Goal: Information Seeking & Learning: Learn about a topic

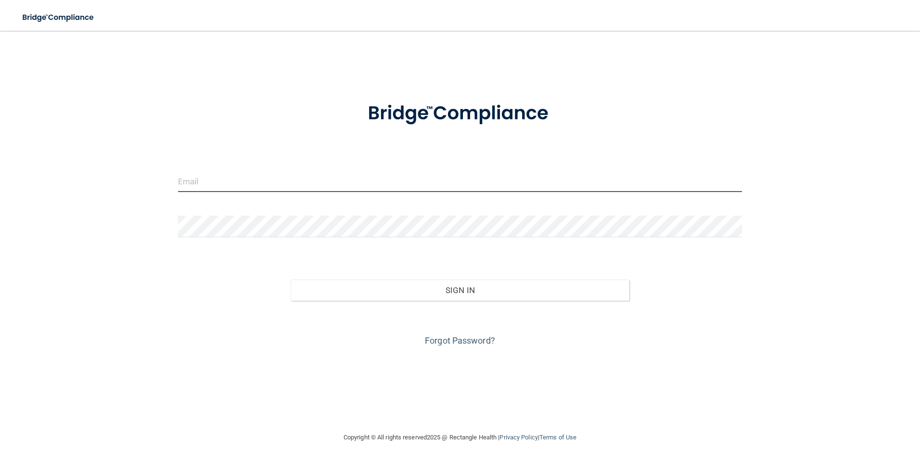
click at [275, 181] on input "email" at bounding box center [460, 181] width 564 height 22
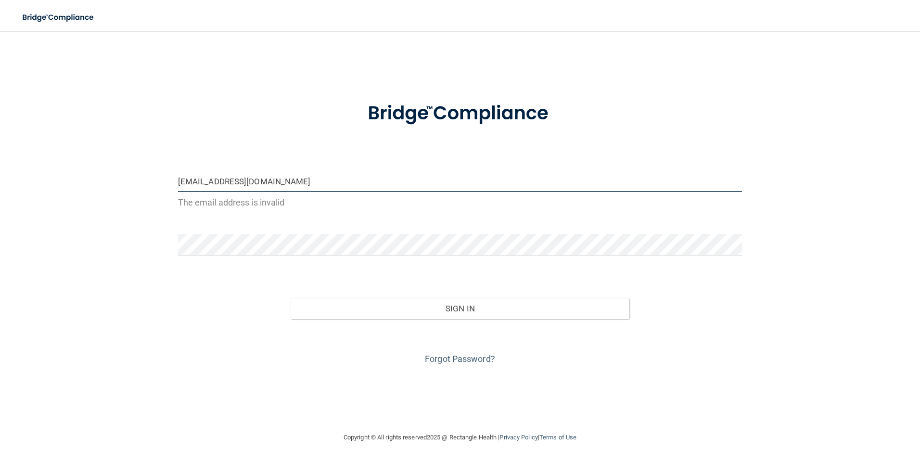
type input "[EMAIL_ADDRESS][DOMAIN_NAME]"
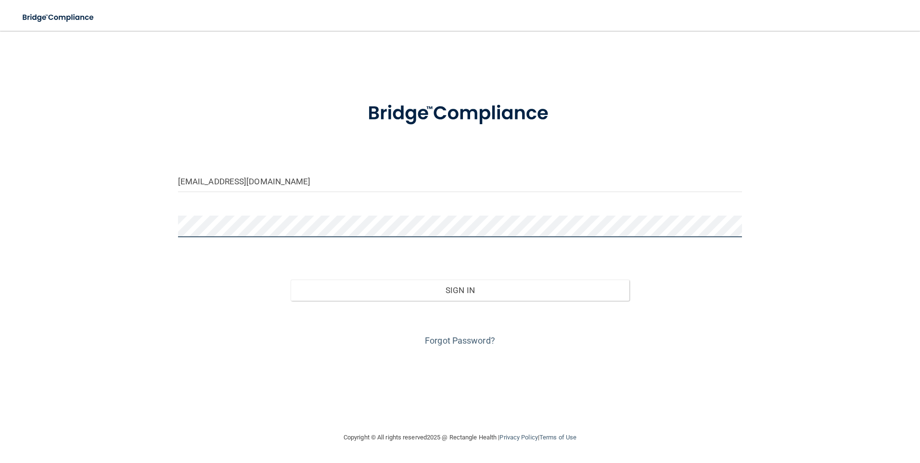
click at [291, 280] on button "Sign In" at bounding box center [460, 290] width 339 height 21
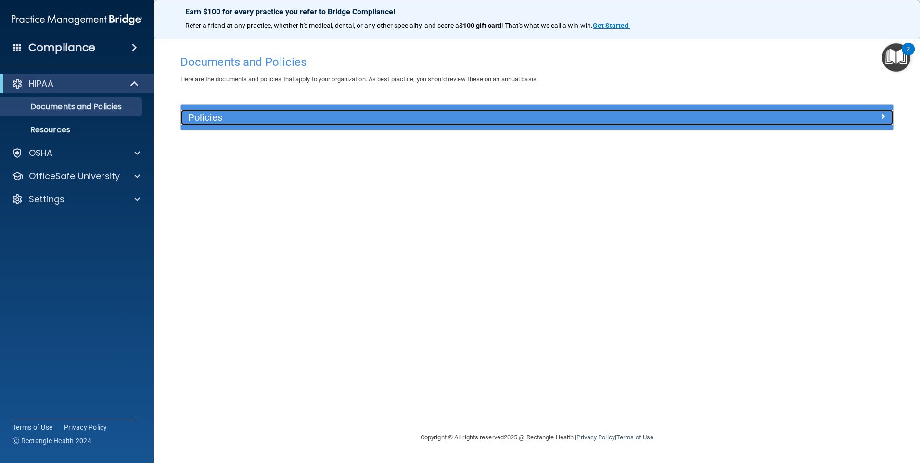
click at [233, 118] on h5 "Policies" at bounding box center [448, 117] width 520 height 11
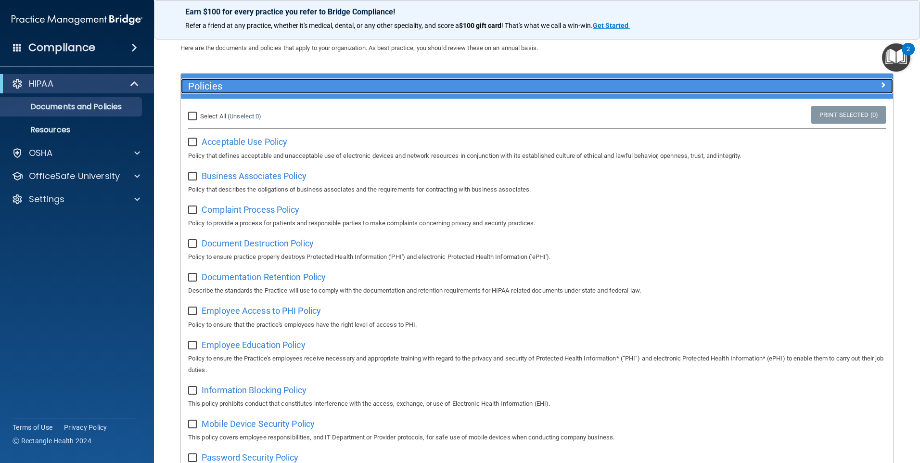
scroll to position [48, 0]
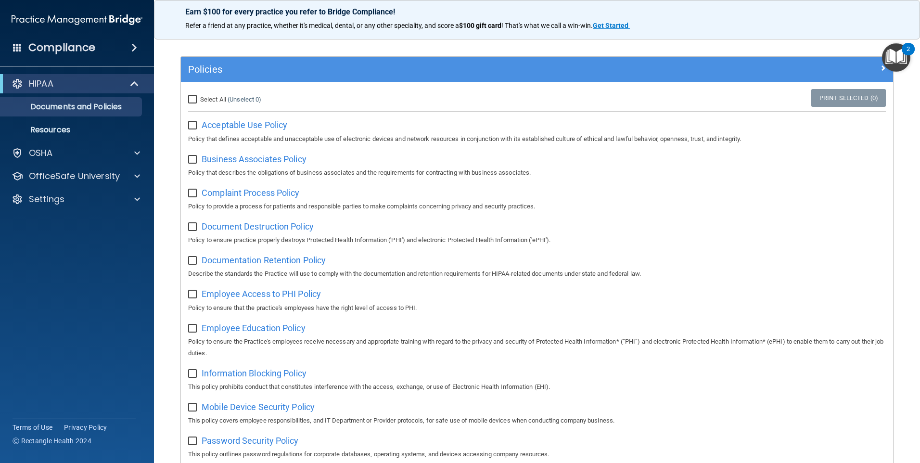
click at [193, 99] on input "Select All (Unselect 0) Unselect All" at bounding box center [193, 100] width 11 height 8
checkbox input "true"
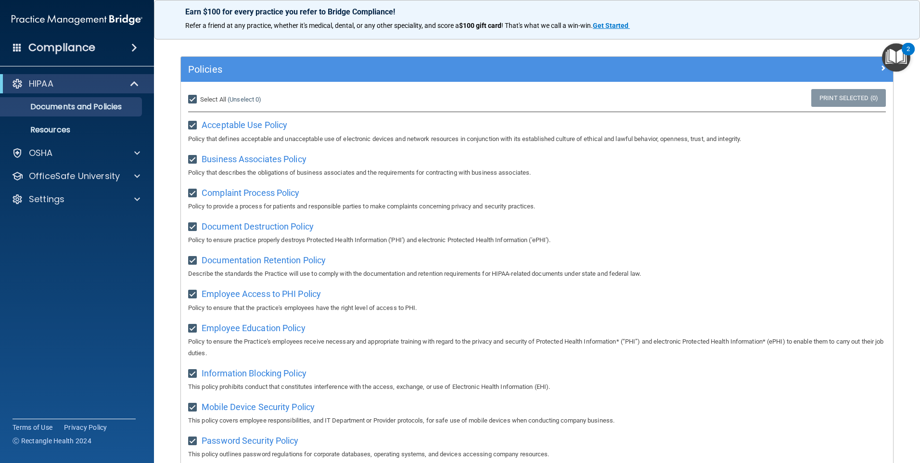
checkbox input "true"
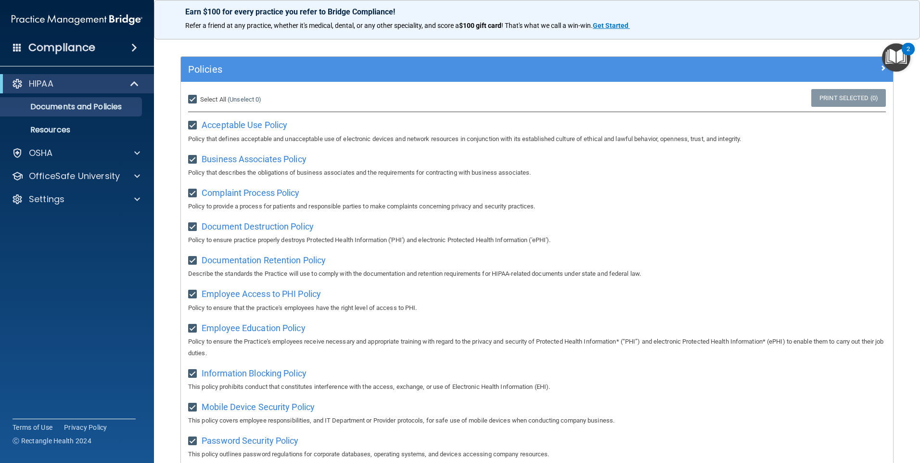
checkbox input "true"
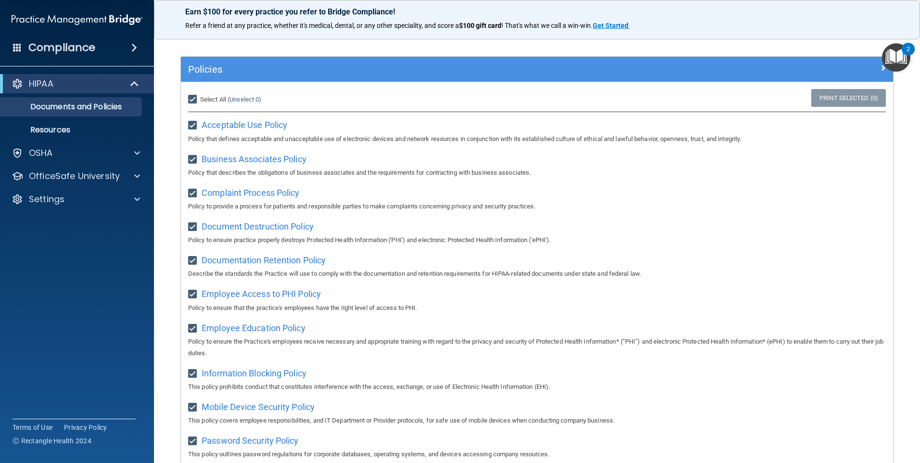
checkbox input "true"
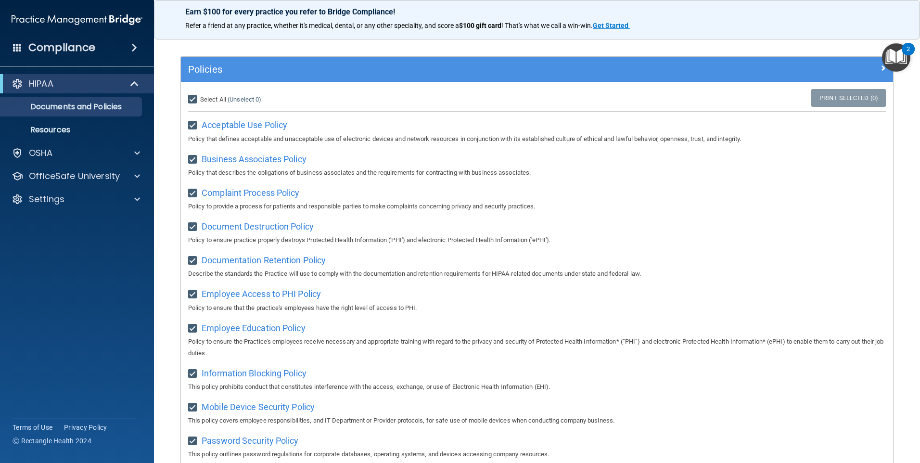
checkbox input "true"
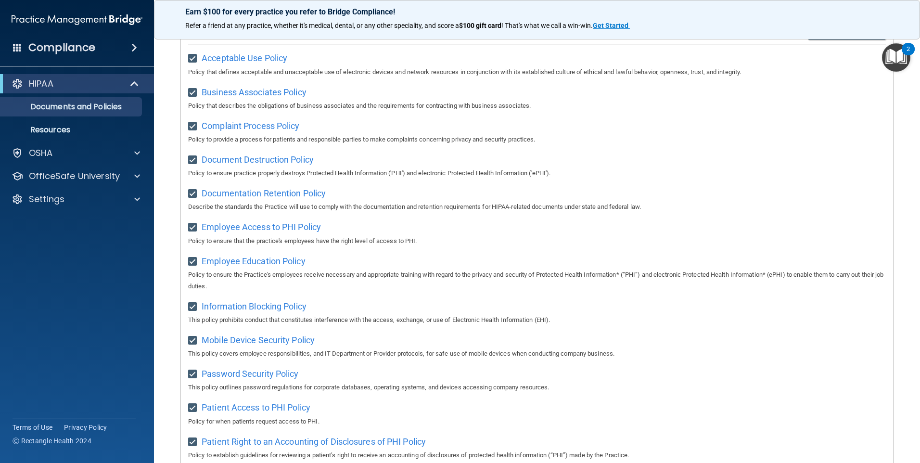
scroll to position [0, 0]
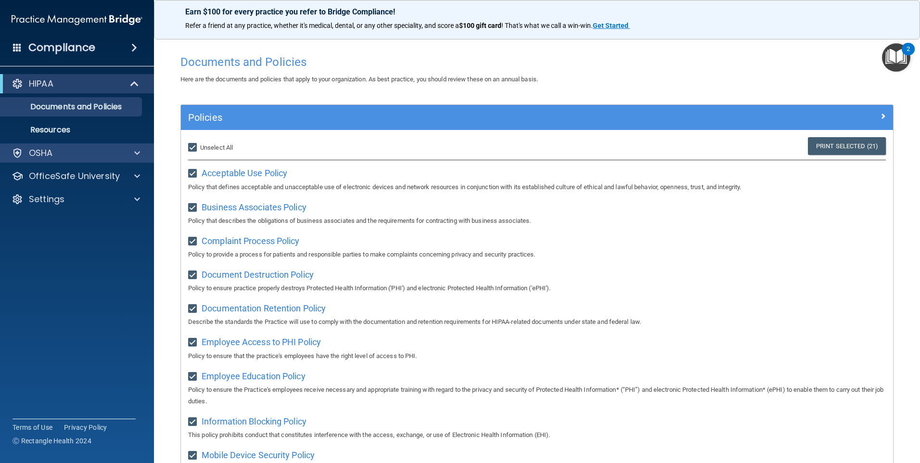
click at [69, 146] on div "OSHA" at bounding box center [77, 152] width 154 height 19
click at [135, 154] on span at bounding box center [137, 153] width 6 height 12
click at [44, 151] on p "OSHA" at bounding box center [41, 153] width 24 height 12
click at [71, 155] on div "OSHA" at bounding box center [63, 153] width 119 height 12
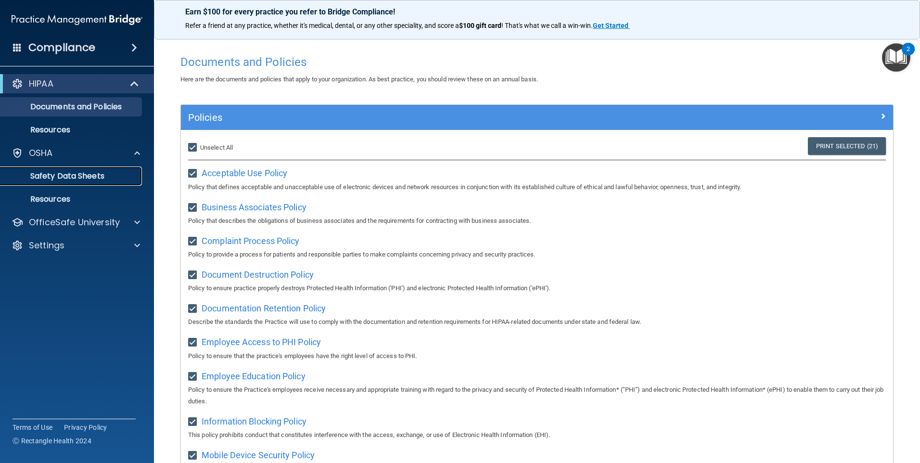
click at [90, 178] on p "Safety Data Sheets" at bounding box center [71, 176] width 131 height 10
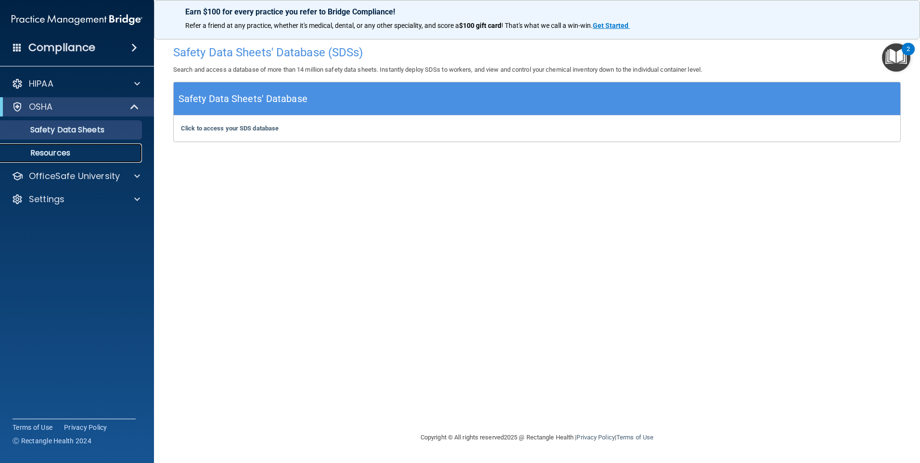
click at [81, 155] on p "Resources" at bounding box center [71, 153] width 131 height 10
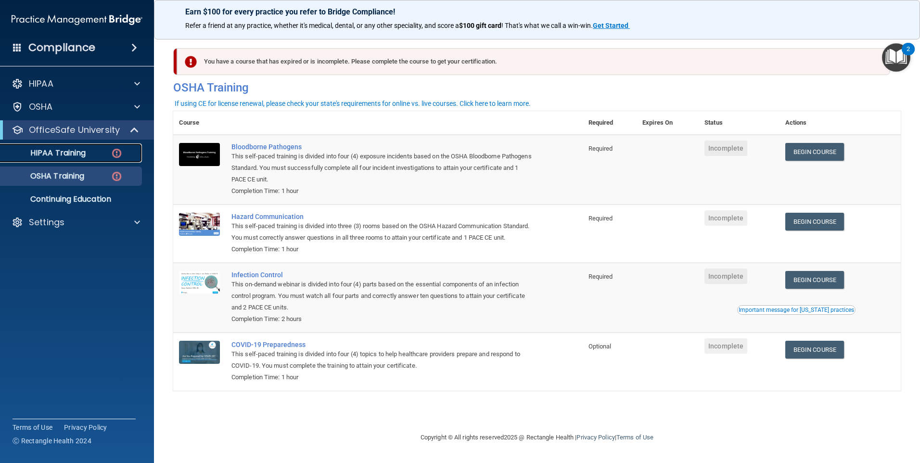
click at [79, 152] on p "HIPAA Training" at bounding box center [45, 153] width 79 height 10
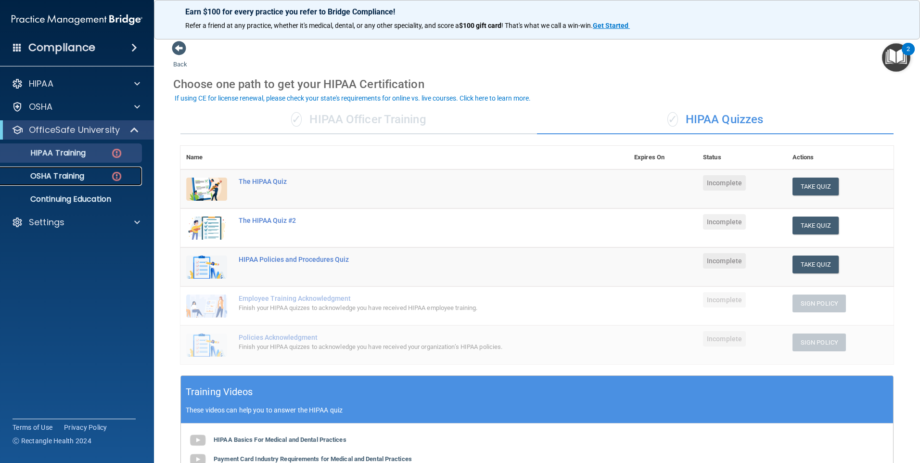
click at [96, 177] on div "OSHA Training" at bounding box center [71, 176] width 131 height 10
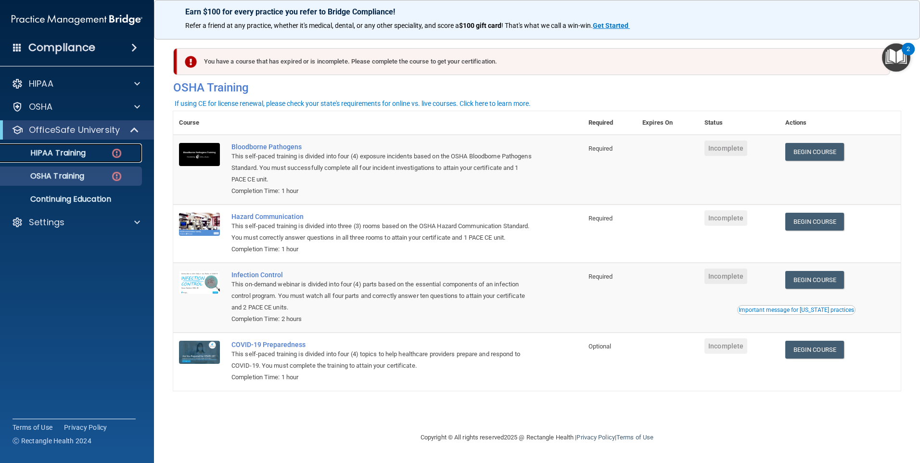
click at [63, 148] on p "HIPAA Training" at bounding box center [45, 153] width 79 height 10
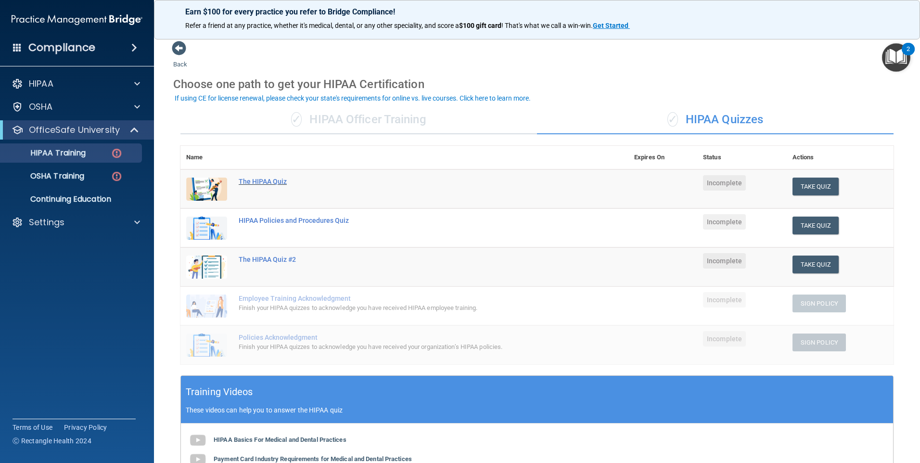
click at [280, 184] on div "The HIPAA Quiz" at bounding box center [410, 182] width 342 height 8
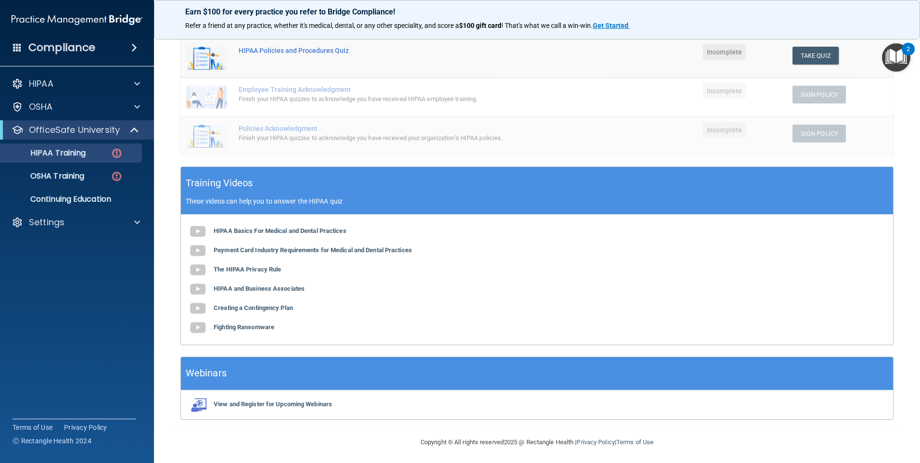
scroll to position [211, 0]
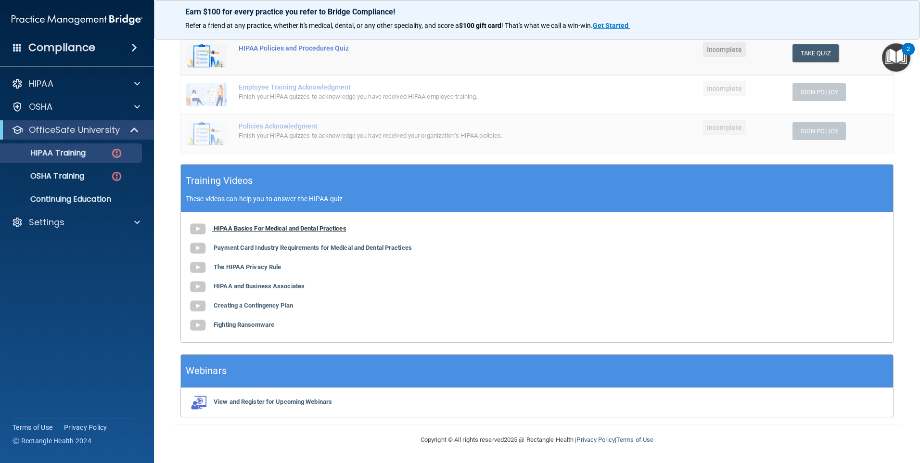
click at [288, 226] on b "HIPAA Basics For Medical and Dental Practices" at bounding box center [280, 228] width 133 height 7
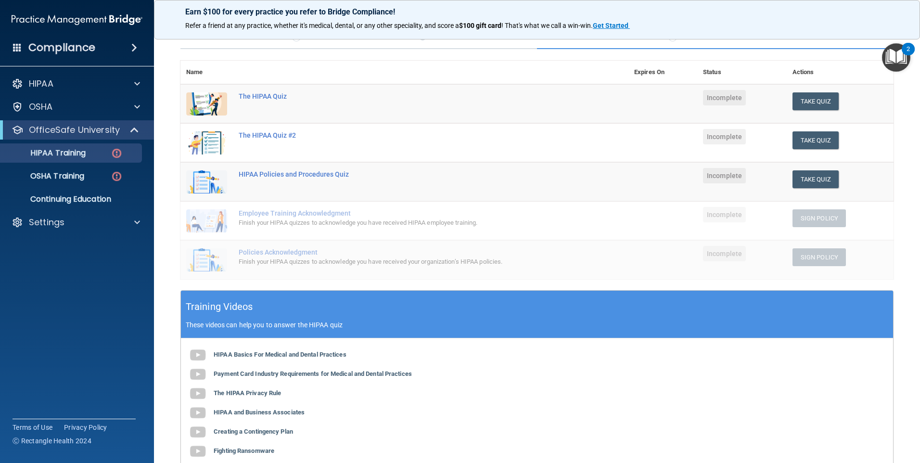
scroll to position [67, 0]
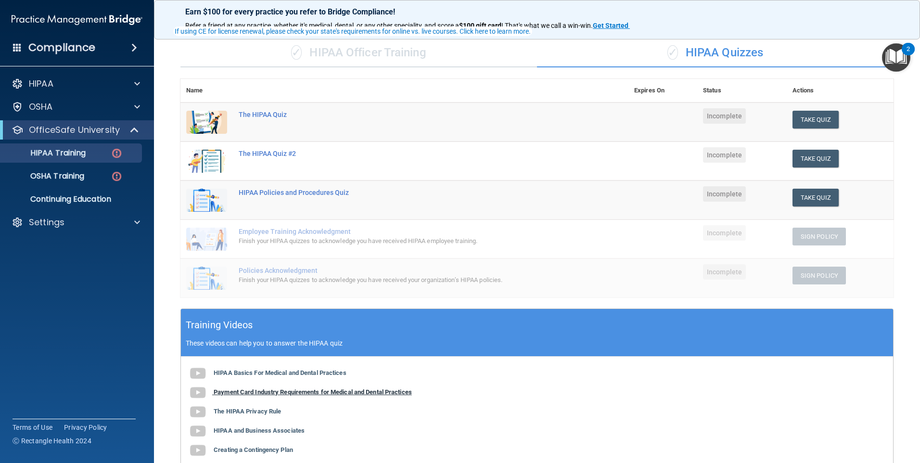
click at [341, 392] on b "Payment Card Industry Requirements for Medical and Dental Practices" at bounding box center [313, 391] width 198 height 7
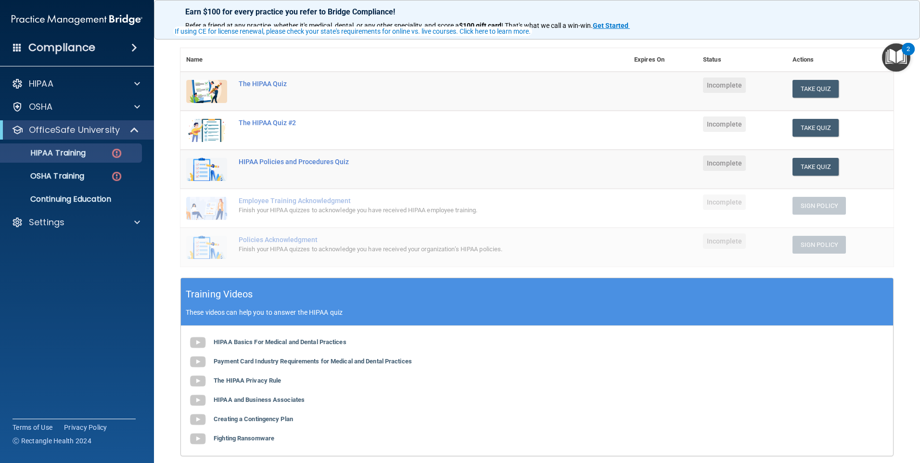
scroll to position [115, 0]
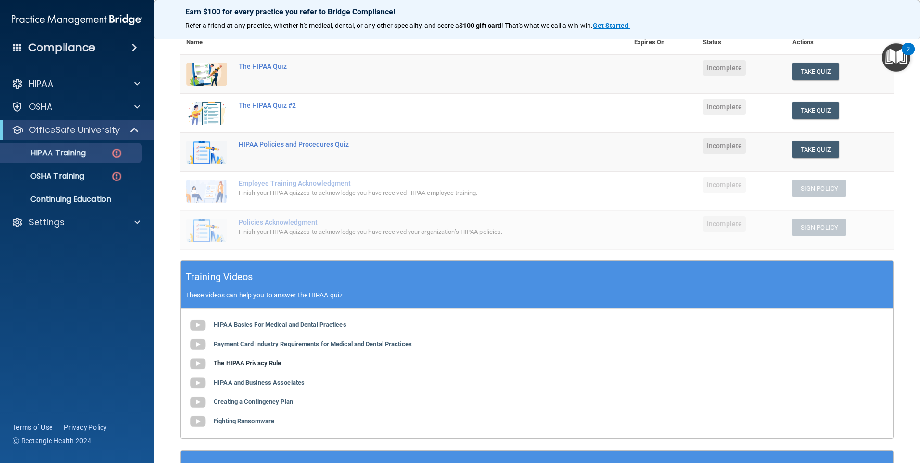
click at [259, 367] on b "The HIPAA Privacy Rule" at bounding box center [247, 362] width 67 height 7
click at [810, 69] on button "Take Quiz" at bounding box center [815, 72] width 46 height 18
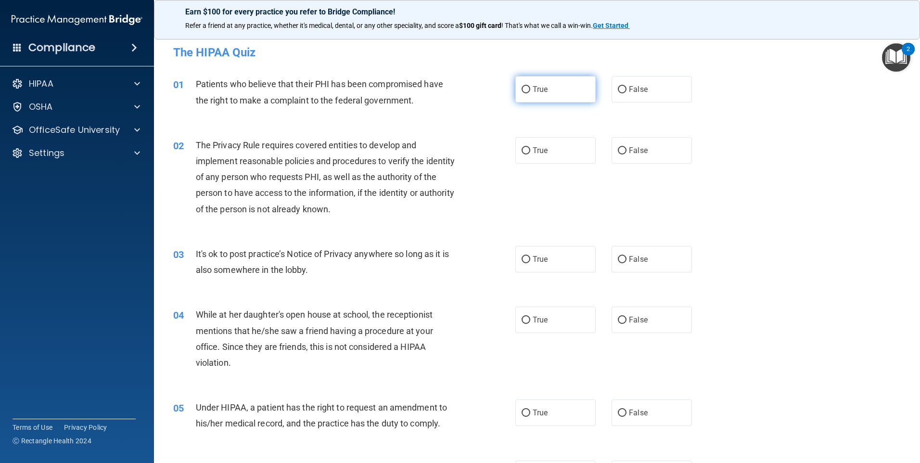
click at [529, 91] on label "True" at bounding box center [555, 89] width 80 height 26
click at [529, 91] on input "True" at bounding box center [525, 89] width 9 height 7
radio input "true"
click at [533, 147] on span "True" at bounding box center [540, 150] width 15 height 9
click at [530, 147] on input "True" at bounding box center [525, 150] width 9 height 7
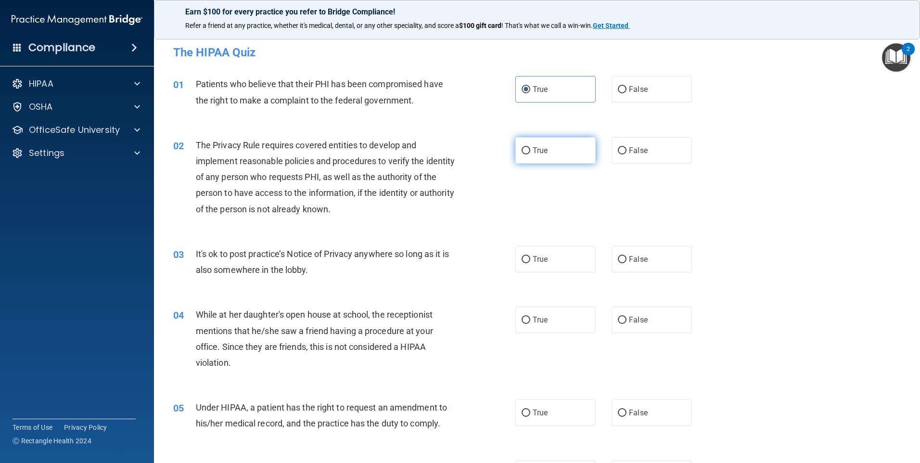
radio input "true"
click at [611, 261] on label "False" at bounding box center [651, 259] width 80 height 26
click at [618, 261] on input "False" at bounding box center [622, 259] width 9 height 7
radio input "true"
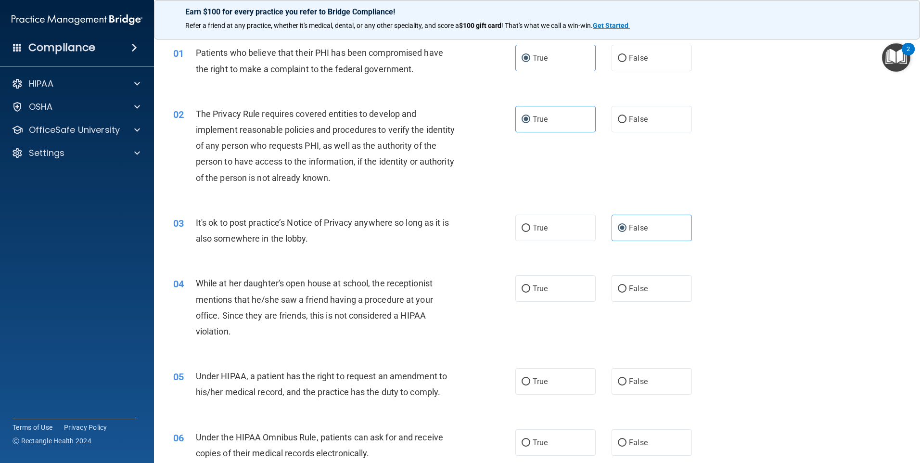
scroll to position [96, 0]
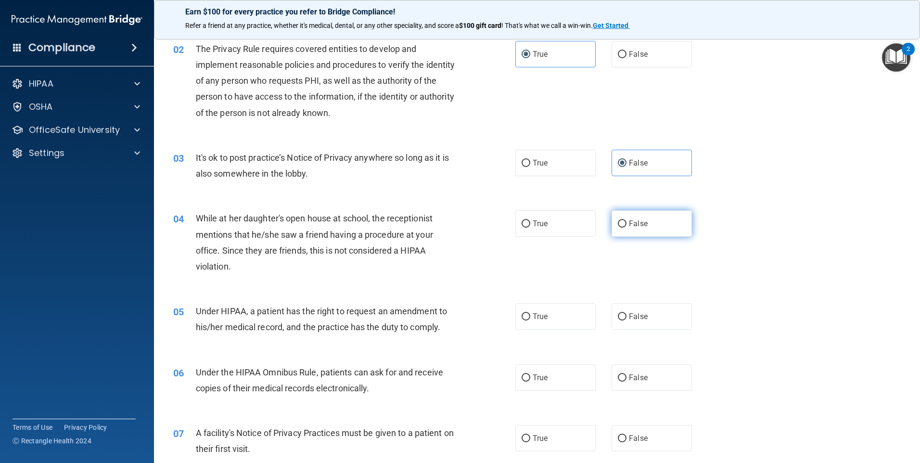
click at [621, 223] on input "False" at bounding box center [622, 223] width 9 height 7
radio input "true"
click at [622, 319] on input "False" at bounding box center [622, 316] width 9 height 7
radio input "true"
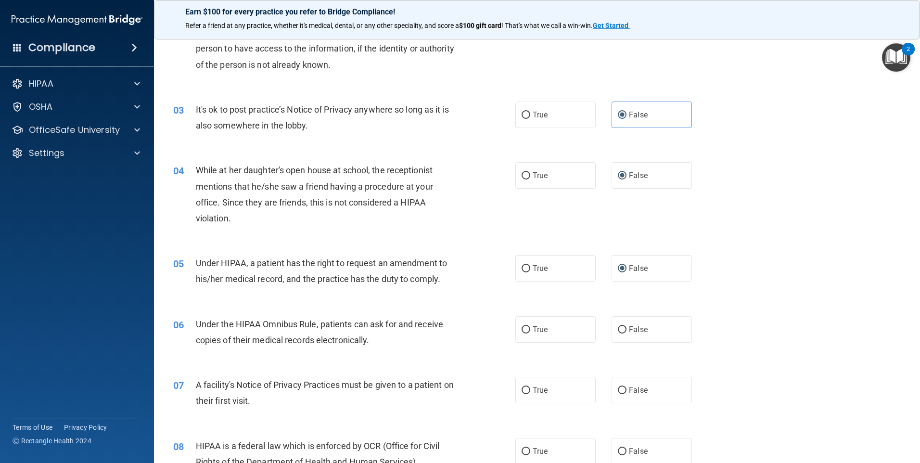
scroll to position [192, 0]
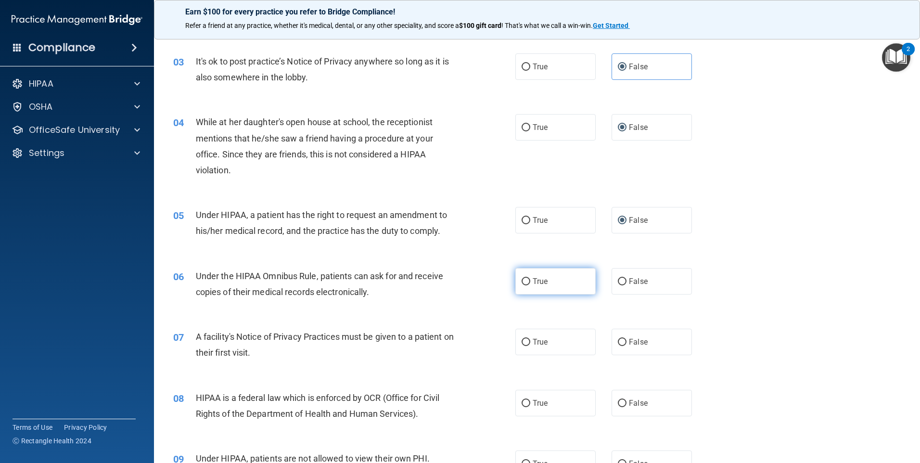
click at [521, 288] on label "True" at bounding box center [555, 281] width 80 height 26
click at [521, 285] on input "True" at bounding box center [525, 281] width 9 height 7
radio input "true"
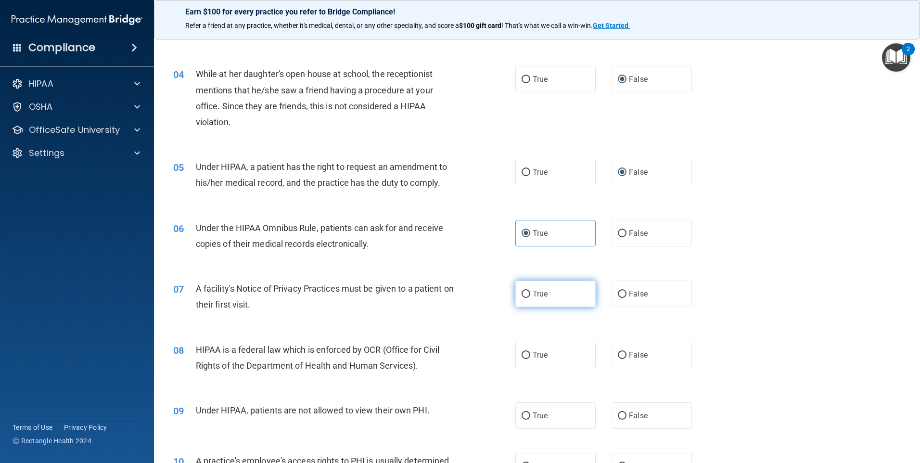
click at [517, 296] on label "True" at bounding box center [555, 293] width 80 height 26
click at [521, 296] on input "True" at bounding box center [525, 294] width 9 height 7
radio input "true"
click at [526, 351] on label "True" at bounding box center [555, 355] width 80 height 26
click at [526, 352] on input "True" at bounding box center [525, 355] width 9 height 7
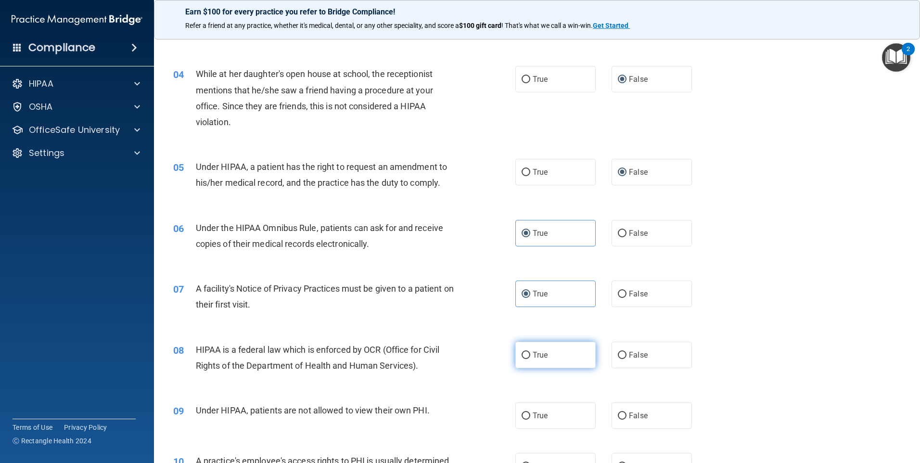
radio input "true"
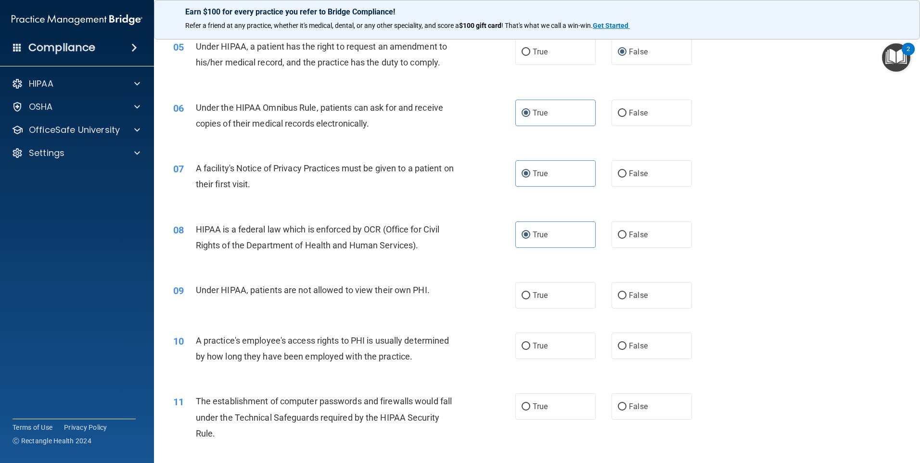
scroll to position [385, 0]
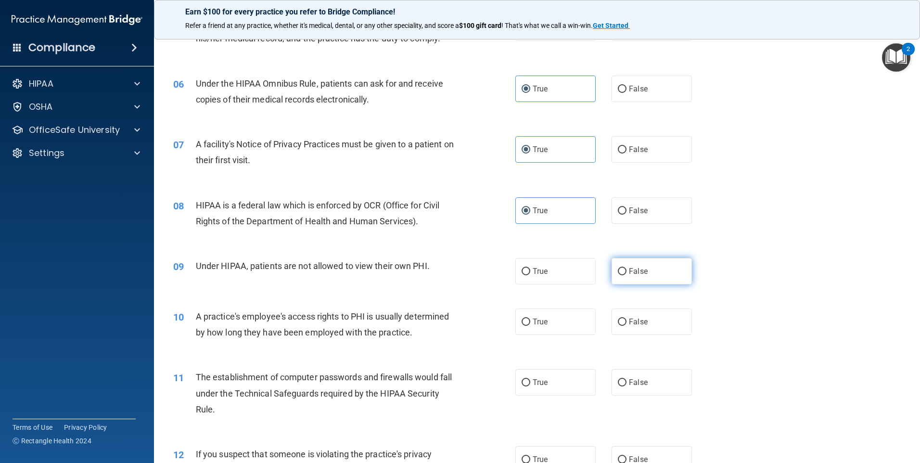
click at [622, 269] on input "False" at bounding box center [622, 271] width 9 height 7
radio input "true"
click at [618, 324] on input "False" at bounding box center [622, 321] width 9 height 7
radio input "true"
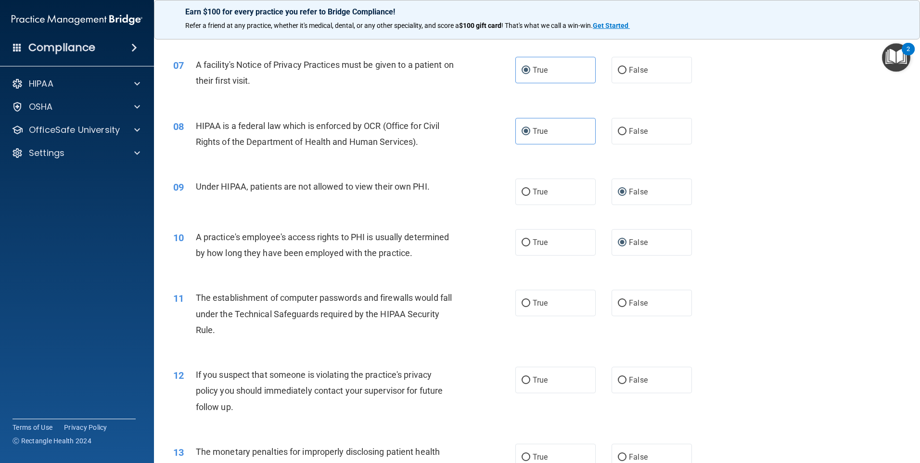
scroll to position [481, 0]
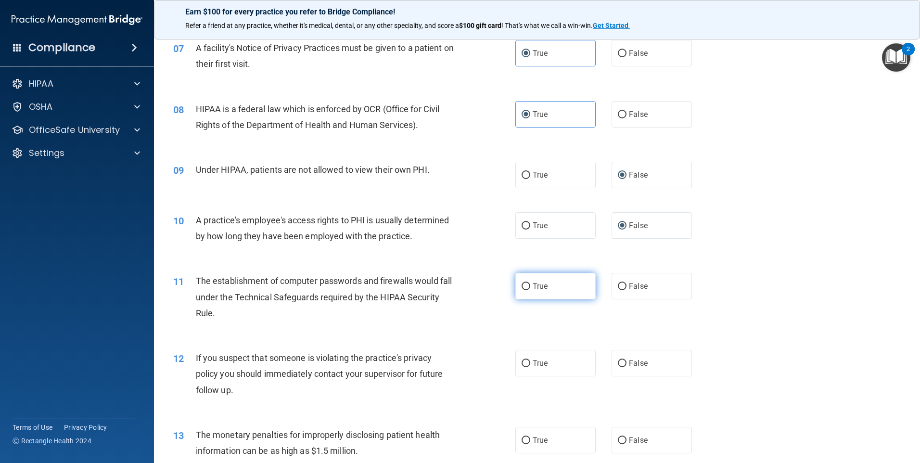
click at [528, 283] on label "True" at bounding box center [555, 286] width 80 height 26
click at [528, 283] on input "True" at bounding box center [525, 286] width 9 height 7
radio input "true"
click at [522, 362] on input "True" at bounding box center [525, 363] width 9 height 7
radio input "true"
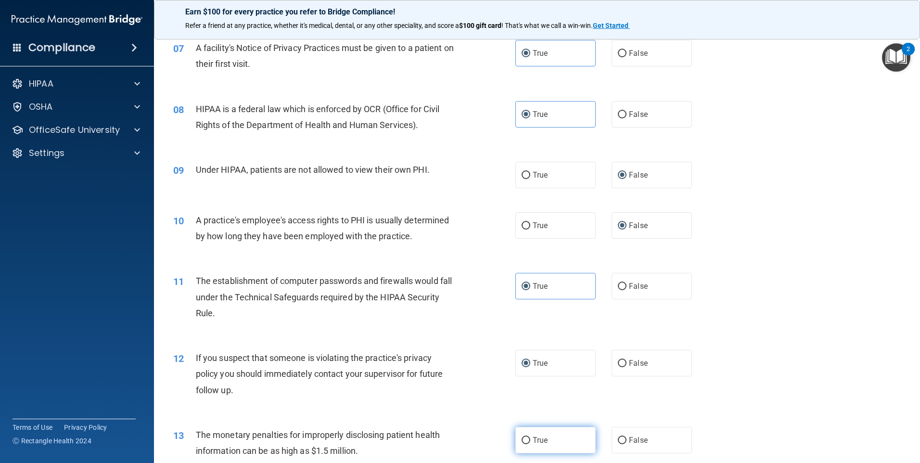
click at [524, 437] on input "True" at bounding box center [525, 440] width 9 height 7
radio input "true"
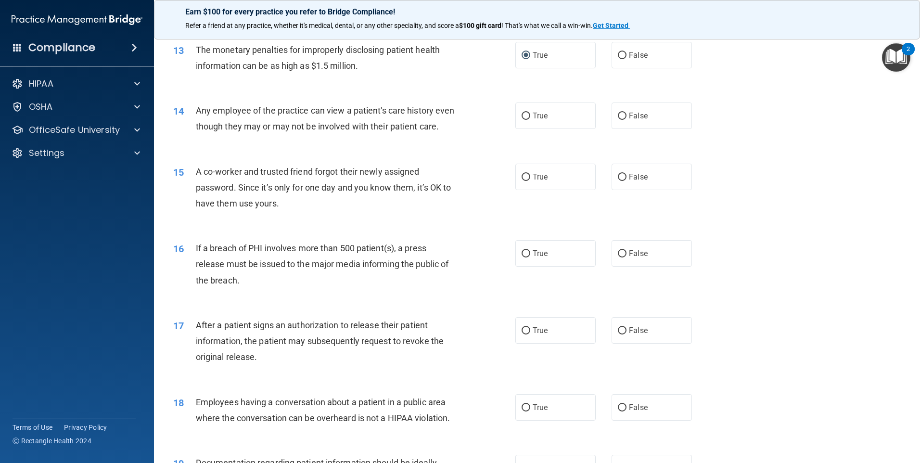
scroll to position [914, 0]
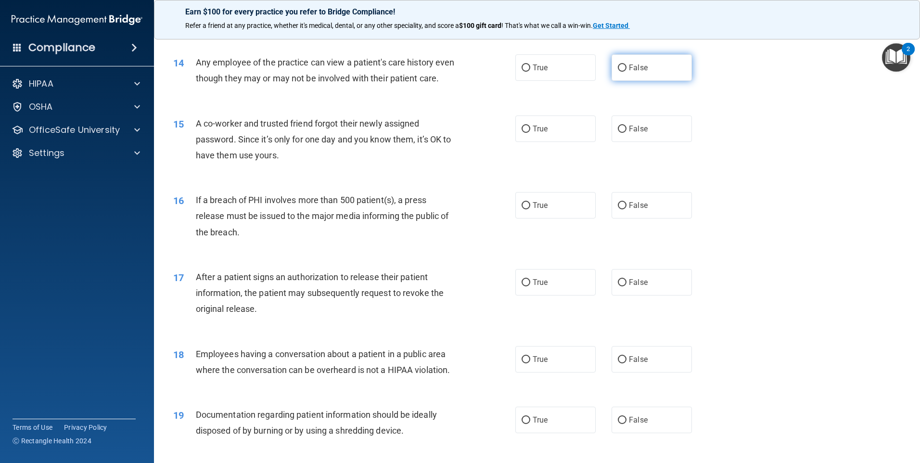
click at [617, 62] on label "False" at bounding box center [651, 67] width 80 height 26
click at [618, 64] on input "False" at bounding box center [622, 67] width 9 height 7
radio input "true"
click at [618, 133] on input "False" at bounding box center [622, 129] width 9 height 7
radio input "true"
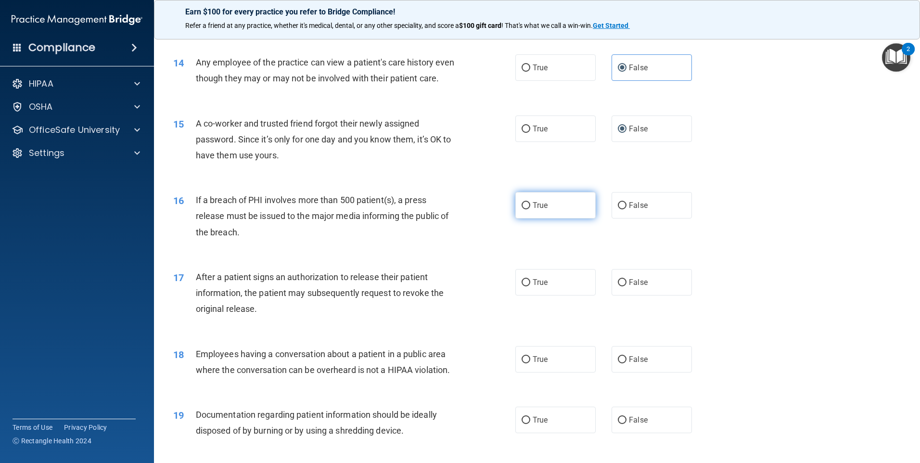
click at [523, 209] on input "True" at bounding box center [525, 205] width 9 height 7
radio input "true"
click at [521, 286] on input "True" at bounding box center [525, 282] width 9 height 7
radio input "true"
click at [618, 363] on input "False" at bounding box center [622, 359] width 9 height 7
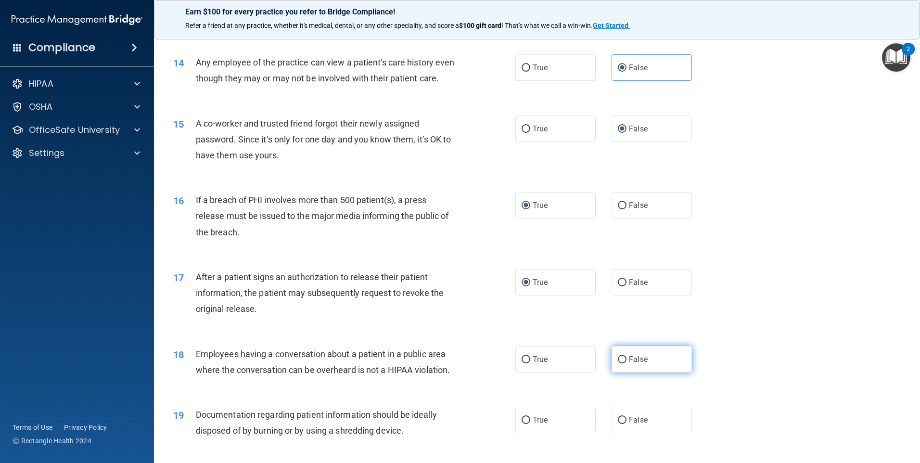
radio input "true"
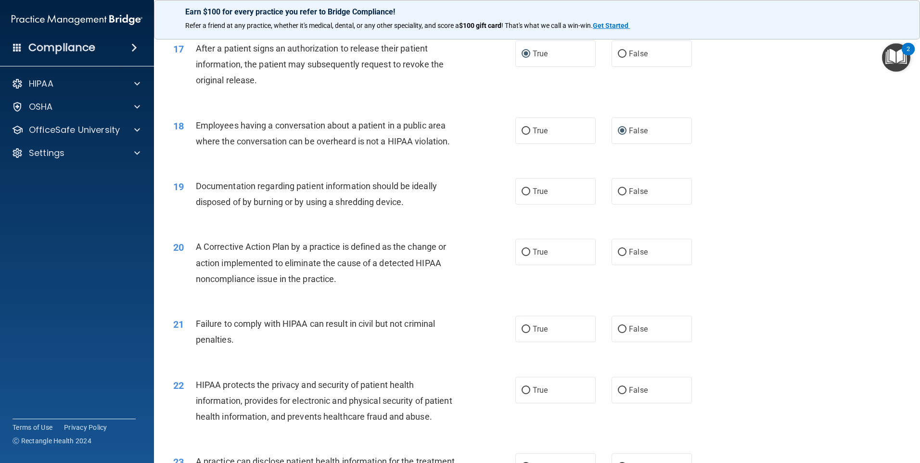
scroll to position [1155, 0]
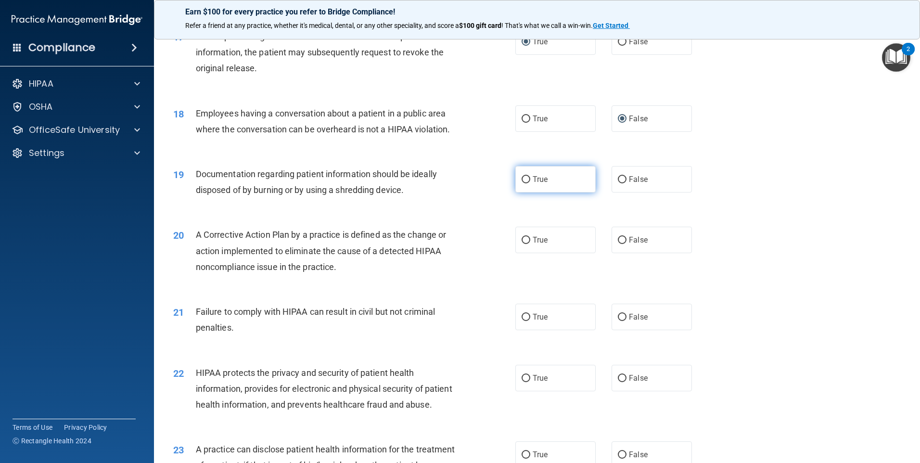
click at [523, 183] on input "True" at bounding box center [525, 179] width 9 height 7
radio input "true"
click at [522, 244] on input "True" at bounding box center [525, 240] width 9 height 7
radio input "true"
click at [620, 321] on input "False" at bounding box center [622, 317] width 9 height 7
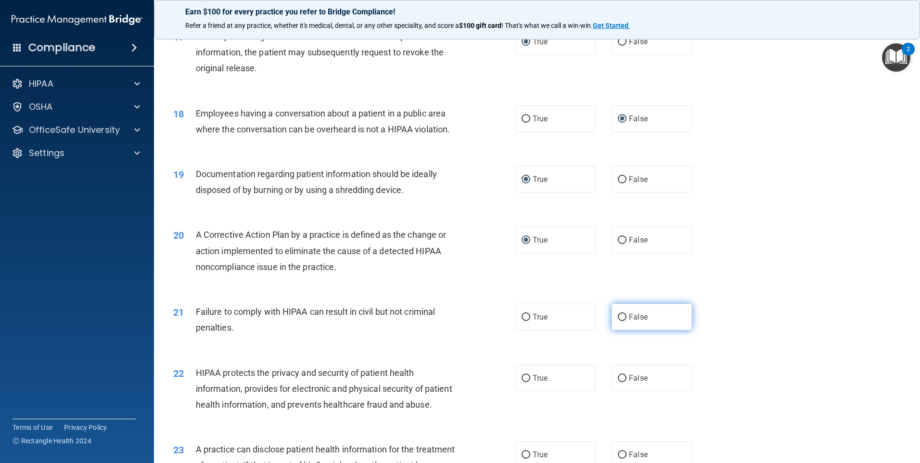
radio input "true"
click at [517, 391] on label "True" at bounding box center [555, 378] width 80 height 26
click at [521, 382] on input "True" at bounding box center [525, 378] width 9 height 7
radio input "true"
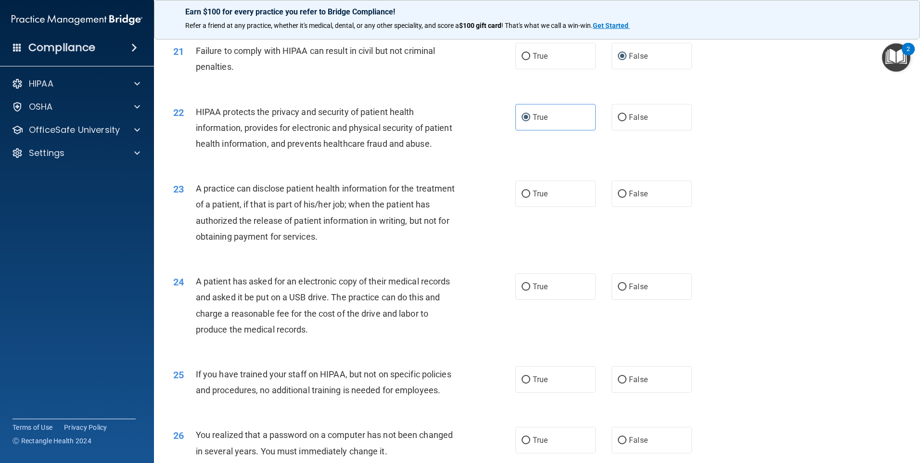
scroll to position [1443, 0]
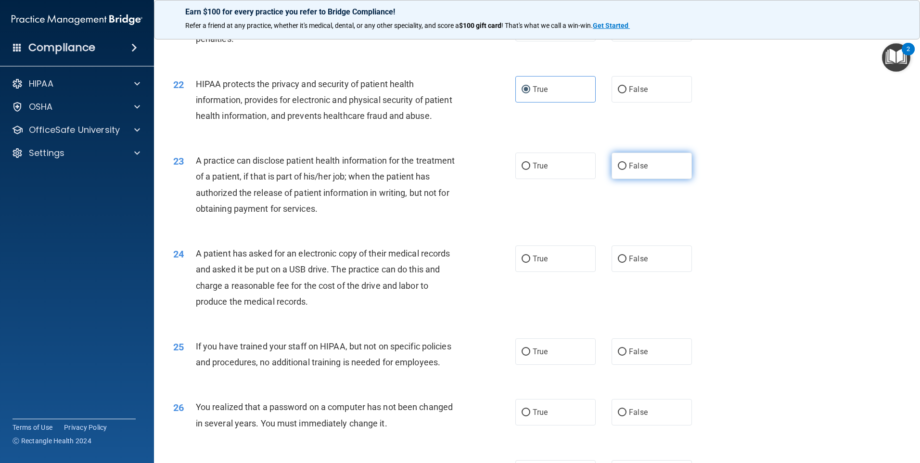
click at [618, 170] on input "False" at bounding box center [622, 166] width 9 height 7
radio input "true"
click at [525, 263] on input "True" at bounding box center [525, 258] width 9 height 7
radio input "true"
click at [618, 356] on input "False" at bounding box center [622, 351] width 9 height 7
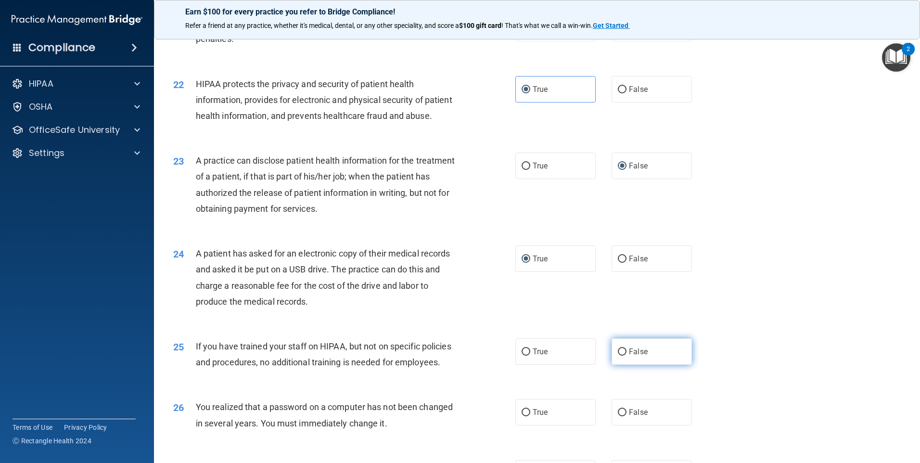
radio input "true"
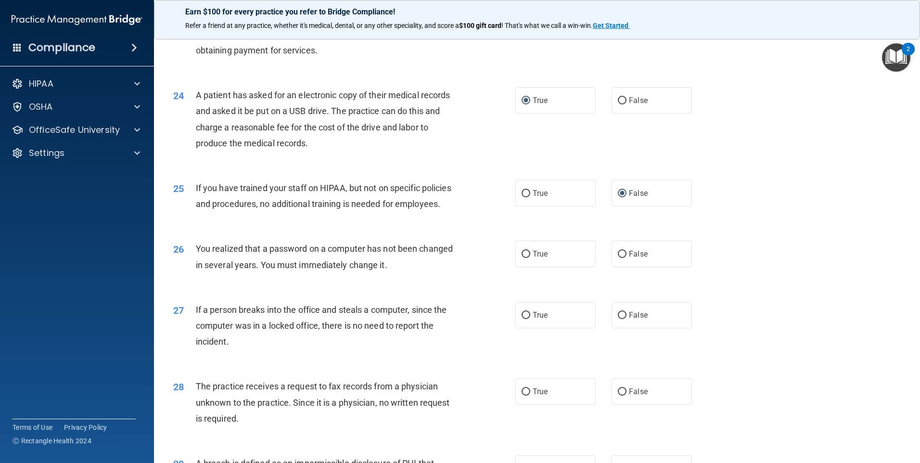
scroll to position [1636, 0]
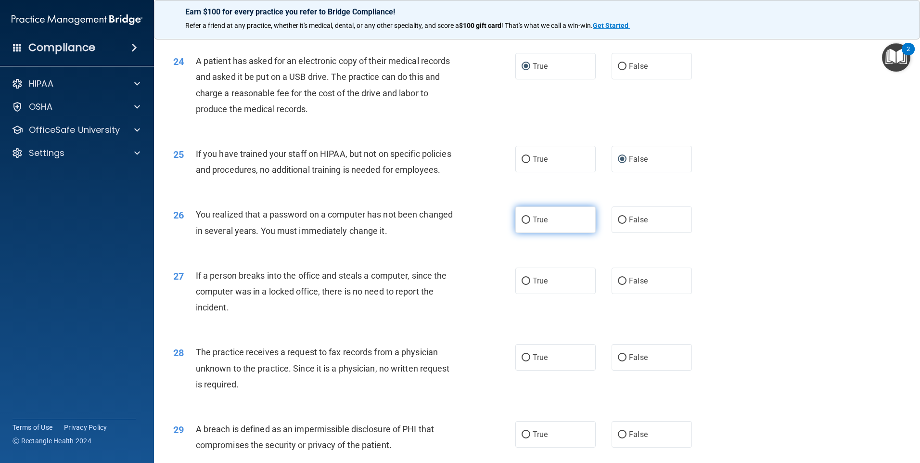
click at [521, 224] on input "True" at bounding box center [525, 219] width 9 height 7
radio input "true"
click at [622, 294] on label "False" at bounding box center [651, 280] width 80 height 26
click at [622, 285] on input "False" at bounding box center [622, 281] width 9 height 7
radio input "true"
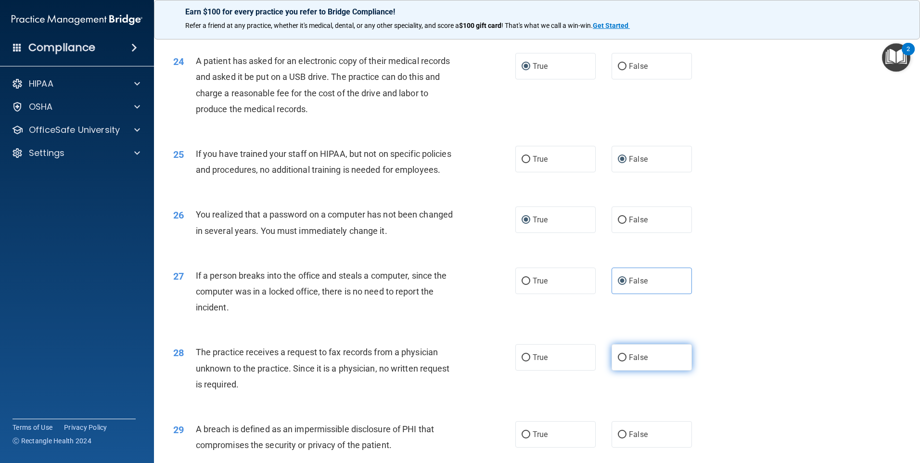
click at [621, 361] on input "False" at bounding box center [622, 357] width 9 height 7
radio input "true"
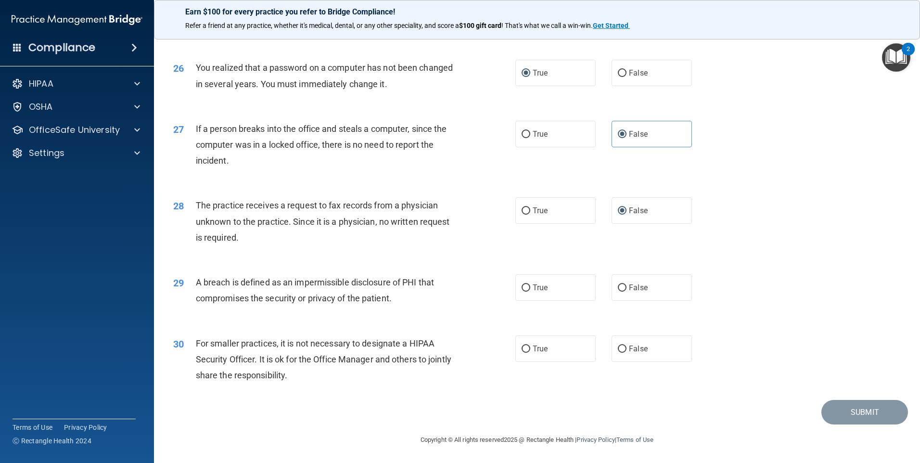
scroll to position [1828, 0]
click at [521, 287] on input "True" at bounding box center [525, 287] width 9 height 7
radio input "true"
click at [618, 350] on input "False" at bounding box center [622, 348] width 9 height 7
radio input "true"
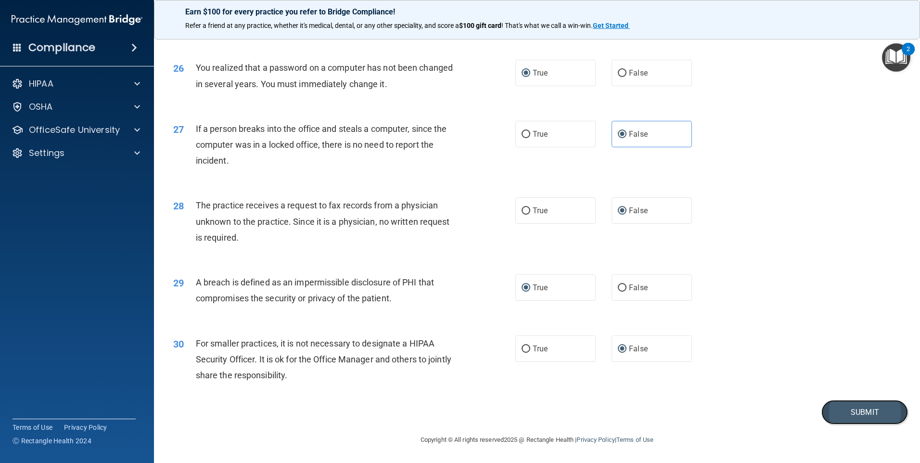
click at [829, 419] on button "Submit" at bounding box center [864, 412] width 87 height 25
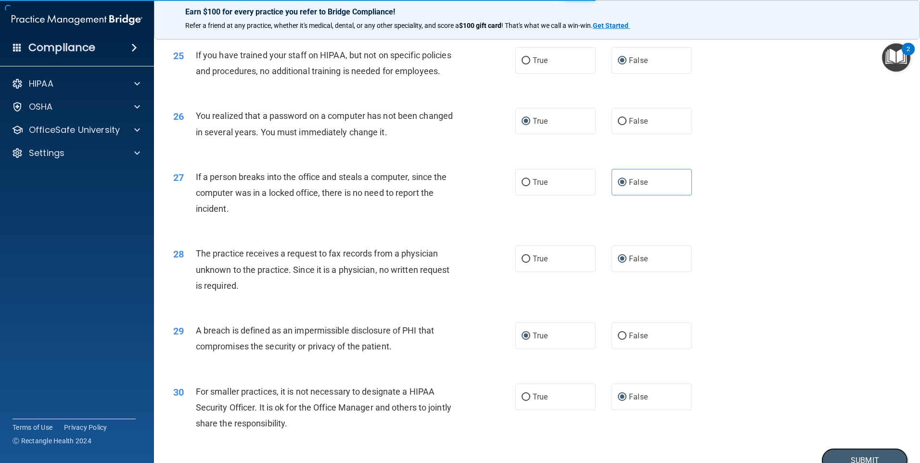
scroll to position [1830, 0]
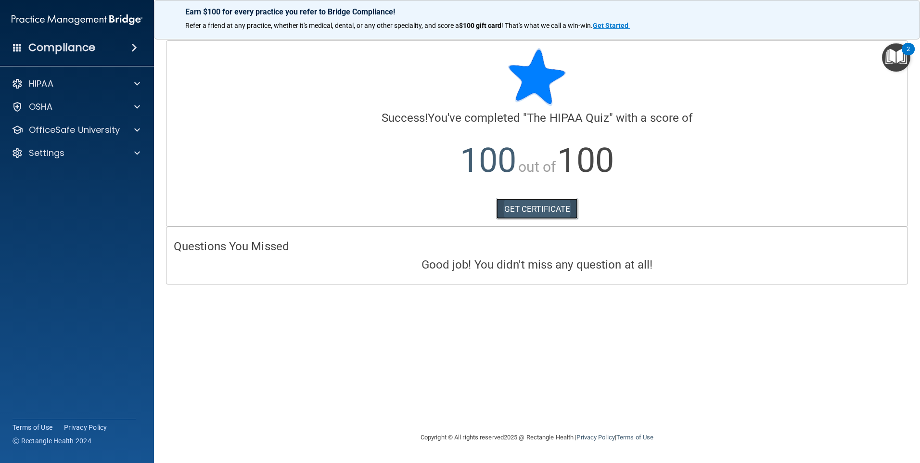
click at [558, 211] on link "GET CERTIFICATE" at bounding box center [537, 208] width 82 height 21
click at [88, 81] on div "HIPAA" at bounding box center [63, 84] width 119 height 12
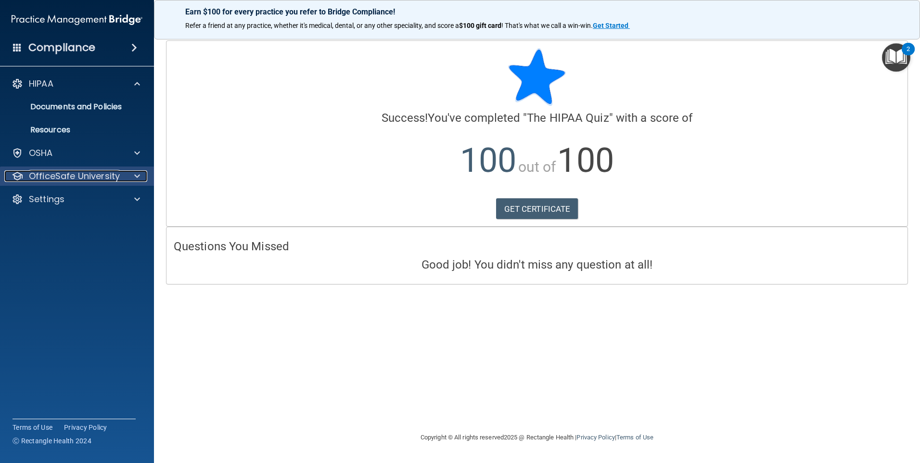
click at [131, 179] on div at bounding box center [136, 176] width 24 height 12
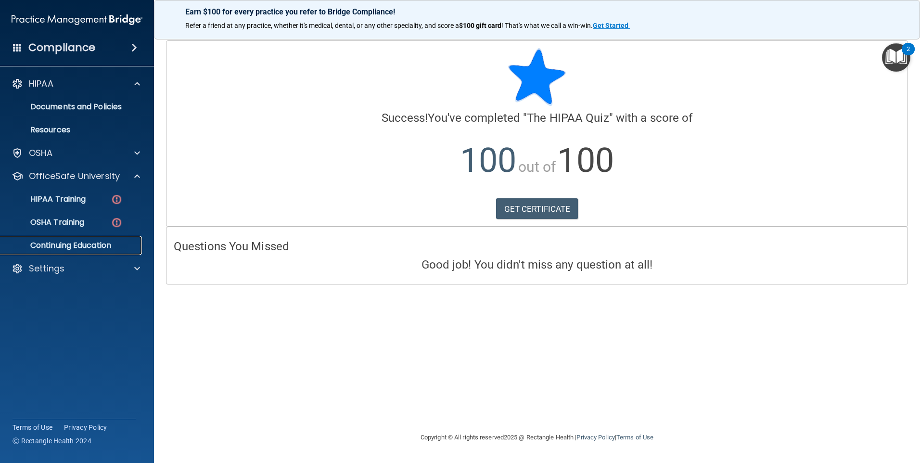
click at [109, 249] on p "Continuing Education" at bounding box center [71, 246] width 131 height 10
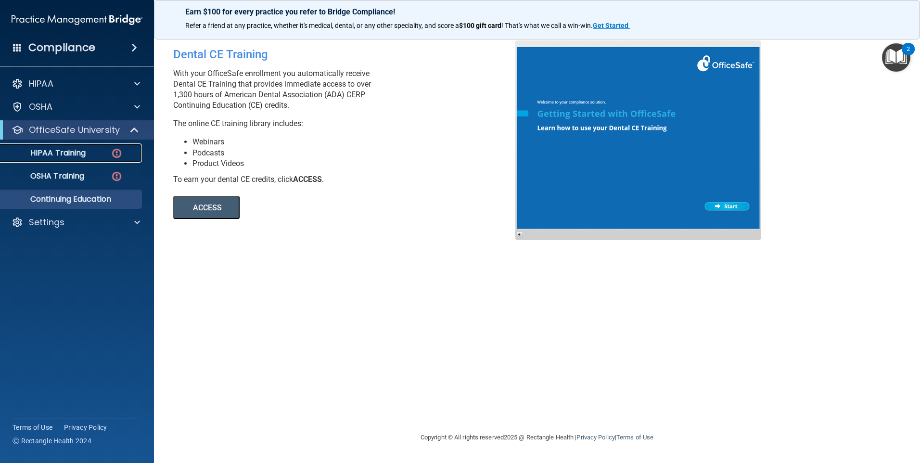
click at [79, 153] on p "HIPAA Training" at bounding box center [45, 153] width 79 height 10
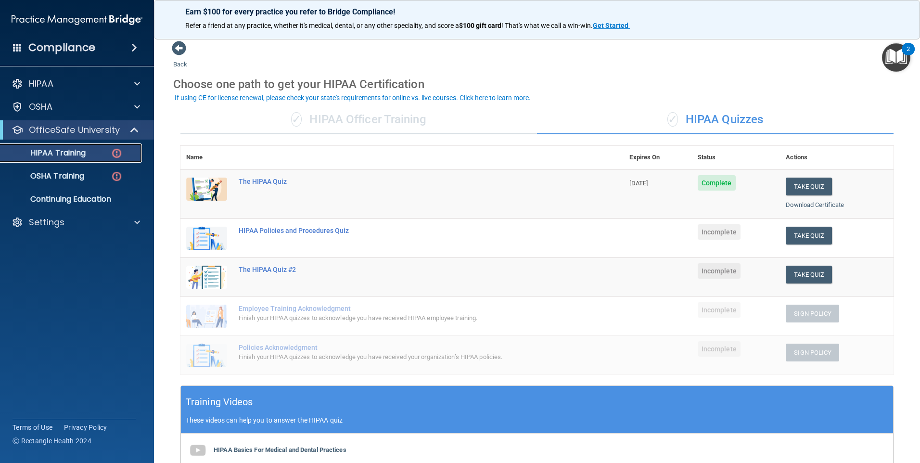
scroll to position [48, 0]
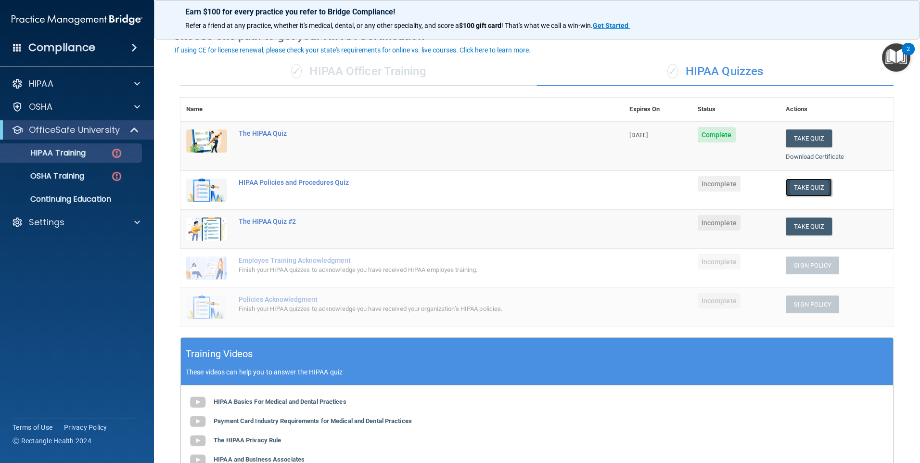
click at [799, 189] on button "Take Quiz" at bounding box center [809, 187] width 46 height 18
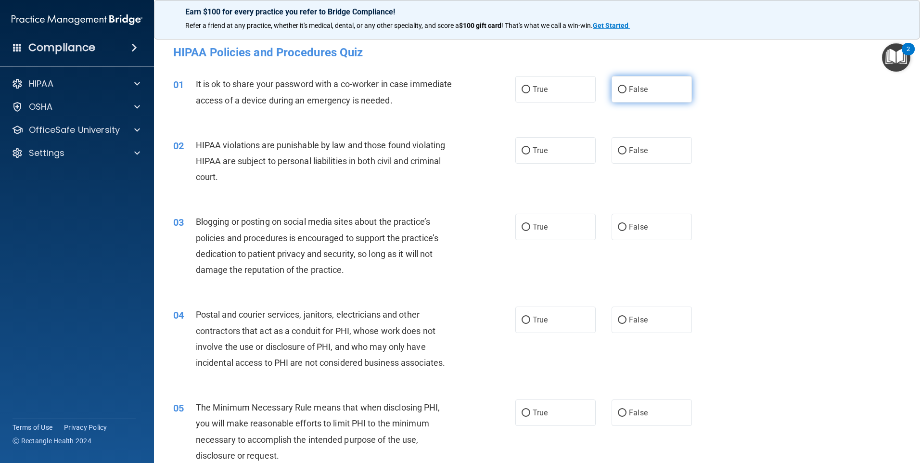
click at [648, 90] on label "False" at bounding box center [651, 89] width 80 height 26
click at [626, 90] on input "False" at bounding box center [622, 89] width 9 height 7
radio input "true"
click at [539, 150] on span "True" at bounding box center [540, 150] width 15 height 9
click at [530, 150] on input "True" at bounding box center [525, 150] width 9 height 7
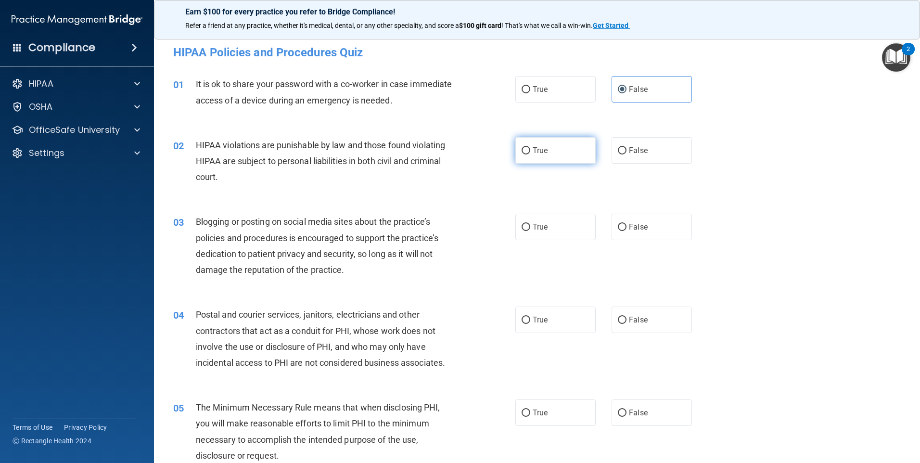
radio input "true"
click at [645, 233] on label "False" at bounding box center [651, 227] width 80 height 26
click at [626, 231] on input "False" at bounding box center [622, 227] width 9 height 7
radio input "true"
click at [556, 317] on label "True" at bounding box center [555, 319] width 80 height 26
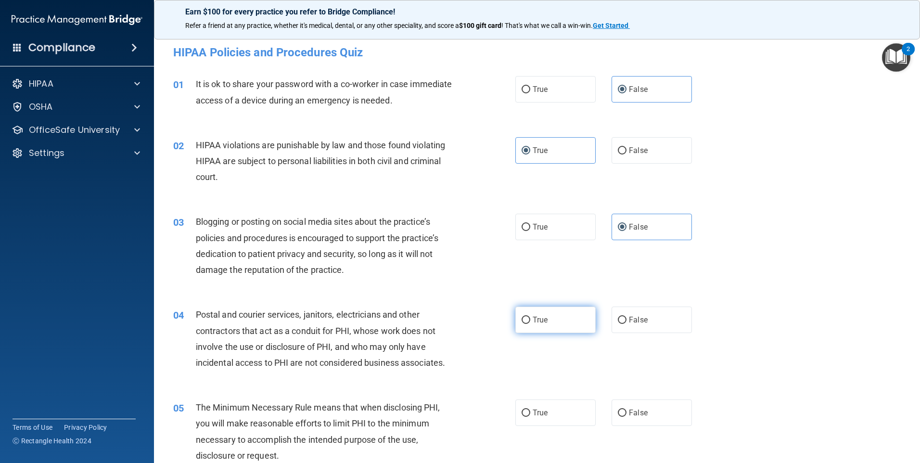
click at [530, 317] on input "True" at bounding box center [525, 320] width 9 height 7
radio input "true"
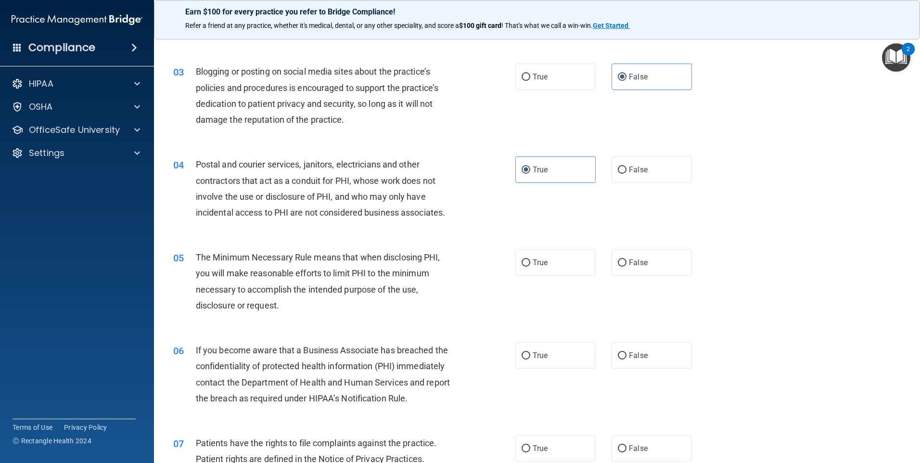
scroll to position [289, 0]
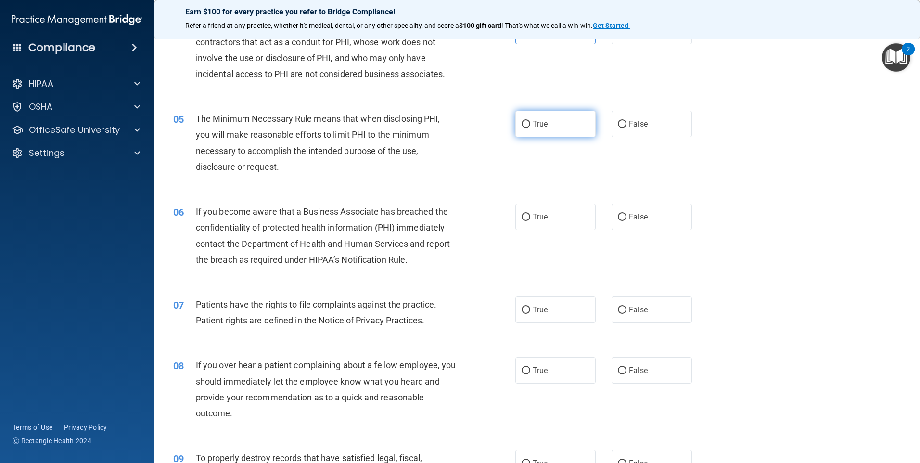
click at [527, 126] on label "True" at bounding box center [555, 124] width 80 height 26
click at [527, 126] on input "True" at bounding box center [525, 124] width 9 height 7
radio input "true"
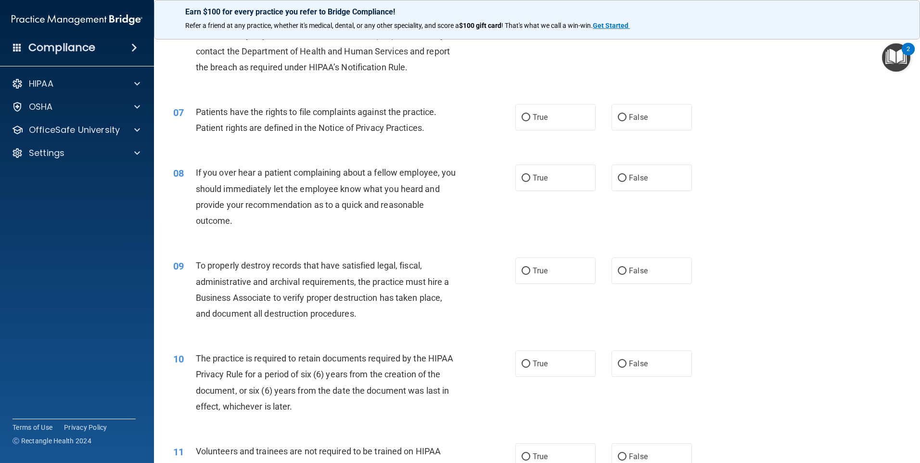
scroll to position [433, 0]
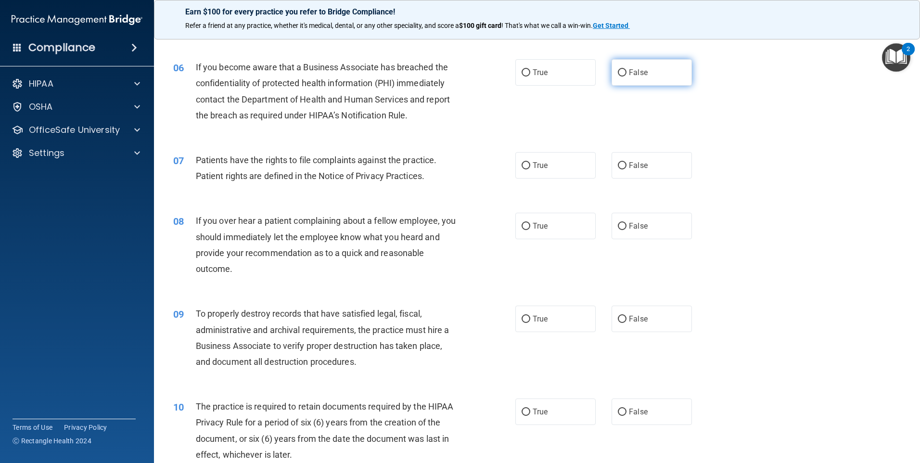
click at [630, 77] on label "False" at bounding box center [651, 72] width 80 height 26
click at [626, 76] on input "False" at bounding box center [622, 72] width 9 height 7
radio input "true"
click at [618, 162] on input "False" at bounding box center [622, 165] width 9 height 7
radio input "true"
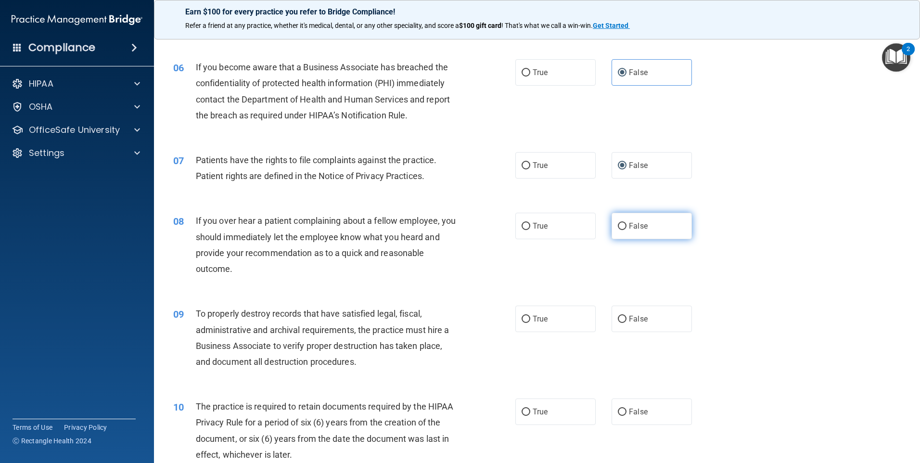
click at [613, 221] on label "False" at bounding box center [651, 226] width 80 height 26
click at [618, 223] on input "False" at bounding box center [622, 226] width 9 height 7
radio input "true"
click at [619, 316] on input "False" at bounding box center [622, 319] width 9 height 7
radio input "true"
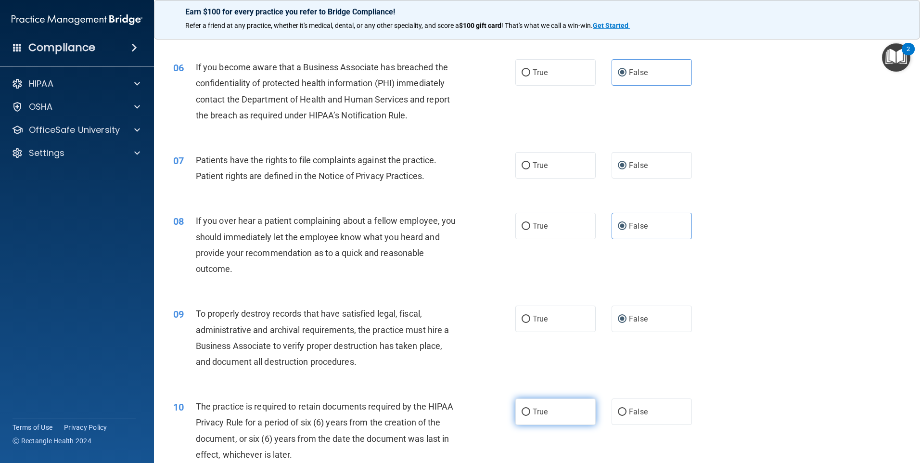
click at [526, 405] on label "True" at bounding box center [555, 411] width 80 height 26
click at [526, 408] on input "True" at bounding box center [525, 411] width 9 height 7
radio input "true"
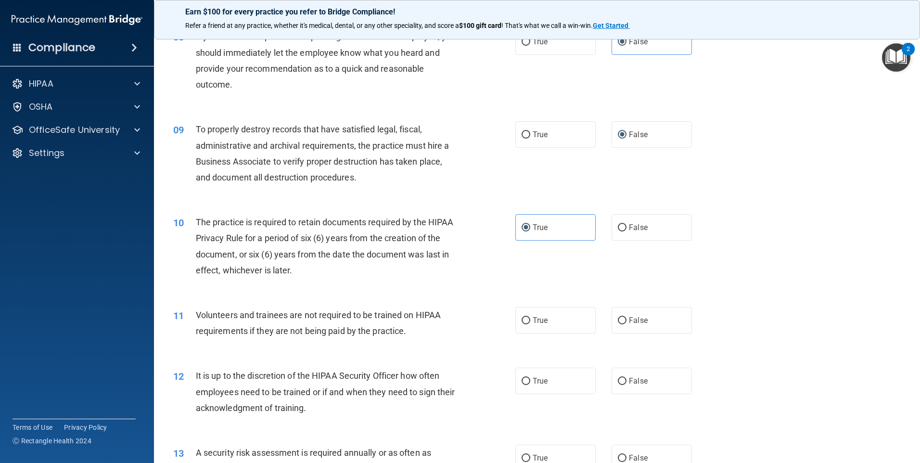
scroll to position [625, 0]
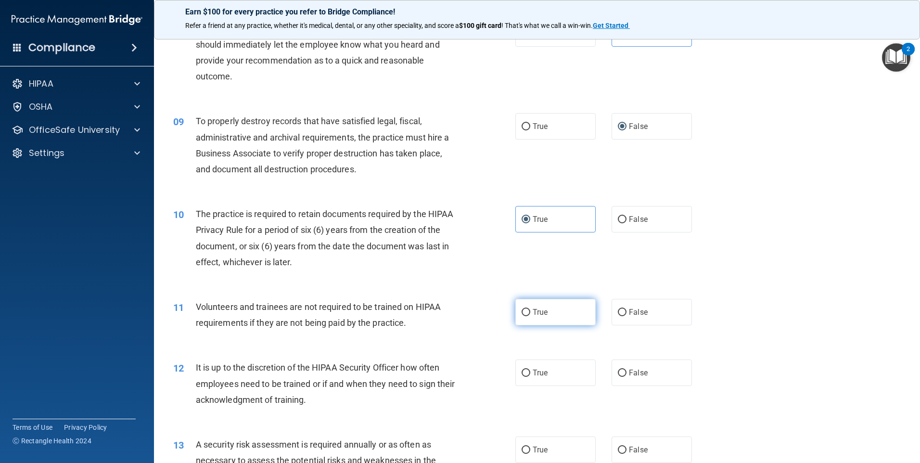
click at [528, 309] on label "True" at bounding box center [555, 312] width 80 height 26
click at [528, 309] on input "True" at bounding box center [525, 312] width 9 height 7
radio input "true"
click at [529, 376] on label "True" at bounding box center [555, 372] width 80 height 26
click at [529, 376] on input "True" at bounding box center [525, 372] width 9 height 7
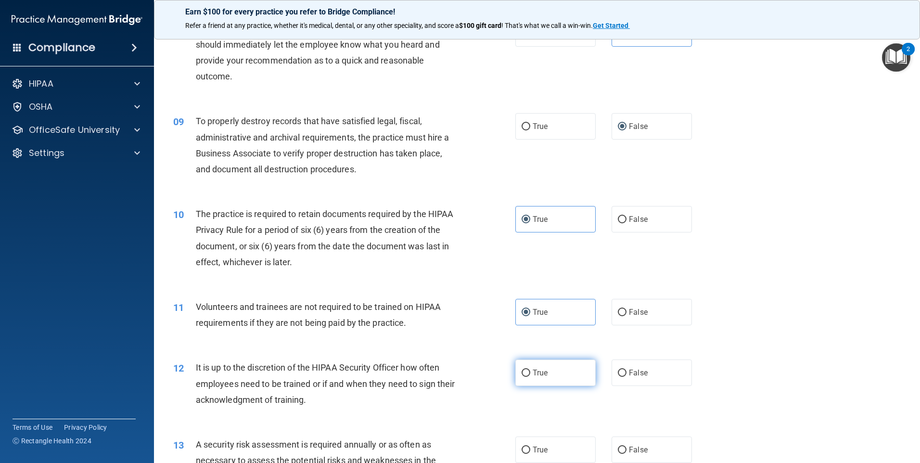
radio input "true"
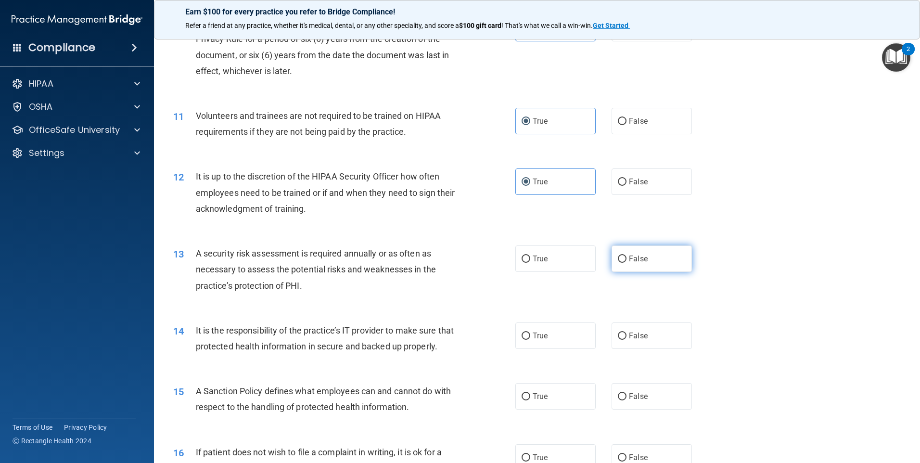
scroll to position [818, 0]
click at [615, 249] on label "False" at bounding box center [651, 257] width 80 height 26
click at [618, 254] on input "False" at bounding box center [622, 257] width 9 height 7
radio input "true"
click at [636, 339] on label "False" at bounding box center [651, 334] width 80 height 26
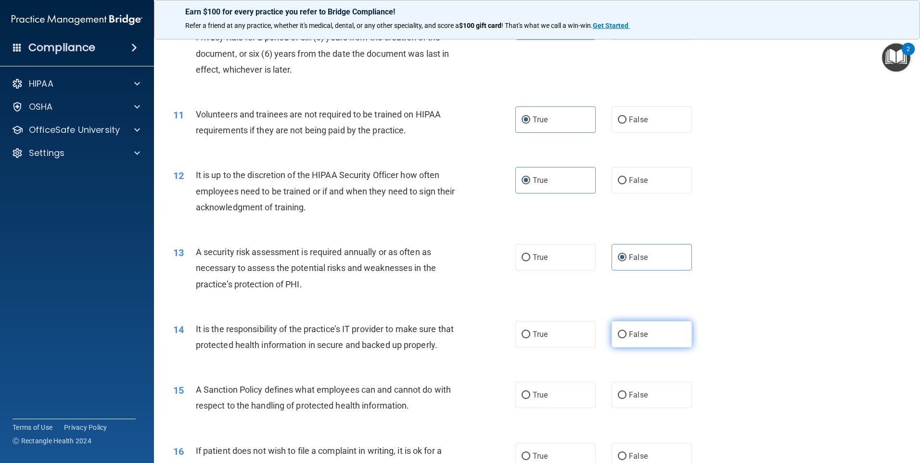
click at [626, 338] on input "False" at bounding box center [622, 334] width 9 height 7
radio input "true"
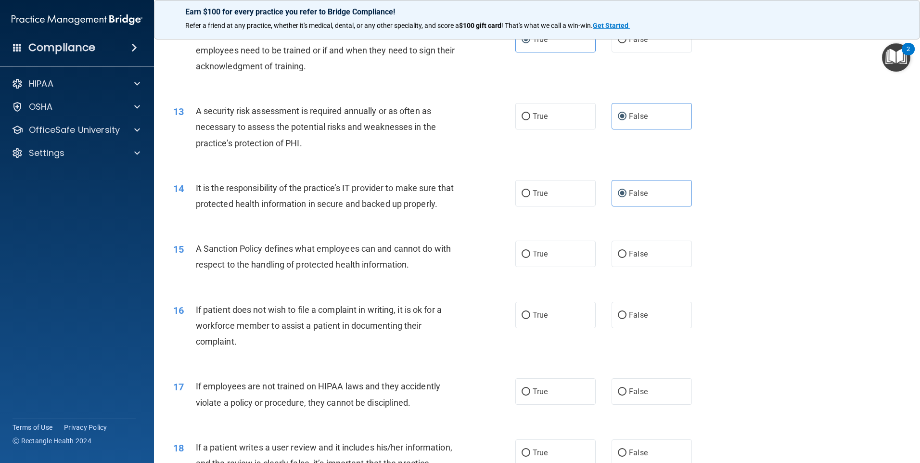
scroll to position [962, 0]
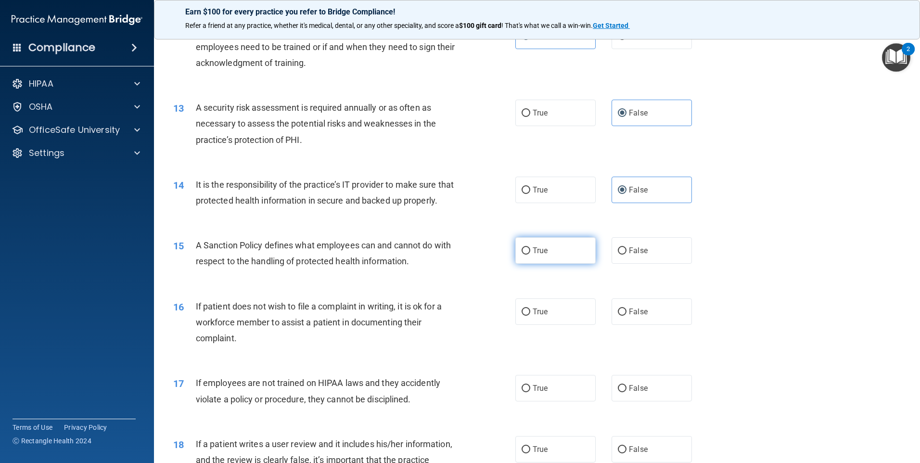
click at [546, 264] on label "True" at bounding box center [555, 250] width 80 height 26
click at [530, 254] on input "True" at bounding box center [525, 250] width 9 height 7
radio input "true"
click at [541, 325] on label "True" at bounding box center [555, 311] width 80 height 26
click at [530, 316] on input "True" at bounding box center [525, 311] width 9 height 7
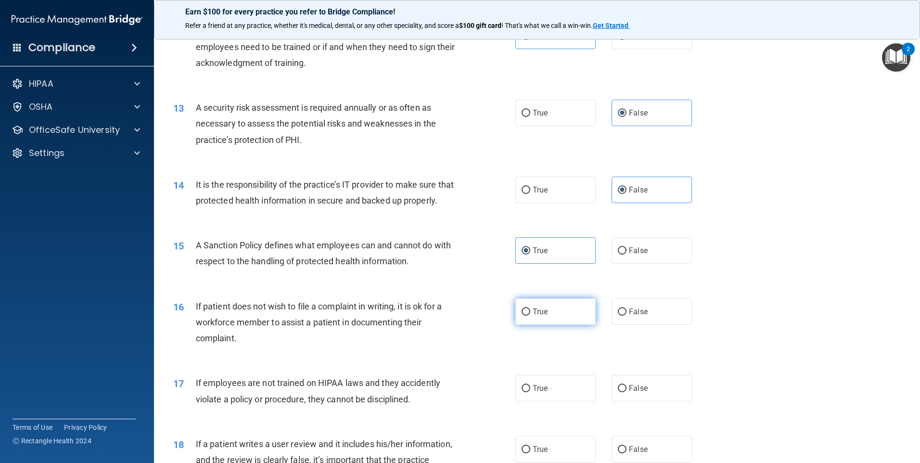
radio input "true"
click at [533, 393] on span "True" at bounding box center [540, 387] width 15 height 9
click at [530, 392] on input "True" at bounding box center [525, 388] width 9 height 7
radio input "true"
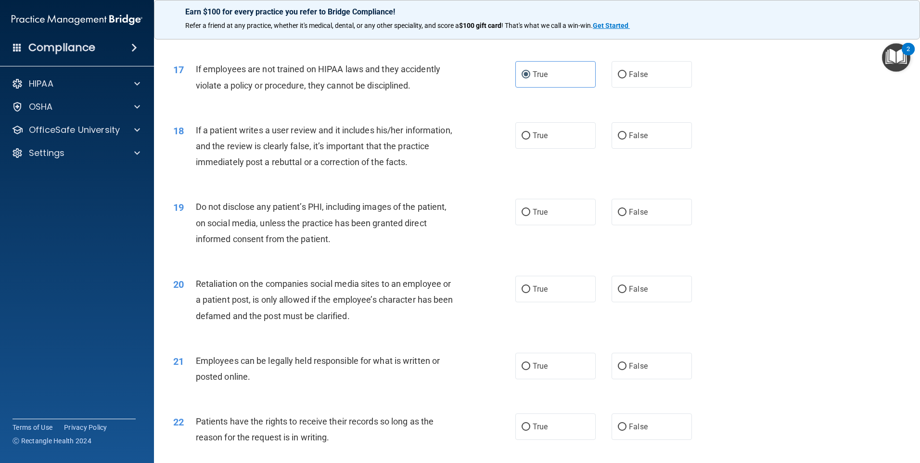
scroll to position [1299, 0]
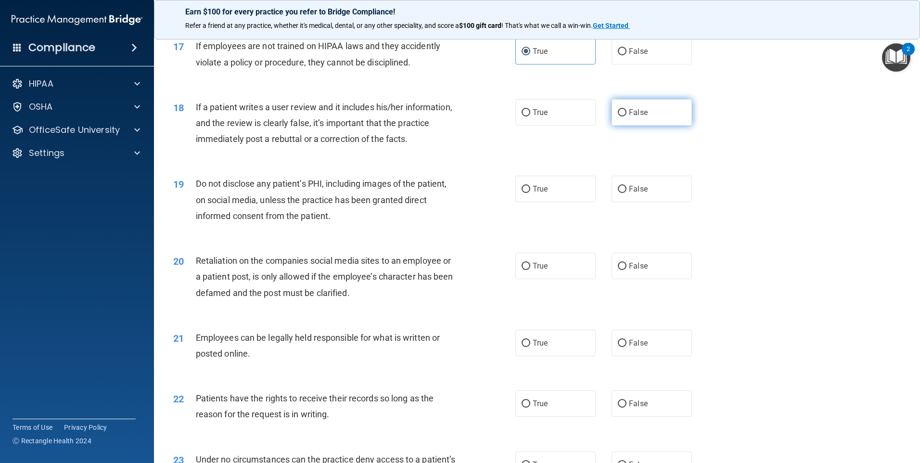
click at [631, 117] on span "False" at bounding box center [638, 112] width 19 height 9
click at [626, 116] on input "False" at bounding box center [622, 112] width 9 height 7
radio input "true"
click at [622, 202] on label "False" at bounding box center [651, 189] width 80 height 26
click at [622, 193] on input "False" at bounding box center [622, 189] width 9 height 7
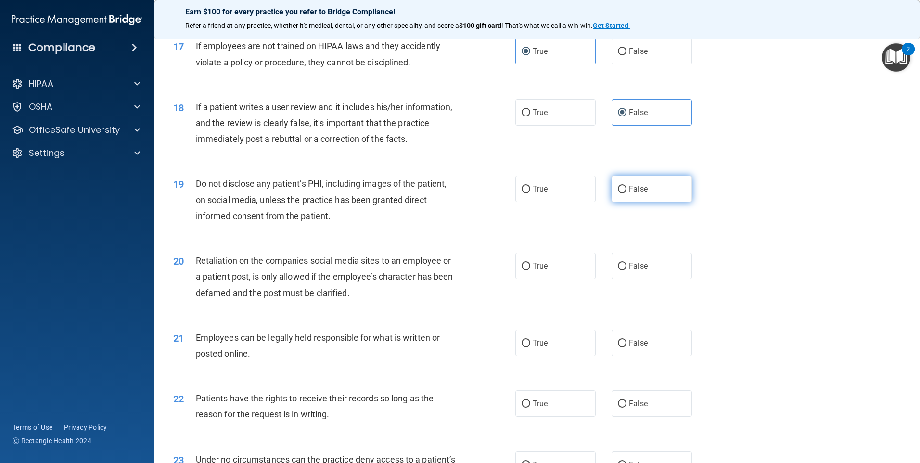
radio input "true"
click at [622, 270] on input "False" at bounding box center [622, 266] width 9 height 7
radio input "true"
click at [547, 356] on label "True" at bounding box center [555, 343] width 80 height 26
click at [530, 347] on input "True" at bounding box center [525, 343] width 9 height 7
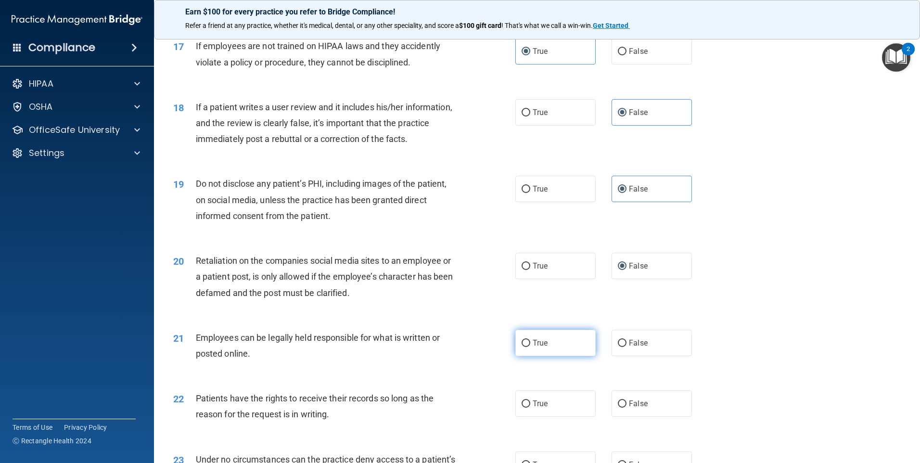
radio input "true"
click at [546, 408] on div "22 Patients have the rights to receive their records so long as the reason for …" at bounding box center [537, 408] width 742 height 61
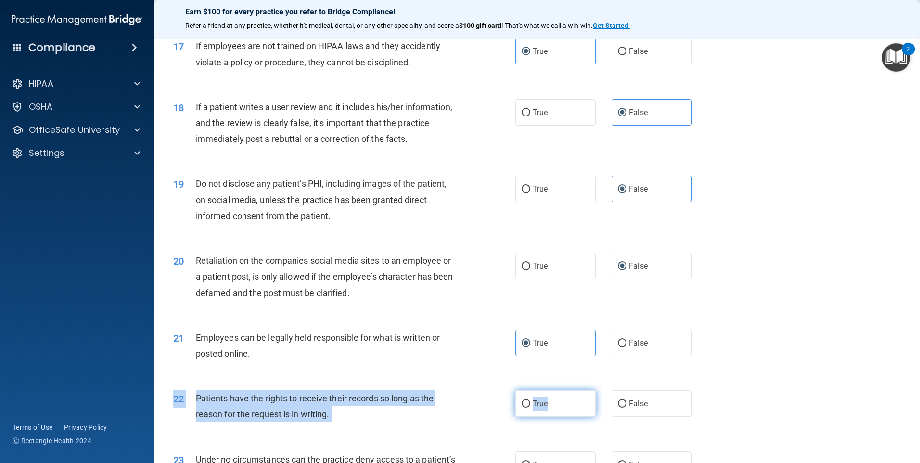
drag, startPoint x: 546, startPoint y: 409, endPoint x: 544, endPoint y: 414, distance: 5.2
click at [544, 414] on label "True" at bounding box center [555, 403] width 80 height 26
click at [530, 407] on input "True" at bounding box center [525, 403] width 9 height 7
radio input "true"
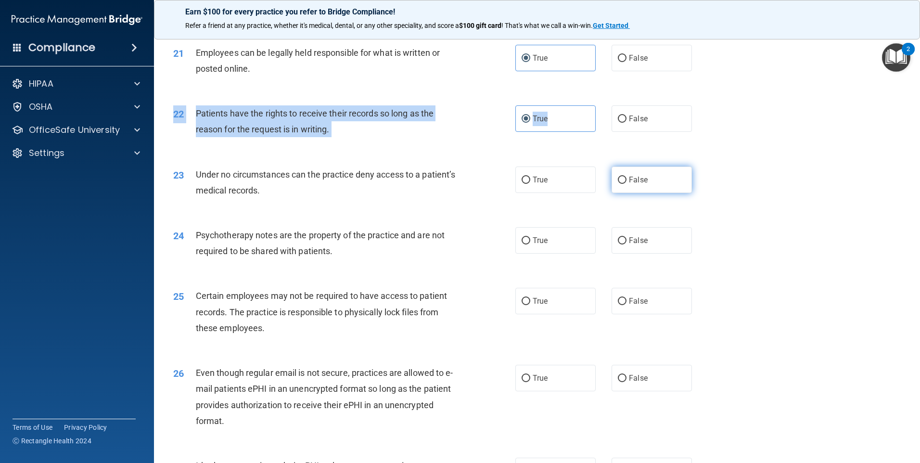
scroll to position [1588, 0]
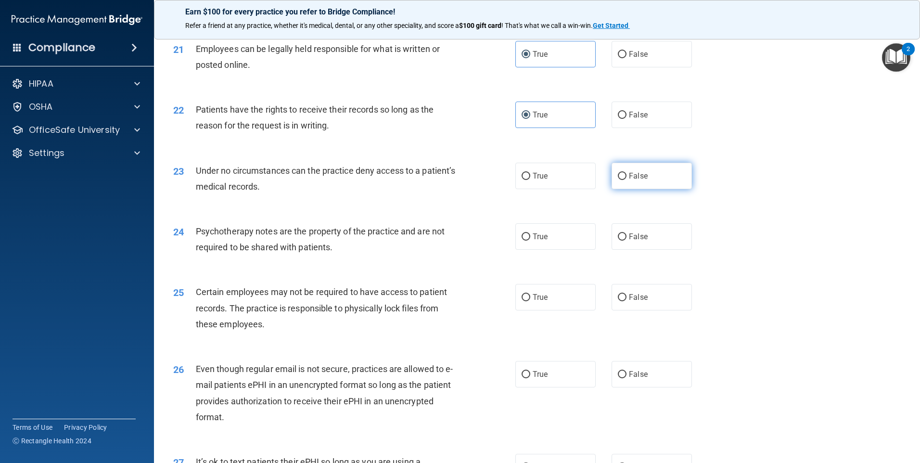
click at [648, 189] on label "False" at bounding box center [651, 176] width 80 height 26
click at [626, 180] on input "False" at bounding box center [622, 176] width 9 height 7
radio input "true"
click at [648, 250] on label "False" at bounding box center [651, 236] width 80 height 26
click at [626, 241] on input "False" at bounding box center [622, 236] width 9 height 7
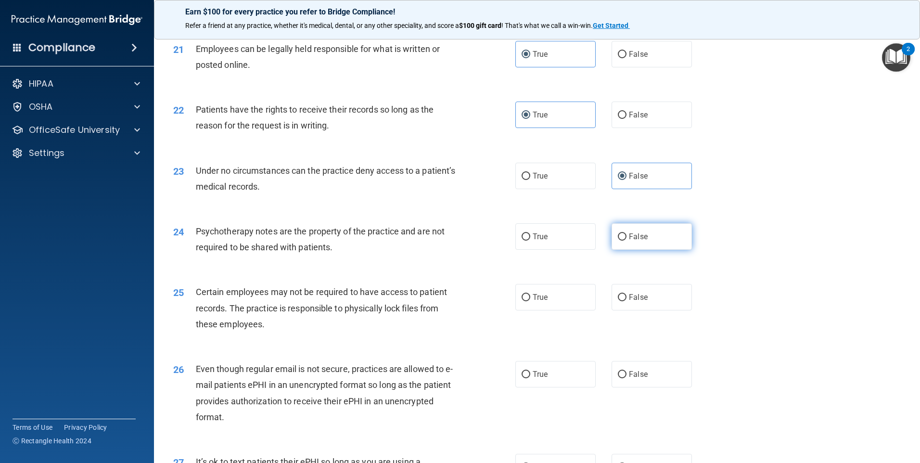
radio input "true"
click at [530, 308] on label "True" at bounding box center [555, 297] width 80 height 26
click at [530, 301] on input "True" at bounding box center [525, 297] width 9 height 7
radio input "true"
click at [629, 379] on span "False" at bounding box center [638, 373] width 19 height 9
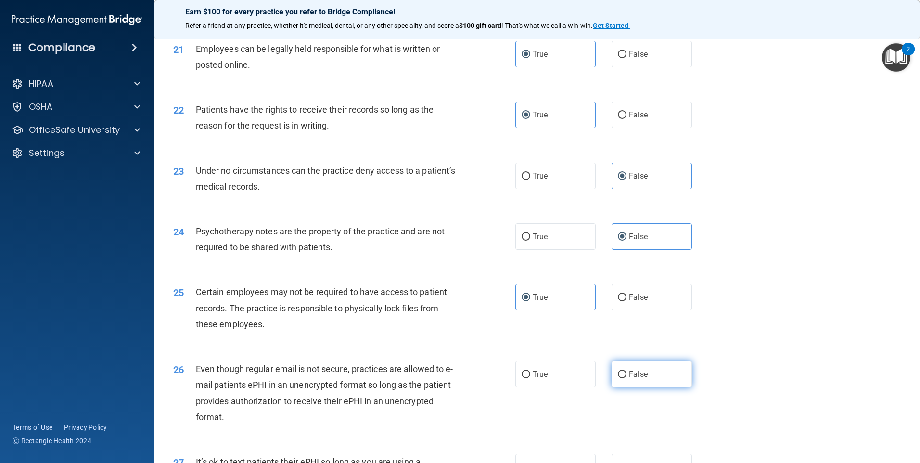
click at [626, 378] on input "False" at bounding box center [622, 374] width 9 height 7
radio input "true"
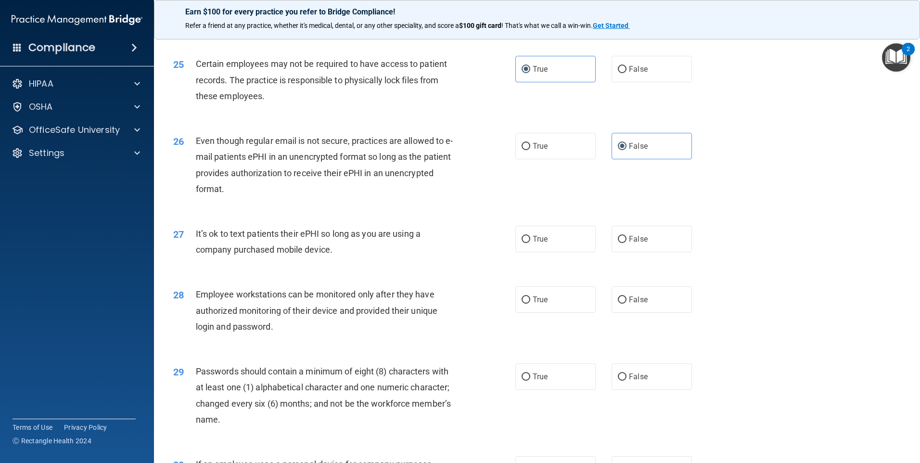
scroll to position [1828, 0]
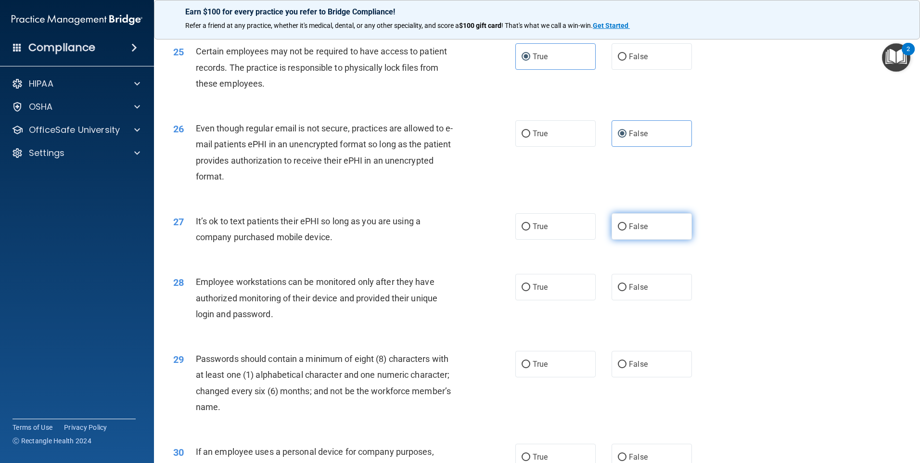
click at [643, 240] on label "False" at bounding box center [651, 226] width 80 height 26
click at [626, 230] on input "False" at bounding box center [622, 226] width 9 height 7
radio input "true"
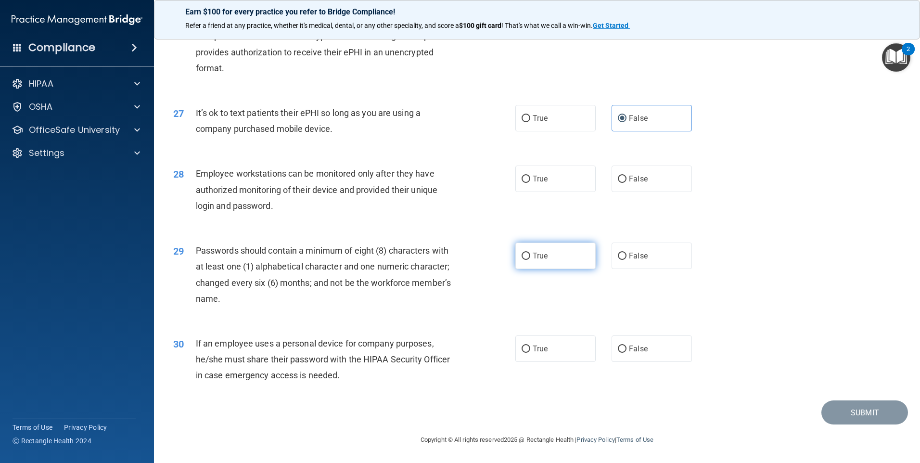
scroll to position [1952, 0]
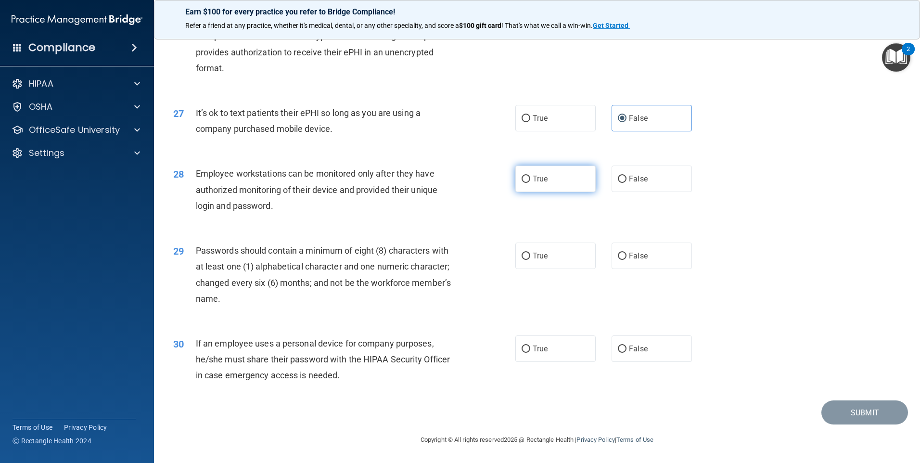
click at [560, 171] on label "True" at bounding box center [555, 178] width 80 height 26
click at [530, 176] on input "True" at bounding box center [525, 179] width 9 height 7
radio input "true"
click at [556, 255] on label "True" at bounding box center [555, 255] width 80 height 26
click at [530, 255] on input "True" at bounding box center [525, 256] width 9 height 7
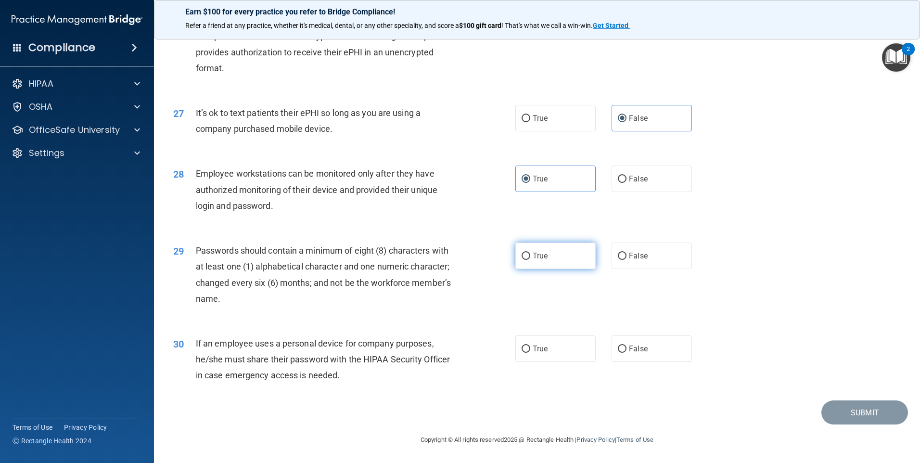
radio input "true"
drag, startPoint x: 565, startPoint y: 349, endPoint x: 750, endPoint y: 366, distance: 185.0
click at [565, 348] on label "True" at bounding box center [555, 348] width 80 height 26
click at [530, 348] on input "True" at bounding box center [525, 348] width 9 height 7
radio input "true"
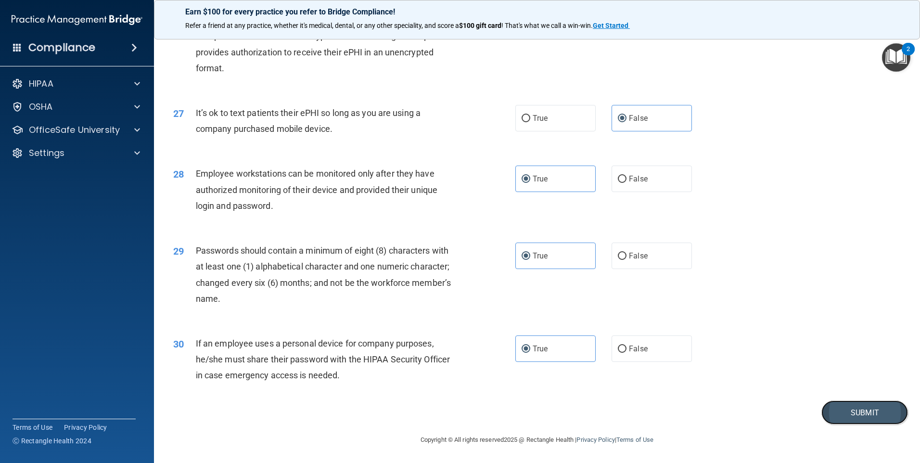
click at [829, 412] on button "Submit" at bounding box center [864, 412] width 87 height 25
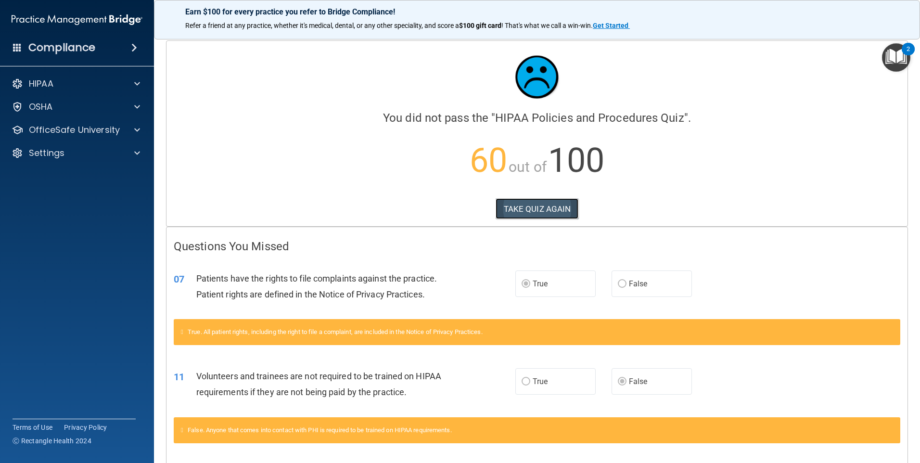
click at [533, 216] on button "TAKE QUIZ AGAIN" at bounding box center [537, 208] width 83 height 21
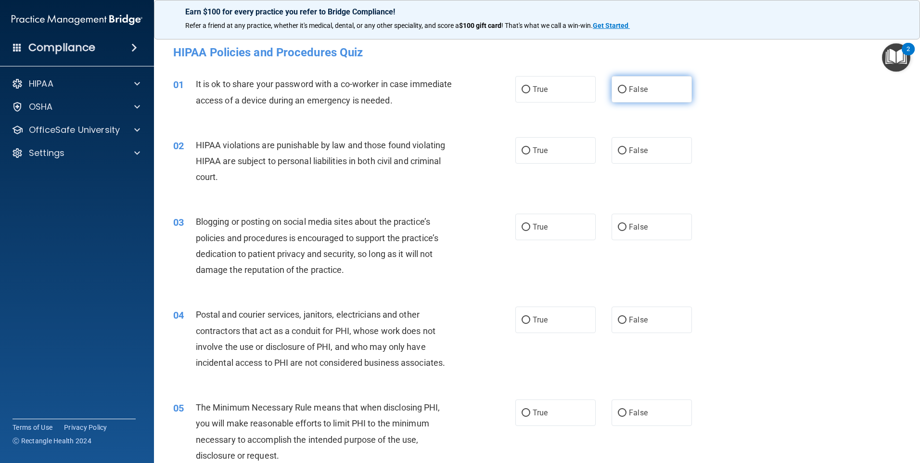
click at [618, 94] on label "False" at bounding box center [651, 89] width 80 height 26
click at [618, 93] on input "False" at bounding box center [622, 89] width 9 height 7
radio input "true"
click at [546, 146] on label "True" at bounding box center [555, 150] width 80 height 26
click at [530, 147] on input "True" at bounding box center [525, 150] width 9 height 7
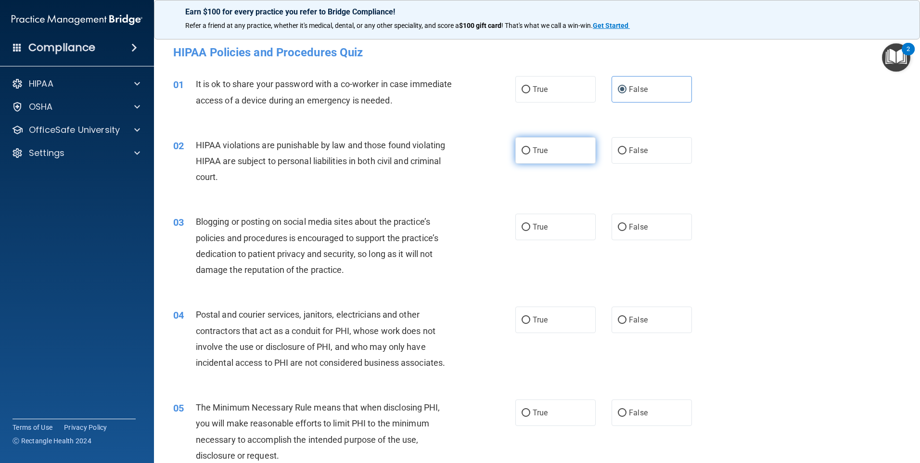
radio input "true"
click at [646, 226] on label "False" at bounding box center [651, 227] width 80 height 26
click at [626, 226] on input "False" at bounding box center [622, 227] width 9 height 7
radio input "true"
click at [547, 325] on label "True" at bounding box center [555, 319] width 80 height 26
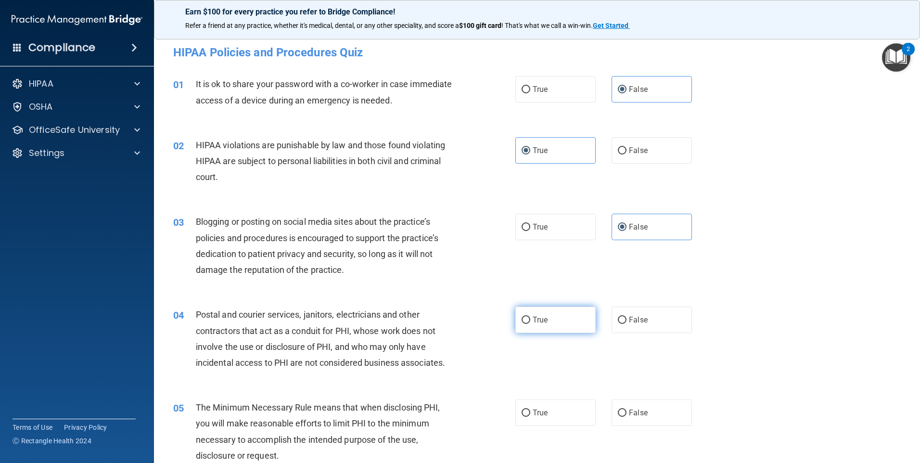
click at [530, 324] on input "True" at bounding box center [525, 320] width 9 height 7
radio input "true"
click at [532, 419] on label "True" at bounding box center [555, 412] width 80 height 26
click at [530, 417] on input "True" at bounding box center [525, 412] width 9 height 7
radio input "true"
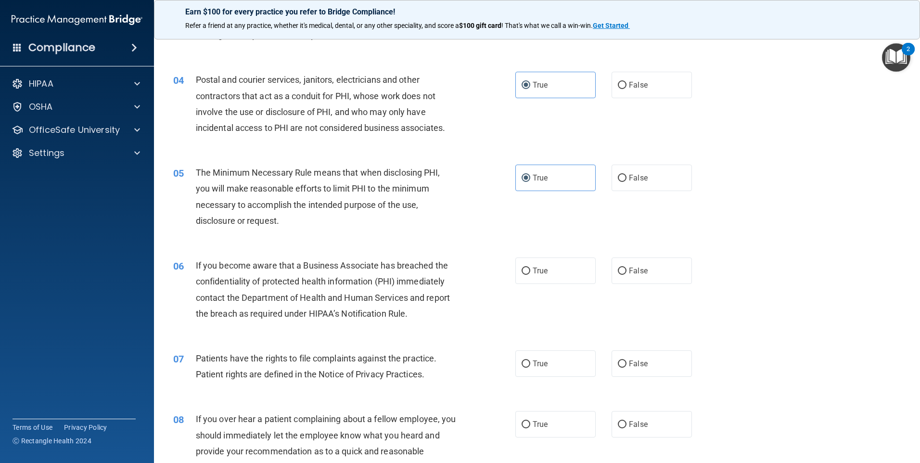
scroll to position [241, 0]
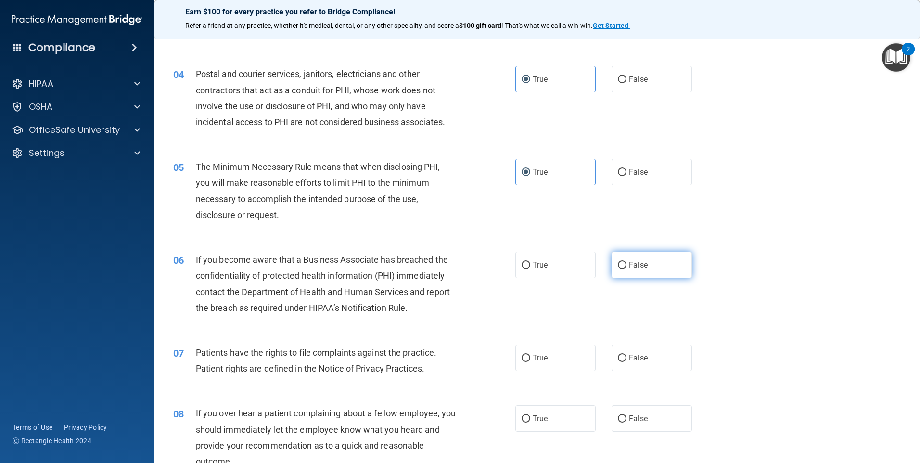
click at [642, 268] on span "False" at bounding box center [638, 264] width 19 height 9
click at [626, 268] on input "False" at bounding box center [622, 265] width 9 height 7
radio input "true"
click at [639, 361] on span "False" at bounding box center [638, 357] width 19 height 9
click at [626, 361] on input "False" at bounding box center [622, 358] width 9 height 7
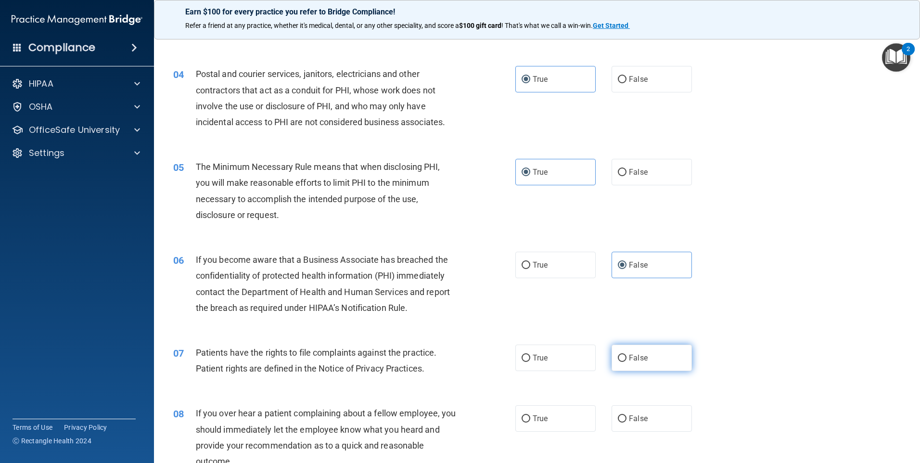
radio input "true"
click at [643, 420] on label "False" at bounding box center [651, 418] width 80 height 26
click at [626, 420] on input "False" at bounding box center [622, 418] width 9 height 7
radio input "true"
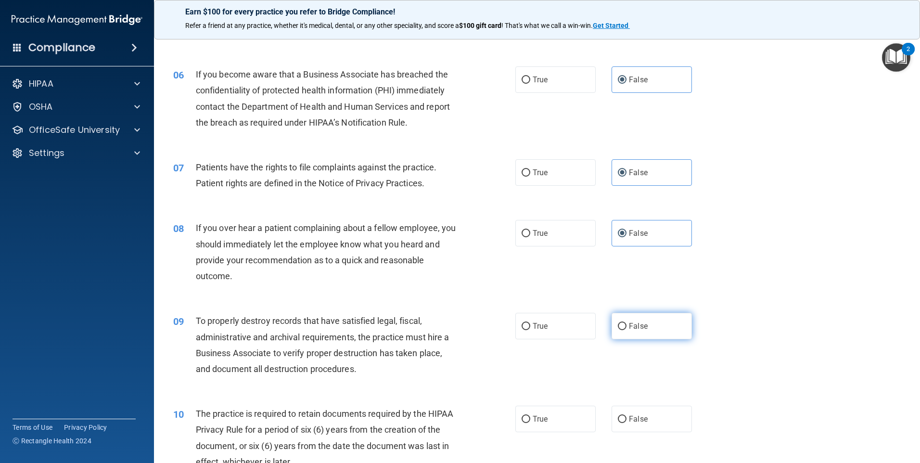
scroll to position [433, 0]
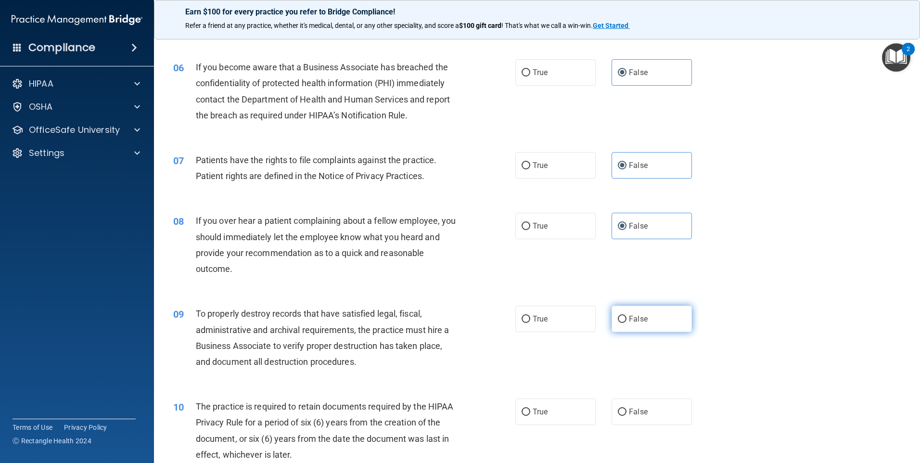
click at [640, 319] on span "False" at bounding box center [638, 318] width 19 height 9
click at [626, 319] on input "False" at bounding box center [622, 319] width 9 height 7
radio input "true"
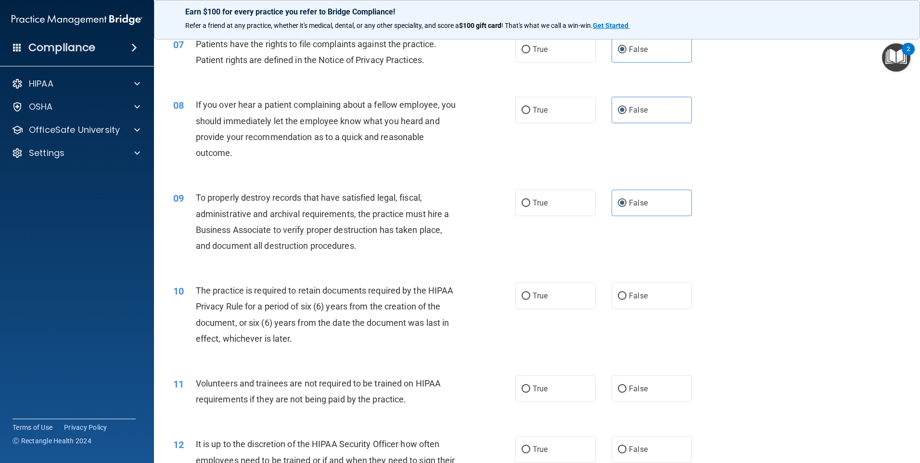
scroll to position [577, 0]
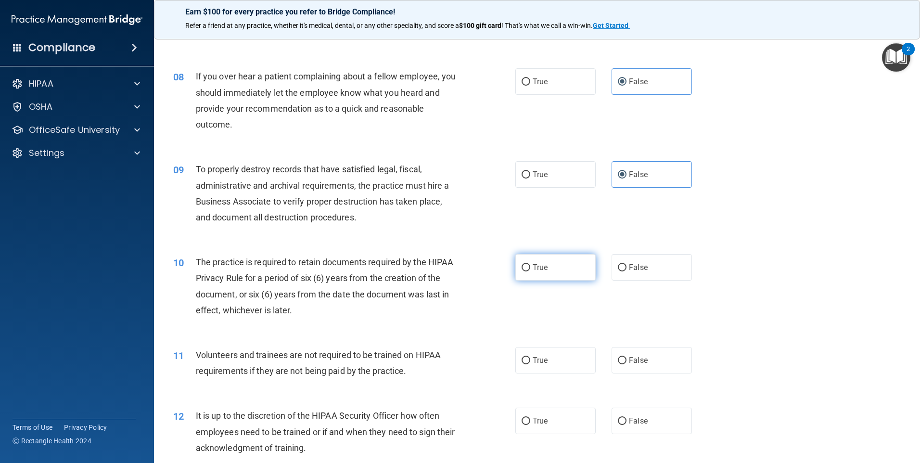
click at [542, 265] on span "True" at bounding box center [540, 267] width 15 height 9
click at [530, 265] on input "True" at bounding box center [525, 267] width 9 height 7
radio input "true"
click at [543, 357] on span "True" at bounding box center [540, 360] width 15 height 9
click at [530, 357] on input "True" at bounding box center [525, 360] width 9 height 7
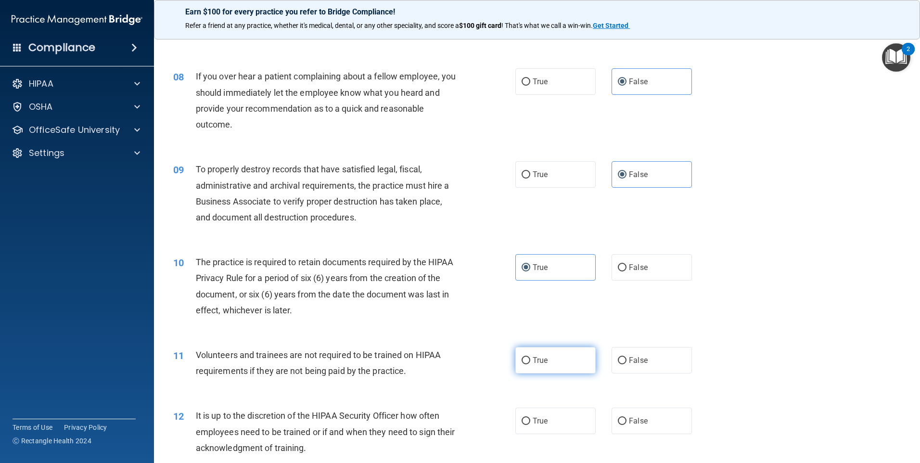
radio input "true"
click at [548, 427] on label "True" at bounding box center [555, 420] width 80 height 26
click at [530, 425] on input "True" at bounding box center [525, 421] width 9 height 7
radio input "true"
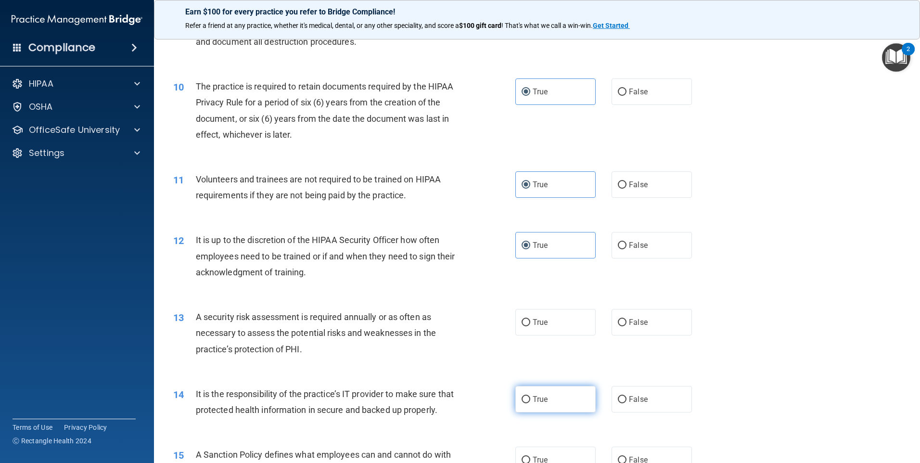
scroll to position [770, 0]
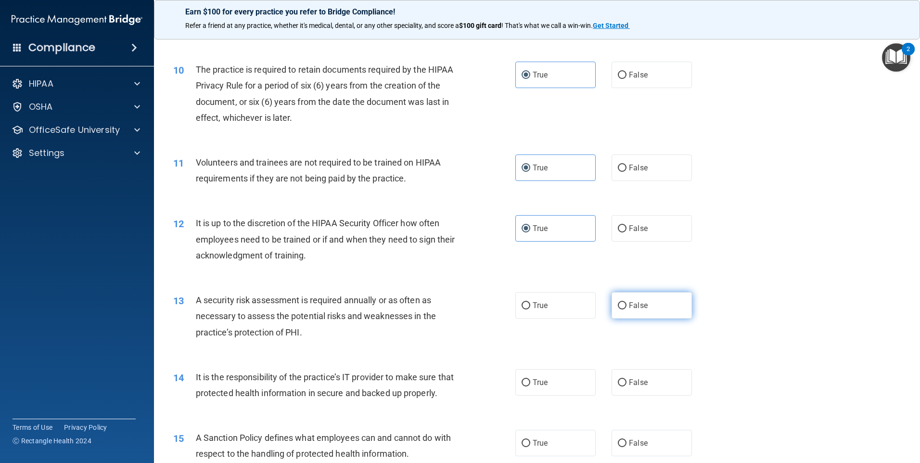
click at [623, 311] on label "False" at bounding box center [651, 305] width 80 height 26
click at [623, 309] on input "False" at bounding box center [622, 305] width 9 height 7
radio input "true"
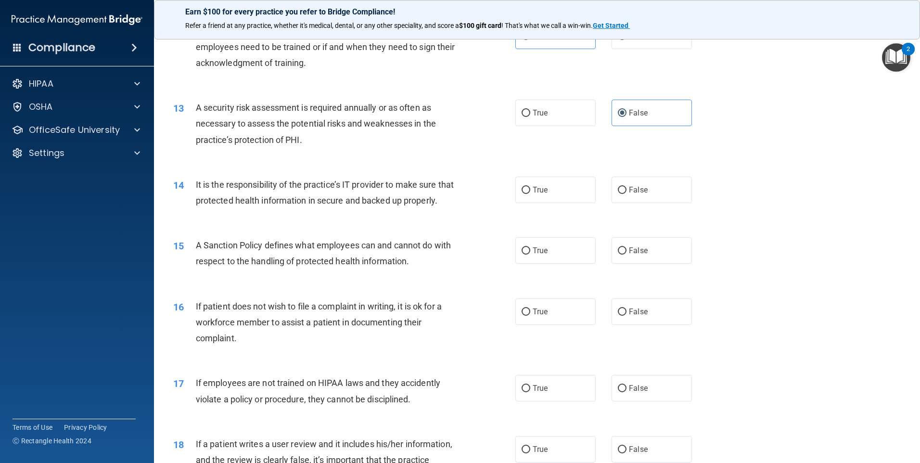
scroll to position [1010, 0]
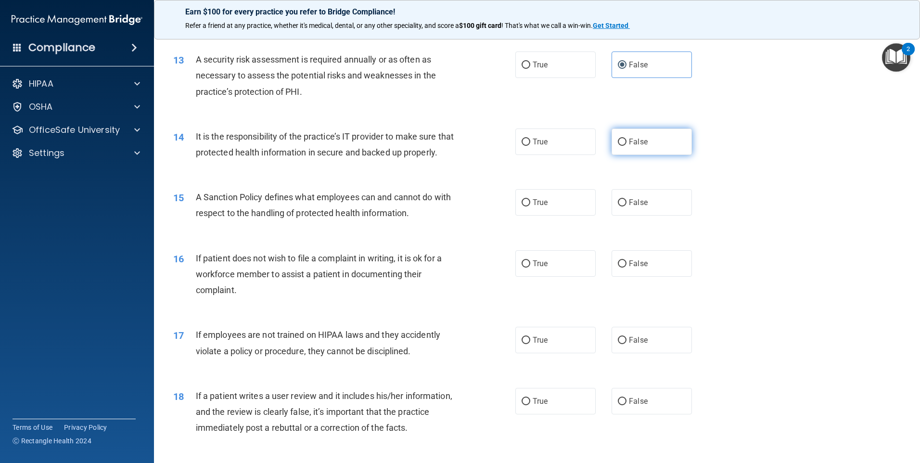
click at [624, 148] on label "False" at bounding box center [651, 141] width 80 height 26
click at [624, 146] on input "False" at bounding box center [622, 142] width 9 height 7
radio input "true"
click at [521, 206] on input "True" at bounding box center [525, 202] width 9 height 7
radio input "true"
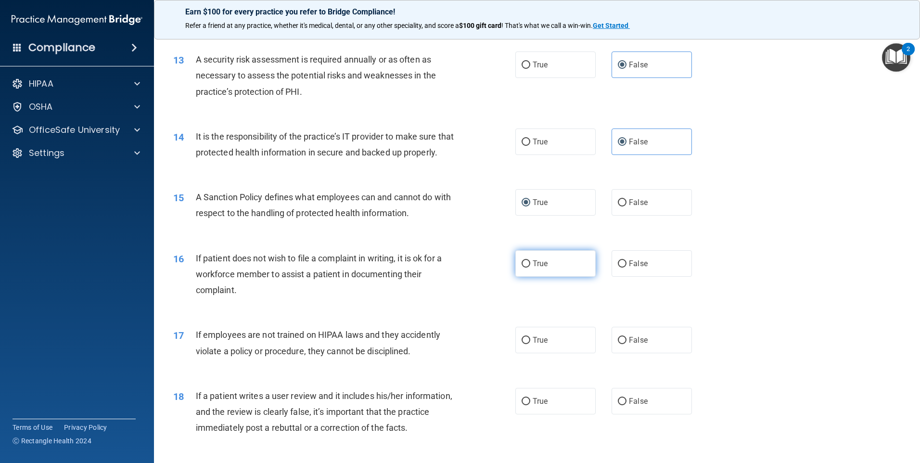
click at [533, 268] on span "True" at bounding box center [540, 263] width 15 height 9
click at [530, 267] on input "True" at bounding box center [525, 263] width 9 height 7
radio input "true"
click at [533, 344] on span "True" at bounding box center [540, 339] width 15 height 9
click at [530, 344] on input "True" at bounding box center [525, 340] width 9 height 7
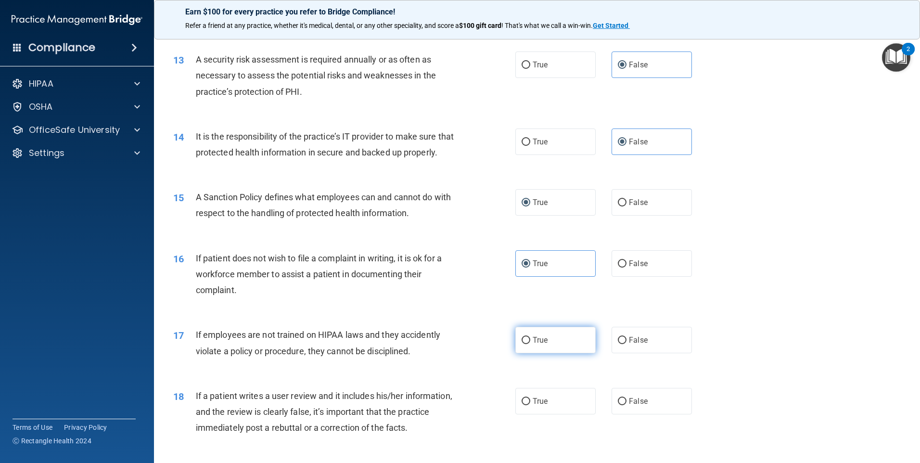
radio input "true"
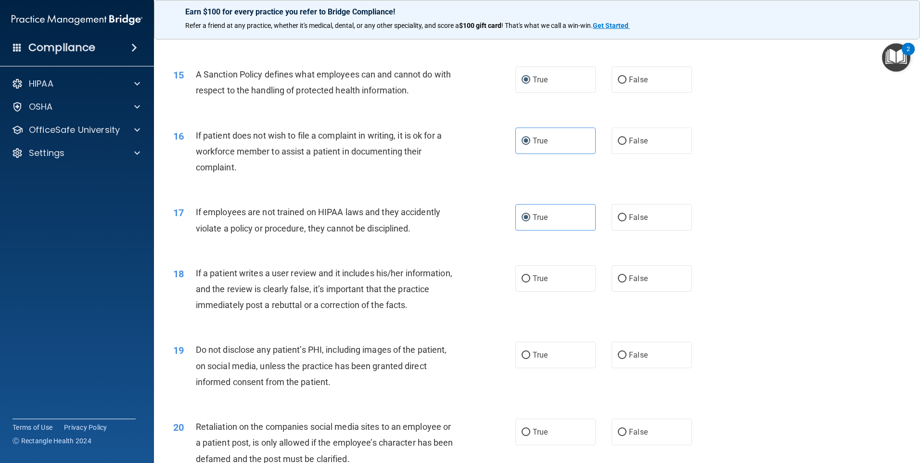
scroll to position [1155, 0]
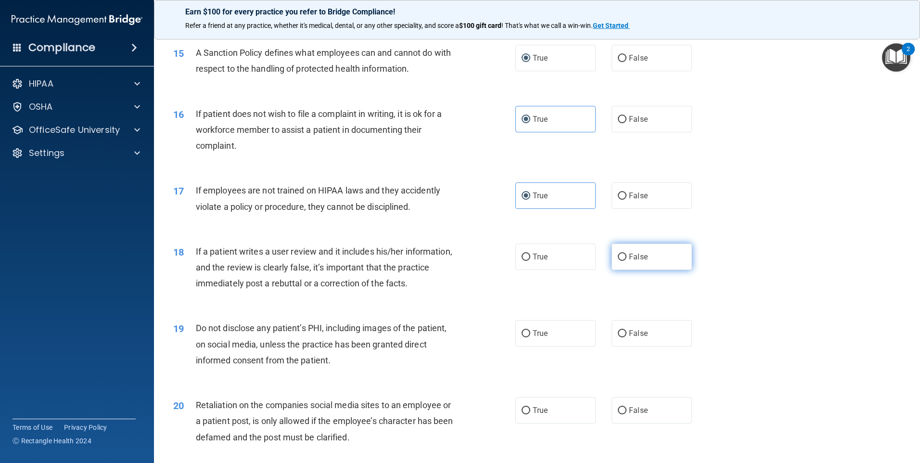
click at [627, 270] on label "False" at bounding box center [651, 256] width 80 height 26
click at [626, 261] on input "False" at bounding box center [622, 257] width 9 height 7
radio input "true"
click at [640, 338] on span "False" at bounding box center [638, 333] width 19 height 9
click at [626, 337] on input "False" at bounding box center [622, 333] width 9 height 7
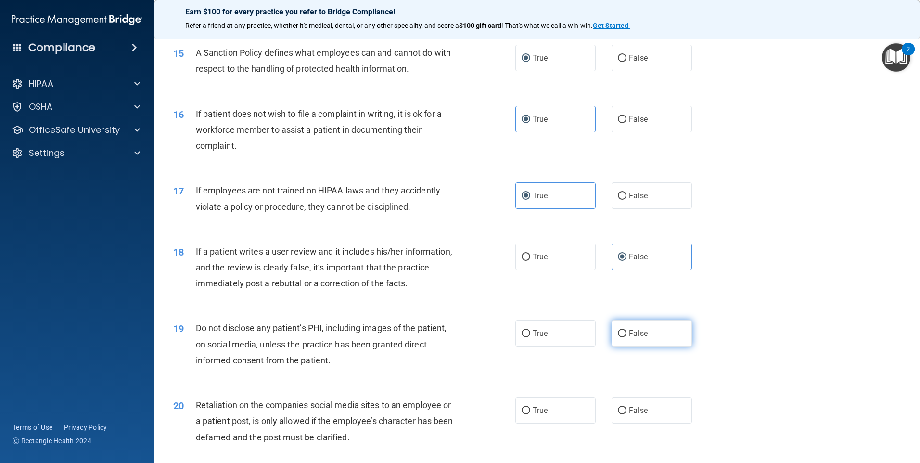
radio input "true"
click at [638, 415] on span "False" at bounding box center [638, 410] width 19 height 9
click at [626, 414] on input "False" at bounding box center [622, 410] width 9 height 7
radio input "true"
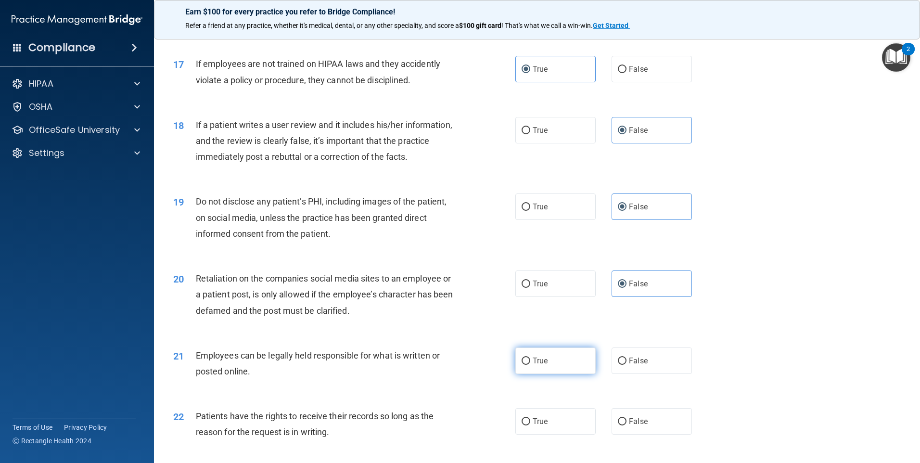
scroll to position [1347, 0]
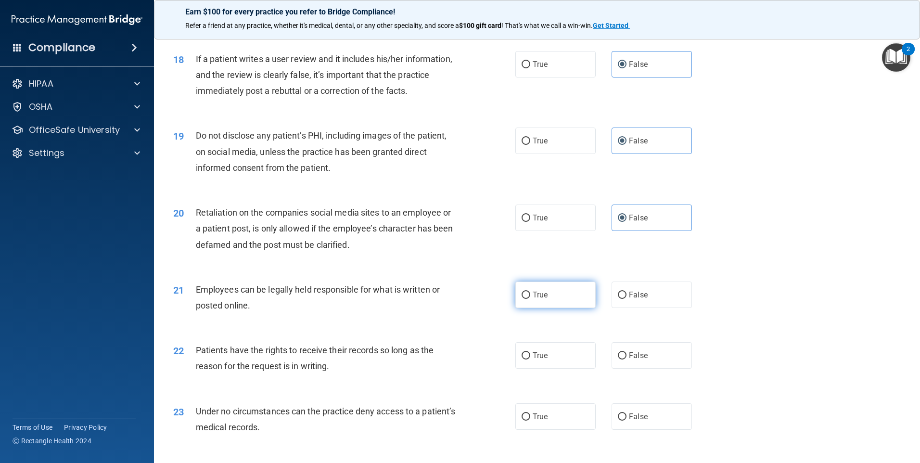
click at [562, 307] on label "True" at bounding box center [555, 294] width 80 height 26
click at [530, 299] on input "True" at bounding box center [525, 295] width 9 height 7
radio input "true"
click at [561, 366] on label "True" at bounding box center [555, 355] width 80 height 26
click at [530, 359] on input "True" at bounding box center [525, 355] width 9 height 7
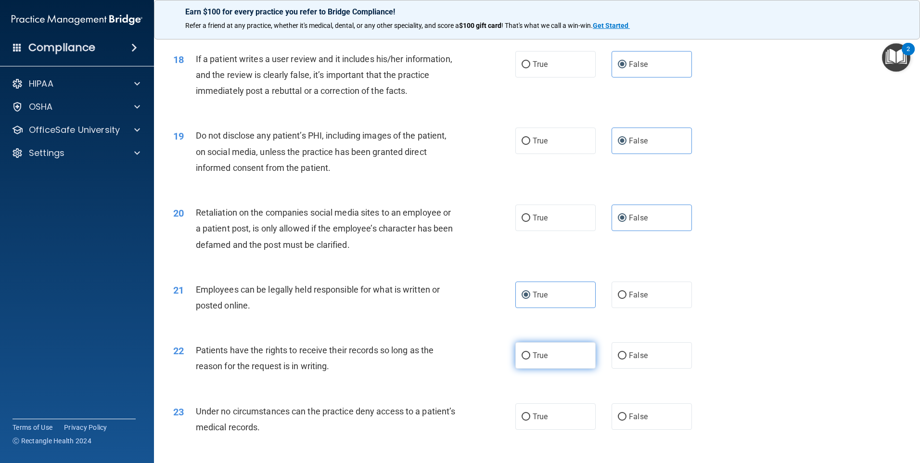
radio input "true"
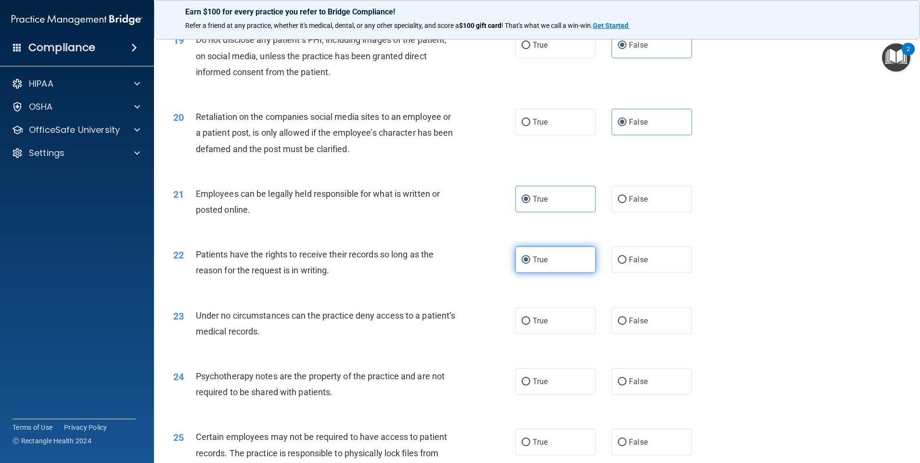
scroll to position [1443, 0]
click at [635, 325] on span "False" at bounding box center [638, 320] width 19 height 9
click at [626, 324] on input "False" at bounding box center [622, 320] width 9 height 7
radio input "true"
click at [637, 385] on span "False" at bounding box center [638, 380] width 19 height 9
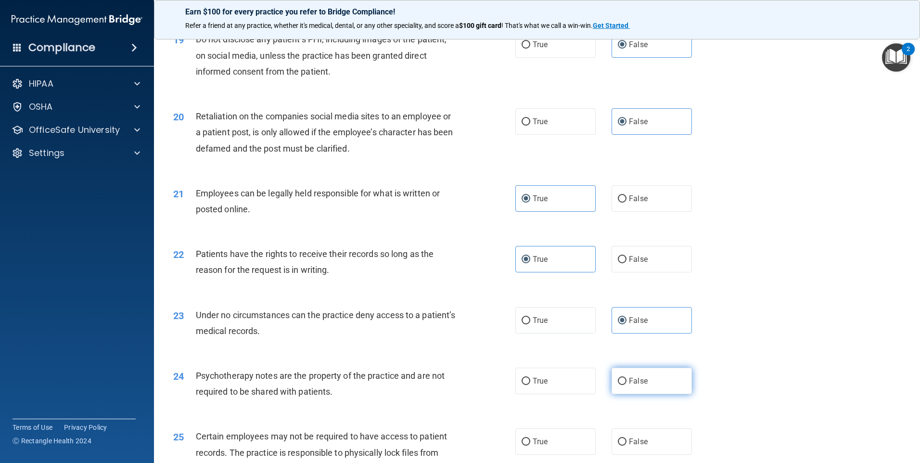
click at [626, 385] on input "False" at bounding box center [622, 381] width 9 height 7
radio input "true"
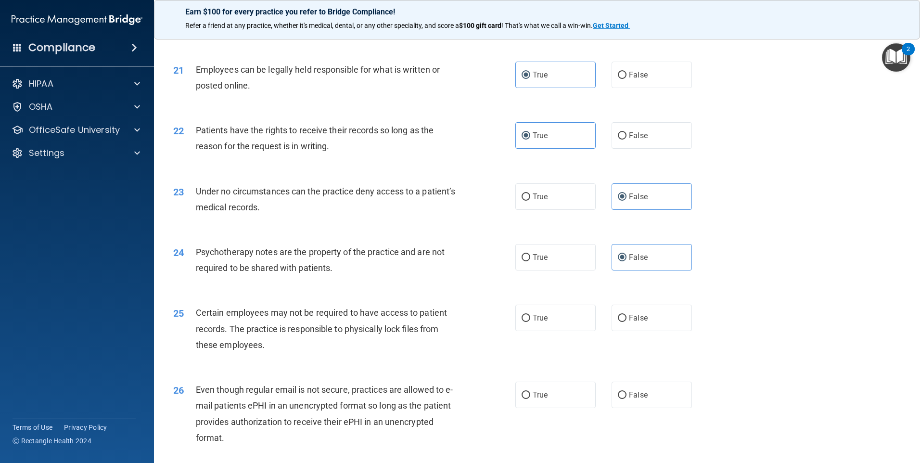
scroll to position [1588, 0]
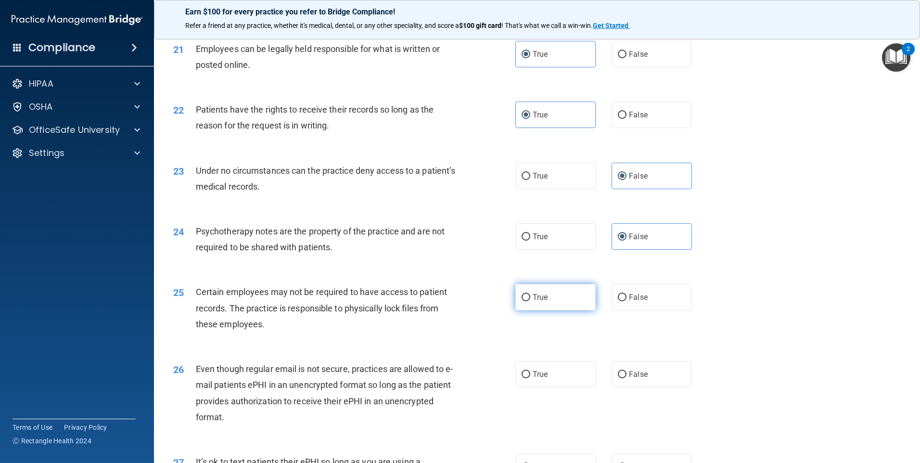
click at [548, 310] on label "True" at bounding box center [555, 297] width 80 height 26
click at [530, 301] on input "True" at bounding box center [525, 297] width 9 height 7
radio input "true"
click at [629, 379] on span "False" at bounding box center [638, 373] width 19 height 9
click at [625, 378] on input "False" at bounding box center [622, 374] width 9 height 7
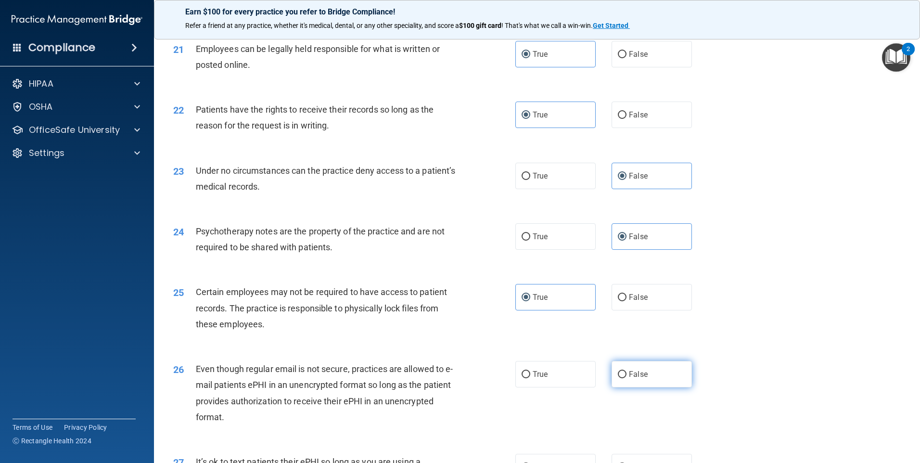
radio input "true"
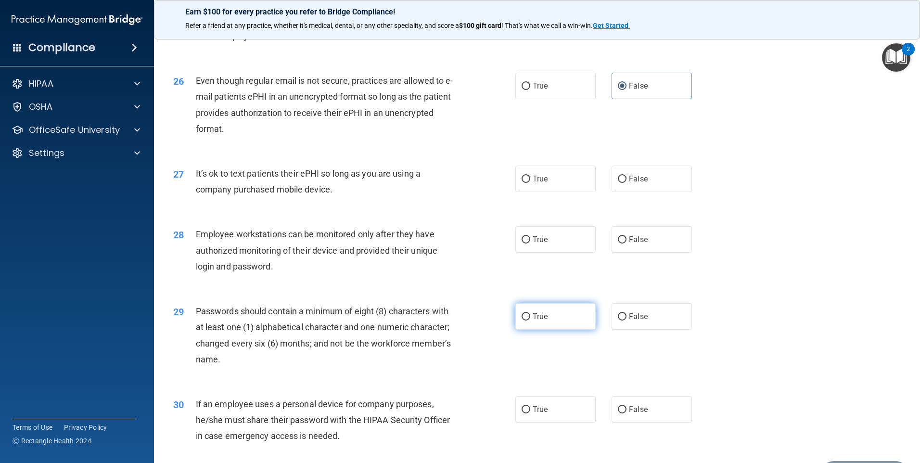
scroll to position [1876, 0]
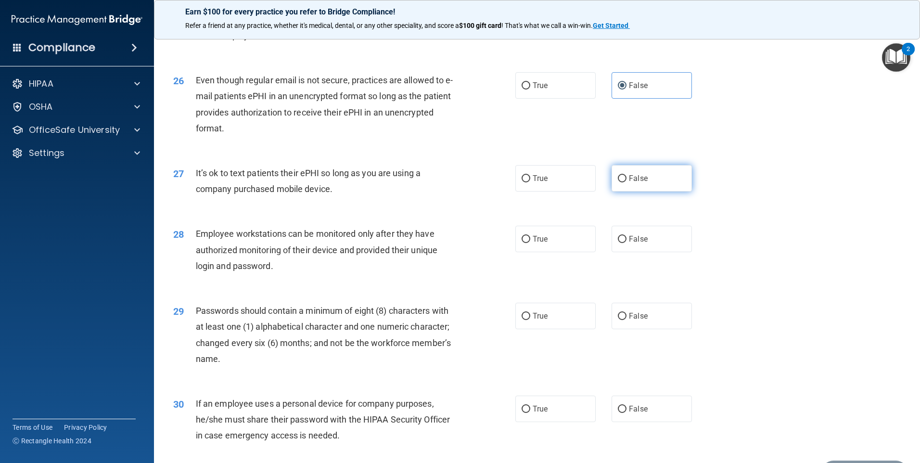
click at [640, 183] on span "False" at bounding box center [638, 178] width 19 height 9
click at [626, 182] on input "False" at bounding box center [622, 178] width 9 height 7
radio input "true"
click at [563, 252] on label "True" at bounding box center [555, 239] width 80 height 26
click at [530, 243] on input "True" at bounding box center [525, 239] width 9 height 7
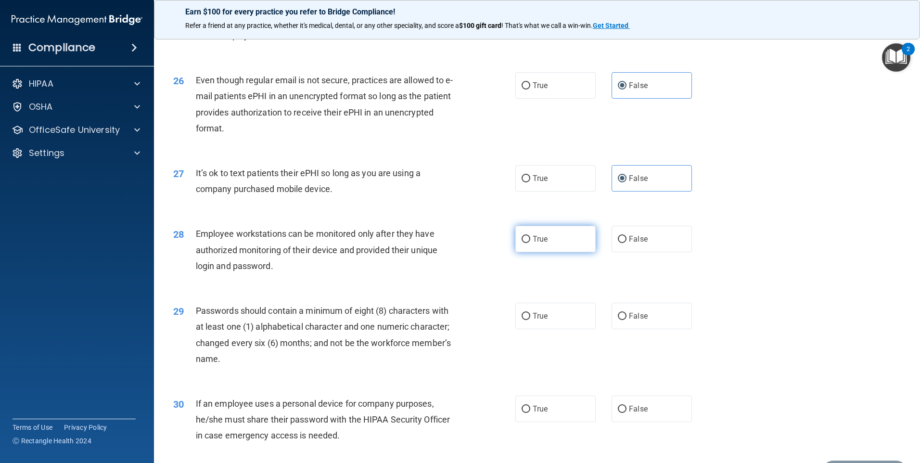
radio input "true"
drag, startPoint x: 559, startPoint y: 330, endPoint x: 544, endPoint y: 407, distance: 78.3
click at [558, 329] on label "True" at bounding box center [555, 316] width 80 height 26
click at [530, 320] on input "True" at bounding box center [525, 316] width 9 height 7
radio input "true"
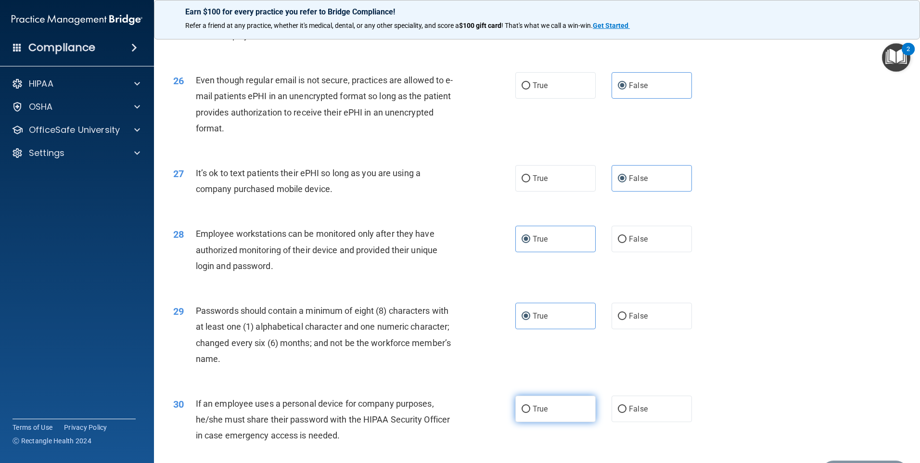
click at [541, 413] on span "True" at bounding box center [540, 408] width 15 height 9
click at [530, 413] on input "True" at bounding box center [525, 409] width 9 height 7
radio input "true"
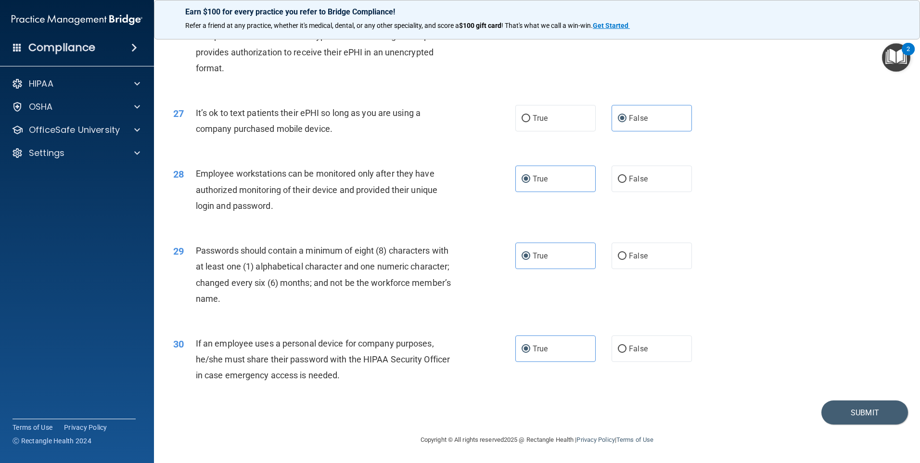
scroll to position [1952, 0]
click at [860, 413] on button "Submit" at bounding box center [864, 412] width 87 height 25
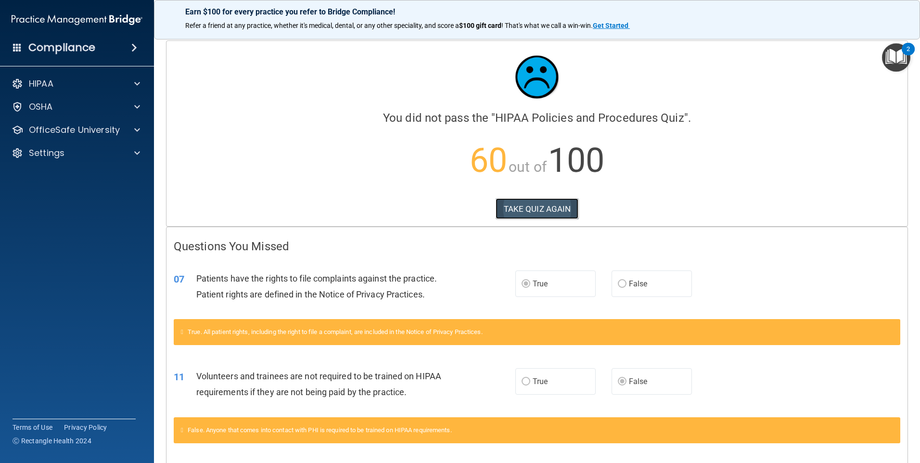
click at [538, 208] on button "TAKE QUIZ AGAIN" at bounding box center [537, 208] width 83 height 21
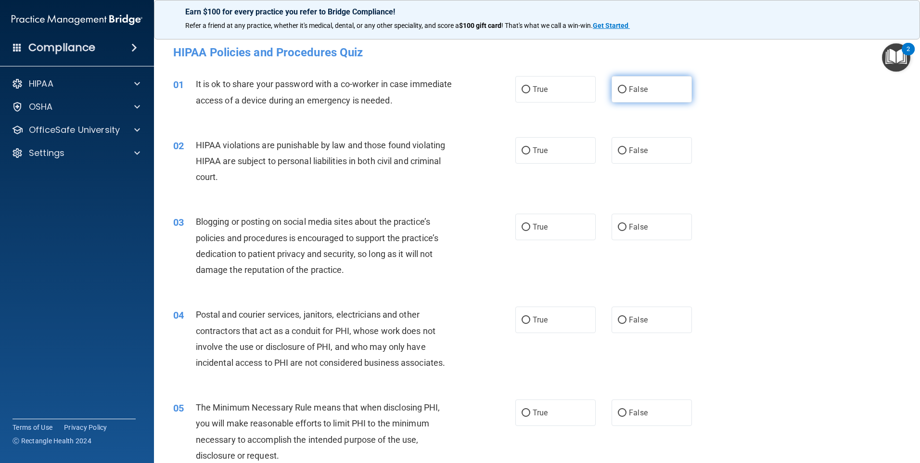
click at [657, 87] on label "False" at bounding box center [651, 89] width 80 height 26
click at [626, 87] on input "False" at bounding box center [622, 89] width 9 height 7
radio input "true"
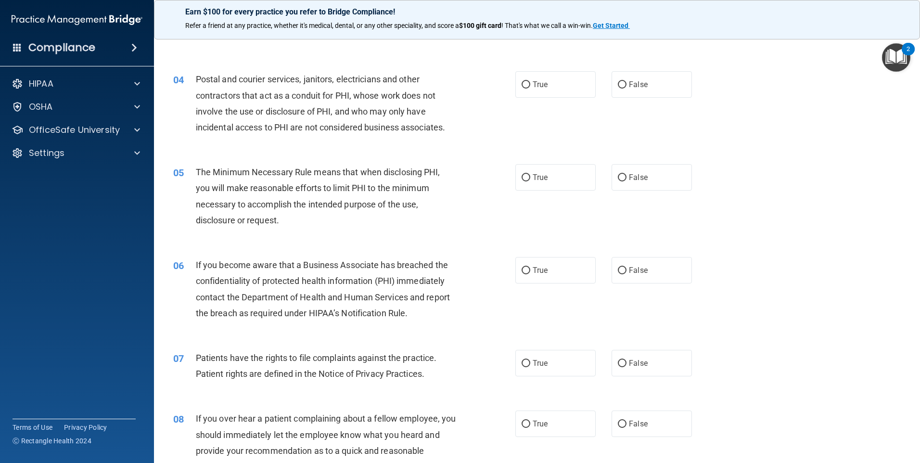
scroll to position [241, 0]
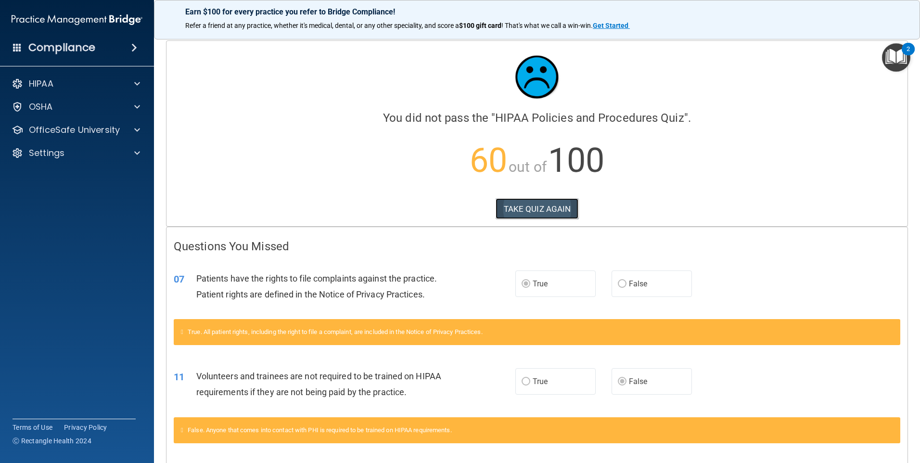
click at [542, 219] on button "TAKE QUIZ AGAIN" at bounding box center [537, 208] width 83 height 21
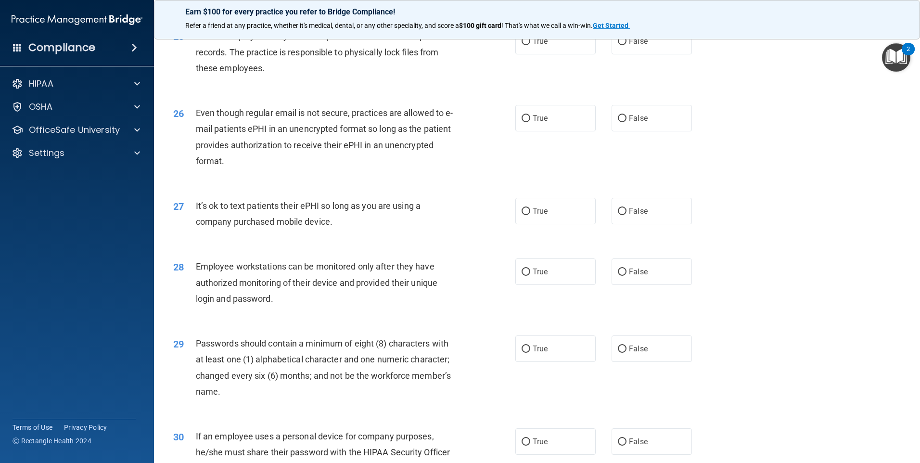
scroll to position [1952, 0]
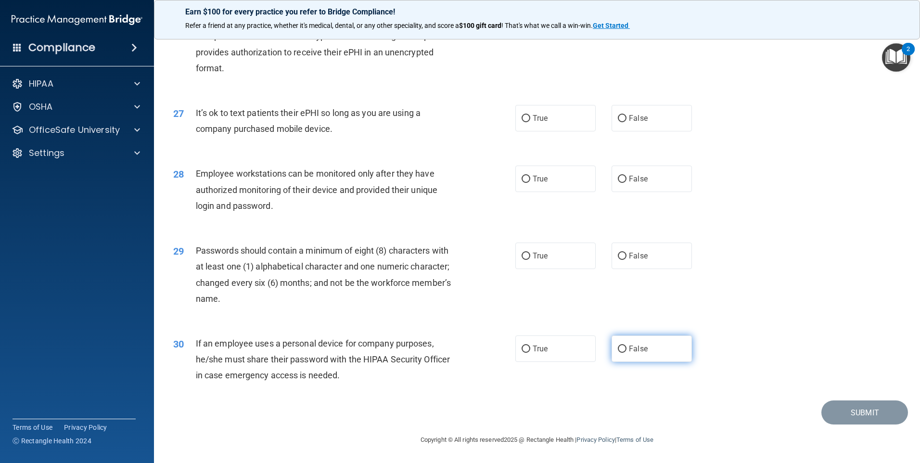
click at [631, 352] on span "False" at bounding box center [638, 348] width 19 height 9
click at [626, 352] on input "False" at bounding box center [622, 348] width 9 height 7
radio input "true"
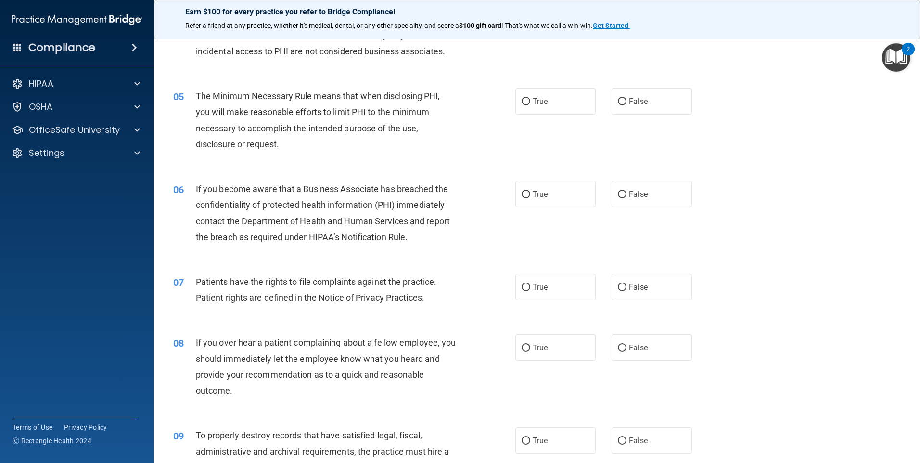
scroll to position [317, 0]
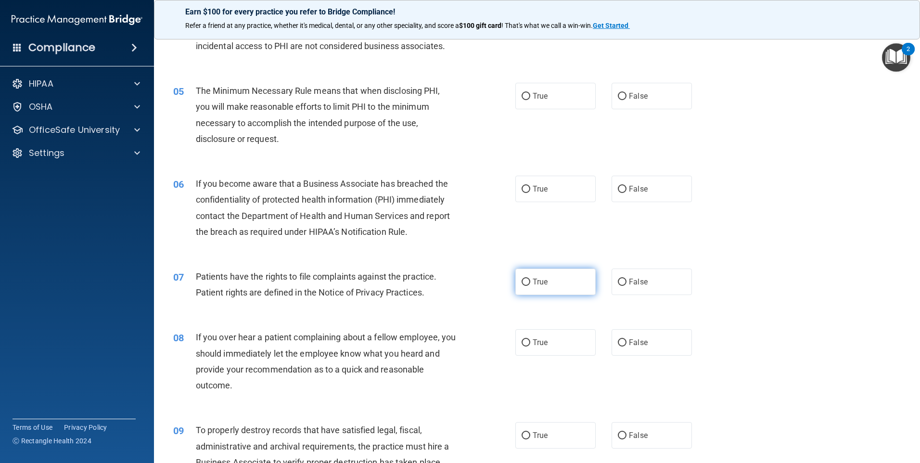
click at [533, 281] on span "True" at bounding box center [540, 281] width 15 height 9
click at [530, 281] on input "True" at bounding box center [525, 282] width 9 height 7
radio input "true"
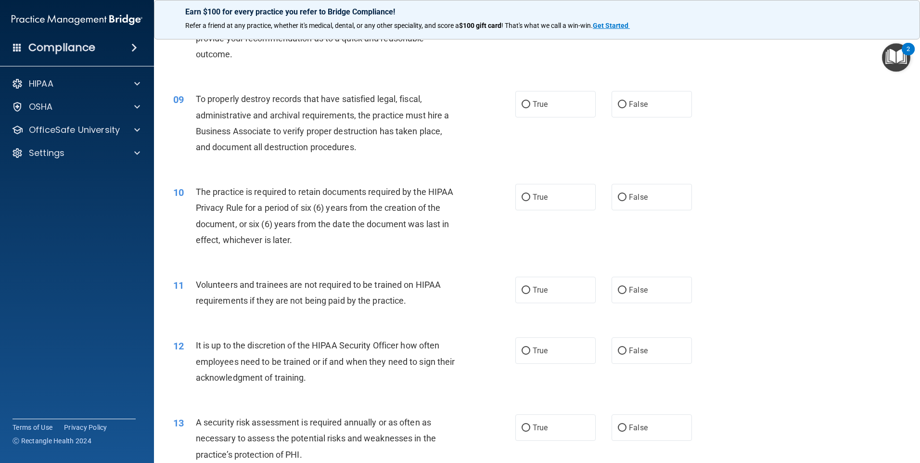
scroll to position [653, 0]
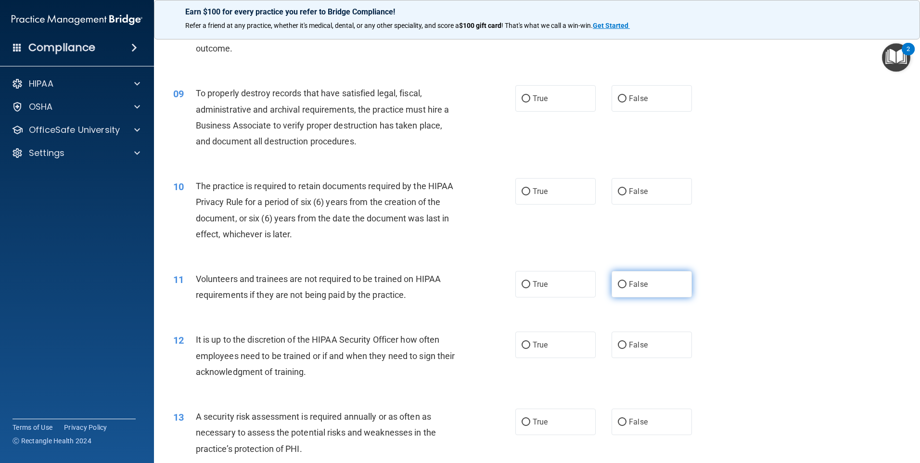
click at [618, 288] on input "False" at bounding box center [622, 284] width 9 height 7
radio input "true"
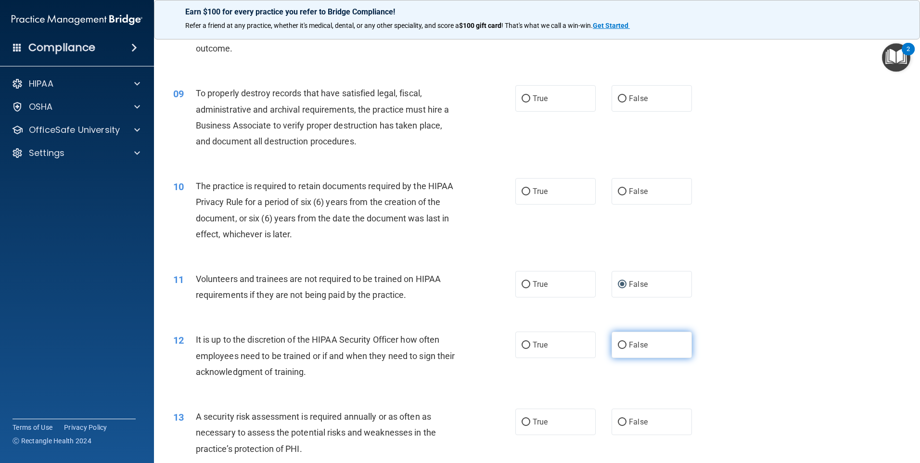
click at [636, 346] on span "False" at bounding box center [638, 344] width 19 height 9
click at [626, 346] on input "False" at bounding box center [622, 345] width 9 height 7
radio input "true"
click at [524, 423] on input "True" at bounding box center [525, 422] width 9 height 7
radio input "true"
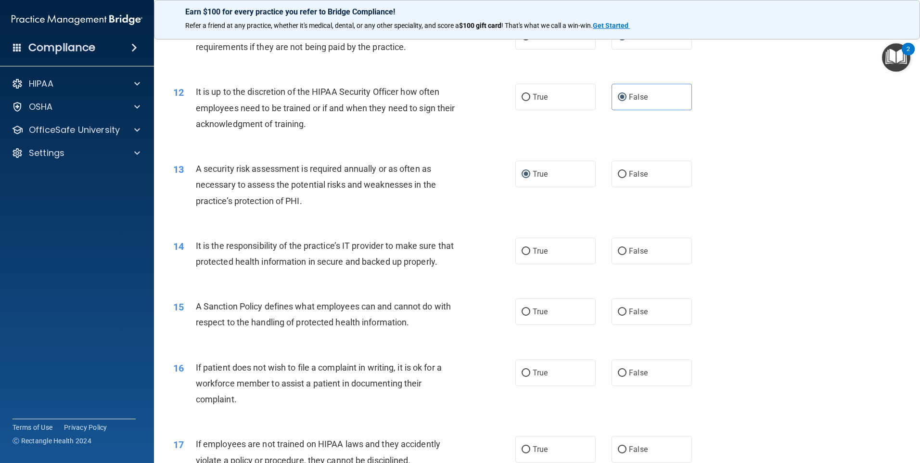
scroll to position [942, 0]
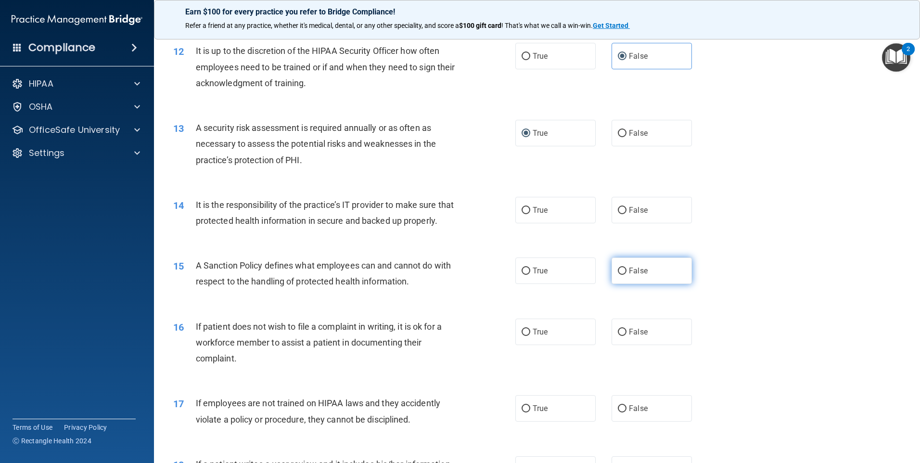
click at [622, 284] on label "False" at bounding box center [651, 270] width 80 height 26
click at [622, 275] on input "False" at bounding box center [622, 270] width 9 height 7
radio input "true"
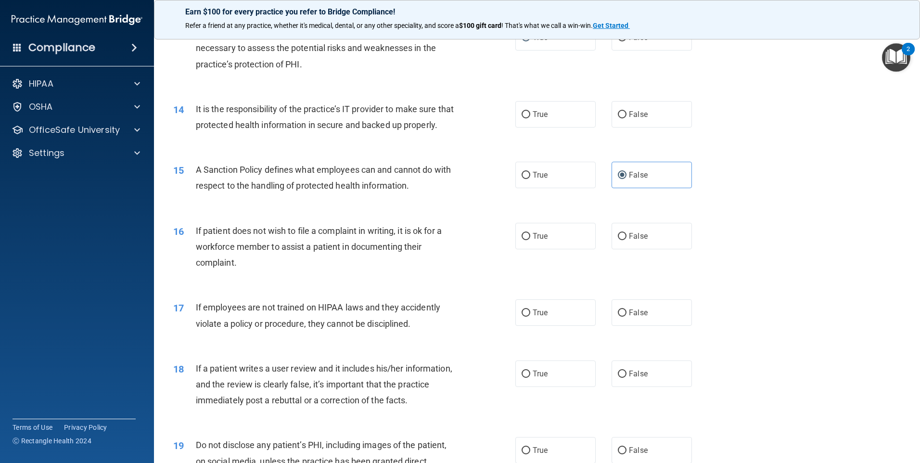
scroll to position [1038, 0]
click at [629, 317] on span "False" at bounding box center [638, 311] width 19 height 9
click at [625, 316] on input "False" at bounding box center [622, 312] width 9 height 7
radio input "true"
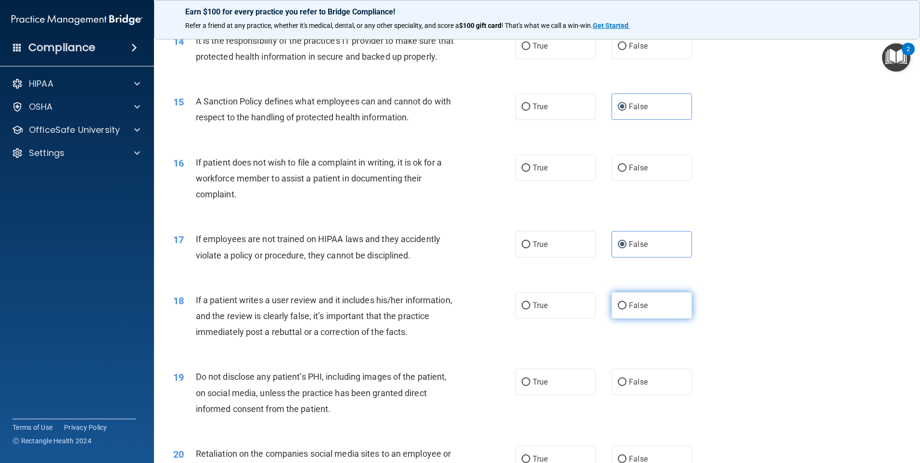
scroll to position [1182, 0]
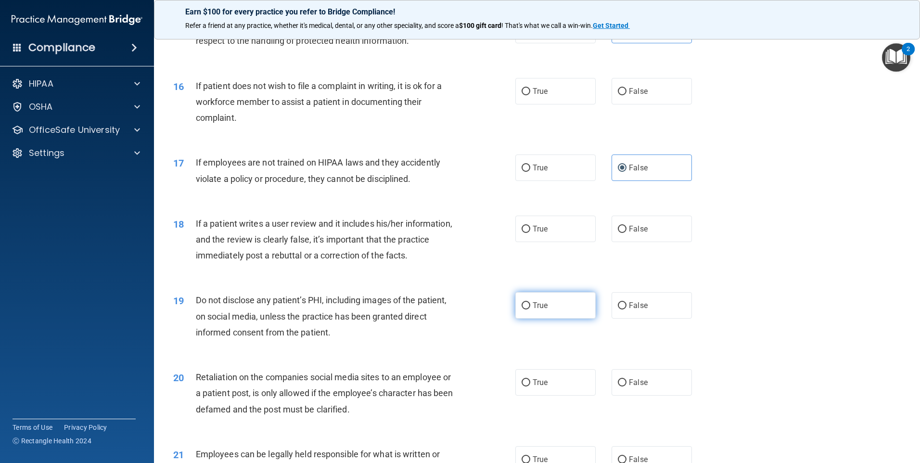
click at [548, 318] on label "True" at bounding box center [555, 305] width 80 height 26
click at [530, 309] on input "True" at bounding box center [525, 305] width 9 height 7
radio input "true"
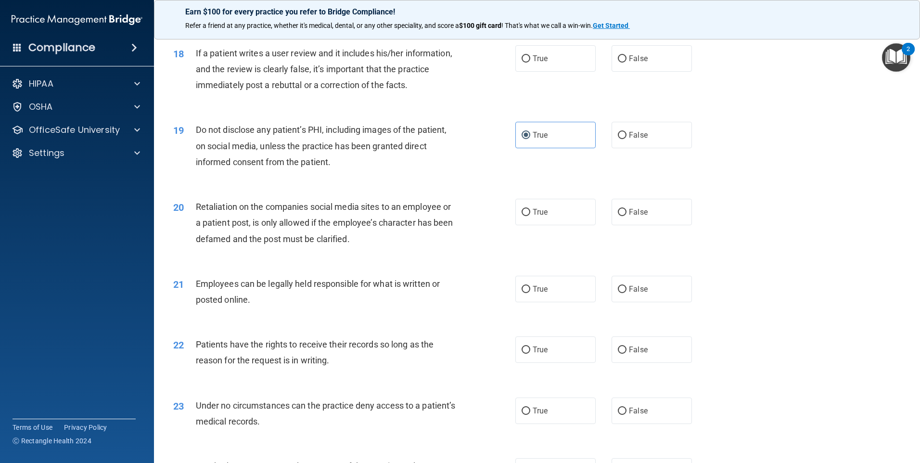
scroll to position [1375, 0]
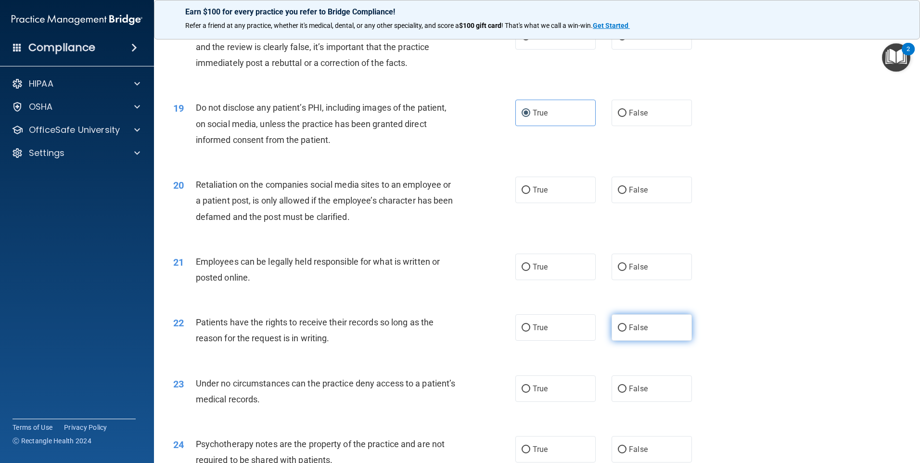
click at [629, 332] on span "False" at bounding box center [638, 327] width 19 height 9
click at [626, 331] on input "False" at bounding box center [622, 327] width 9 height 7
radio input "true"
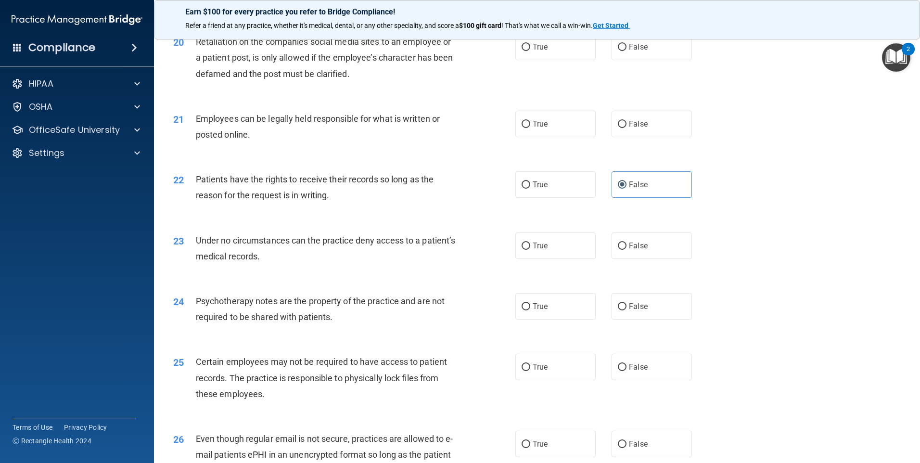
scroll to position [1519, 0]
click at [552, 318] on label "True" at bounding box center [555, 305] width 80 height 26
click at [530, 309] on input "True" at bounding box center [525, 305] width 9 height 7
radio input "true"
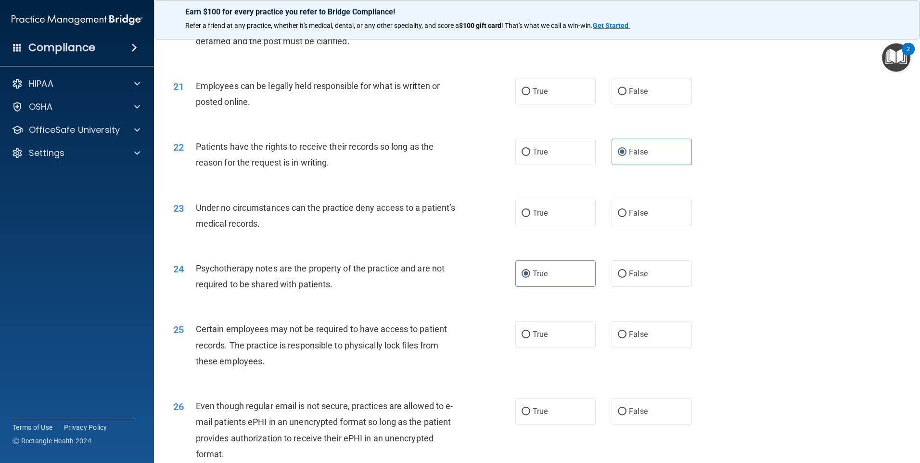
scroll to position [1567, 0]
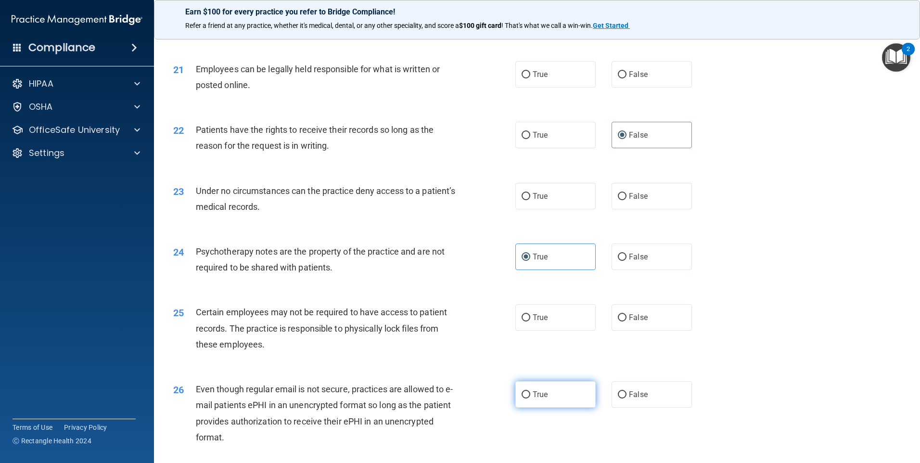
click at [521, 398] on input "True" at bounding box center [525, 394] width 9 height 7
radio input "true"
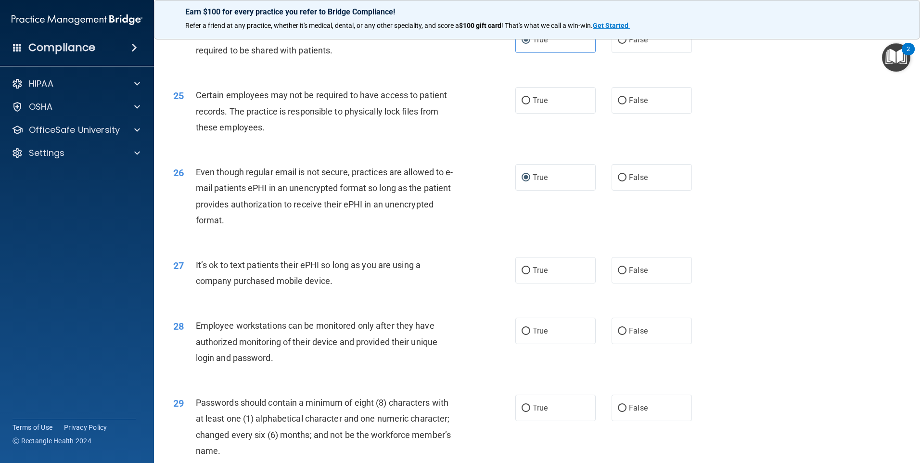
scroll to position [1808, 0]
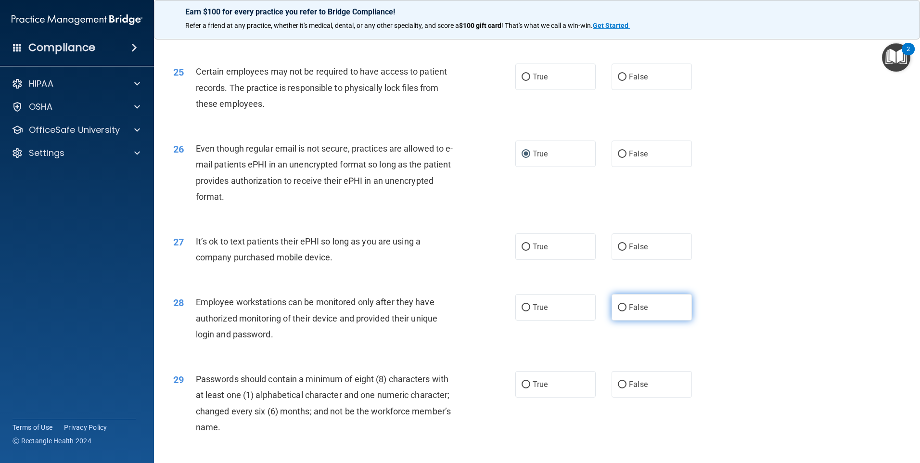
click at [633, 312] on span "False" at bounding box center [638, 307] width 19 height 9
click at [626, 311] on input "False" at bounding box center [622, 307] width 9 height 7
radio input "true"
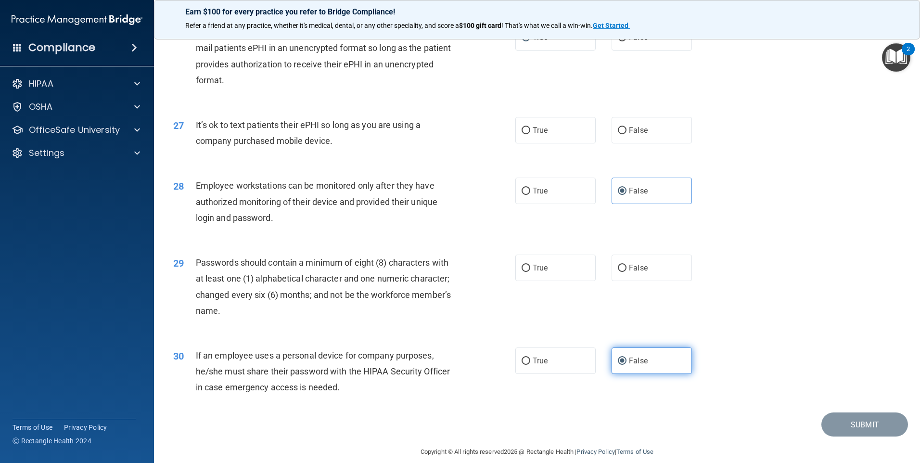
scroll to position [1952, 0]
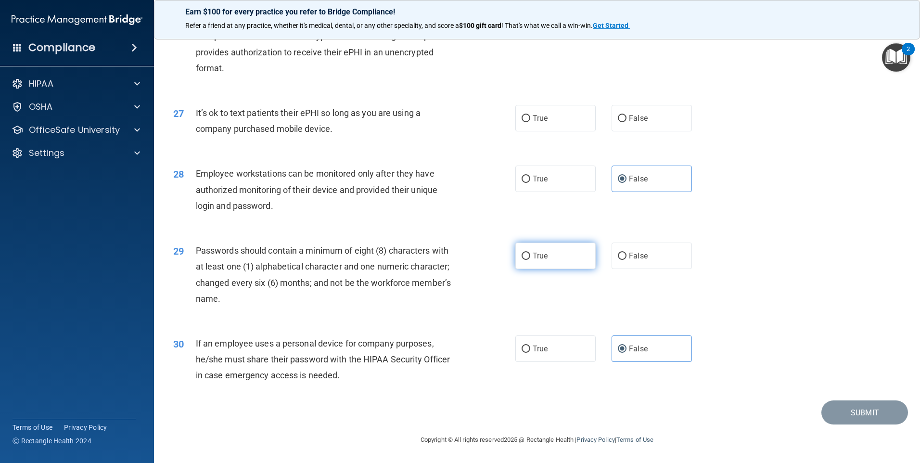
click at [552, 257] on label "True" at bounding box center [555, 255] width 80 height 26
click at [530, 257] on input "True" at bounding box center [525, 256] width 9 height 7
radio input "true"
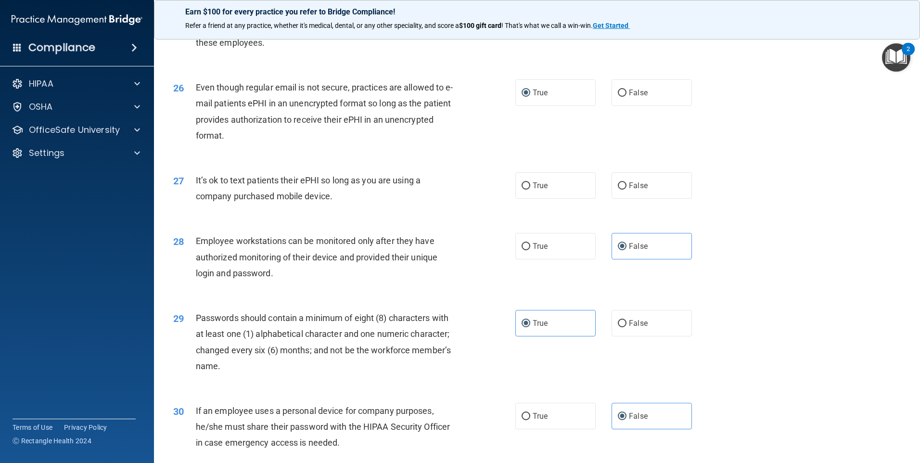
scroll to position [1856, 0]
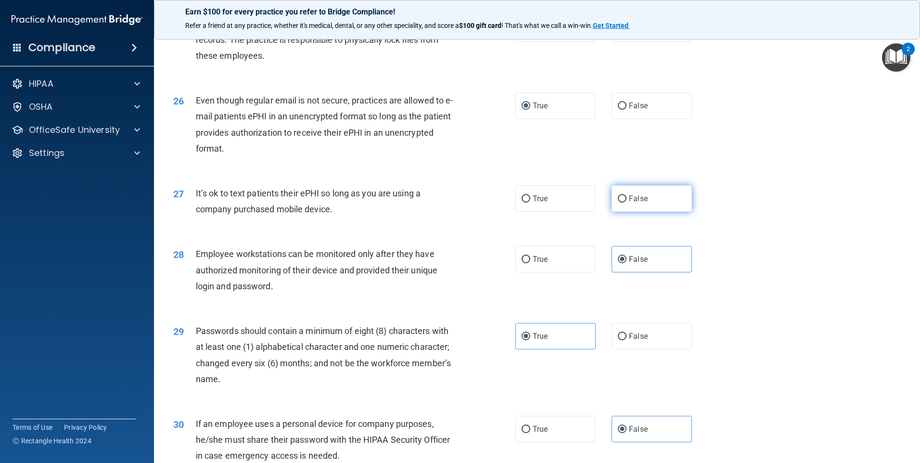
click at [615, 212] on label "False" at bounding box center [651, 198] width 80 height 26
click at [618, 203] on input "False" at bounding box center [622, 198] width 9 height 7
radio input "true"
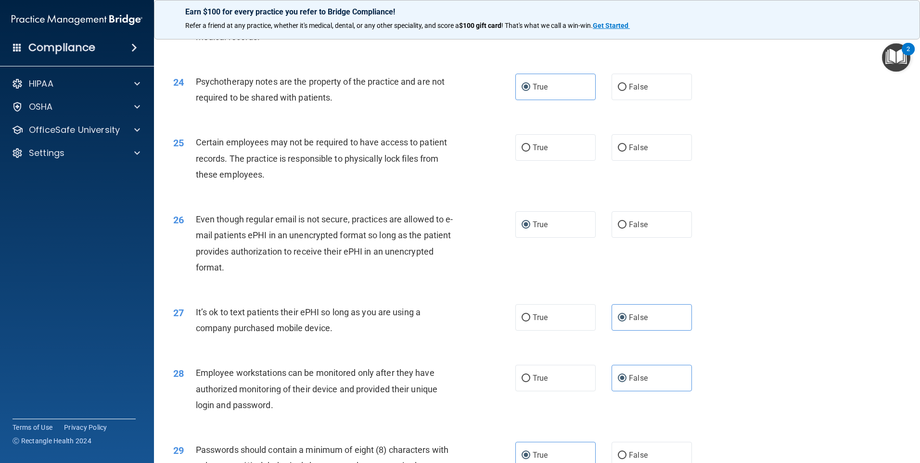
scroll to position [1712, 0]
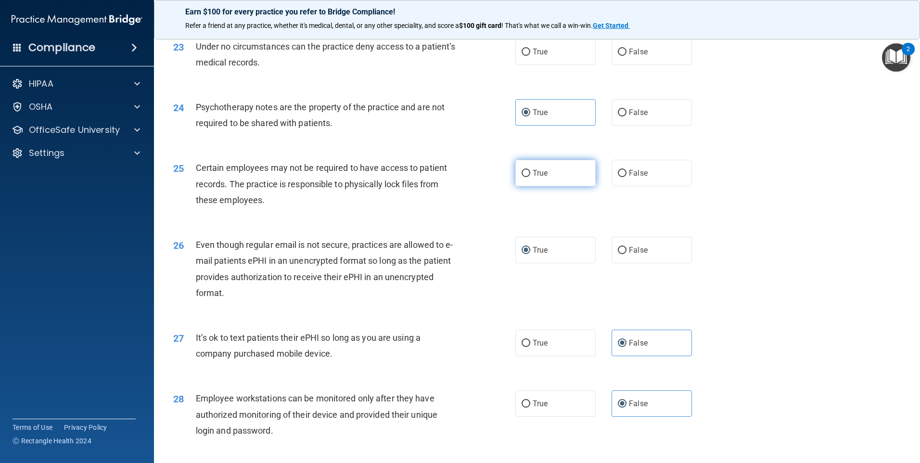
click at [546, 186] on label "True" at bounding box center [555, 173] width 80 height 26
click at [530, 177] on input "True" at bounding box center [525, 173] width 9 height 7
radio input "true"
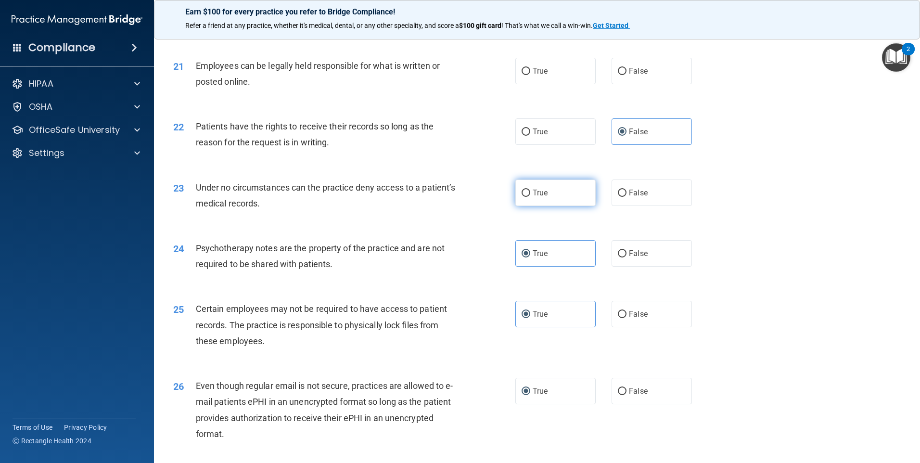
scroll to position [1567, 0]
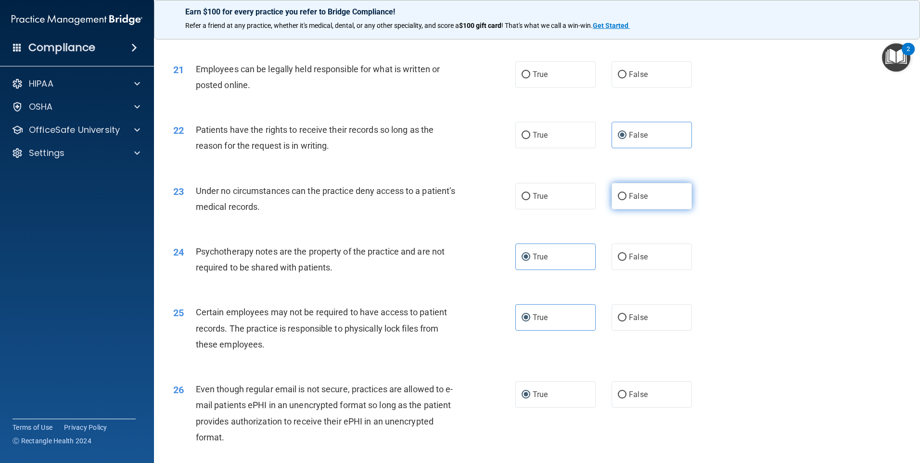
click at [658, 209] on label "False" at bounding box center [651, 196] width 80 height 26
click at [626, 200] on input "False" at bounding box center [622, 196] width 9 height 7
radio input "true"
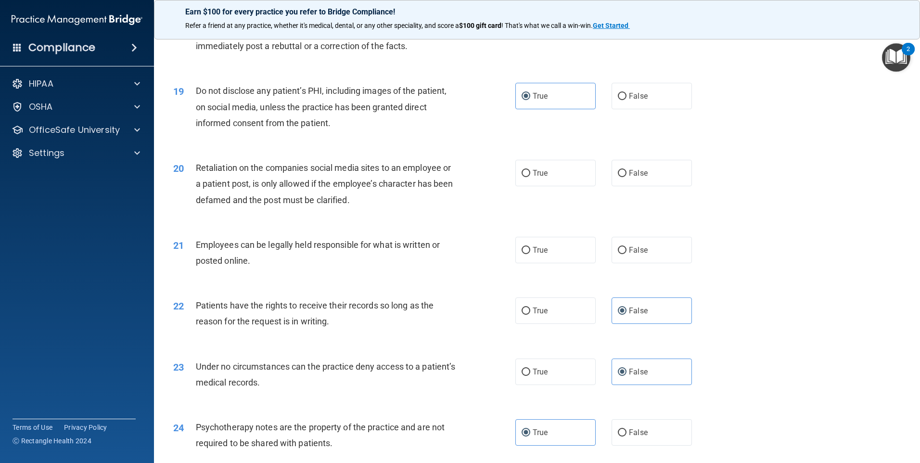
scroll to position [1375, 0]
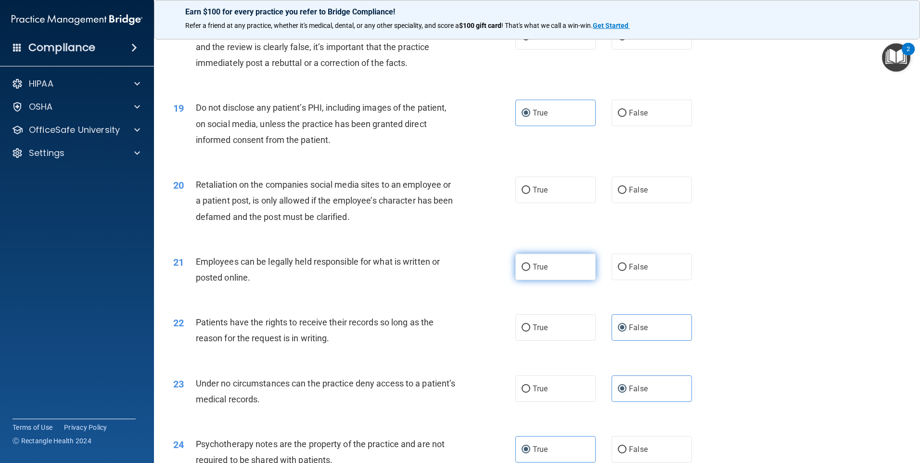
click at [538, 271] on span "True" at bounding box center [540, 266] width 15 height 9
click at [530, 271] on input "True" at bounding box center [525, 267] width 9 height 7
radio input "true"
click at [650, 191] on div "20 Retaliation on the companies social media sites to an employee or a patient …" at bounding box center [537, 203] width 742 height 77
click at [647, 201] on label "False" at bounding box center [651, 190] width 80 height 26
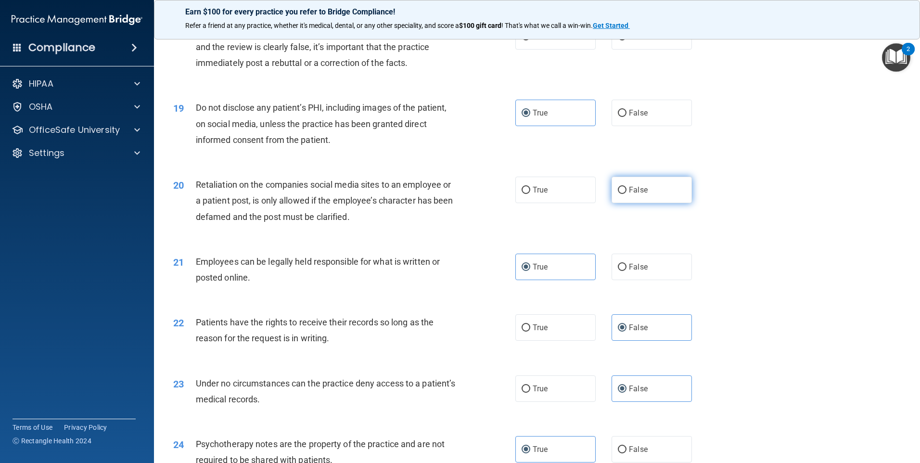
click at [626, 194] on input "False" at bounding box center [622, 190] width 9 height 7
radio input "true"
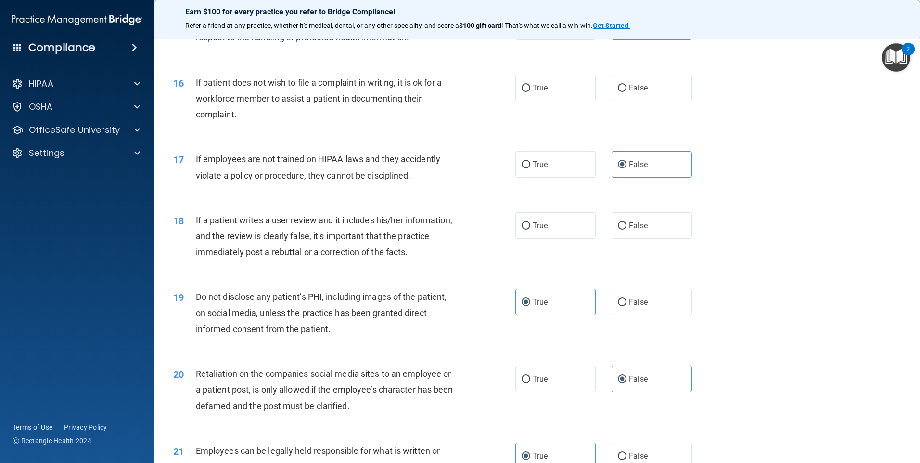
scroll to position [1182, 0]
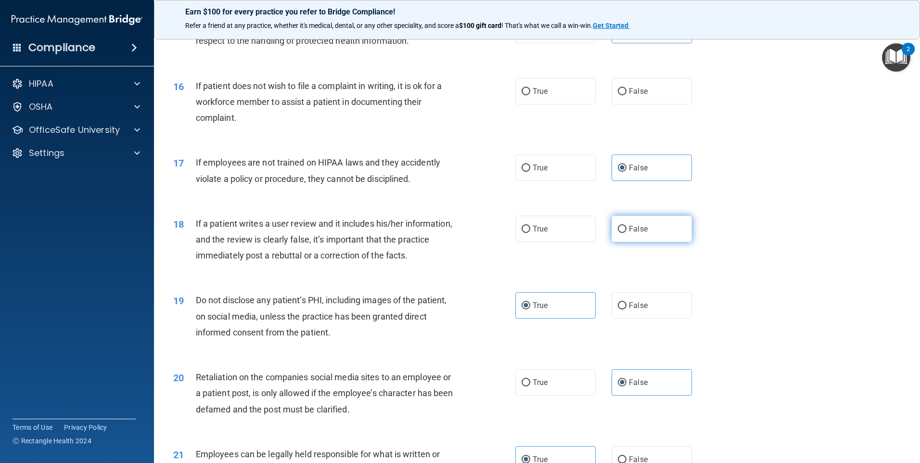
click at [620, 233] on input "False" at bounding box center [622, 229] width 9 height 7
radio input "true"
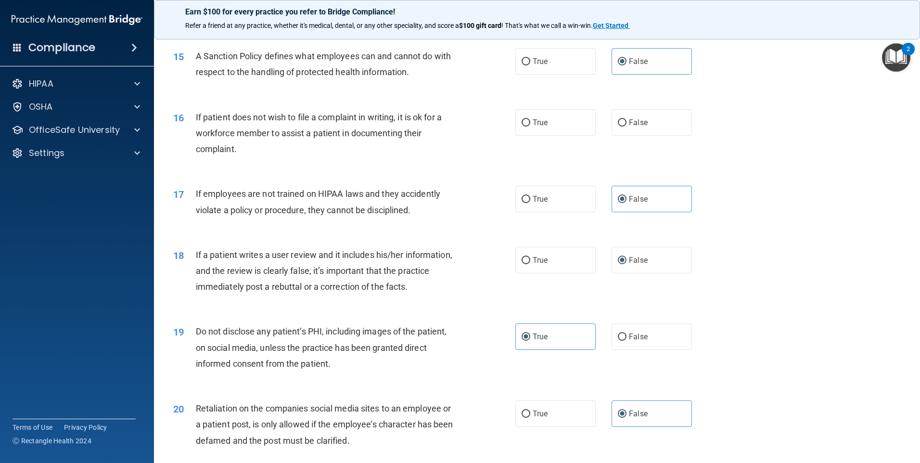
scroll to position [1134, 0]
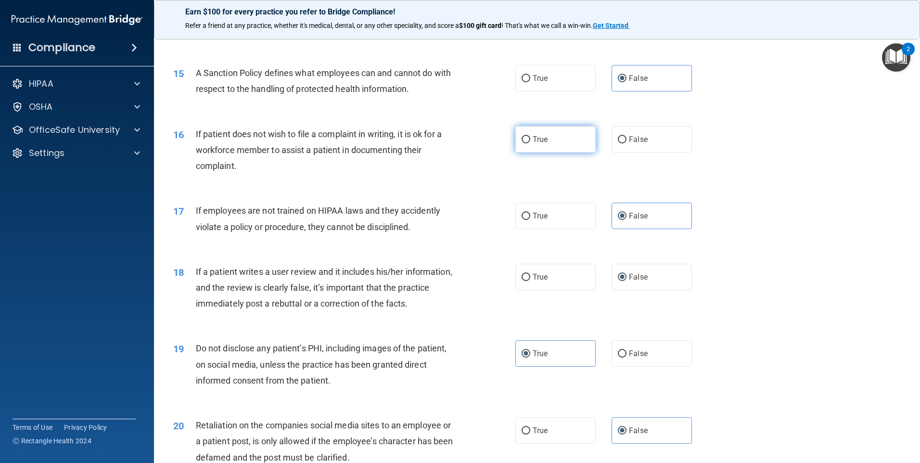
click at [546, 152] on label "True" at bounding box center [555, 139] width 80 height 26
click at [530, 143] on input "True" at bounding box center [525, 139] width 9 height 7
radio input "true"
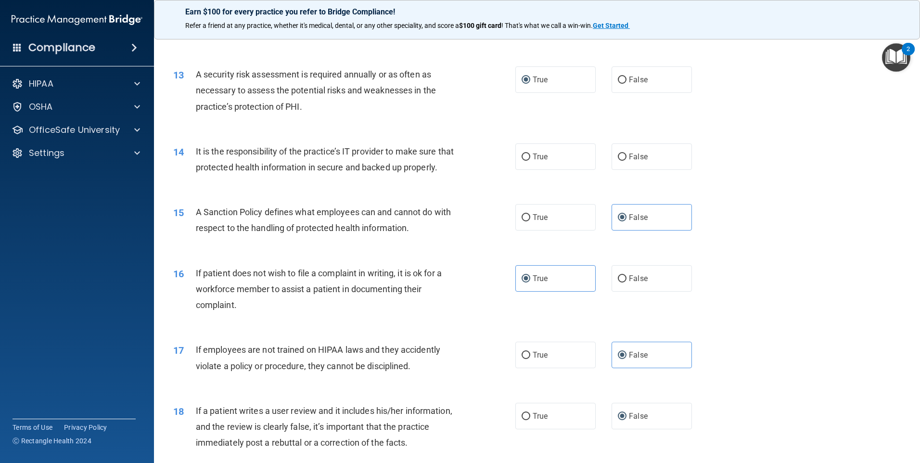
scroll to position [990, 0]
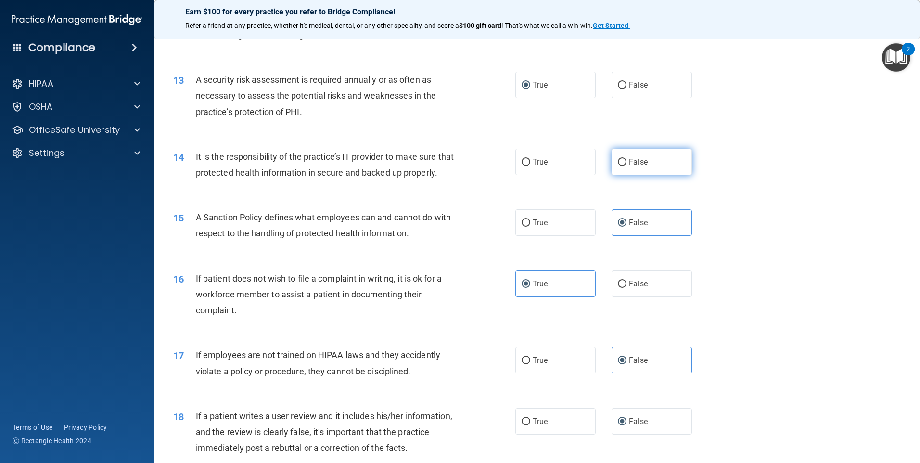
click at [629, 162] on span "False" at bounding box center [638, 161] width 19 height 9
click at [626, 162] on input "False" at bounding box center [622, 162] width 9 height 7
radio input "true"
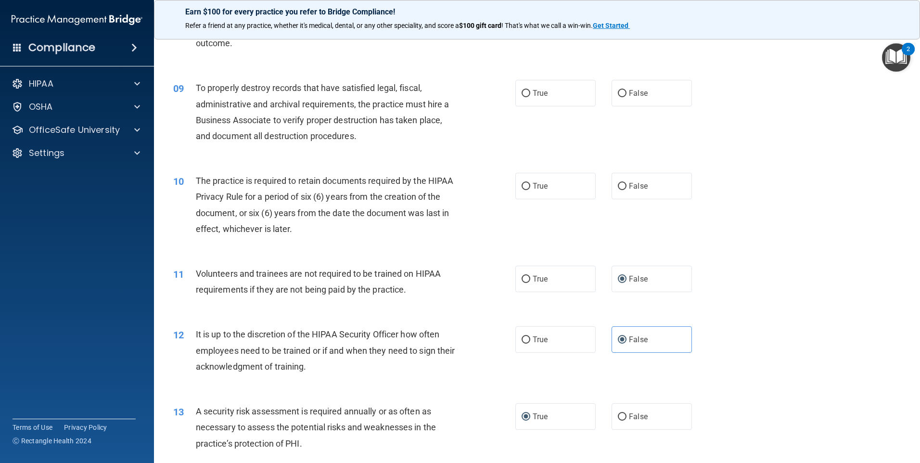
scroll to position [653, 0]
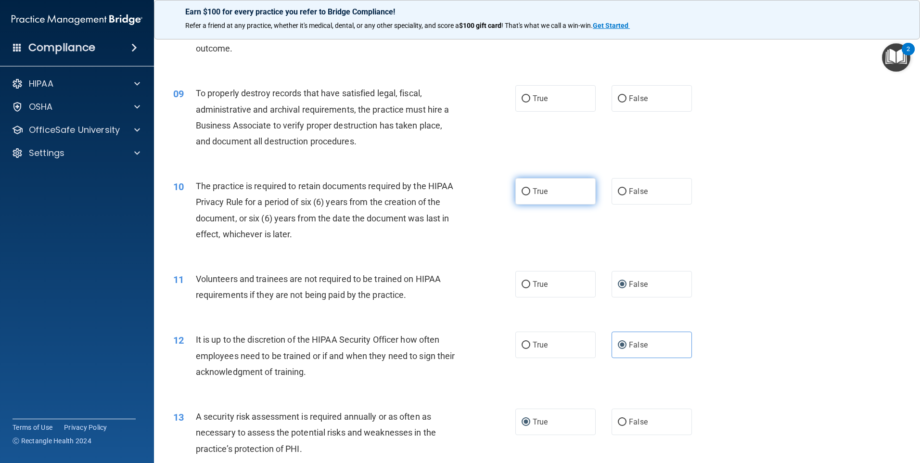
click at [530, 196] on label "True" at bounding box center [555, 191] width 80 height 26
click at [530, 195] on input "True" at bounding box center [525, 191] width 9 height 7
radio input "true"
click at [629, 106] on label "False" at bounding box center [651, 98] width 80 height 26
click at [626, 102] on input "False" at bounding box center [622, 98] width 9 height 7
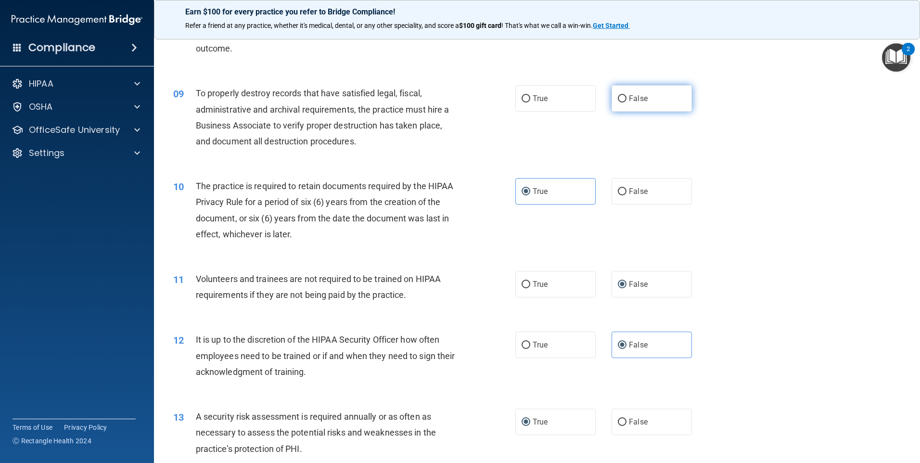
radio input "true"
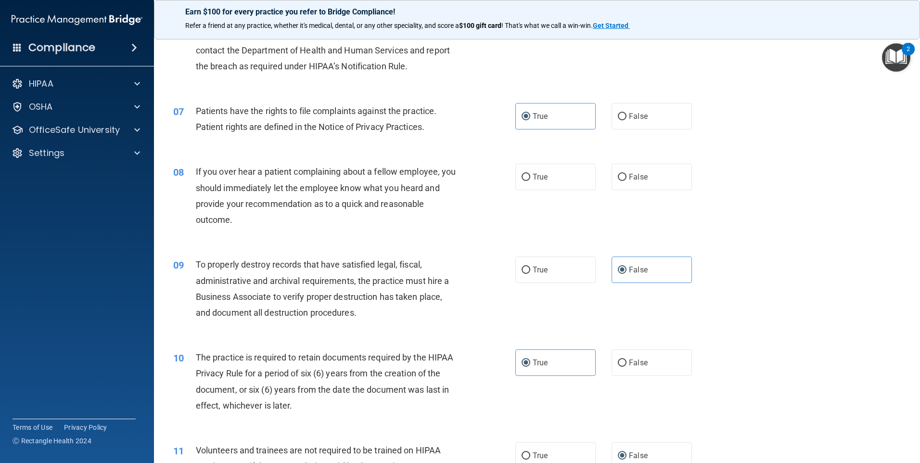
scroll to position [461, 0]
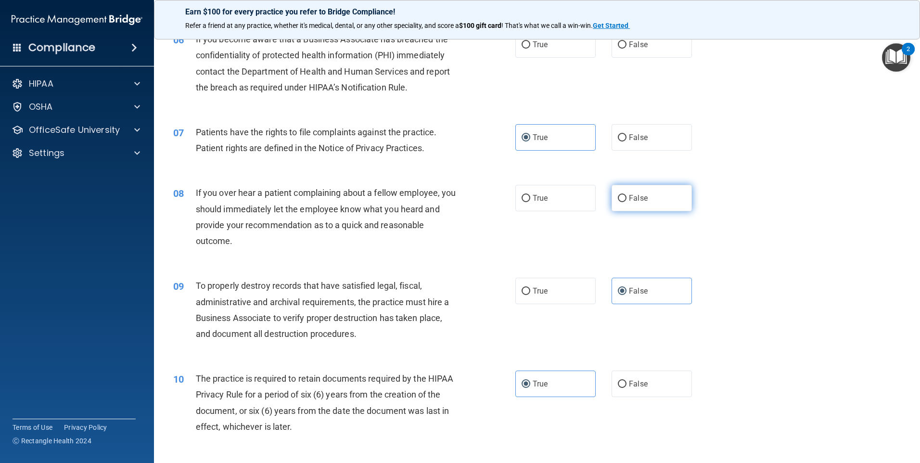
click at [661, 198] on label "False" at bounding box center [651, 198] width 80 height 26
click at [626, 198] on input "False" at bounding box center [622, 198] width 9 height 7
radio input "true"
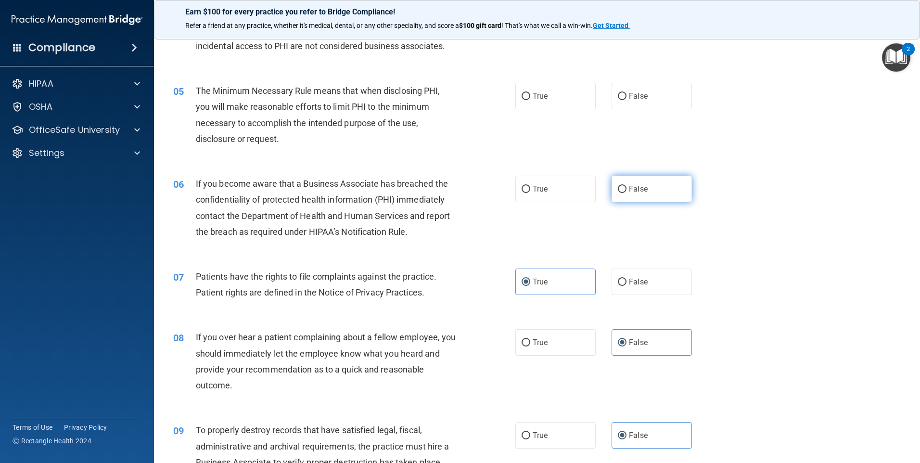
click at [668, 193] on label "False" at bounding box center [651, 189] width 80 height 26
click at [626, 193] on input "False" at bounding box center [622, 189] width 9 height 7
radio input "true"
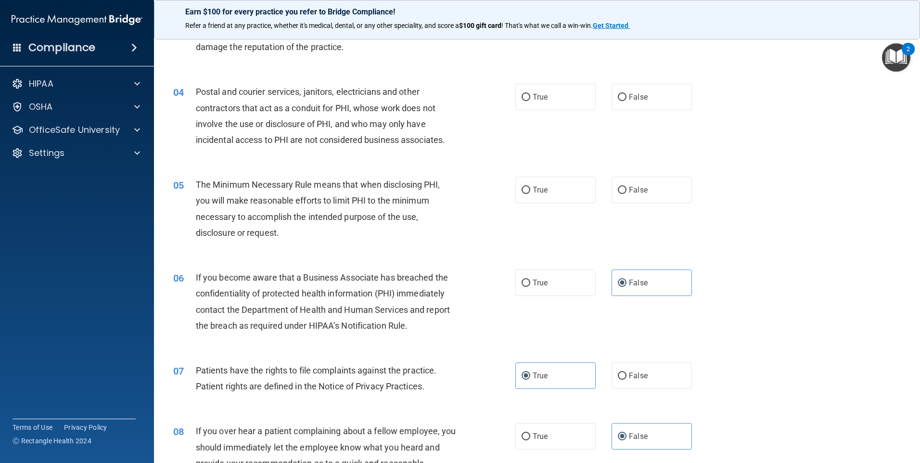
scroll to position [220, 0]
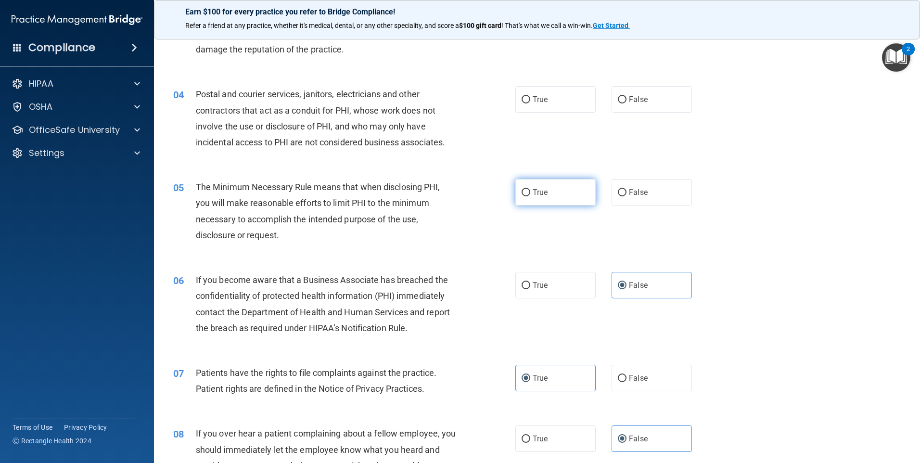
click at [546, 203] on label "True" at bounding box center [555, 192] width 80 height 26
click at [530, 196] on input "True" at bounding box center [525, 192] width 9 height 7
radio input "true"
click at [534, 104] on label "True" at bounding box center [555, 99] width 80 height 26
click at [530, 103] on input "True" at bounding box center [525, 99] width 9 height 7
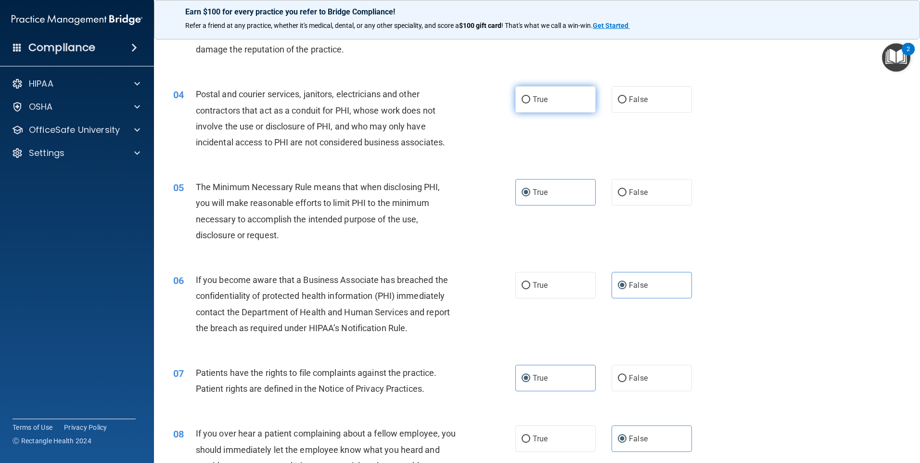
radio input "true"
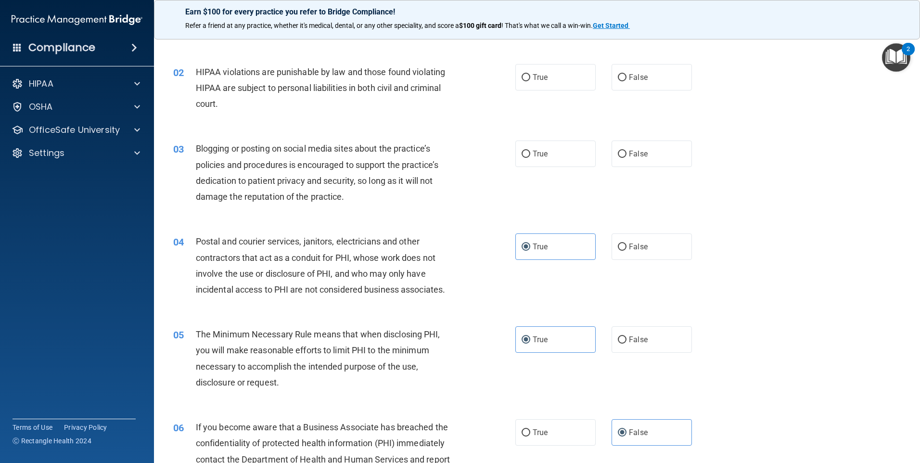
scroll to position [28, 0]
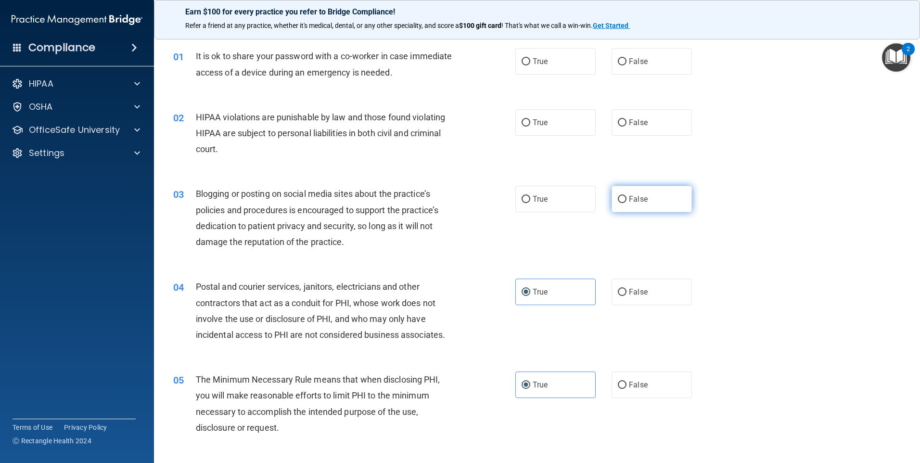
click at [629, 200] on span "False" at bounding box center [638, 198] width 19 height 9
click at [626, 200] on input "False" at bounding box center [622, 199] width 9 height 7
radio input "true"
click at [541, 120] on span "True" at bounding box center [540, 122] width 15 height 9
click at [530, 120] on input "True" at bounding box center [525, 122] width 9 height 7
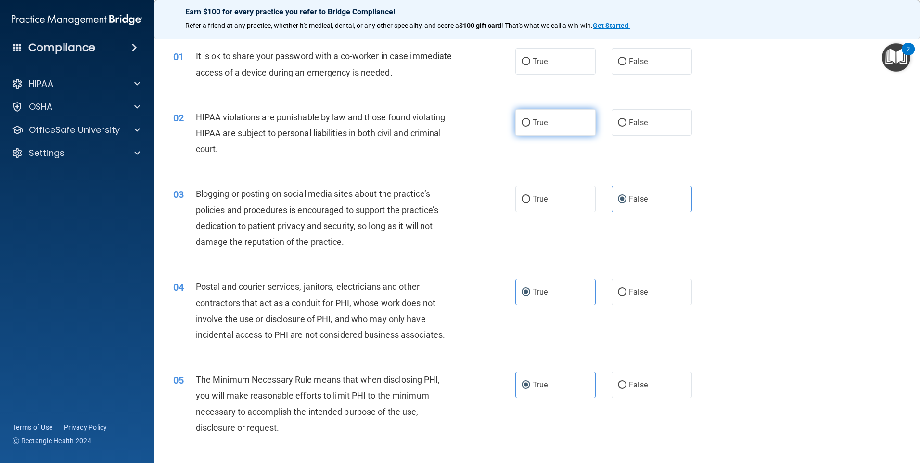
radio input "true"
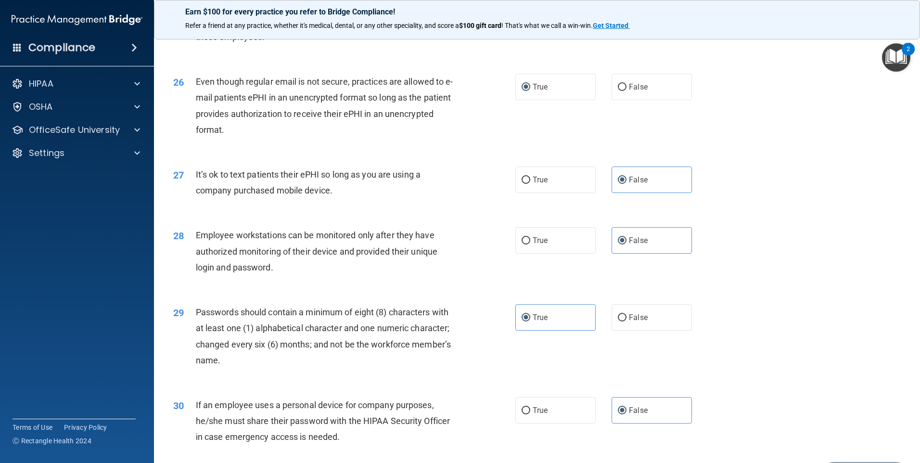
scroll to position [1952, 0]
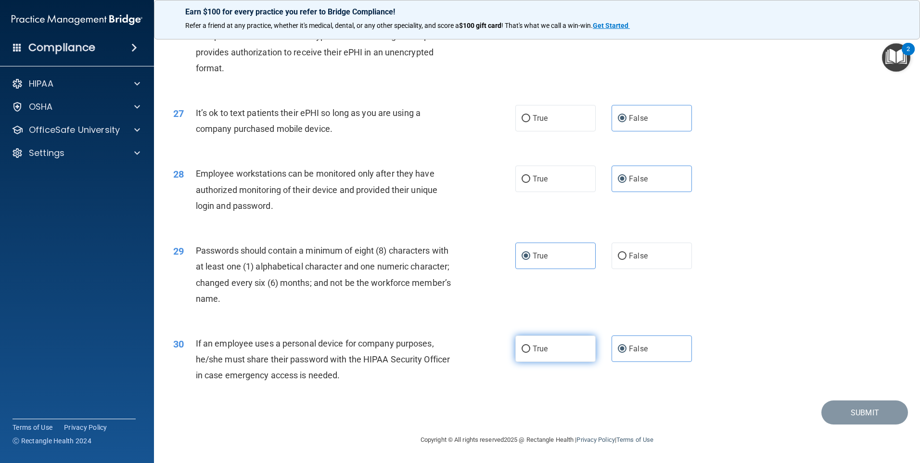
click at [573, 348] on label "True" at bounding box center [555, 348] width 80 height 26
click at [530, 348] on input "True" at bounding box center [525, 348] width 9 height 7
radio input "true"
click at [629, 350] on span "False" at bounding box center [638, 348] width 19 height 9
click at [626, 350] on input "False" at bounding box center [622, 348] width 9 height 7
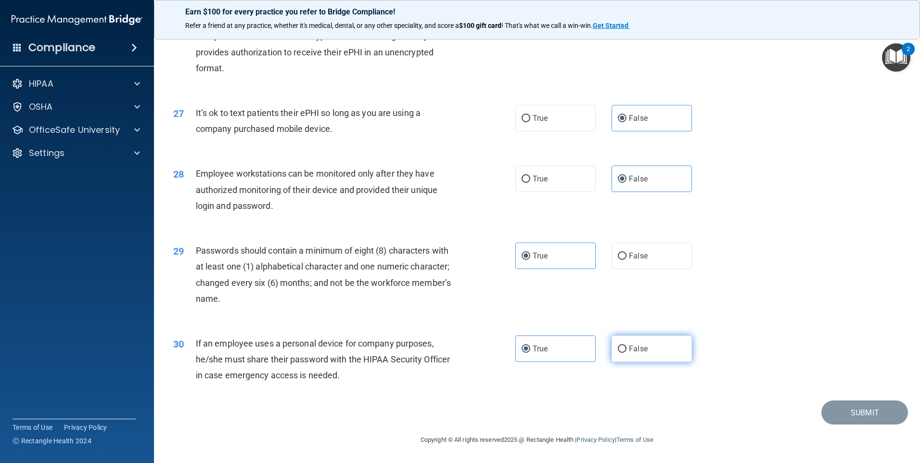
radio input "true"
radio input "false"
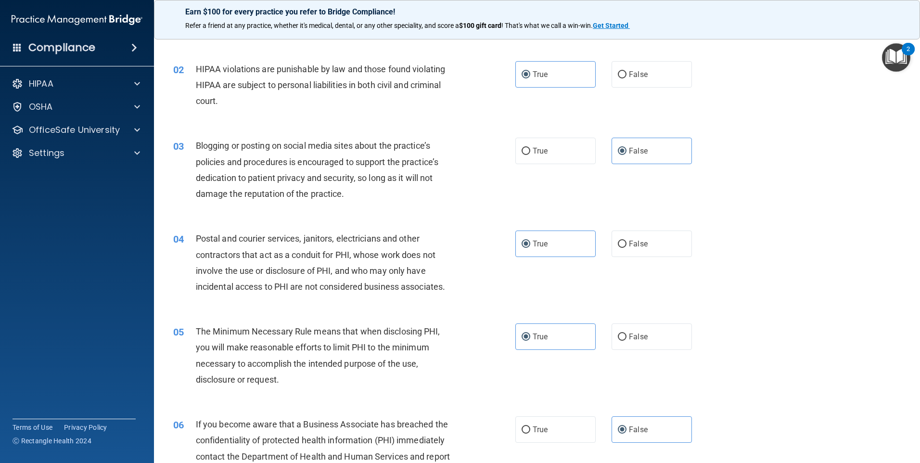
scroll to position [0, 0]
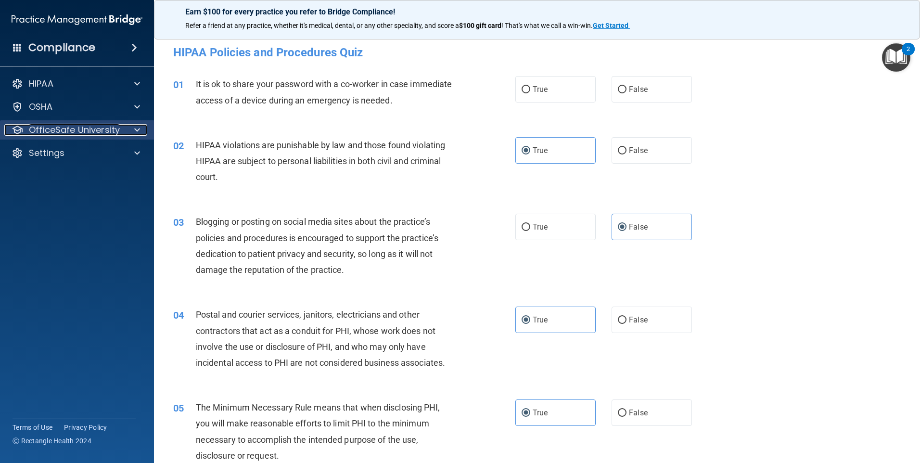
click at [114, 127] on p "OfficeSafe University" at bounding box center [74, 130] width 91 height 12
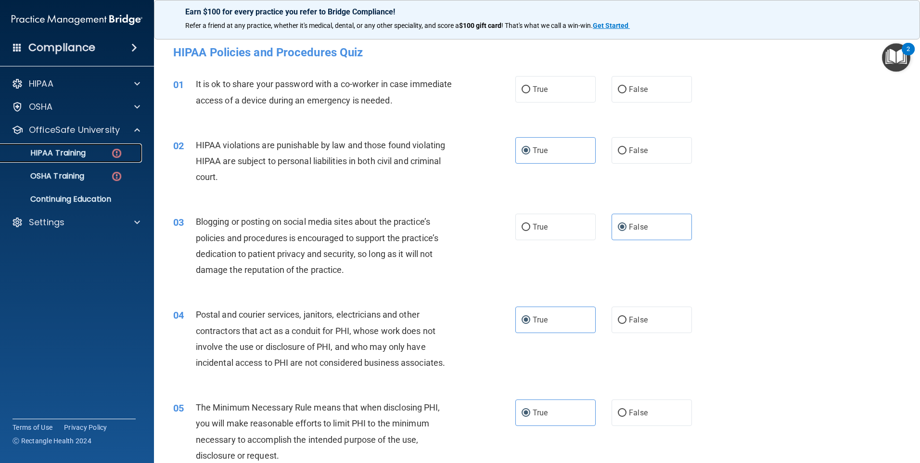
click at [88, 157] on div "HIPAA Training" at bounding box center [71, 153] width 131 height 10
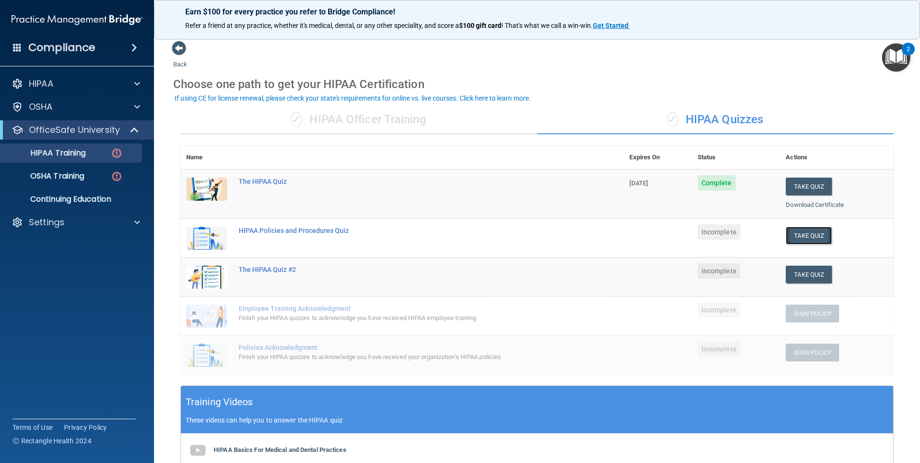
click at [800, 232] on button "Take Quiz" at bounding box center [809, 236] width 46 height 18
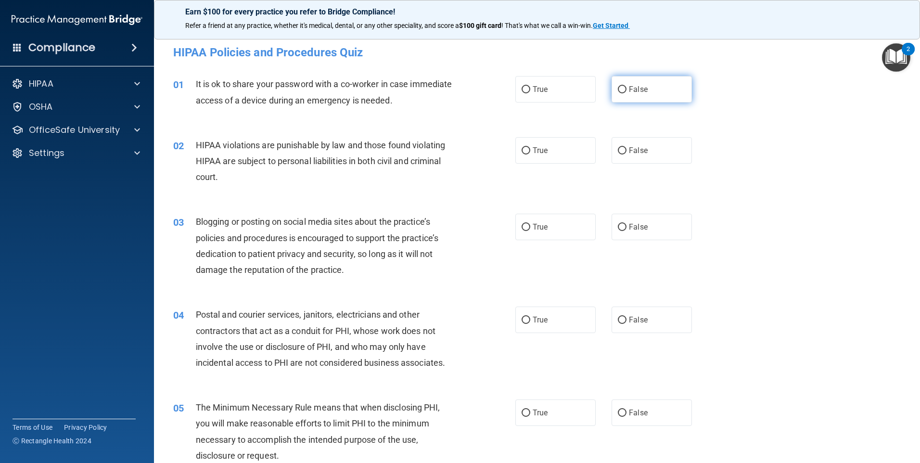
click at [648, 86] on label "False" at bounding box center [651, 89] width 80 height 26
click at [626, 86] on input "False" at bounding box center [622, 89] width 9 height 7
radio input "true"
click at [559, 151] on label "True" at bounding box center [555, 150] width 80 height 26
click at [530, 151] on input "True" at bounding box center [525, 150] width 9 height 7
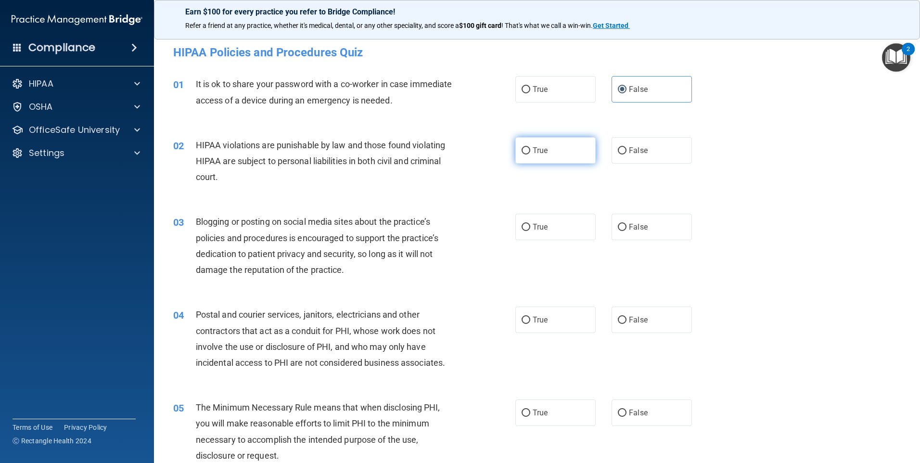
radio input "true"
click at [665, 165] on div "02 HIPAA violations are punishable by law and those found violating HIPAA are s…" at bounding box center [537, 163] width 742 height 77
click at [658, 211] on div "03 Blogging or posting on social media sites about the practice’s policies and …" at bounding box center [537, 248] width 742 height 93
click at [655, 236] on label "False" at bounding box center [651, 227] width 80 height 26
click at [626, 231] on input "False" at bounding box center [622, 227] width 9 height 7
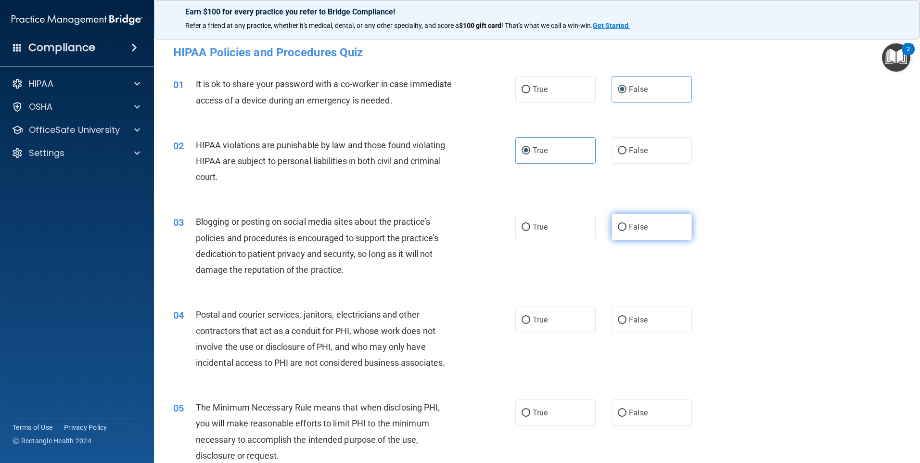
radio input "true"
drag, startPoint x: 565, startPoint y: 327, endPoint x: 562, endPoint y: 335, distance: 8.8
click at [565, 327] on label "True" at bounding box center [555, 319] width 80 height 26
click at [530, 324] on input "True" at bounding box center [525, 320] width 9 height 7
radio input "true"
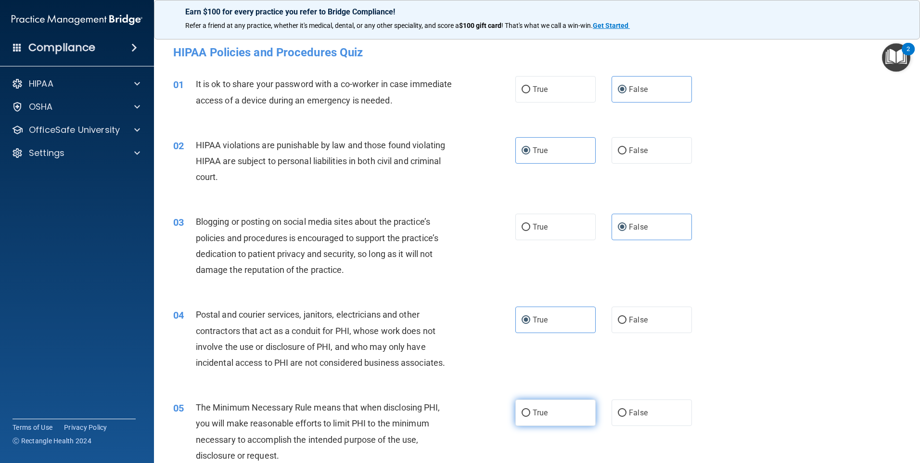
click at [528, 412] on label "True" at bounding box center [555, 412] width 80 height 26
click at [528, 412] on input "True" at bounding box center [525, 412] width 9 height 7
radio input "true"
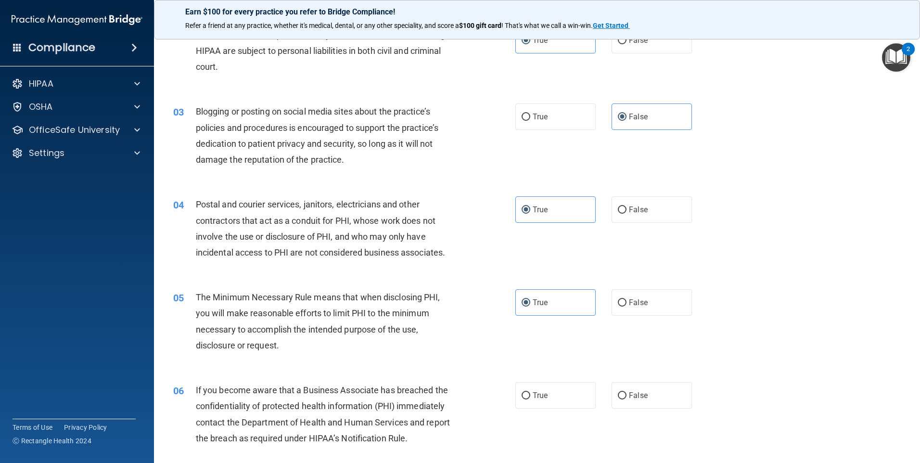
scroll to position [144, 0]
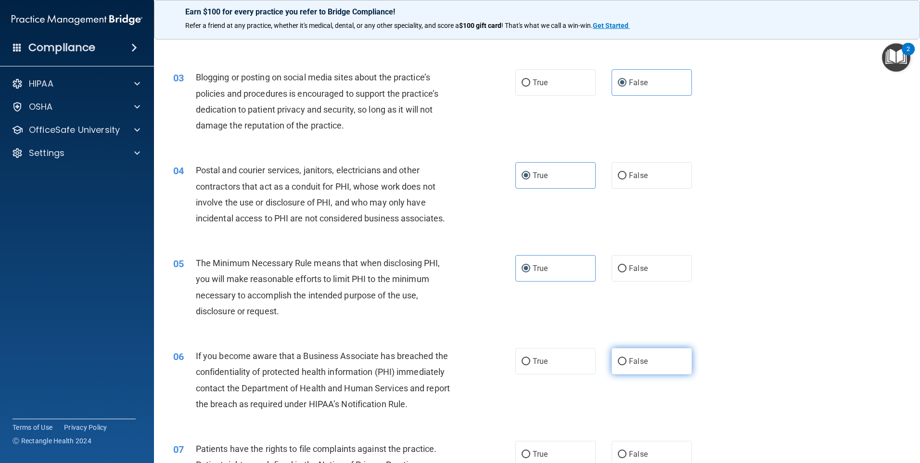
click at [629, 364] on span "False" at bounding box center [638, 360] width 19 height 9
click at [626, 364] on input "False" at bounding box center [622, 361] width 9 height 7
radio input "true"
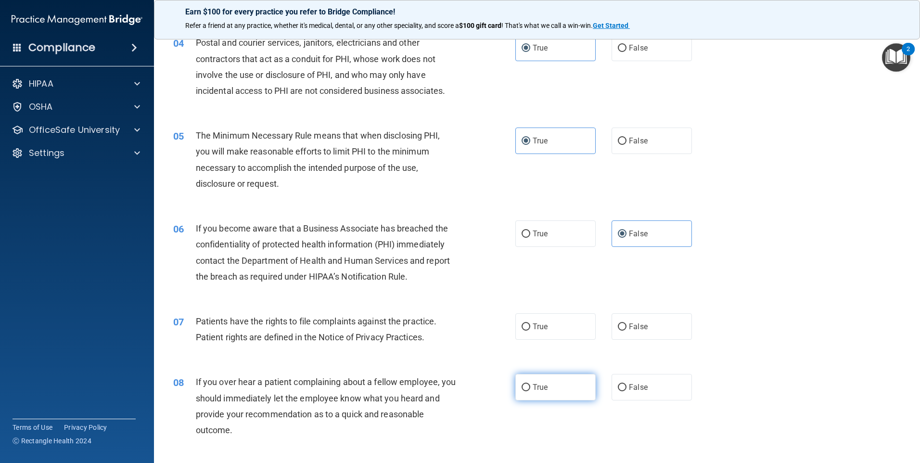
scroll to position [289, 0]
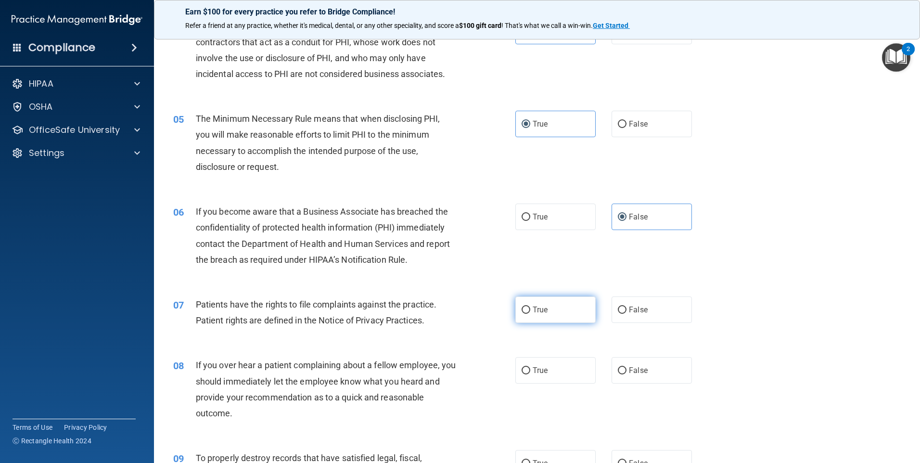
click at [550, 316] on label "True" at bounding box center [555, 309] width 80 height 26
click at [530, 314] on input "True" at bounding box center [525, 309] width 9 height 7
radio input "true"
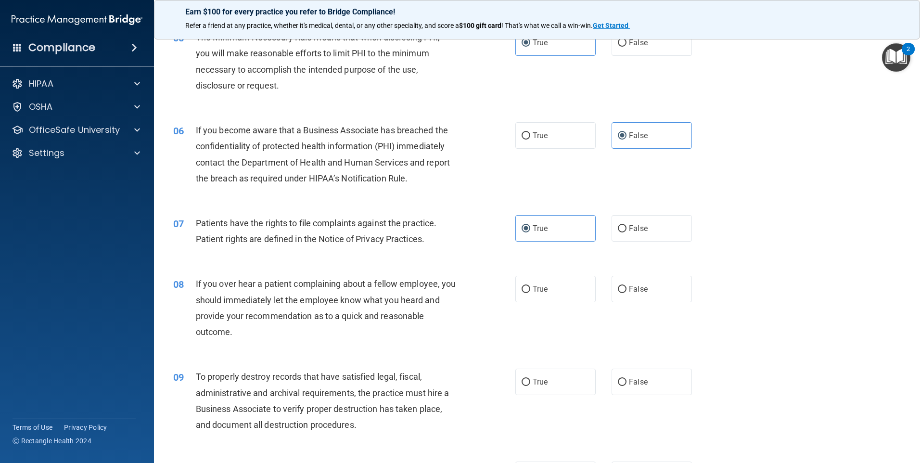
scroll to position [385, 0]
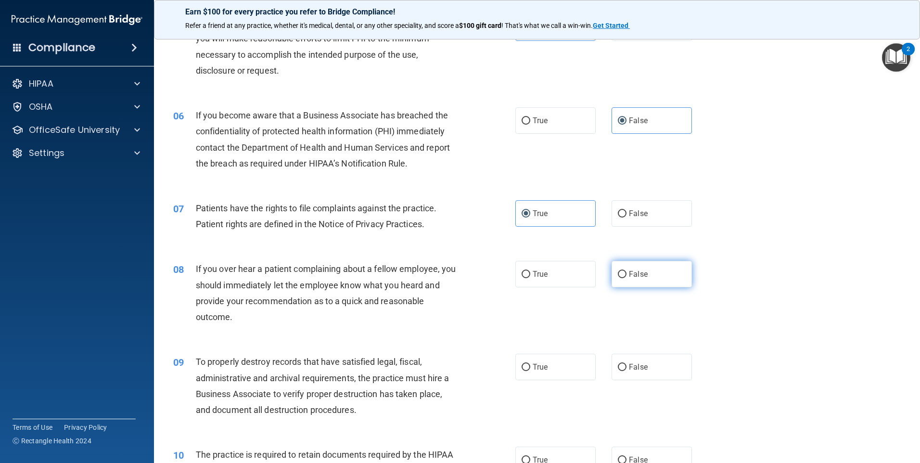
click at [635, 282] on label "False" at bounding box center [651, 274] width 80 height 26
click at [626, 278] on input "False" at bounding box center [622, 274] width 9 height 7
radio input "true"
click at [645, 368] on label "False" at bounding box center [651, 367] width 80 height 26
click at [626, 368] on input "False" at bounding box center [622, 367] width 9 height 7
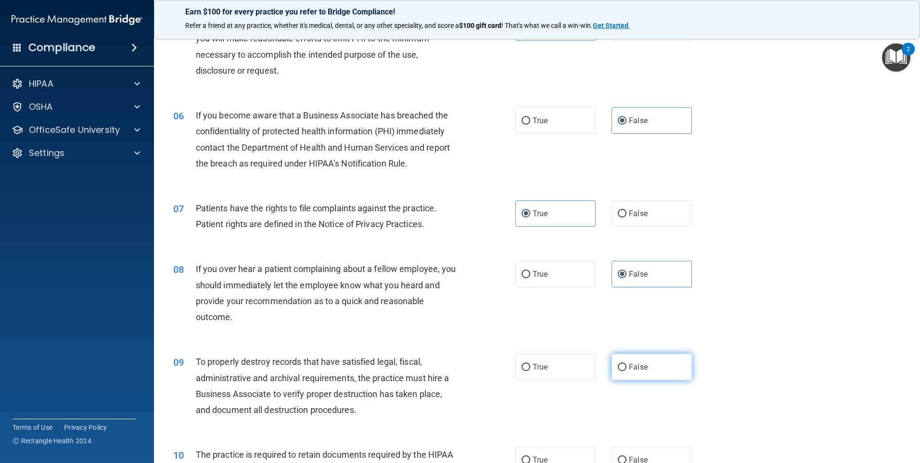
radio input "true"
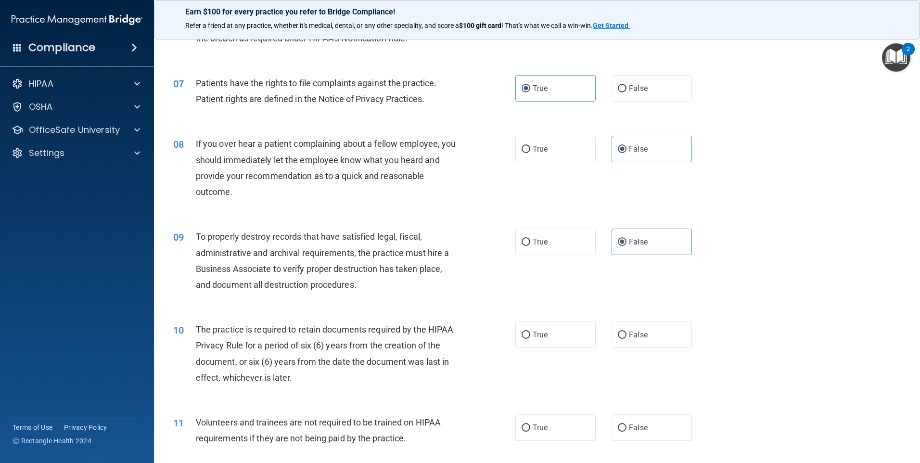
scroll to position [529, 0]
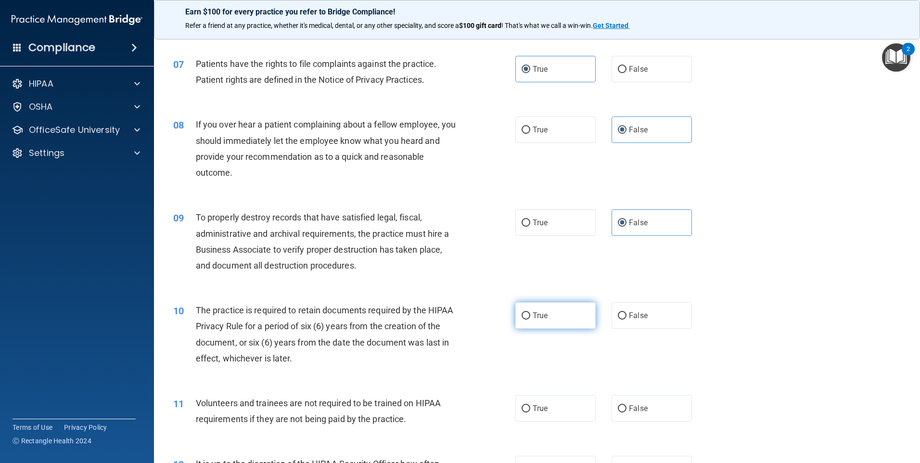
click at [551, 316] on label "True" at bounding box center [555, 315] width 80 height 26
click at [530, 316] on input "True" at bounding box center [525, 315] width 9 height 7
radio input "true"
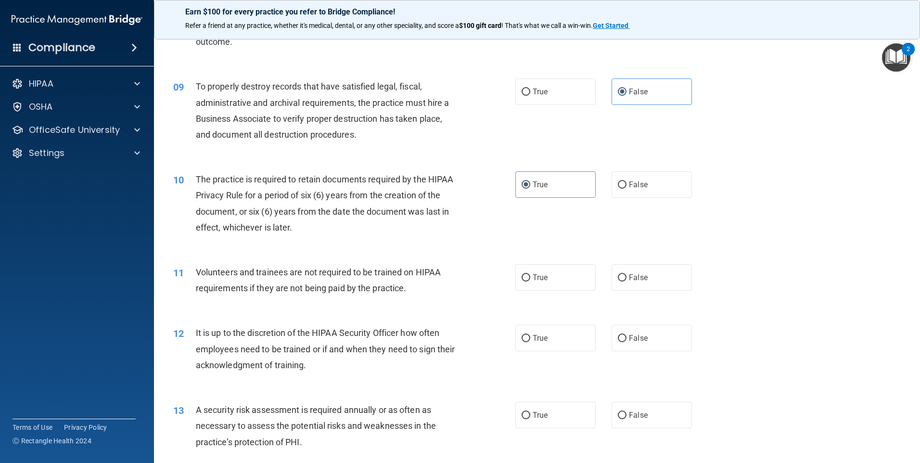
scroll to position [673, 0]
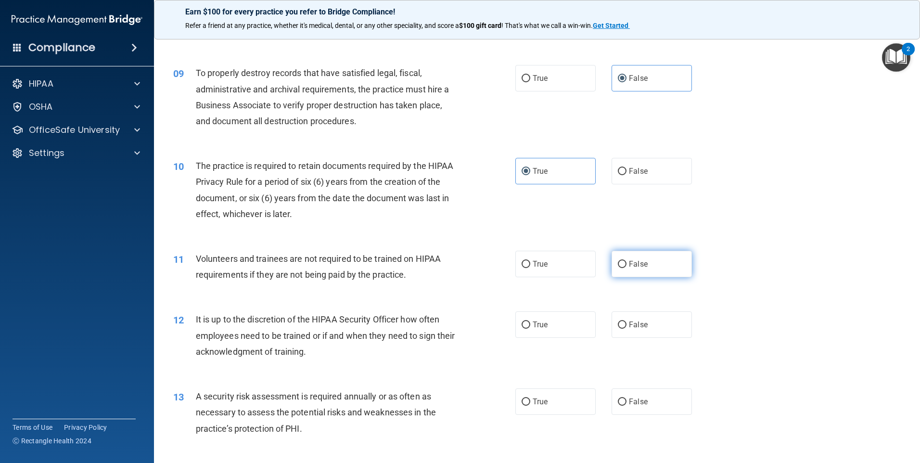
click at [643, 260] on label "False" at bounding box center [651, 264] width 80 height 26
click at [626, 261] on input "False" at bounding box center [622, 264] width 9 height 7
radio input "true"
click at [639, 329] on span "False" at bounding box center [638, 324] width 19 height 9
click at [626, 329] on input "False" at bounding box center [622, 324] width 9 height 7
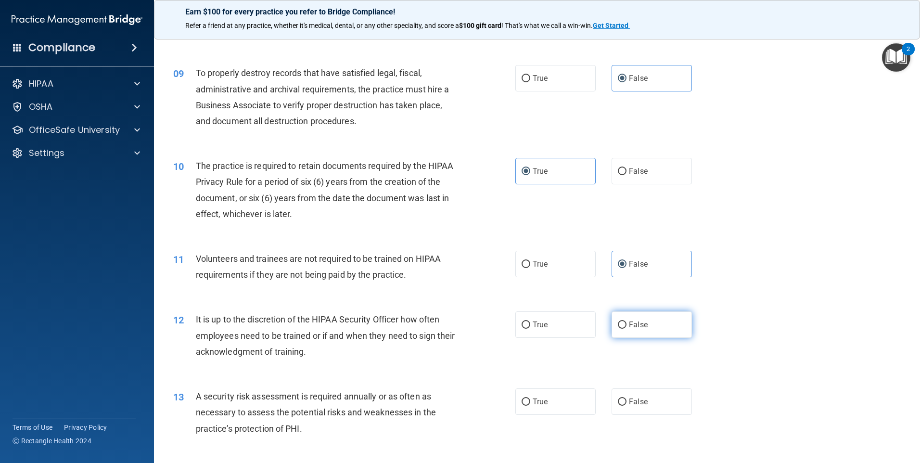
radio input "true"
click at [536, 403] on span "True" at bounding box center [540, 401] width 15 height 9
click at [530, 403] on input "True" at bounding box center [525, 401] width 9 height 7
radio input "true"
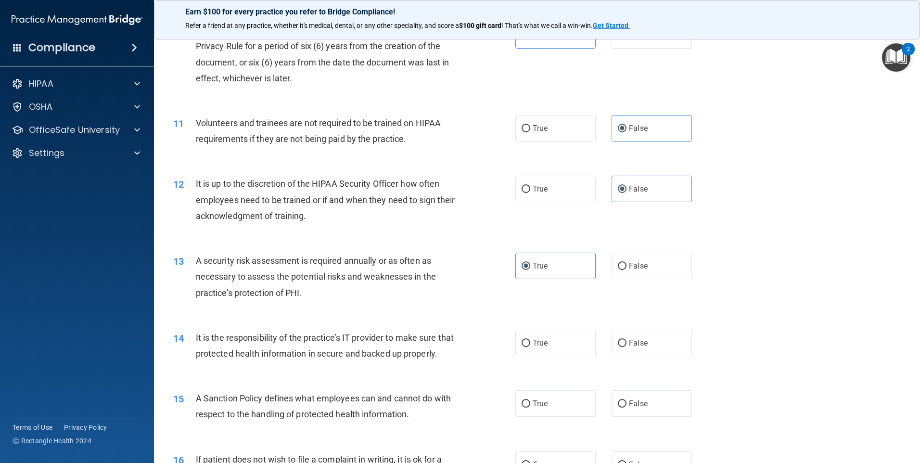
scroll to position [818, 0]
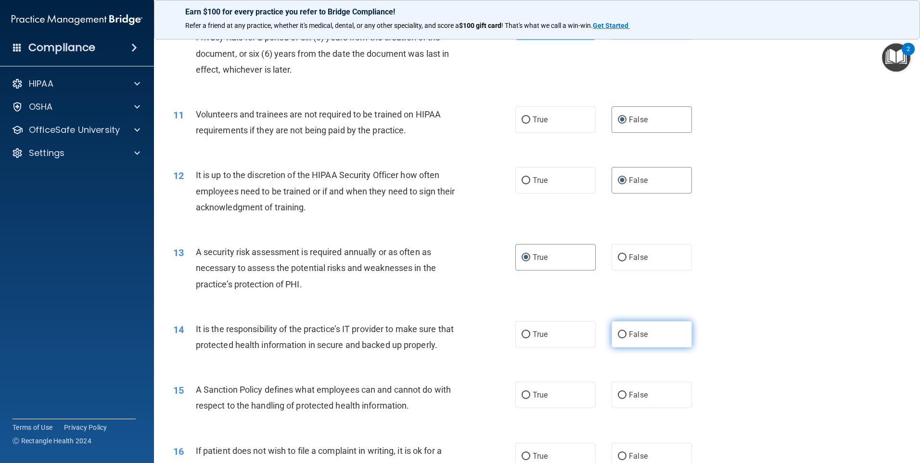
click at [643, 339] on label "False" at bounding box center [651, 334] width 80 height 26
click at [626, 338] on input "False" at bounding box center [622, 334] width 9 height 7
radio input "true"
click at [629, 402] on label "False" at bounding box center [651, 394] width 80 height 26
click at [626, 399] on input "False" at bounding box center [622, 395] width 9 height 7
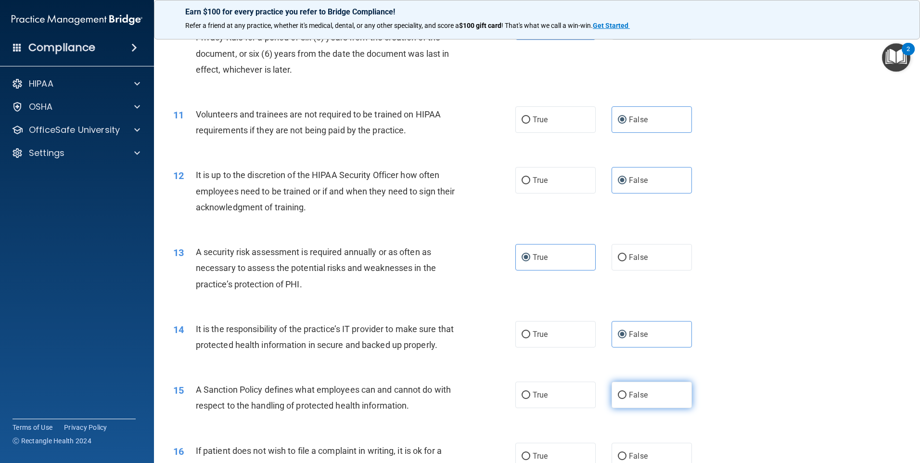
radio input "true"
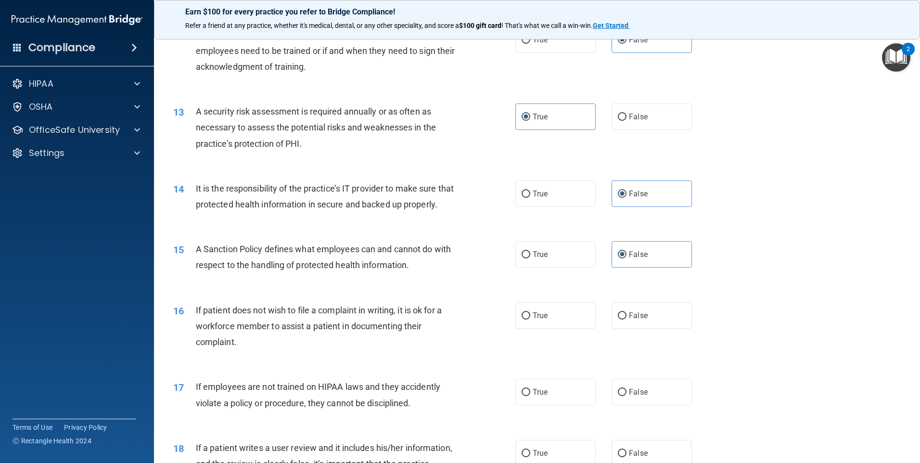
scroll to position [962, 0]
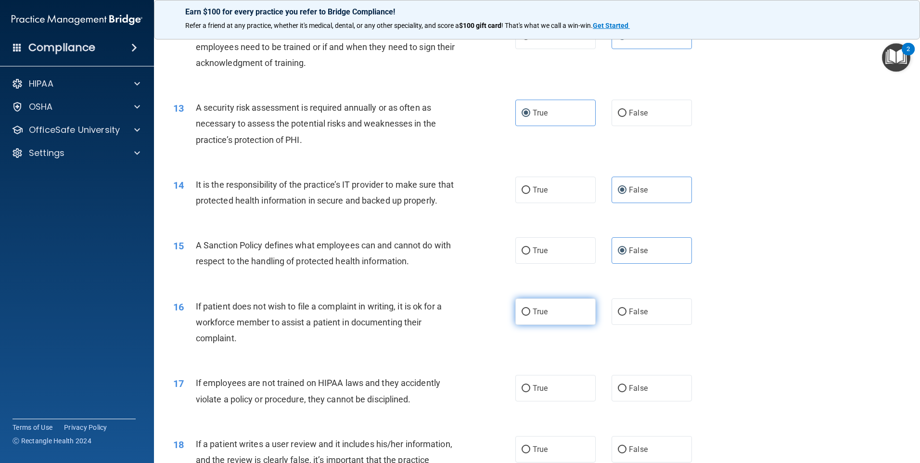
click at [538, 325] on label "True" at bounding box center [555, 311] width 80 height 26
click at [530, 316] on input "True" at bounding box center [525, 311] width 9 height 7
radio input "true"
click at [542, 401] on label "True" at bounding box center [555, 388] width 80 height 26
click at [530, 392] on input "True" at bounding box center [525, 388] width 9 height 7
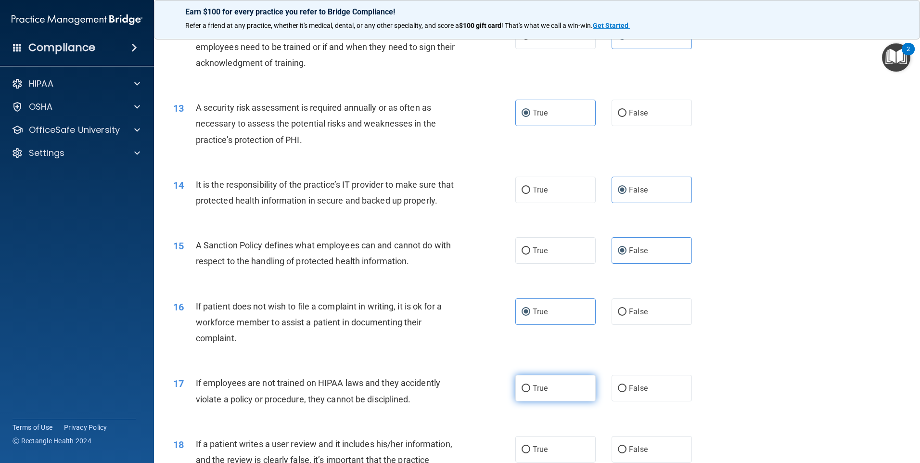
radio input "true"
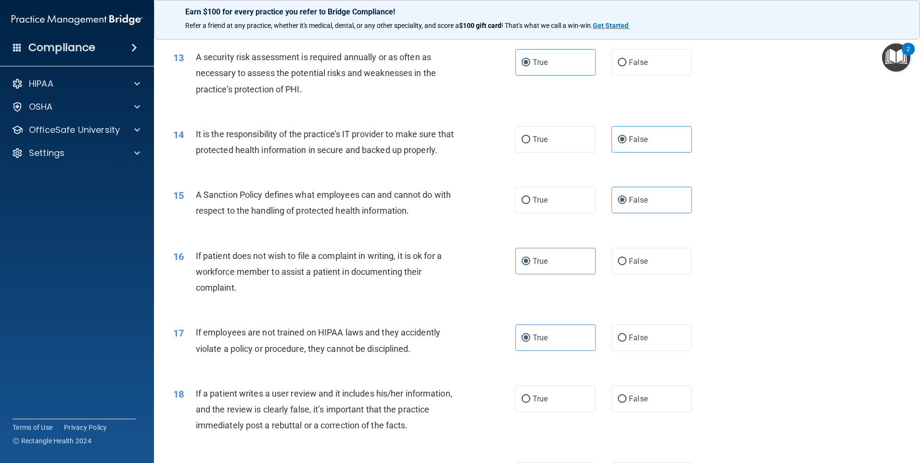
scroll to position [1106, 0]
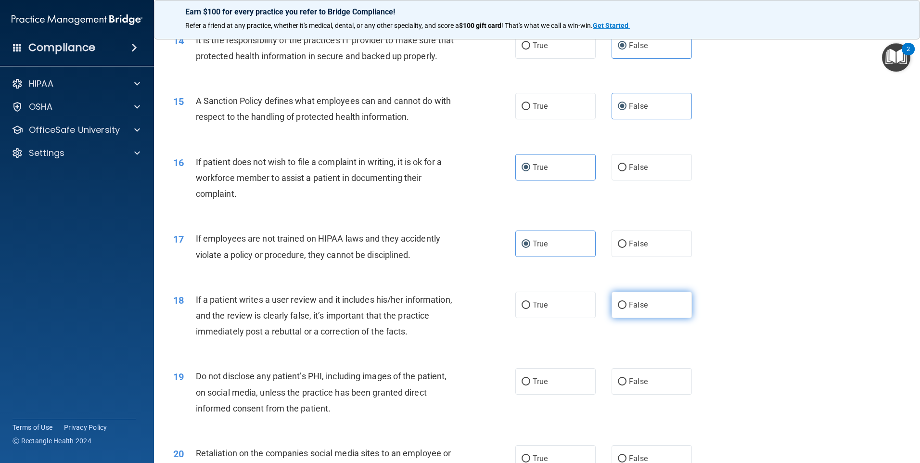
click at [628, 318] on label "False" at bounding box center [651, 305] width 80 height 26
click at [626, 309] on input "False" at bounding box center [622, 305] width 9 height 7
radio input "true"
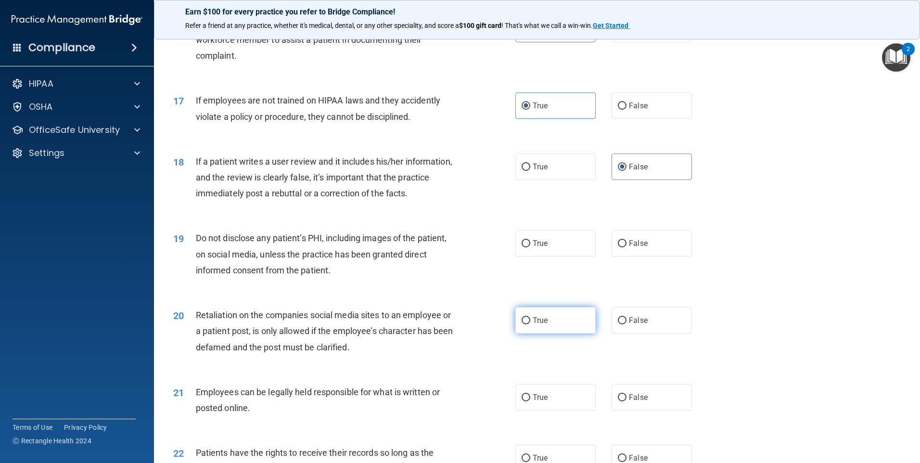
scroll to position [1299, 0]
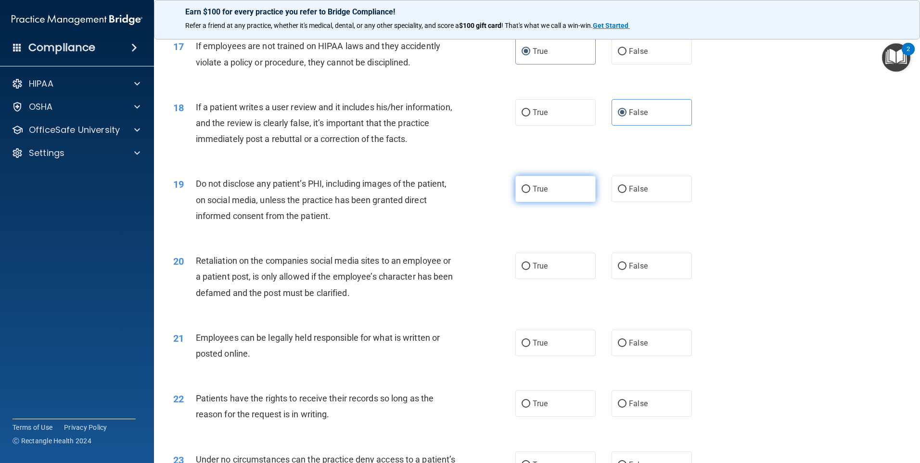
click at [562, 202] on label "True" at bounding box center [555, 189] width 80 height 26
click at [530, 193] on input "True" at bounding box center [525, 189] width 9 height 7
radio input "true"
click at [623, 279] on label "False" at bounding box center [651, 266] width 80 height 26
click at [623, 270] on input "False" at bounding box center [622, 266] width 9 height 7
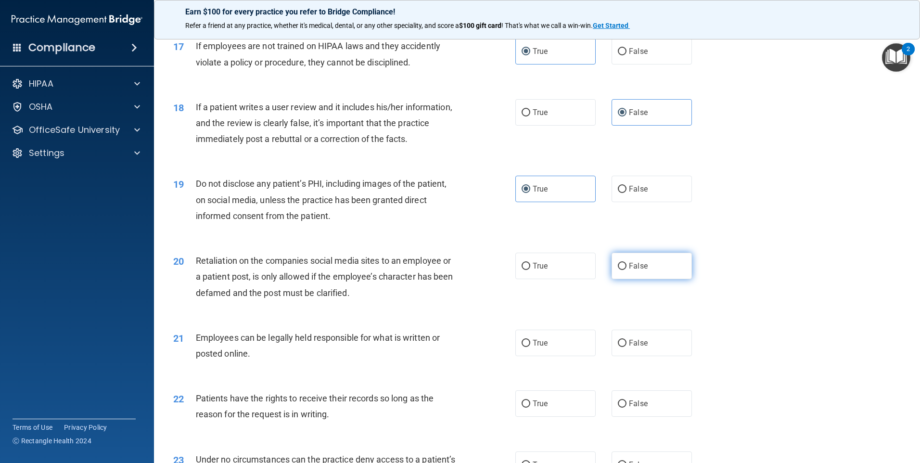
radio input "true"
click at [555, 356] on label "True" at bounding box center [555, 343] width 80 height 26
click at [530, 347] on input "True" at bounding box center [525, 343] width 9 height 7
radio input "true"
click at [647, 356] on label "False" at bounding box center [651, 343] width 80 height 26
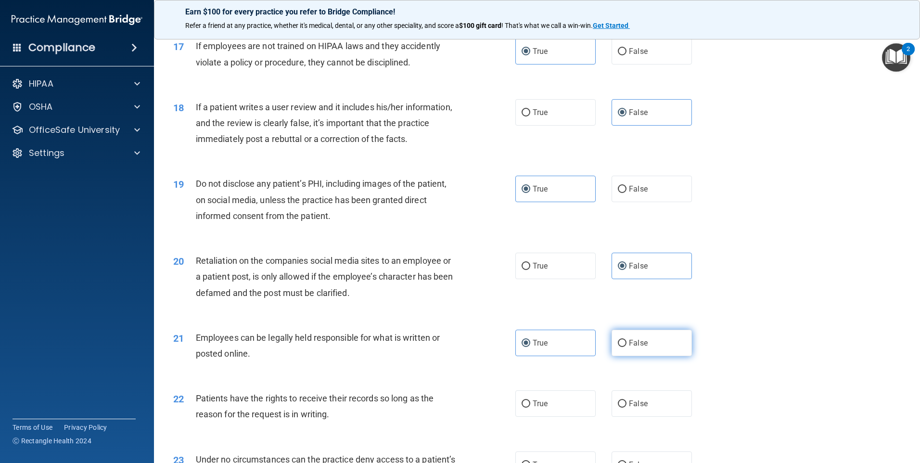
click at [626, 347] on input "False" at bounding box center [622, 343] width 9 height 7
radio input "true"
click at [581, 356] on label "True" at bounding box center [555, 343] width 80 height 26
click at [530, 347] on input "True" at bounding box center [525, 343] width 9 height 7
radio input "true"
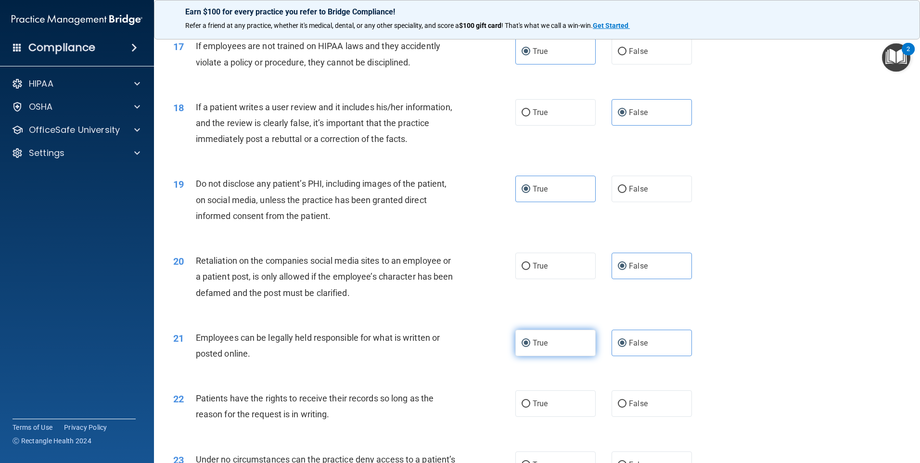
radio input "false"
click at [637, 408] on span "False" at bounding box center [638, 403] width 19 height 9
click at [626, 407] on input "False" at bounding box center [622, 403] width 9 height 7
radio input "true"
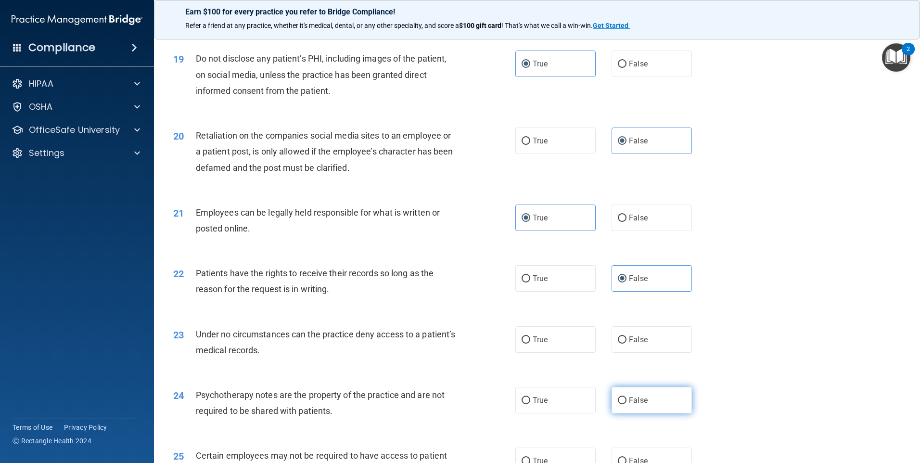
scroll to position [1443, 0]
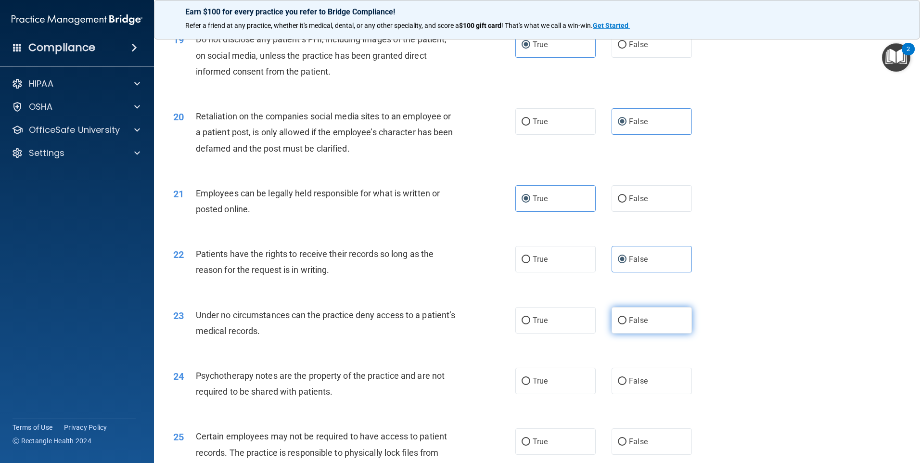
click at [623, 333] on label "False" at bounding box center [651, 320] width 80 height 26
click at [623, 324] on input "False" at bounding box center [622, 320] width 9 height 7
radio input "true"
click at [541, 385] on span "True" at bounding box center [540, 380] width 15 height 9
click at [530, 385] on input "True" at bounding box center [525, 381] width 9 height 7
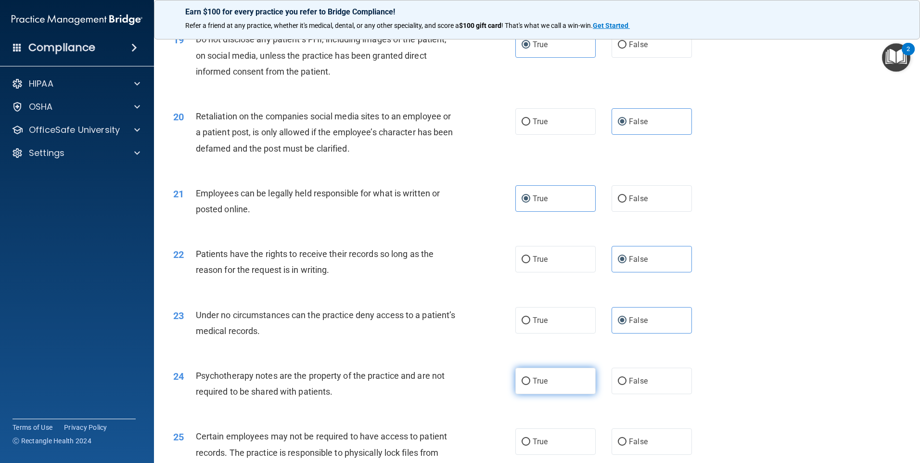
radio input "true"
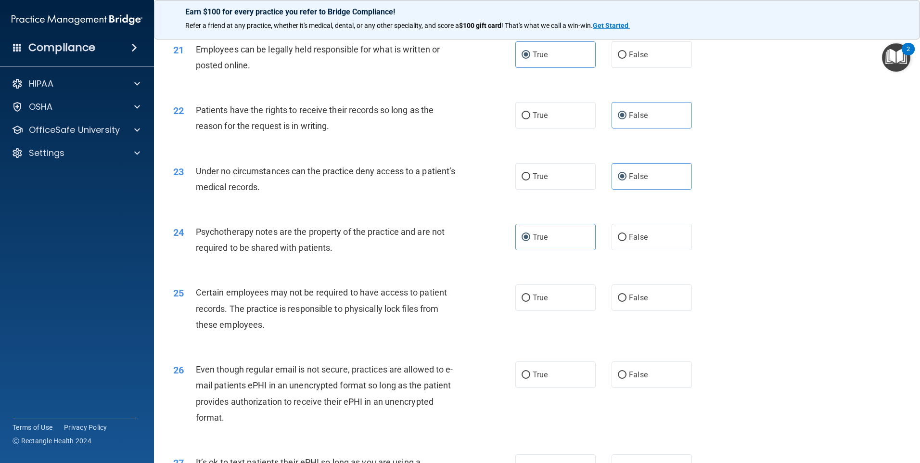
scroll to position [1588, 0]
click at [556, 310] on label "True" at bounding box center [555, 297] width 80 height 26
click at [530, 301] on input "True" at bounding box center [525, 297] width 9 height 7
radio input "true"
click at [557, 387] on label "True" at bounding box center [555, 374] width 80 height 26
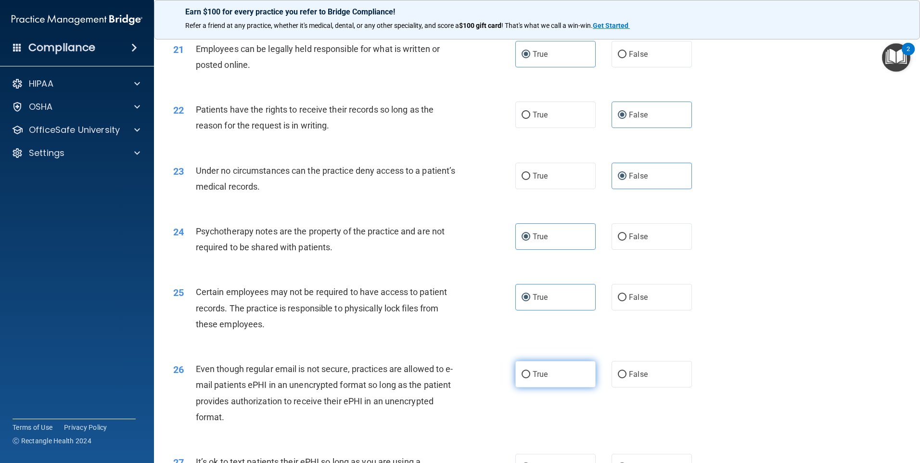
click at [530, 378] on input "True" at bounding box center [525, 374] width 9 height 7
radio input "true"
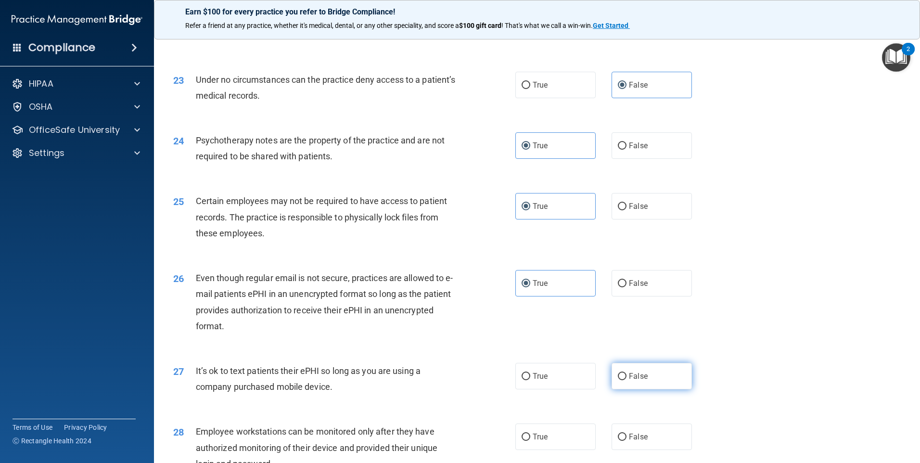
scroll to position [1684, 0]
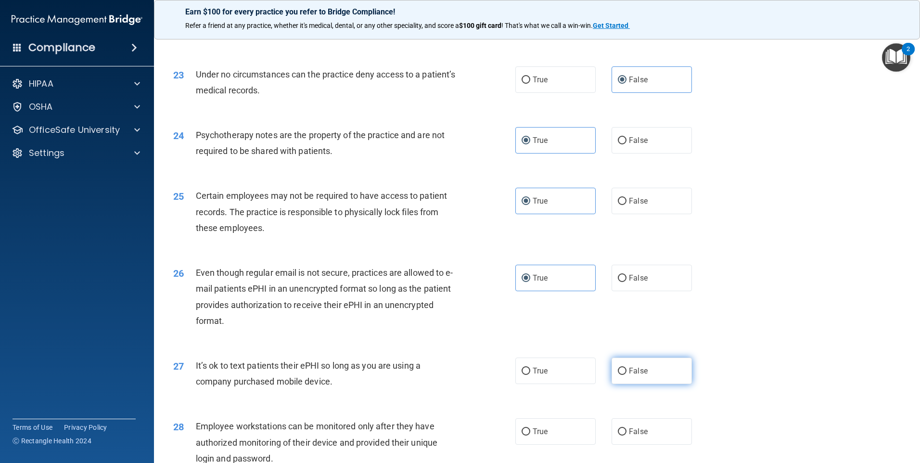
click at [637, 375] on span "False" at bounding box center [638, 370] width 19 height 9
click at [626, 375] on input "False" at bounding box center [622, 371] width 9 height 7
radio input "true"
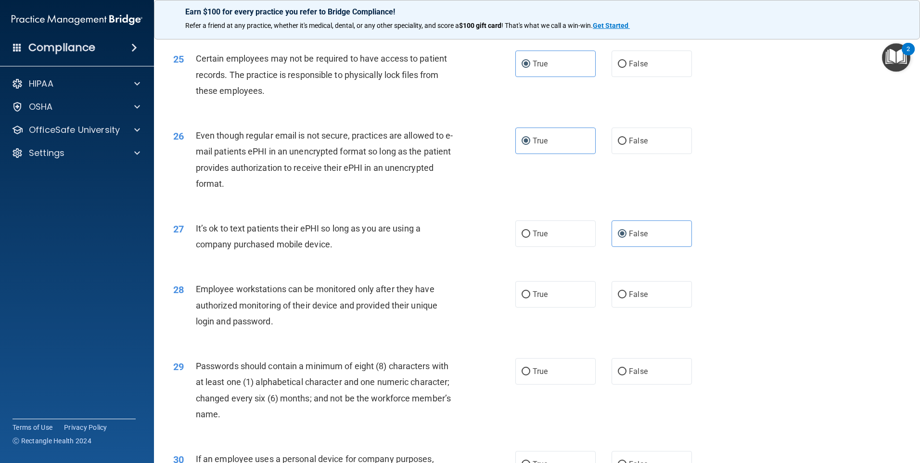
scroll to position [1828, 0]
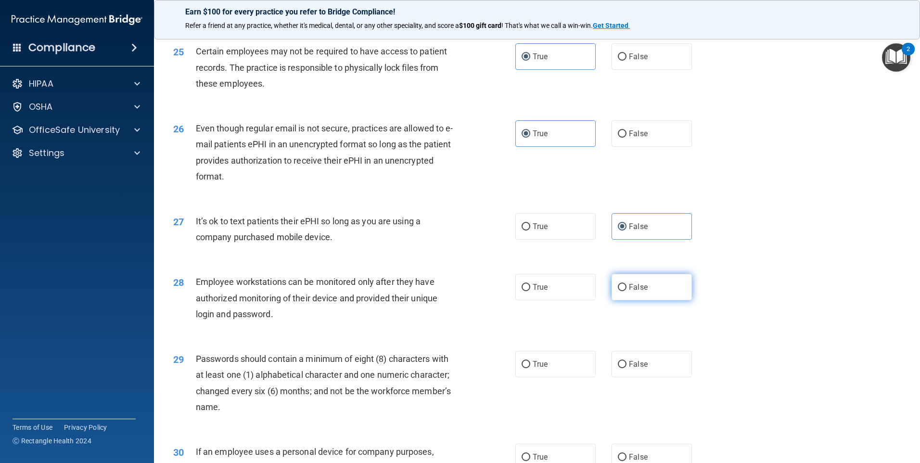
click at [649, 300] on label "False" at bounding box center [651, 287] width 80 height 26
click at [626, 291] on input "False" at bounding box center [622, 287] width 9 height 7
radio input "true"
click at [546, 376] on label "True" at bounding box center [555, 364] width 80 height 26
click at [530, 368] on input "True" at bounding box center [525, 364] width 9 height 7
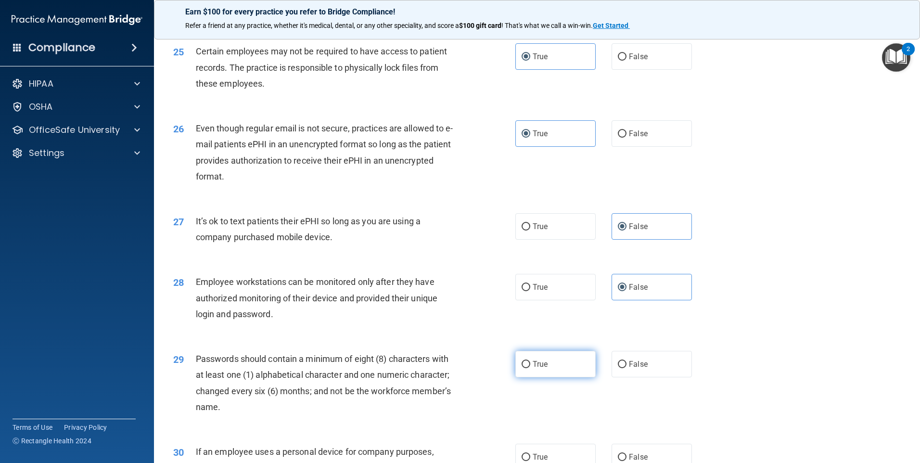
radio input "true"
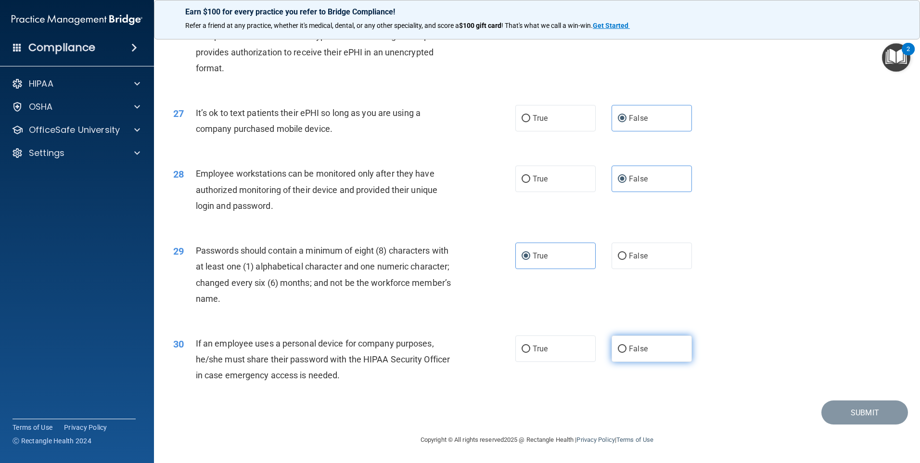
scroll to position [1952, 0]
click at [634, 341] on label "False" at bounding box center [651, 348] width 80 height 26
click at [626, 345] on input "False" at bounding box center [622, 348] width 9 height 7
radio input "true"
click at [856, 416] on button "Submit" at bounding box center [864, 412] width 87 height 25
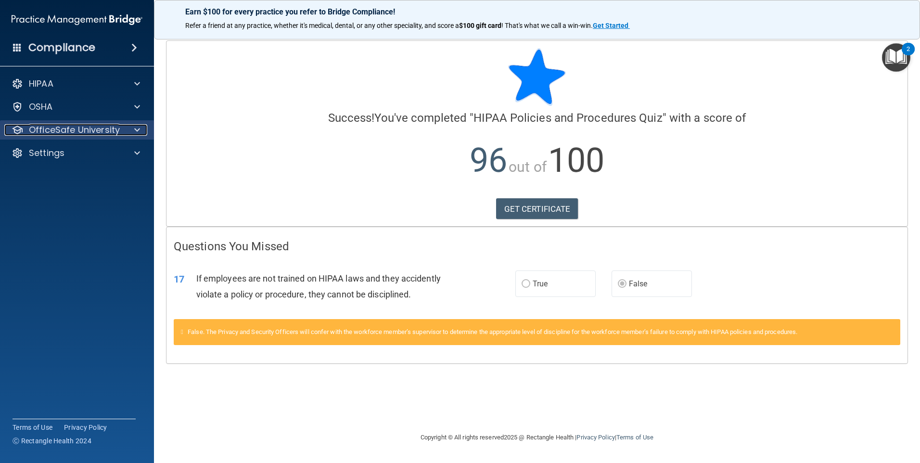
click at [124, 127] on div at bounding box center [136, 130] width 24 height 12
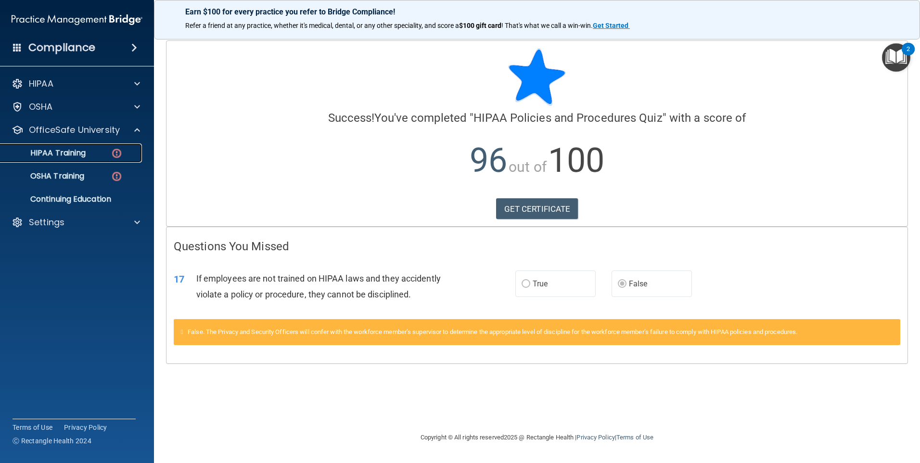
click at [76, 155] on p "HIPAA Training" at bounding box center [45, 153] width 79 height 10
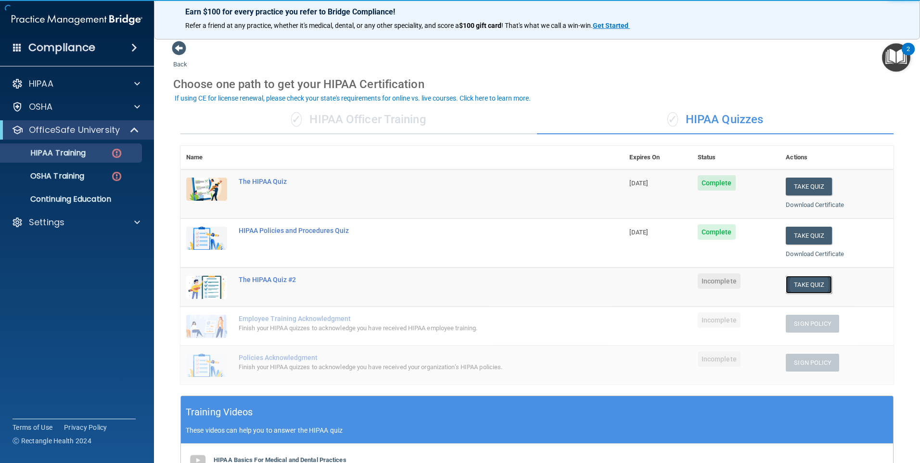
click at [806, 289] on button "Take Quiz" at bounding box center [809, 285] width 46 height 18
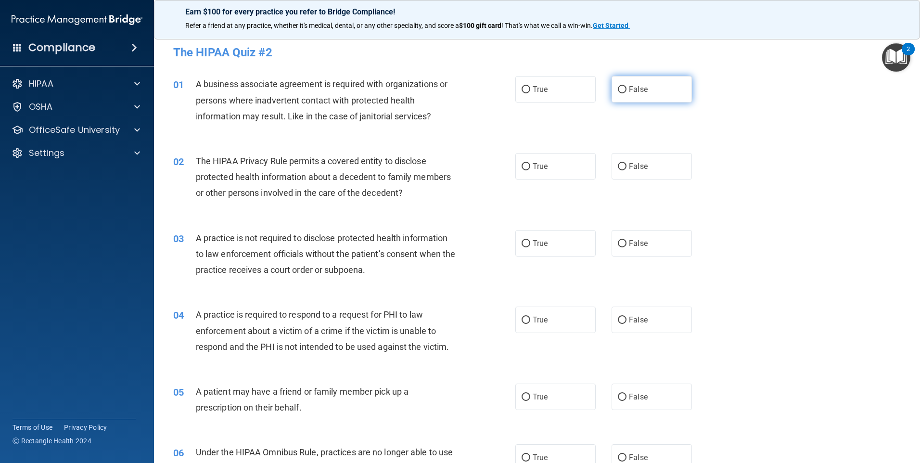
click at [646, 88] on label "False" at bounding box center [651, 89] width 80 height 26
click at [626, 88] on input "False" at bounding box center [622, 89] width 9 height 7
radio input "true"
click at [548, 160] on label "True" at bounding box center [555, 166] width 80 height 26
click at [530, 163] on input "True" at bounding box center [525, 166] width 9 height 7
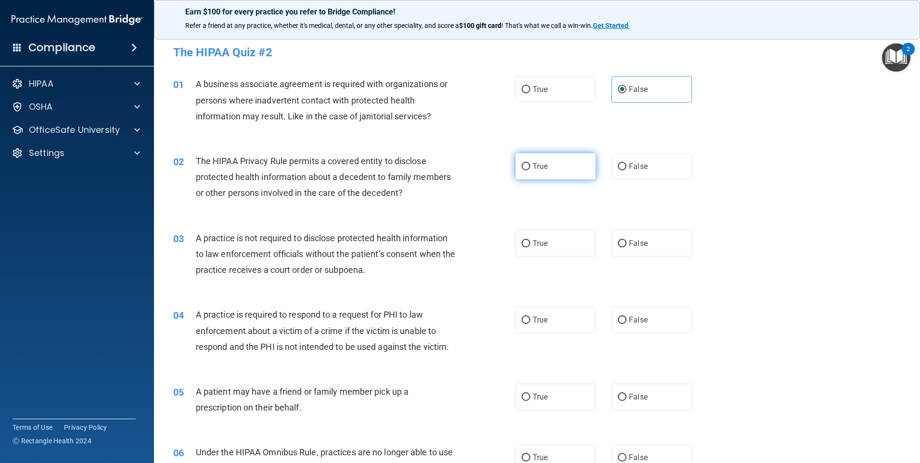
radio input "true"
click at [640, 236] on label "False" at bounding box center [651, 243] width 80 height 26
click at [626, 240] on input "False" at bounding box center [622, 243] width 9 height 7
radio input "true"
click at [549, 319] on label "True" at bounding box center [555, 319] width 80 height 26
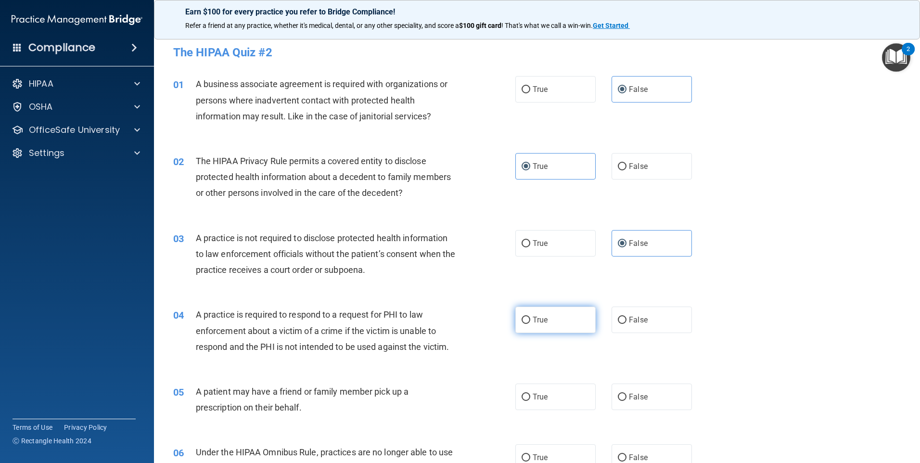
click at [530, 319] on input "True" at bounding box center [525, 320] width 9 height 7
radio input "true"
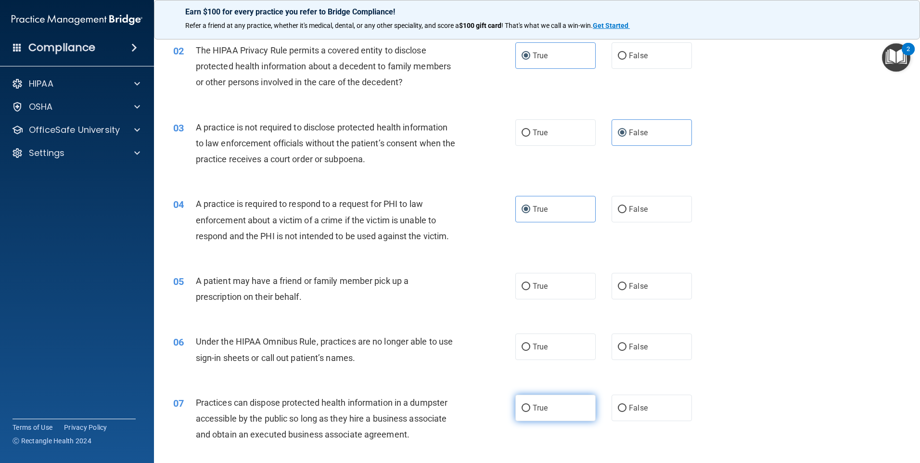
scroll to position [144, 0]
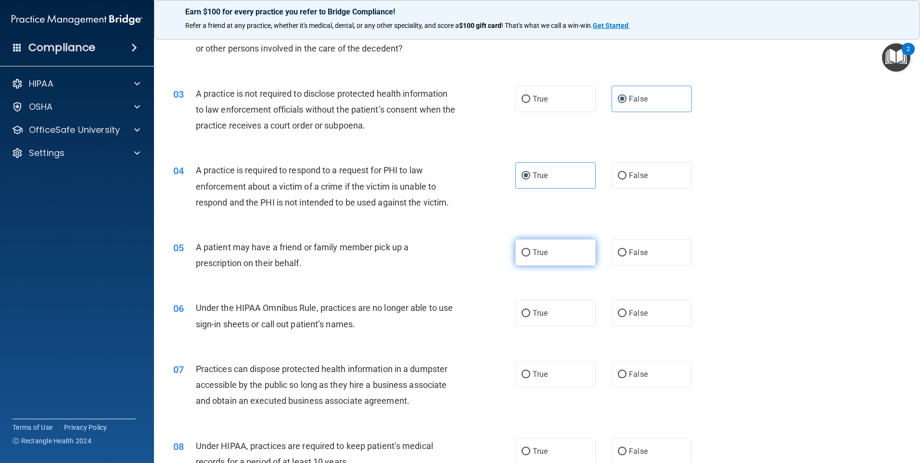
click at [544, 260] on label "True" at bounding box center [555, 252] width 80 height 26
click at [530, 256] on input "True" at bounding box center [525, 252] width 9 height 7
radio input "true"
click at [627, 318] on label "False" at bounding box center [651, 313] width 80 height 26
click at [626, 317] on input "False" at bounding box center [622, 313] width 9 height 7
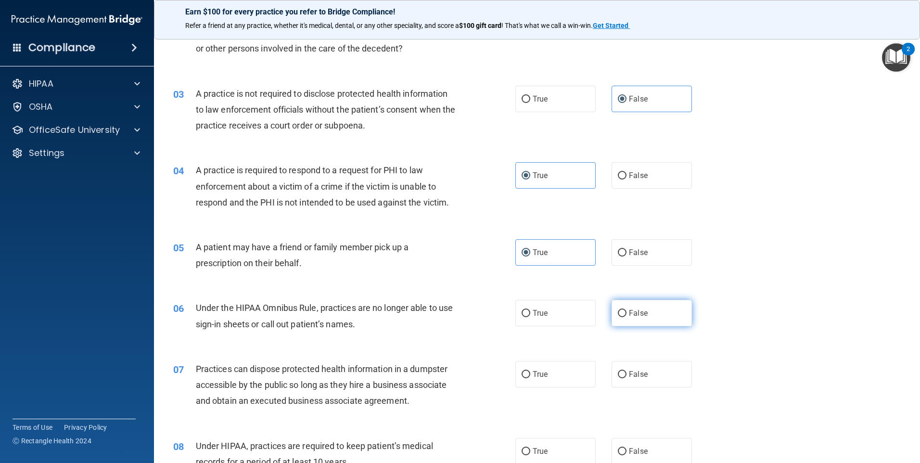
radio input "true"
click at [565, 374] on label "True" at bounding box center [555, 374] width 80 height 26
click at [530, 374] on input "True" at bounding box center [525, 374] width 9 height 7
radio input "true"
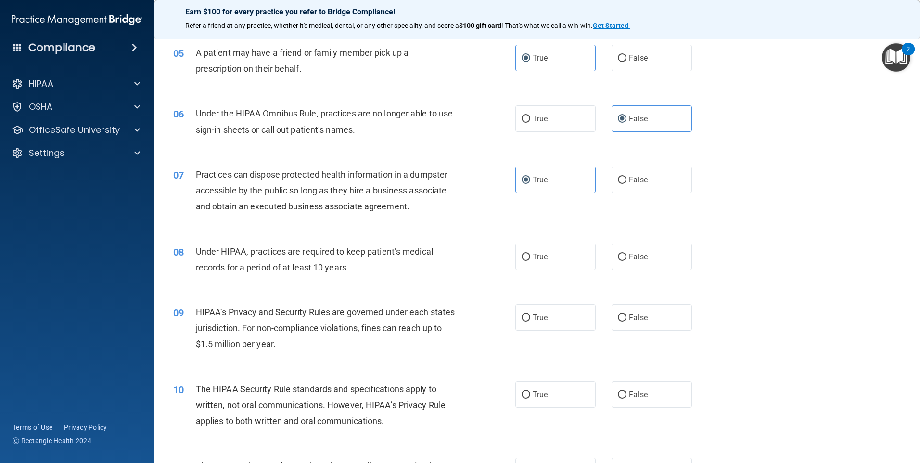
scroll to position [385, 0]
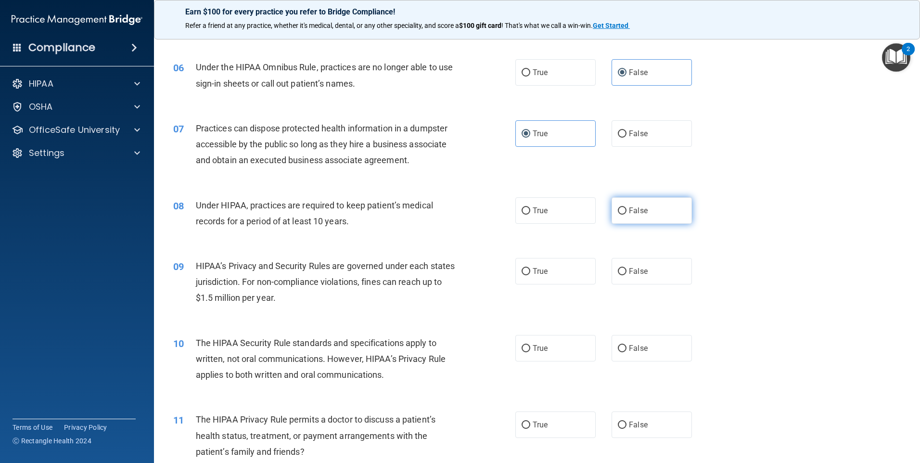
click at [658, 217] on label "False" at bounding box center [651, 210] width 80 height 26
click at [626, 215] on input "False" at bounding box center [622, 210] width 9 height 7
radio input "true"
click at [650, 252] on div "09 HIPAA’s Privacy and Security Rules are governed under each states jurisdicti…" at bounding box center [537, 284] width 742 height 77
click at [648, 279] on label "False" at bounding box center [651, 271] width 80 height 26
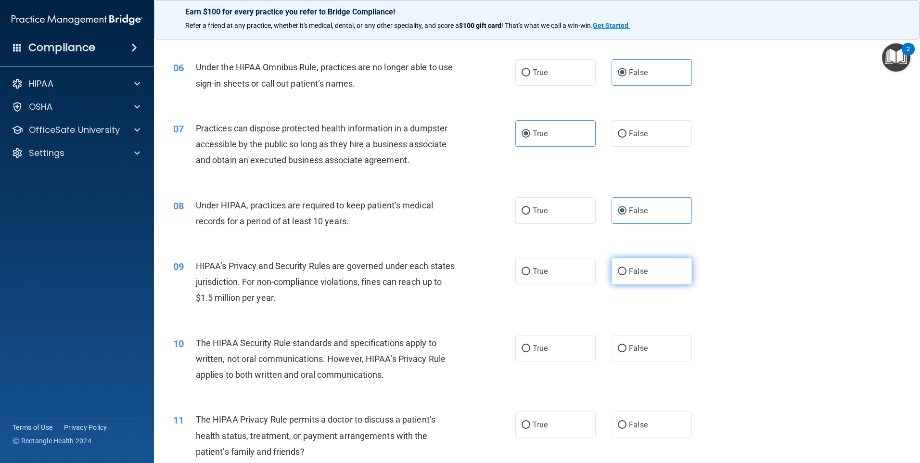
click at [626, 275] on input "False" at bounding box center [622, 271] width 9 height 7
radio input "true"
click at [538, 349] on span "True" at bounding box center [540, 347] width 15 height 9
click at [530, 349] on input "True" at bounding box center [525, 348] width 9 height 7
radio input "true"
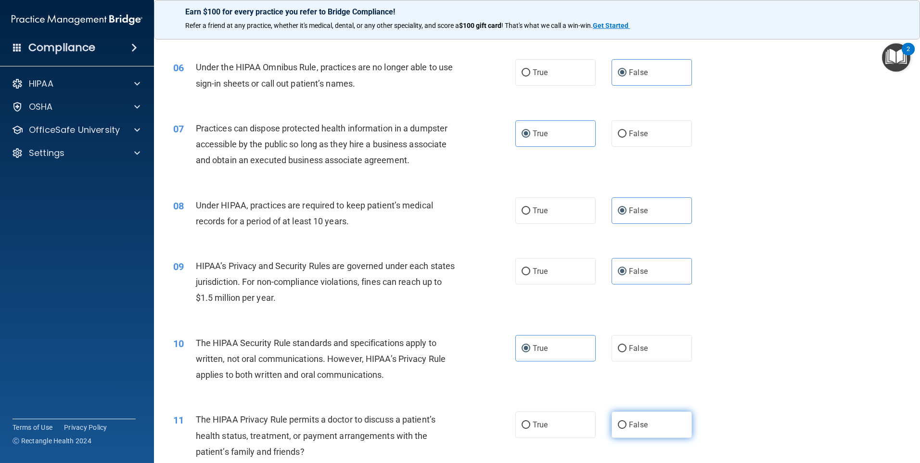
click at [646, 419] on label "False" at bounding box center [651, 424] width 80 height 26
click at [626, 421] on input "False" at bounding box center [622, 424] width 9 height 7
radio input "true"
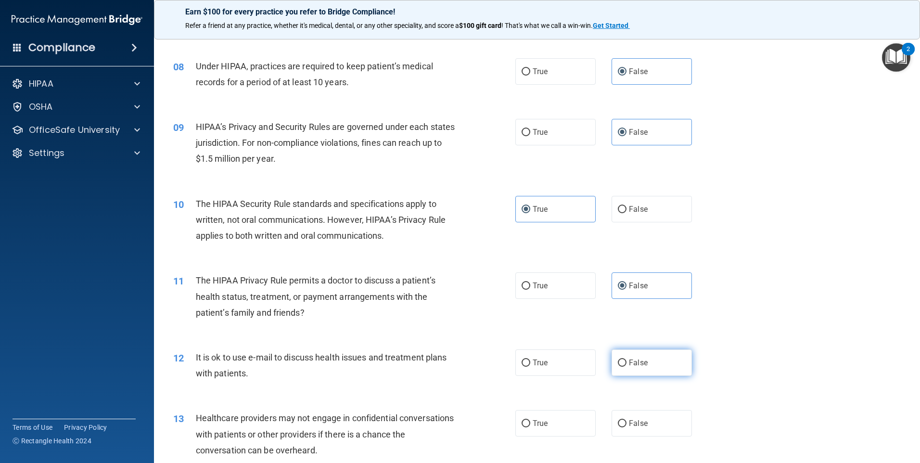
scroll to position [529, 0]
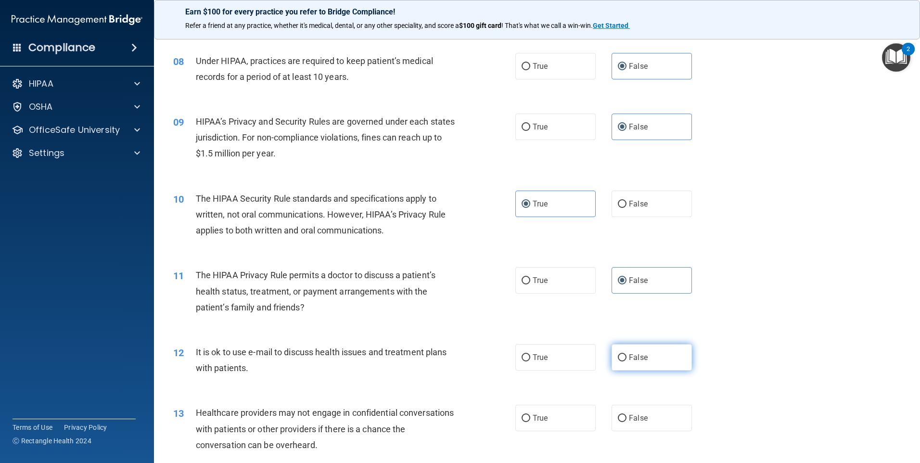
click at [639, 357] on span "False" at bounding box center [638, 357] width 19 height 9
click at [626, 357] on input "False" at bounding box center [622, 357] width 9 height 7
radio input "true"
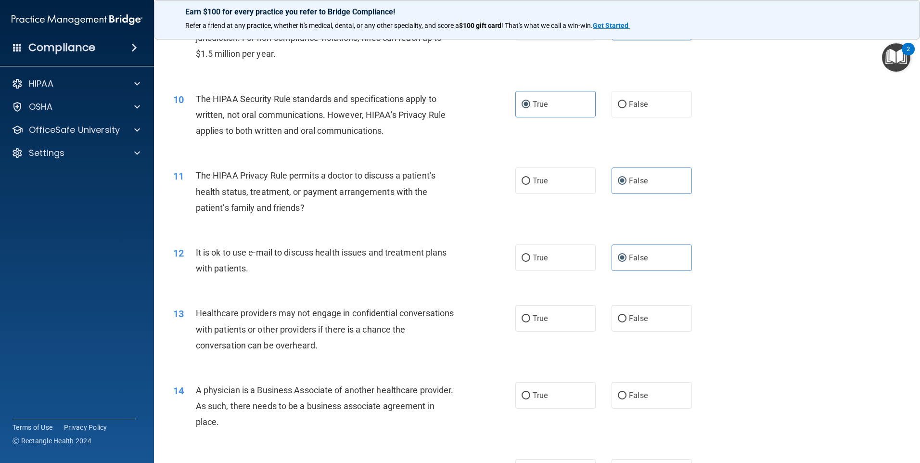
scroll to position [673, 0]
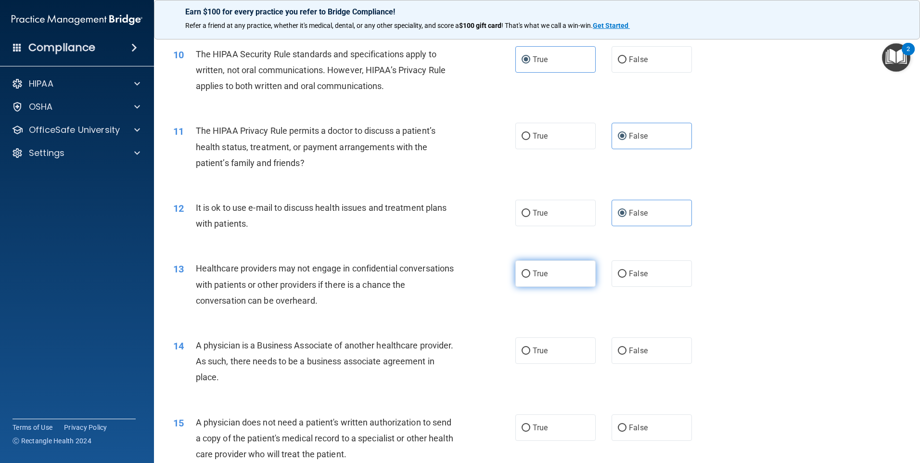
click at [548, 262] on label "True" at bounding box center [555, 273] width 80 height 26
click at [530, 270] on input "True" at bounding box center [525, 273] width 9 height 7
radio input "true"
click at [648, 363] on label "False" at bounding box center [651, 350] width 80 height 26
click at [626, 355] on input "False" at bounding box center [622, 350] width 9 height 7
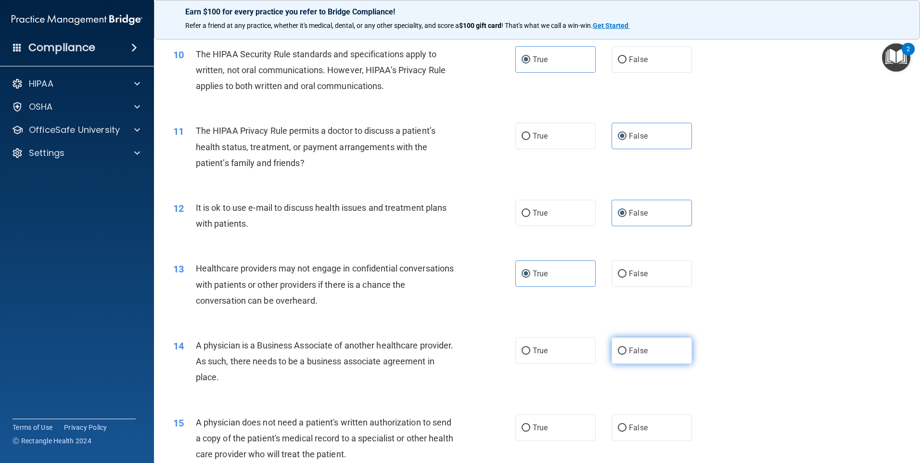
radio input "true"
click at [635, 428] on span "False" at bounding box center [638, 427] width 19 height 9
click at [626, 428] on input "False" at bounding box center [622, 427] width 9 height 7
radio input "true"
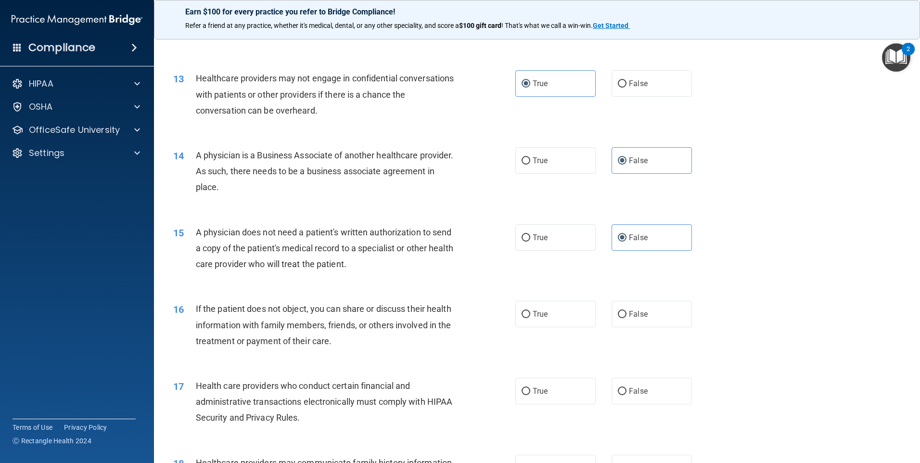
scroll to position [866, 0]
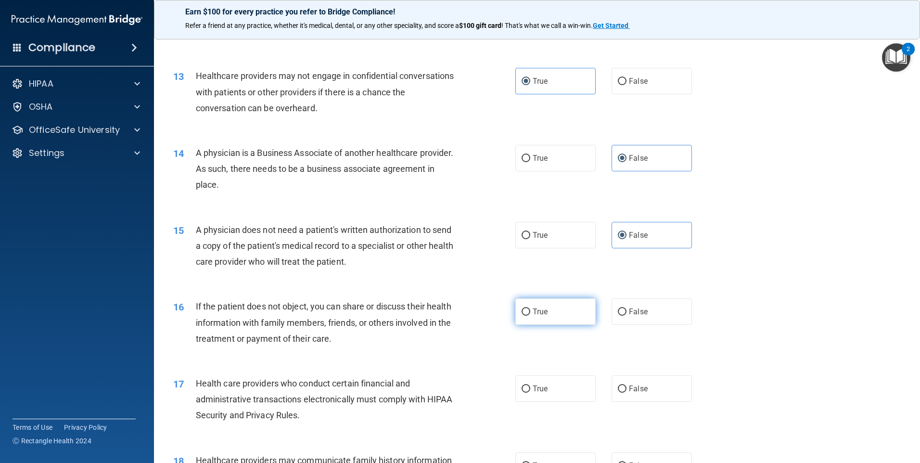
click at [547, 315] on label "True" at bounding box center [555, 311] width 80 height 26
click at [530, 315] on input "True" at bounding box center [525, 311] width 9 height 7
radio input "true"
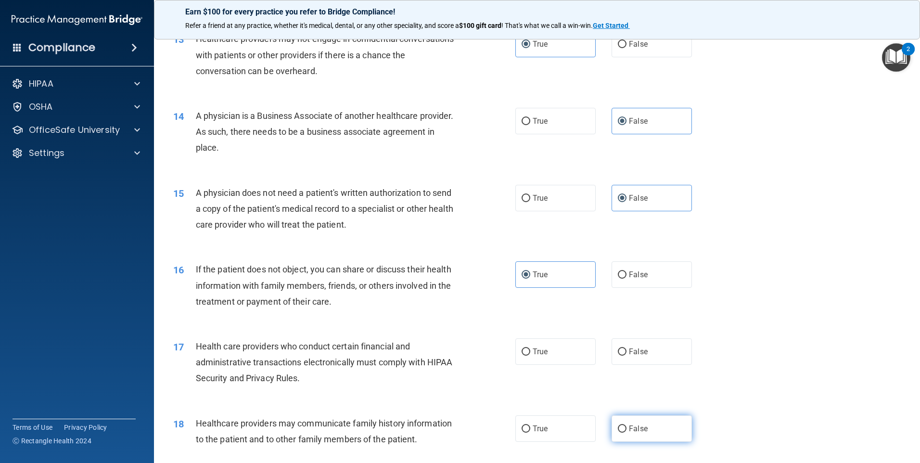
scroll to position [1010, 0]
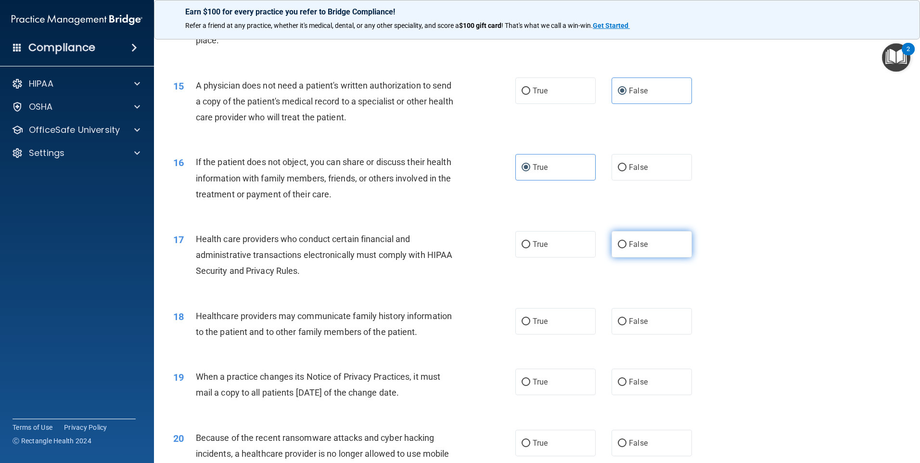
click at [637, 256] on label "False" at bounding box center [651, 244] width 80 height 26
click at [626, 248] on input "False" at bounding box center [622, 244] width 9 height 7
radio input "true"
click at [632, 332] on label "False" at bounding box center [651, 321] width 80 height 26
click at [626, 325] on input "False" at bounding box center [622, 321] width 9 height 7
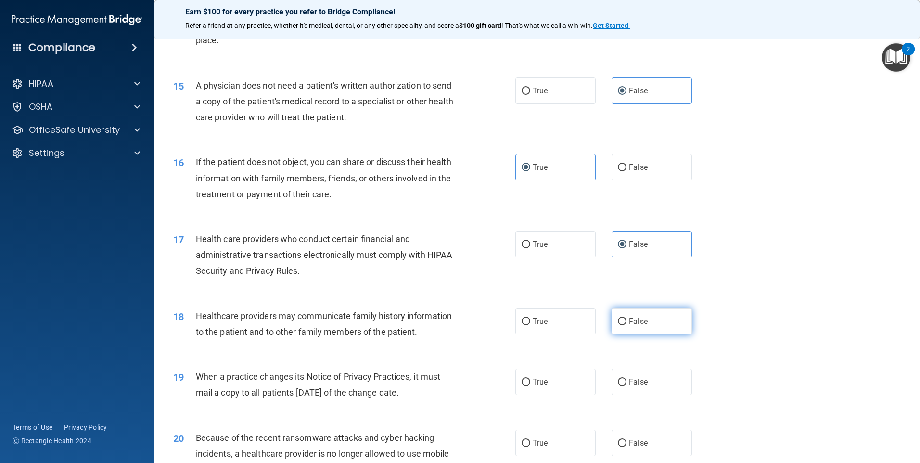
radio input "true"
click at [546, 387] on label "True" at bounding box center [555, 381] width 80 height 26
click at [530, 386] on input "True" at bounding box center [525, 382] width 9 height 7
radio input "true"
click at [634, 444] on span "False" at bounding box center [638, 442] width 19 height 9
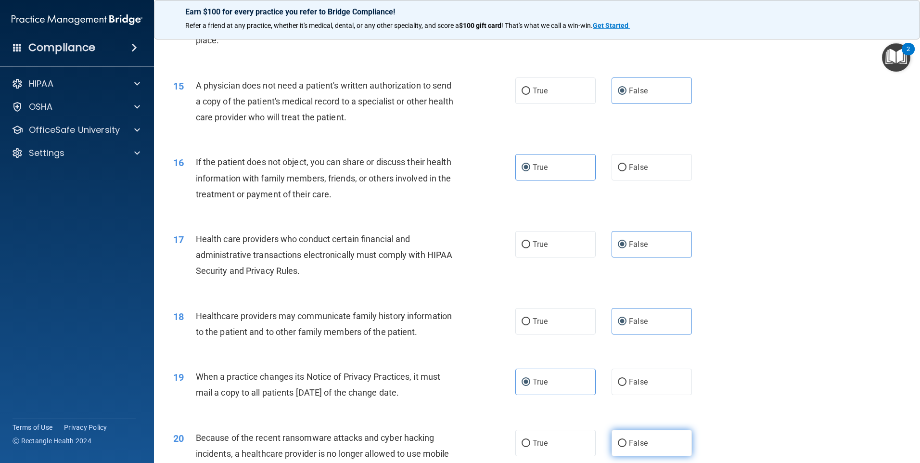
click at [626, 444] on input "False" at bounding box center [622, 443] width 9 height 7
radio input "true"
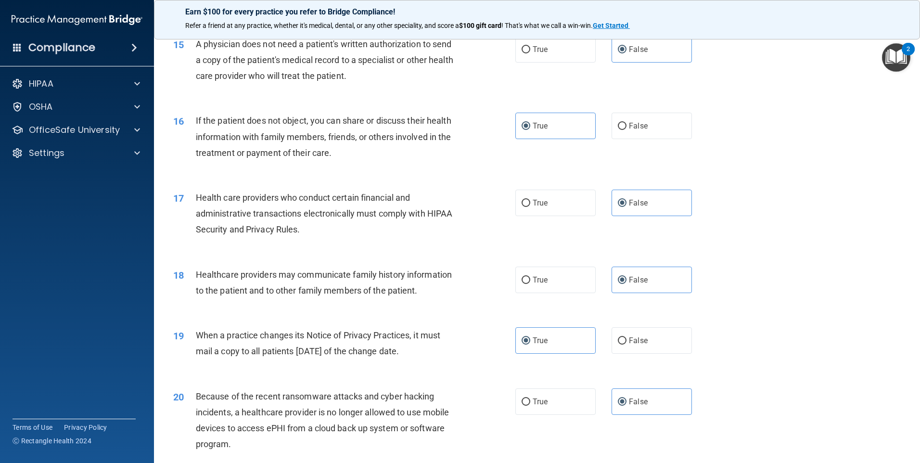
scroll to position [1155, 0]
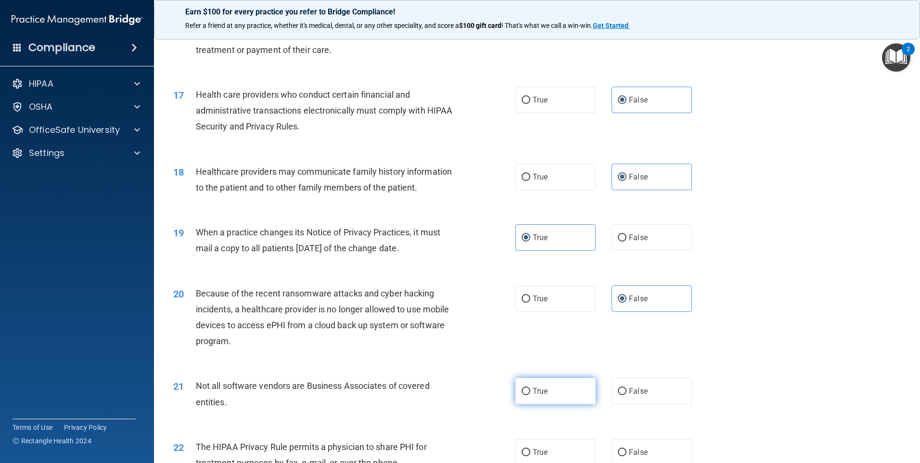
click at [542, 383] on label "True" at bounding box center [555, 391] width 80 height 26
click at [530, 388] on input "True" at bounding box center [525, 391] width 9 height 7
radio input "true"
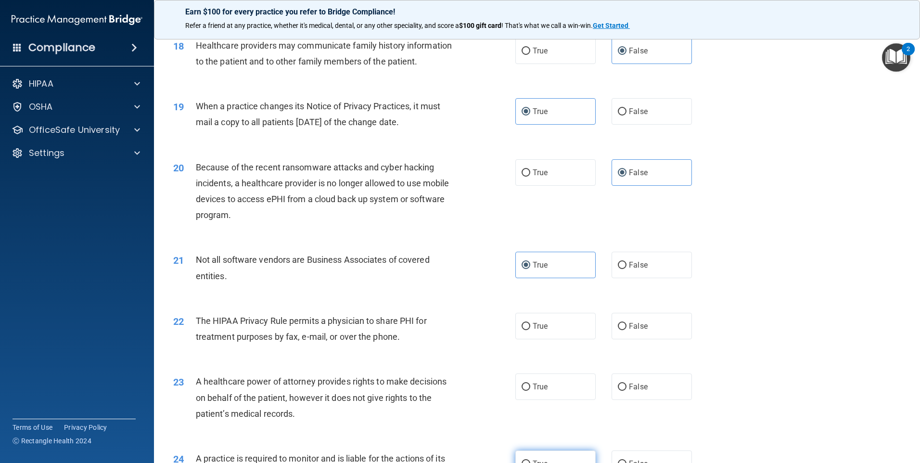
scroll to position [1395, 0]
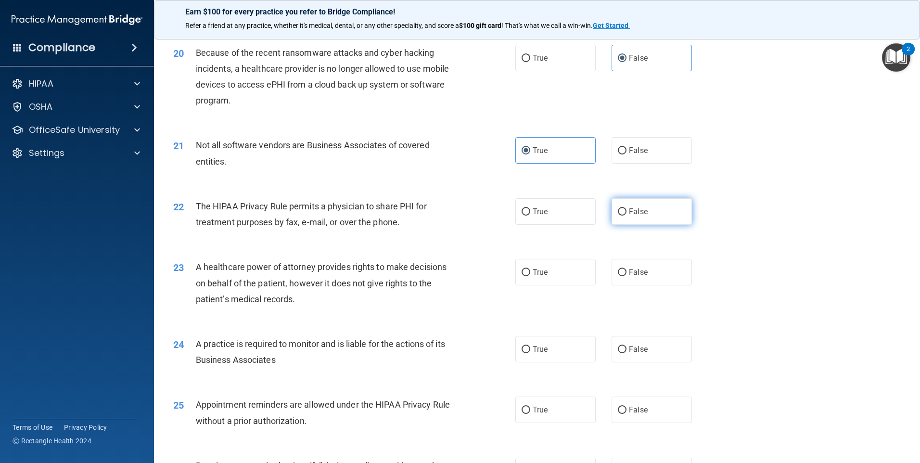
click at [642, 208] on span "False" at bounding box center [638, 211] width 19 height 9
click at [626, 208] on input "False" at bounding box center [622, 211] width 9 height 7
radio input "true"
click at [642, 276] on span "False" at bounding box center [638, 271] width 19 height 9
click at [626, 276] on input "False" at bounding box center [622, 272] width 9 height 7
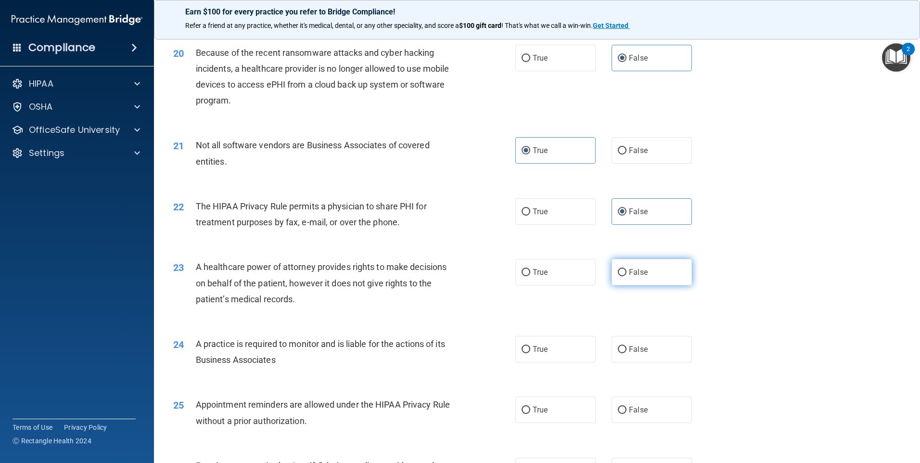
radio input "true"
click at [559, 351] on label "True" at bounding box center [555, 349] width 80 height 26
click at [530, 351] on input "True" at bounding box center [525, 349] width 9 height 7
radio input "true"
click at [549, 401] on label "True" at bounding box center [555, 409] width 80 height 26
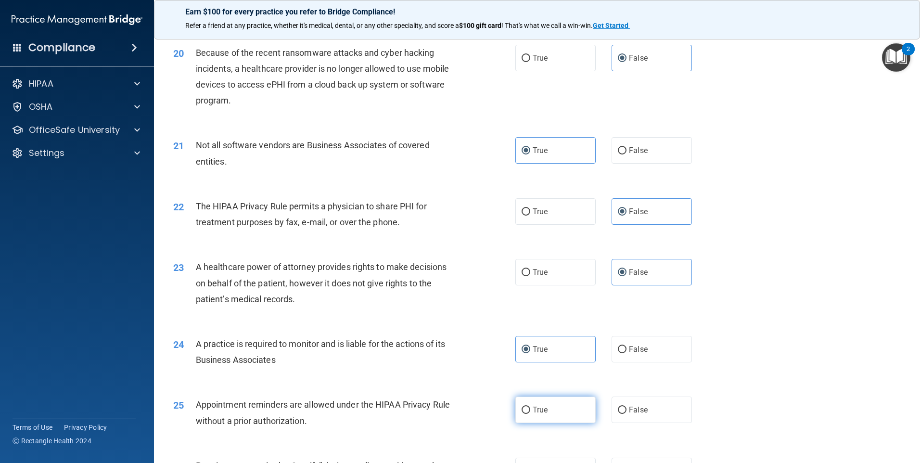
click at [530, 407] on input "True" at bounding box center [525, 410] width 9 height 7
radio input "true"
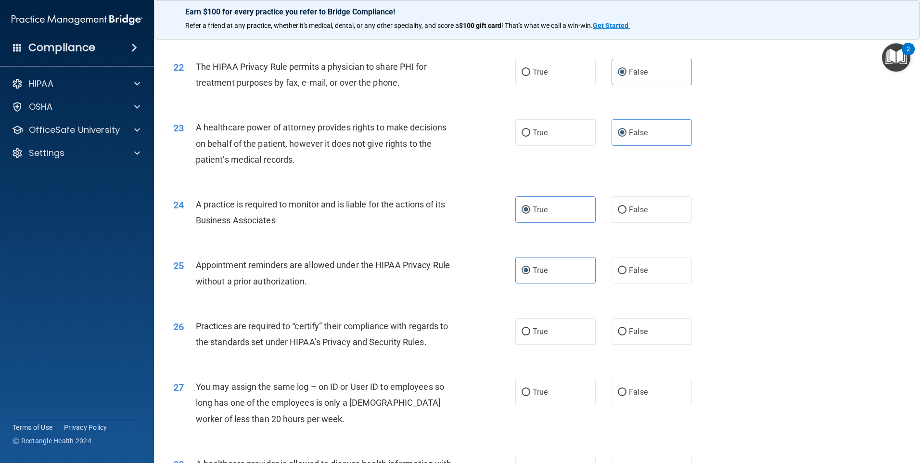
scroll to position [1539, 0]
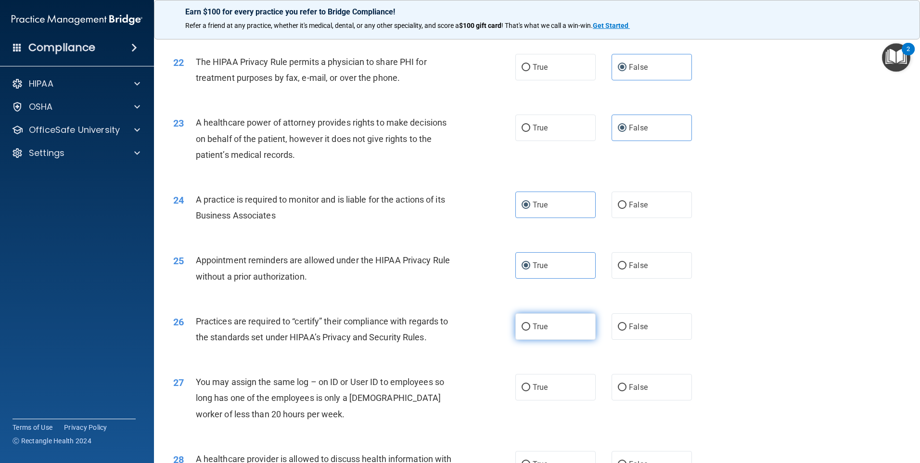
click at [550, 328] on label "True" at bounding box center [555, 326] width 80 height 26
click at [530, 328] on input "True" at bounding box center [525, 326] width 9 height 7
radio input "true"
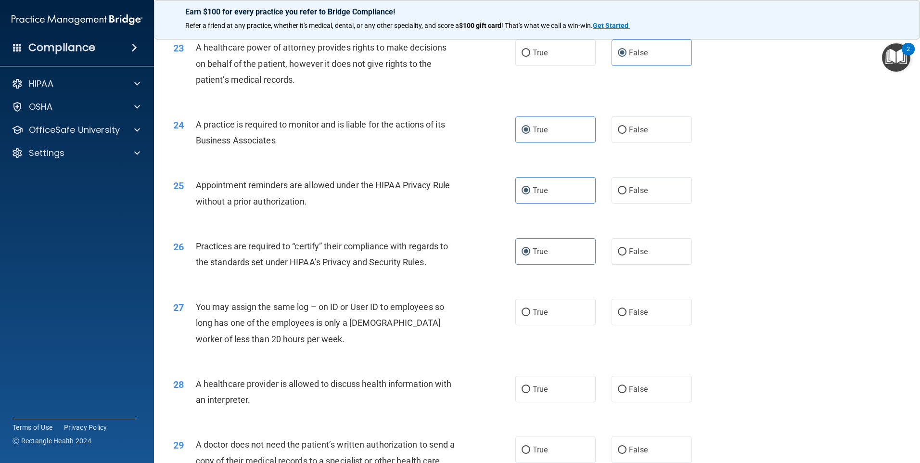
scroll to position [1636, 0]
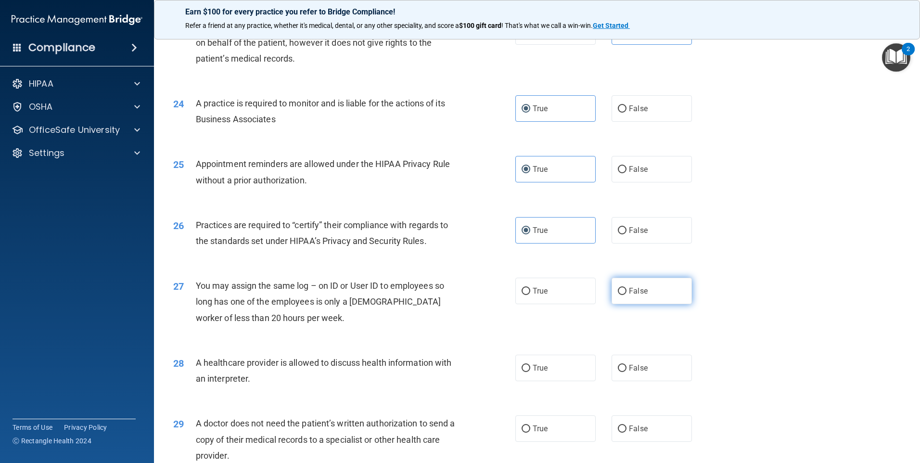
click at [642, 298] on label "False" at bounding box center [651, 291] width 80 height 26
click at [626, 295] on input "False" at bounding box center [622, 291] width 9 height 7
radio input "true"
click at [652, 373] on label "False" at bounding box center [651, 368] width 80 height 26
click at [626, 372] on input "False" at bounding box center [622, 368] width 9 height 7
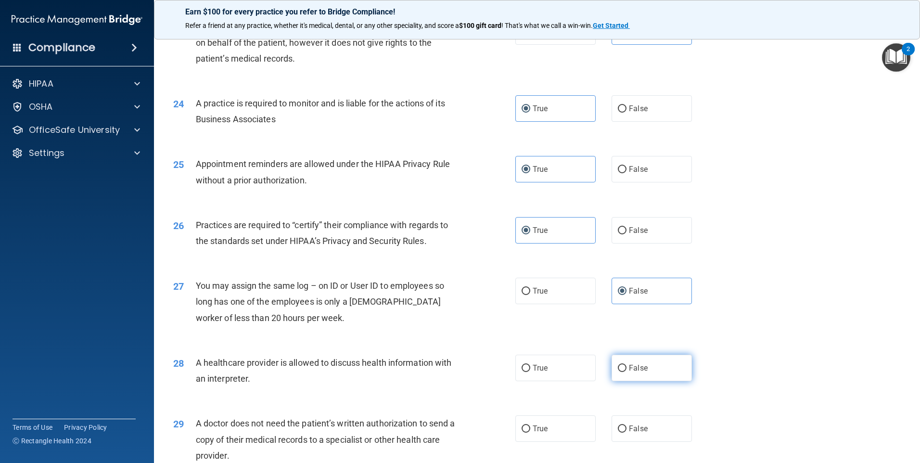
radio input "true"
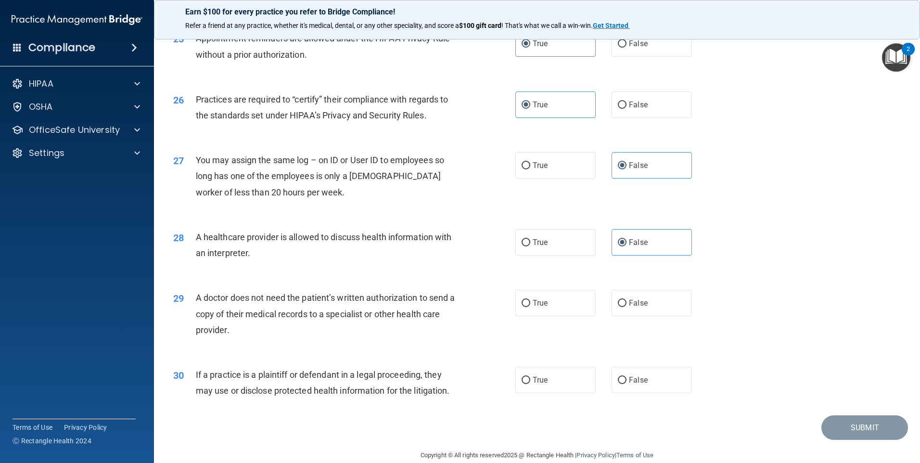
scroll to position [1777, 0]
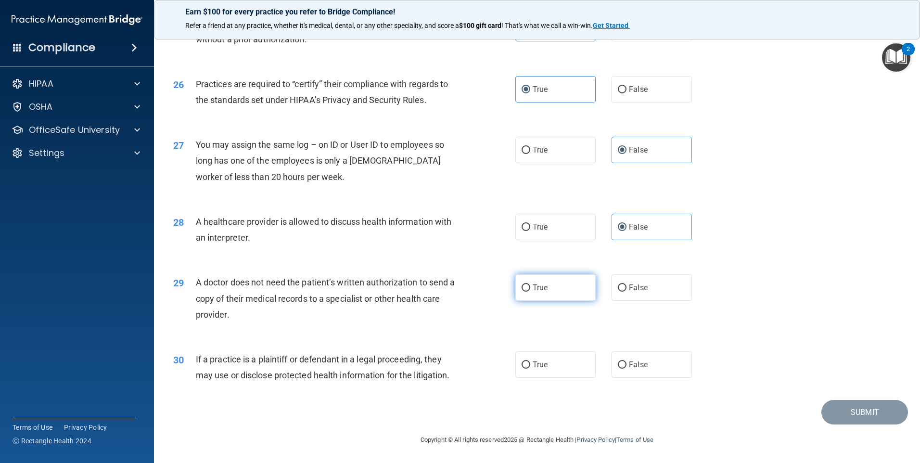
click at [553, 292] on label "True" at bounding box center [555, 287] width 80 height 26
click at [530, 292] on input "True" at bounding box center [525, 287] width 9 height 7
radio input "true"
click at [645, 362] on label "False" at bounding box center [651, 364] width 80 height 26
click at [626, 362] on input "False" at bounding box center [622, 364] width 9 height 7
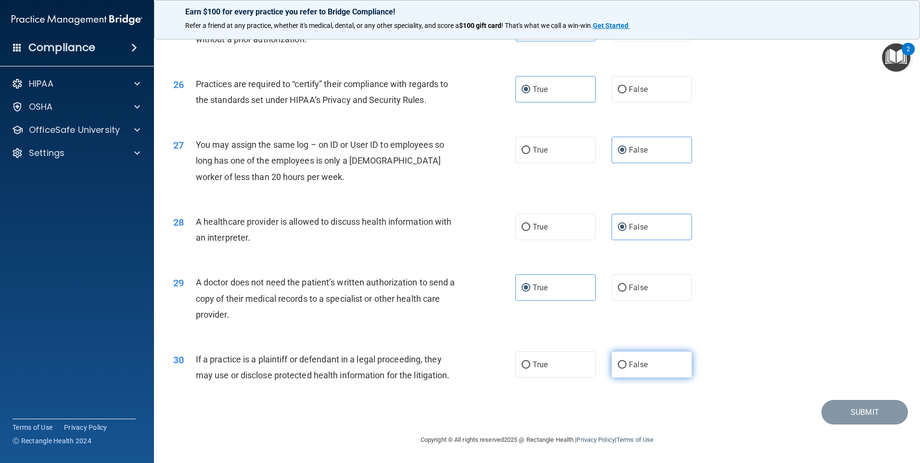
radio input "true"
click at [862, 413] on button "Submit" at bounding box center [864, 412] width 87 height 25
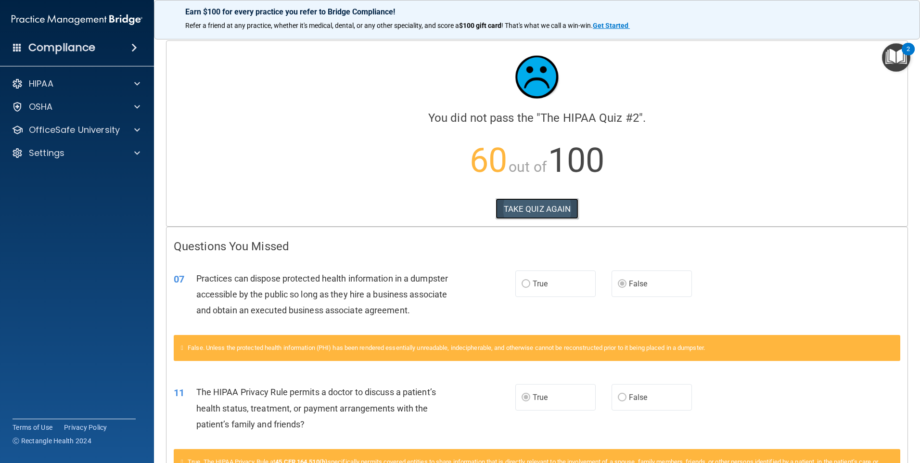
click at [506, 207] on button "TAKE QUIZ AGAIN" at bounding box center [537, 208] width 83 height 21
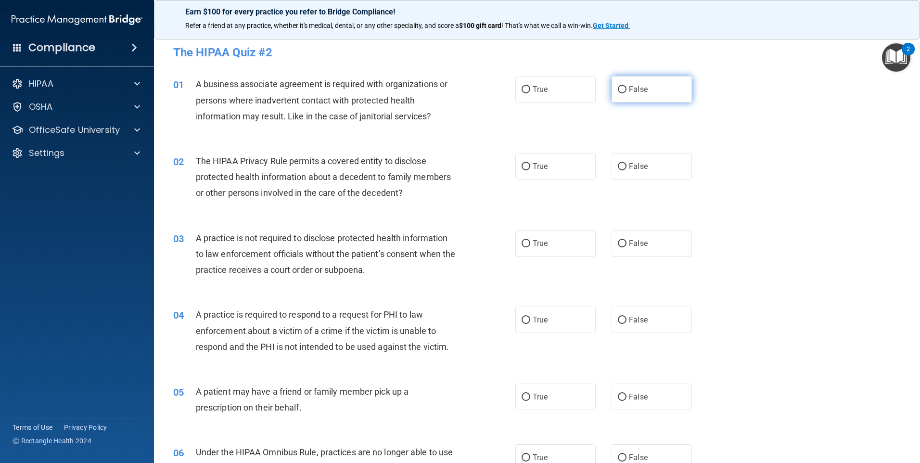
click at [629, 87] on span "False" at bounding box center [638, 89] width 19 height 9
click at [626, 87] on input "False" at bounding box center [622, 89] width 9 height 7
radio input "true"
click at [533, 169] on span "True" at bounding box center [540, 166] width 15 height 9
click at [530, 169] on input "True" at bounding box center [525, 166] width 9 height 7
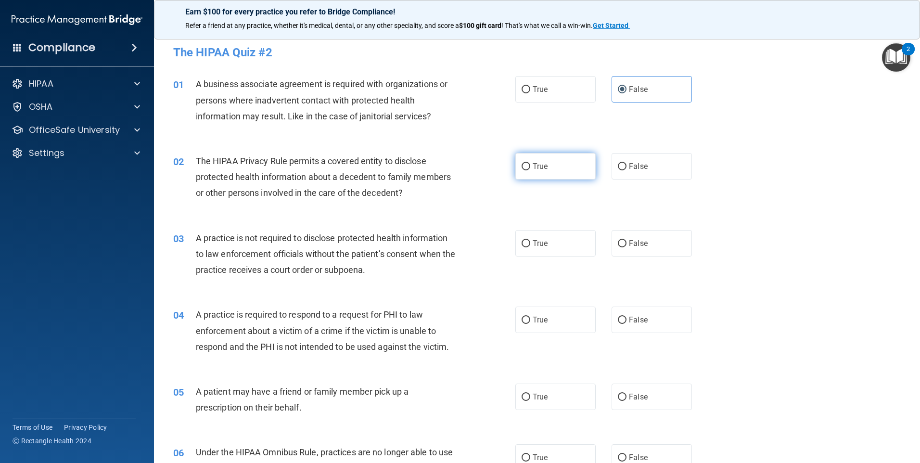
radio input "true"
click at [646, 242] on label "False" at bounding box center [651, 243] width 80 height 26
click at [626, 242] on input "False" at bounding box center [622, 243] width 9 height 7
radio input "true"
click at [551, 321] on label "True" at bounding box center [555, 319] width 80 height 26
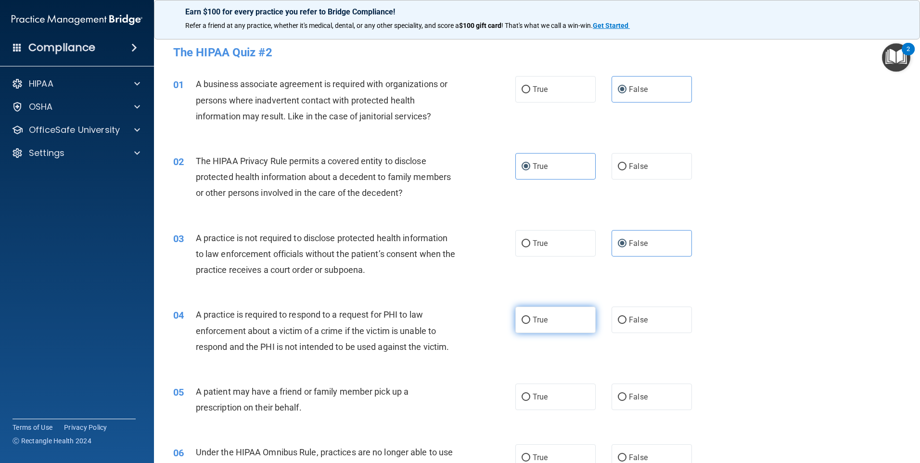
click at [530, 321] on input "True" at bounding box center [525, 320] width 9 height 7
radio input "true"
click at [543, 401] on label "True" at bounding box center [555, 396] width 80 height 26
click at [530, 401] on input "True" at bounding box center [525, 397] width 9 height 7
radio input "true"
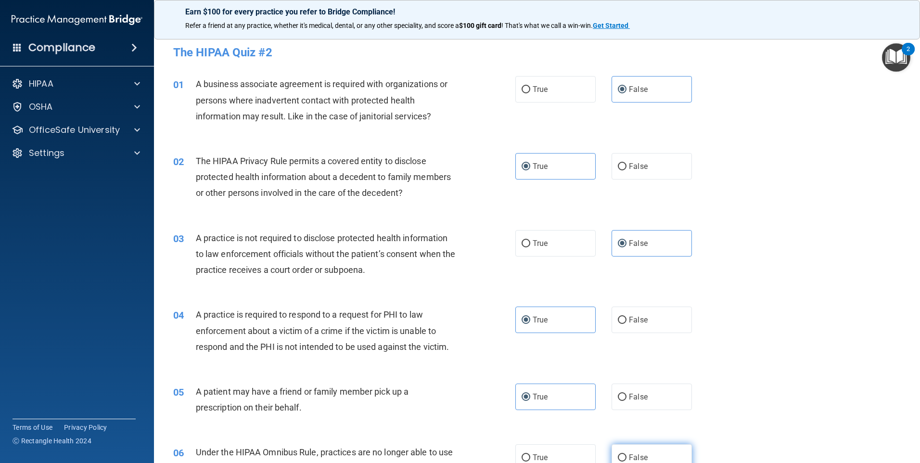
click at [625, 452] on label "False" at bounding box center [651, 457] width 80 height 26
click at [625, 454] on input "False" at bounding box center [622, 457] width 9 height 7
radio input "true"
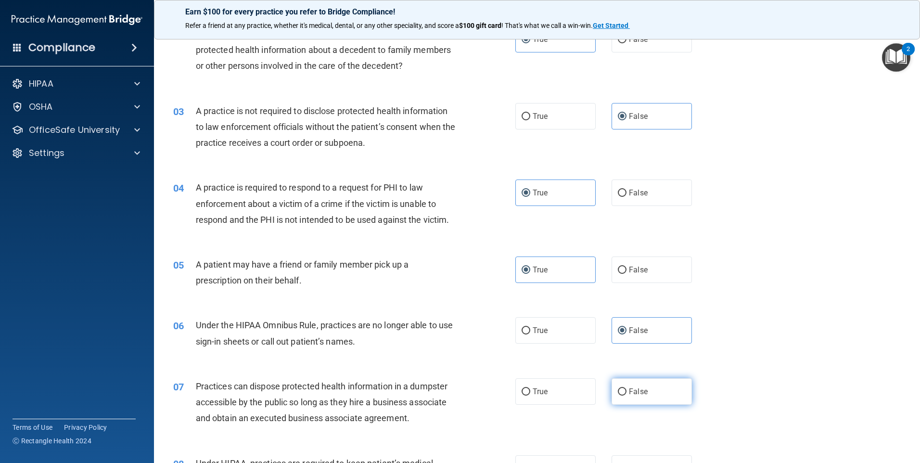
scroll to position [144, 0]
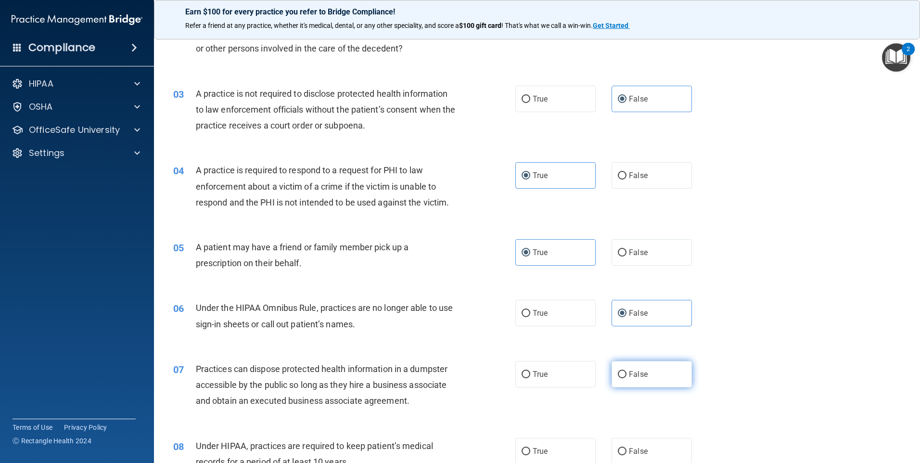
click at [638, 374] on span "False" at bounding box center [638, 373] width 19 height 9
click at [626, 374] on input "False" at bounding box center [622, 374] width 9 height 7
radio input "true"
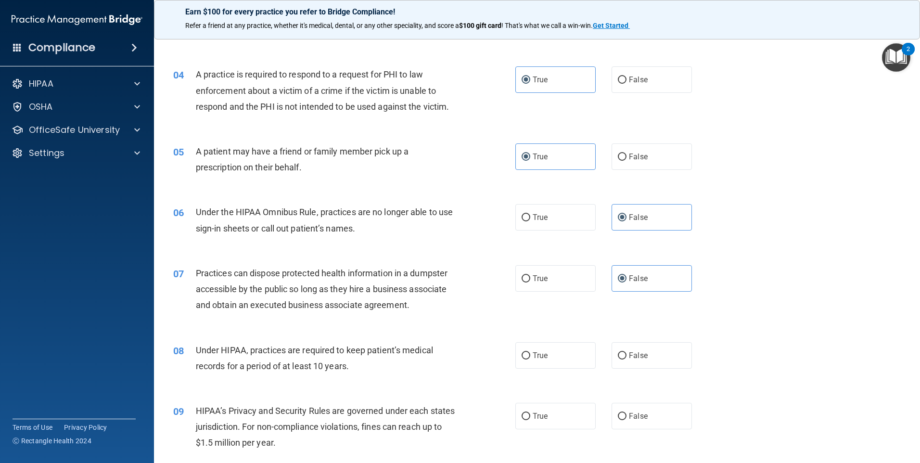
scroll to position [241, 0]
click at [640, 359] on span "False" at bounding box center [638, 354] width 19 height 9
click at [626, 359] on input "False" at bounding box center [622, 355] width 9 height 7
radio input "true"
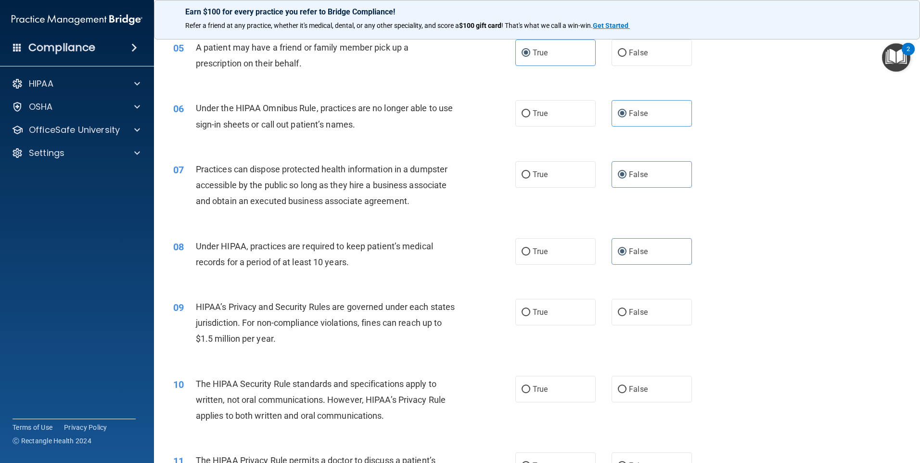
scroll to position [289, 0]
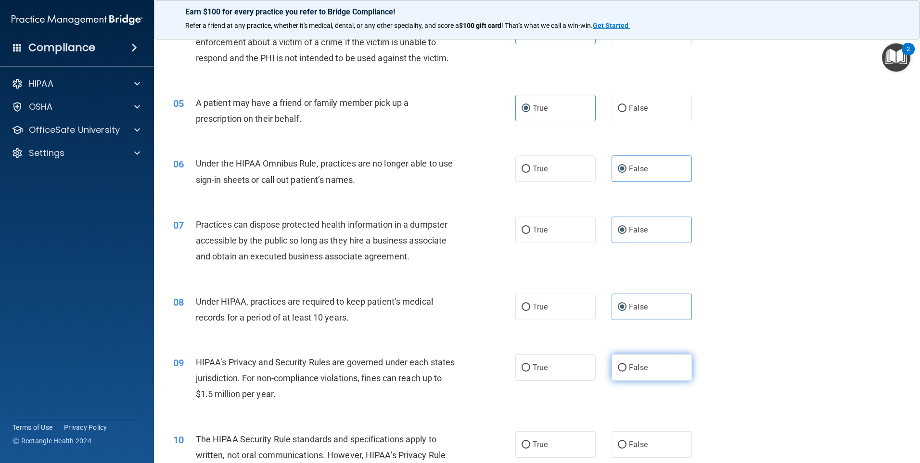
click at [635, 370] on span "False" at bounding box center [638, 367] width 19 height 9
click at [626, 370] on input "False" at bounding box center [622, 367] width 9 height 7
radio input "true"
click at [535, 449] on label "True" at bounding box center [555, 444] width 80 height 26
click at [530, 448] on input "True" at bounding box center [525, 444] width 9 height 7
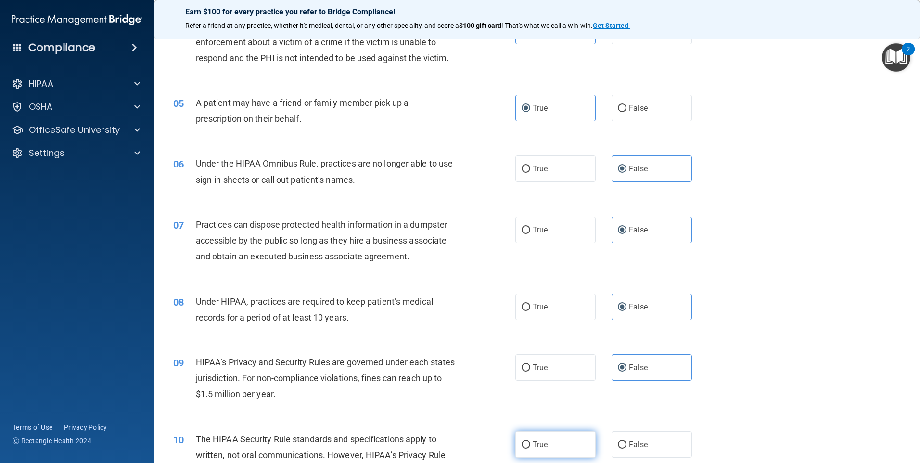
radio input "true"
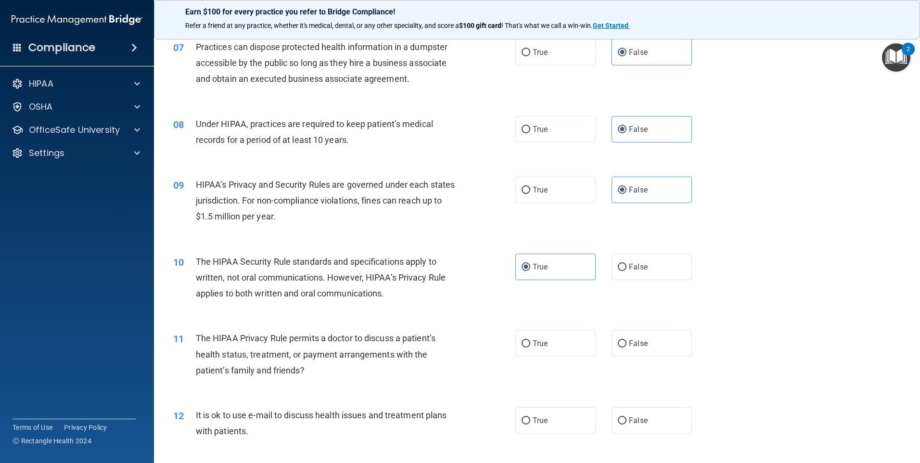
scroll to position [529, 0]
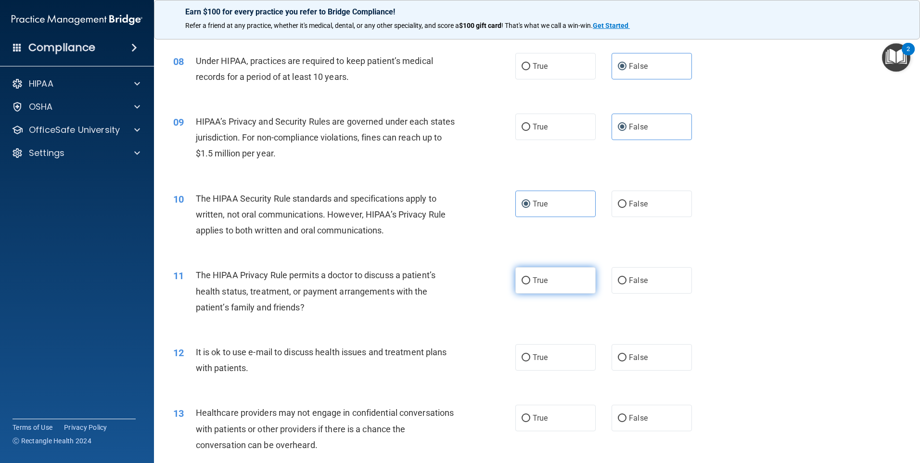
click at [544, 273] on label "True" at bounding box center [555, 280] width 80 height 26
click at [530, 277] on input "True" at bounding box center [525, 280] width 9 height 7
radio input "true"
click at [546, 362] on label "True" at bounding box center [555, 357] width 80 height 26
click at [530, 361] on input "True" at bounding box center [525, 357] width 9 height 7
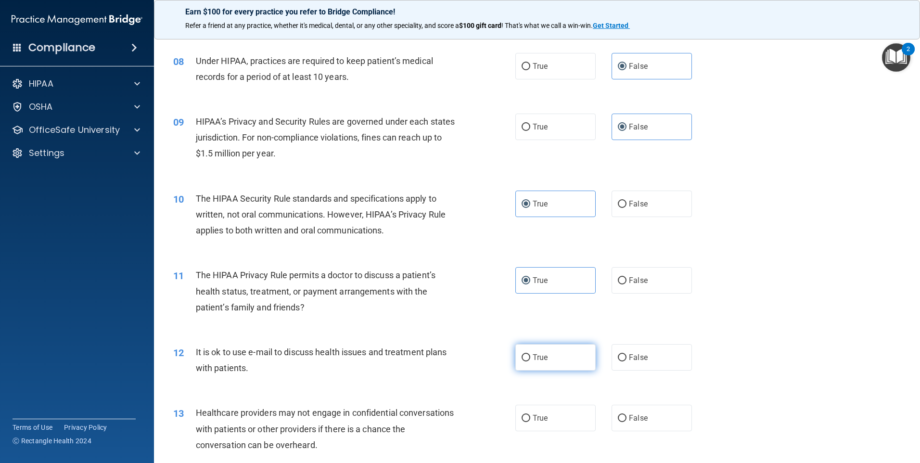
radio input "true"
click at [623, 419] on label "False" at bounding box center [651, 418] width 80 height 26
click at [623, 419] on input "False" at bounding box center [622, 418] width 9 height 7
radio input "true"
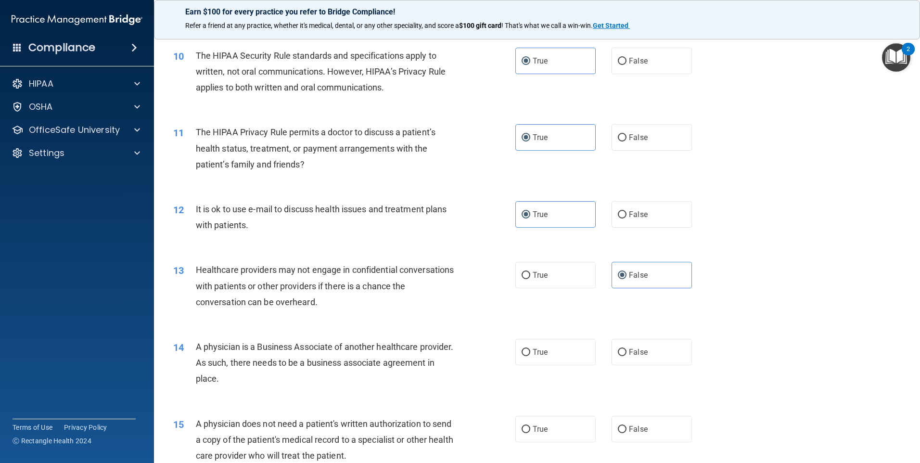
scroll to position [673, 0]
click at [625, 345] on label "False" at bounding box center [651, 350] width 80 height 26
click at [625, 347] on input "False" at bounding box center [622, 350] width 9 height 7
radio input "true"
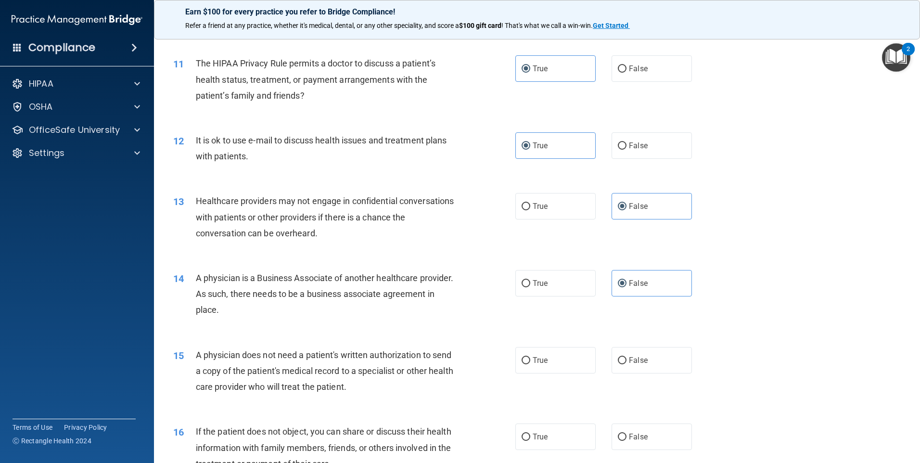
scroll to position [770, 0]
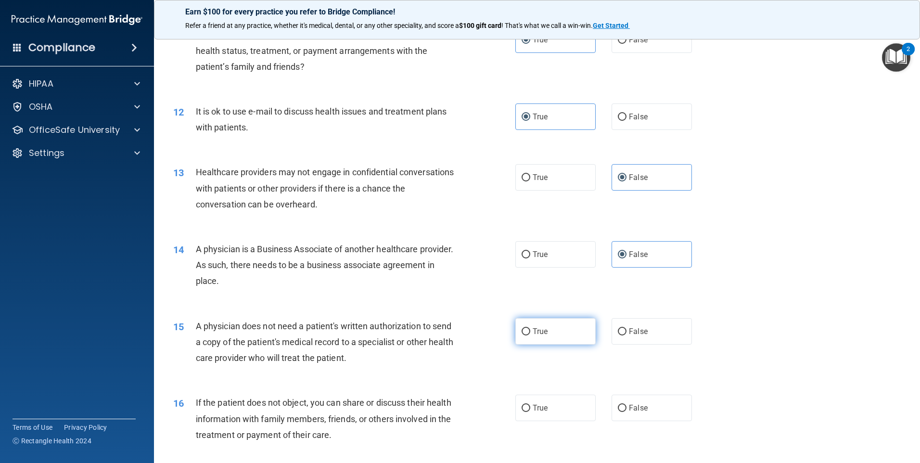
click at [544, 332] on span "True" at bounding box center [540, 331] width 15 height 9
click at [530, 332] on input "True" at bounding box center [525, 331] width 9 height 7
click at [544, 409] on span "True" at bounding box center [540, 407] width 15 height 9
click at [530, 409] on input "True" at bounding box center [525, 408] width 9 height 7
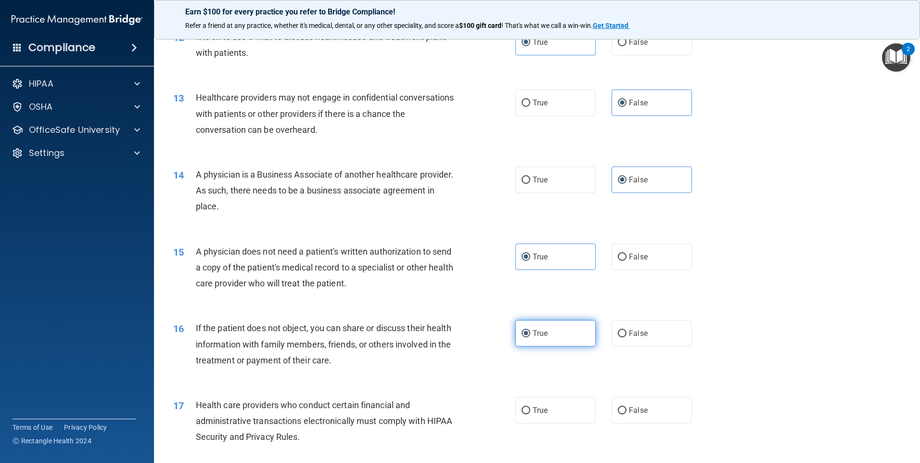
scroll to position [866, 0]
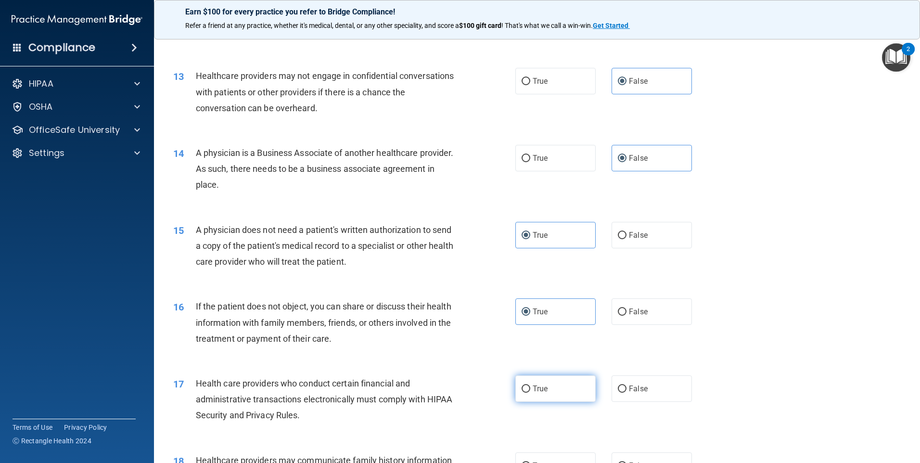
click at [557, 395] on label "True" at bounding box center [555, 388] width 80 height 26
click at [530, 393] on input "True" at bounding box center [525, 388] width 9 height 7
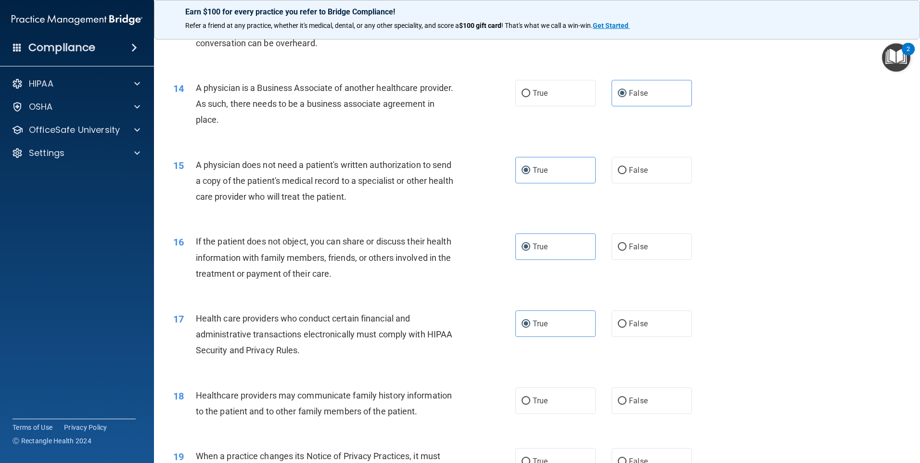
scroll to position [962, 0]
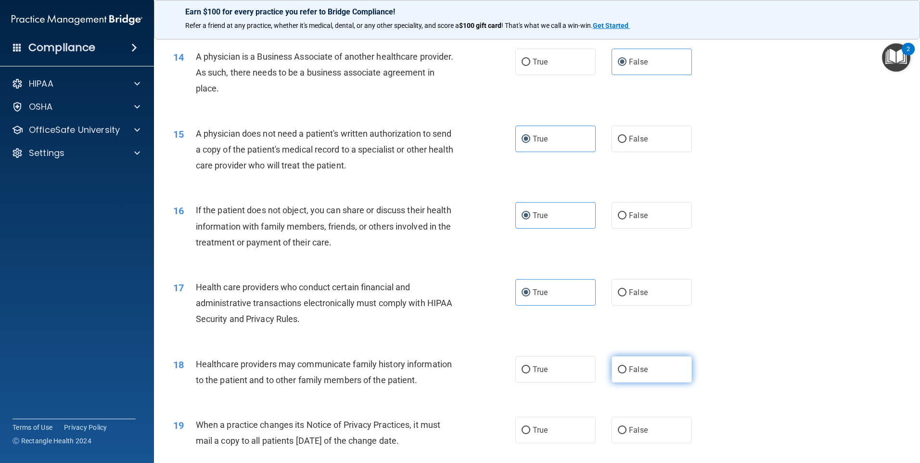
click at [638, 374] on label "False" at bounding box center [651, 369] width 80 height 26
click at [626, 373] on input "False" at bounding box center [622, 369] width 9 height 7
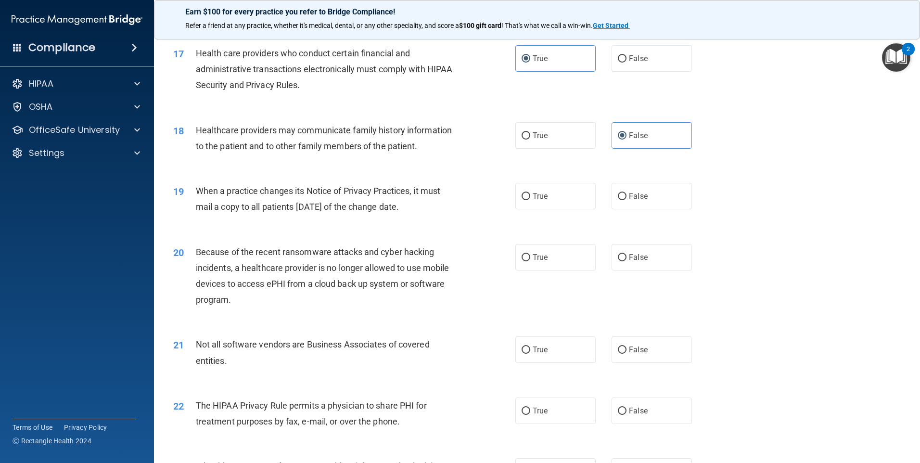
scroll to position [1203, 0]
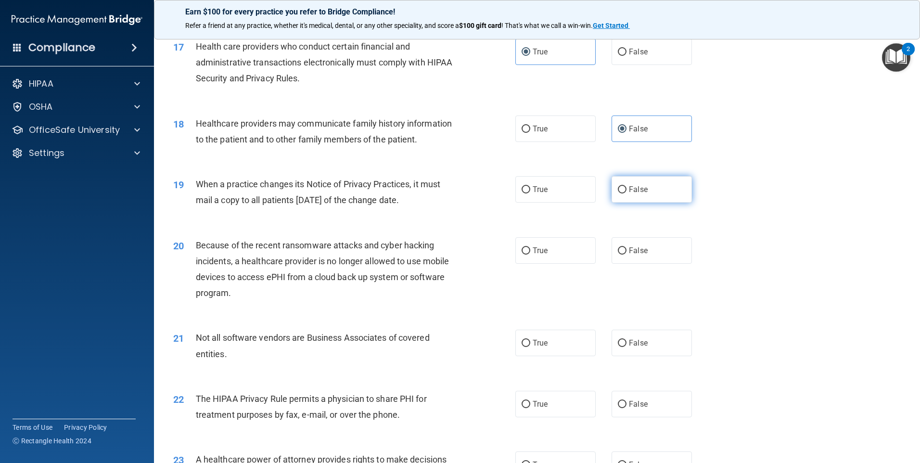
click at [629, 195] on label "False" at bounding box center [651, 189] width 80 height 26
click at [626, 193] on input "False" at bounding box center [622, 189] width 9 height 7
click at [638, 246] on span "False" at bounding box center [638, 250] width 19 height 9
click at [626, 247] on input "False" at bounding box center [622, 250] width 9 height 7
click at [551, 344] on label "True" at bounding box center [555, 343] width 80 height 26
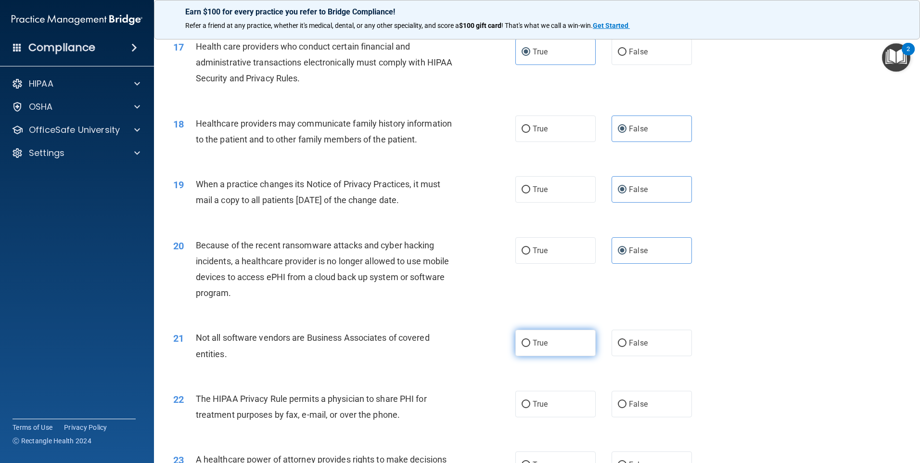
click at [530, 344] on input "True" at bounding box center [525, 343] width 9 height 7
click at [542, 403] on span "True" at bounding box center [540, 403] width 15 height 9
click at [530, 403] on input "True" at bounding box center [525, 404] width 9 height 7
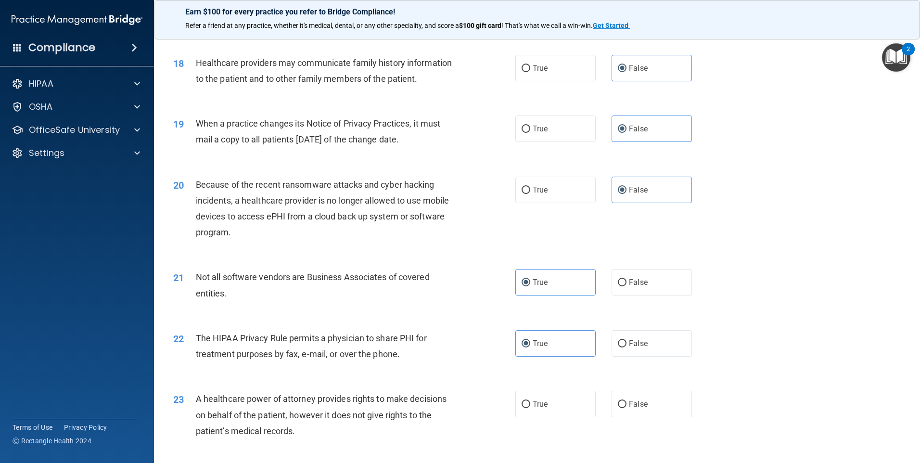
scroll to position [1347, 0]
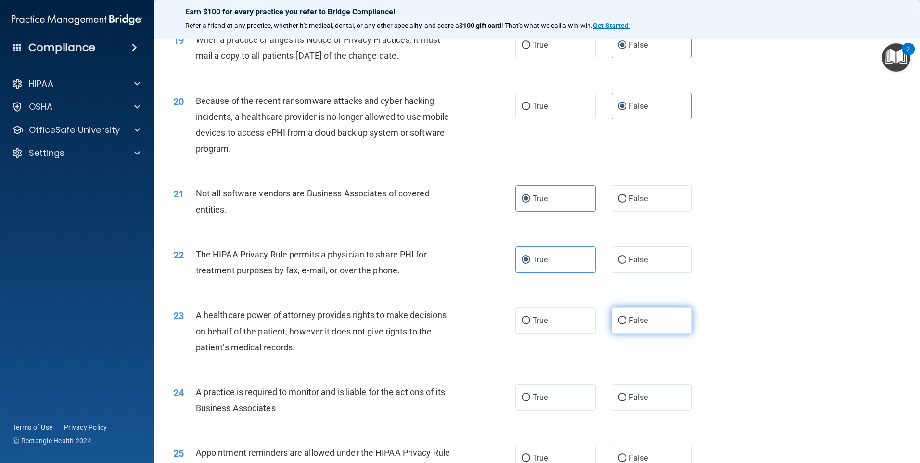
click at [642, 322] on span "False" at bounding box center [638, 320] width 19 height 9
click at [626, 322] on input "False" at bounding box center [622, 320] width 9 height 7
click at [639, 393] on span "False" at bounding box center [638, 397] width 19 height 9
click at [626, 394] on input "False" at bounding box center [622, 397] width 9 height 7
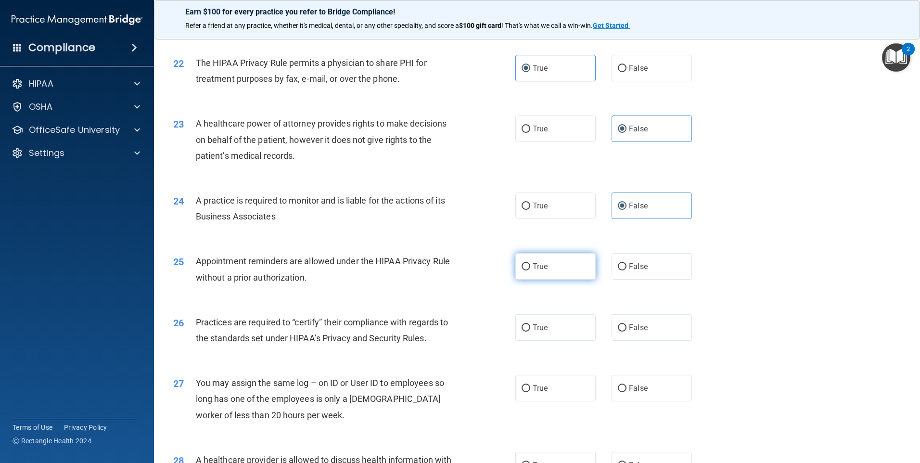
scroll to position [1539, 0]
click at [562, 271] on label "True" at bounding box center [555, 265] width 80 height 26
click at [530, 269] on input "True" at bounding box center [525, 265] width 9 height 7
click at [649, 333] on label "False" at bounding box center [651, 326] width 80 height 26
click at [626, 330] on input "False" at bounding box center [622, 326] width 9 height 7
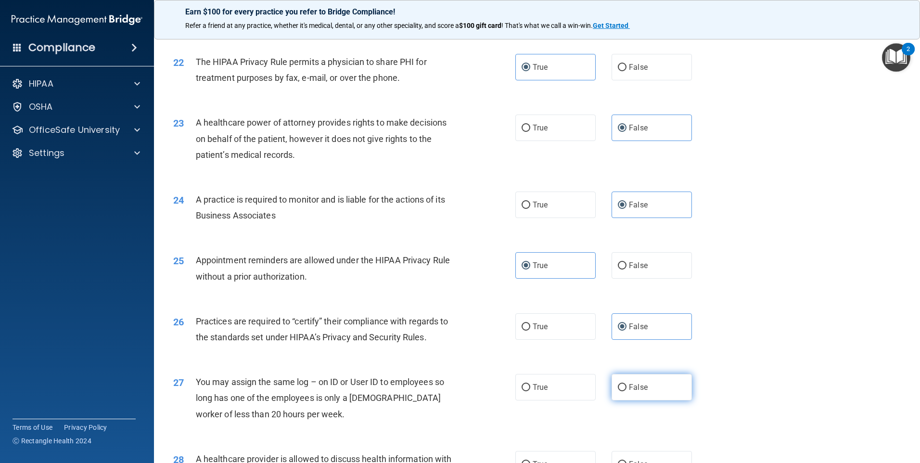
click at [630, 390] on span "False" at bounding box center [638, 386] width 19 height 9
click at [626, 390] on input "False" at bounding box center [622, 387] width 9 height 7
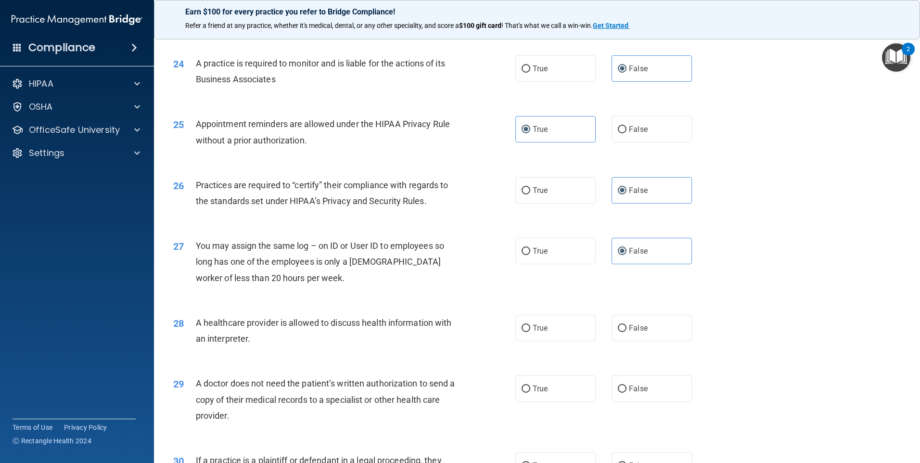
scroll to position [1684, 0]
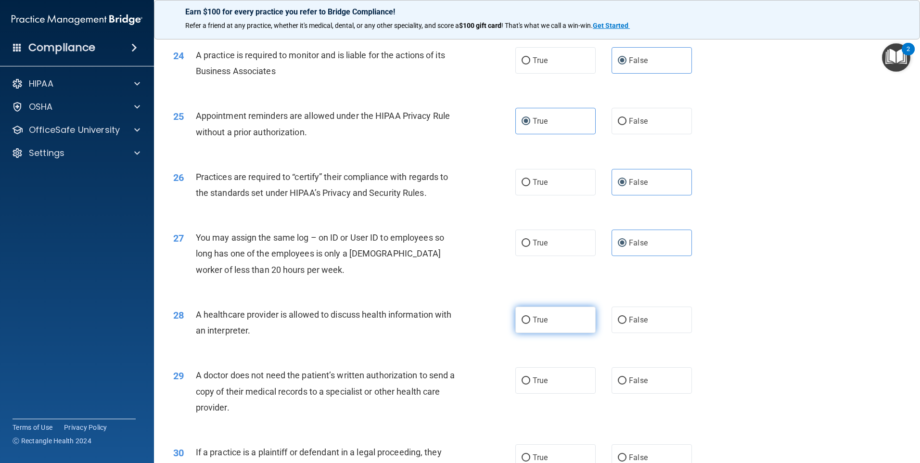
click at [550, 321] on label "True" at bounding box center [555, 319] width 80 height 26
click at [530, 321] on input "True" at bounding box center [525, 320] width 9 height 7
click at [562, 377] on label "True" at bounding box center [555, 380] width 80 height 26
click at [530, 377] on input "True" at bounding box center [525, 380] width 9 height 7
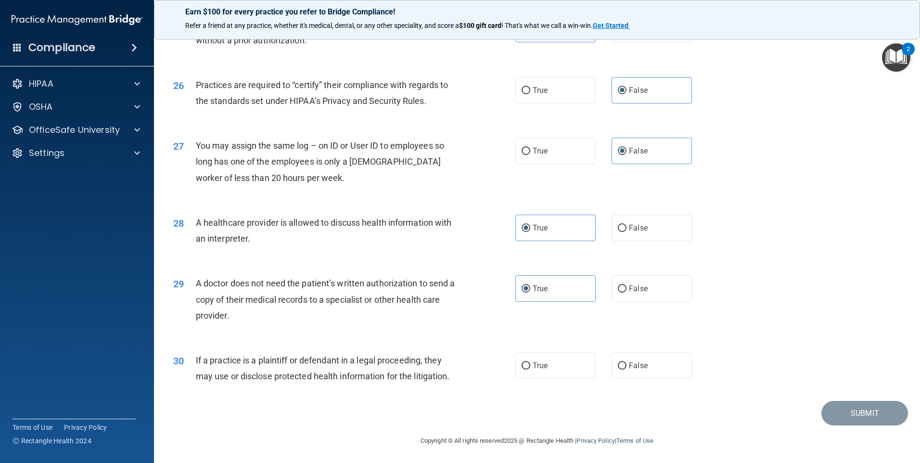
scroll to position [1777, 0]
click at [553, 362] on label "True" at bounding box center [555, 364] width 80 height 26
click at [530, 362] on input "True" at bounding box center [525, 364] width 9 height 7
click at [831, 419] on button "Submit" at bounding box center [864, 412] width 87 height 25
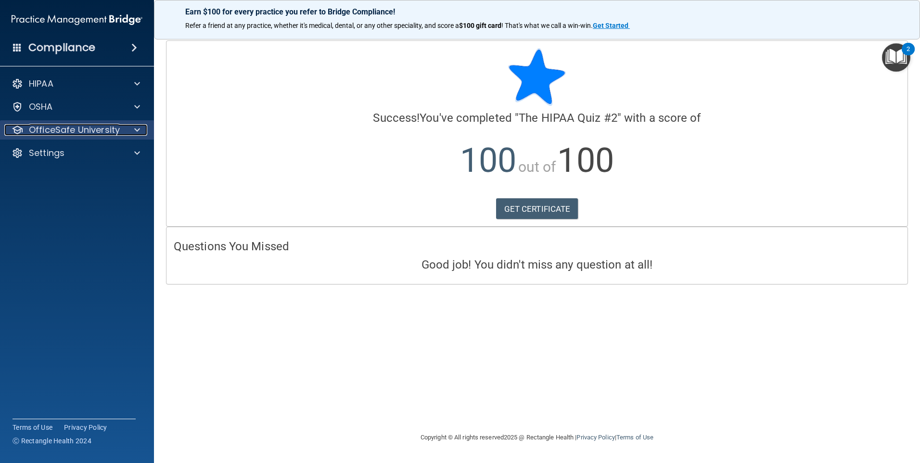
click at [118, 132] on p "OfficeSafe University" at bounding box center [74, 130] width 91 height 12
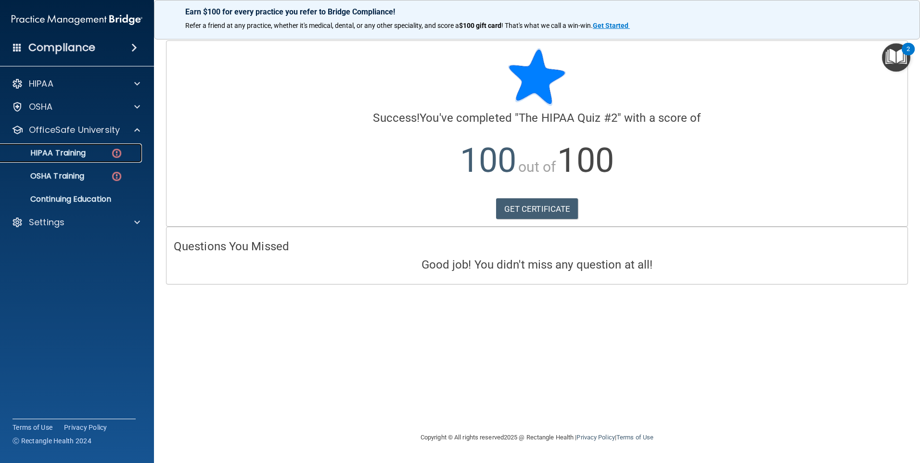
click at [98, 156] on div "HIPAA Training" at bounding box center [71, 153] width 131 height 10
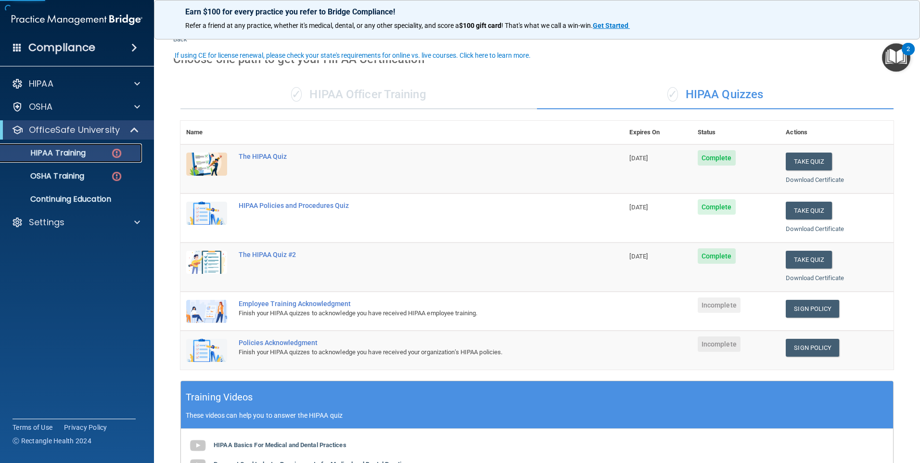
scroll to position [48, 0]
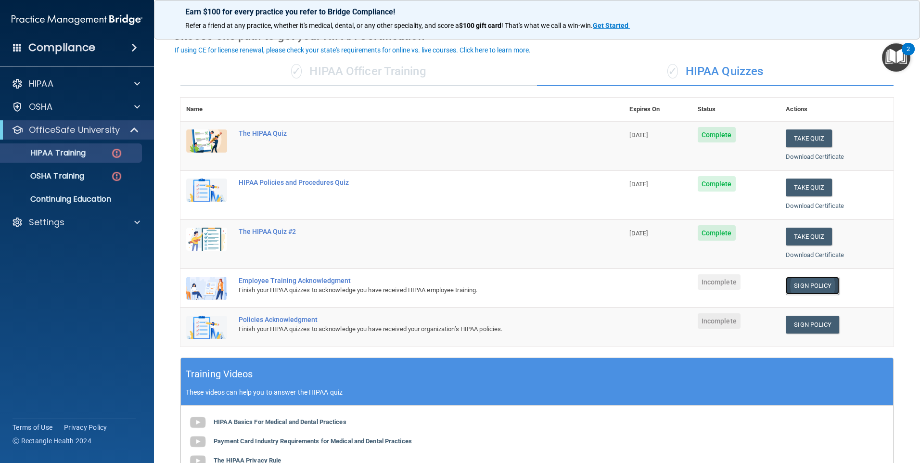
click at [791, 288] on link "Sign Policy" at bounding box center [812, 286] width 53 height 18
click at [94, 48] on h4 "Compliance" at bounding box center [61, 47] width 67 height 13
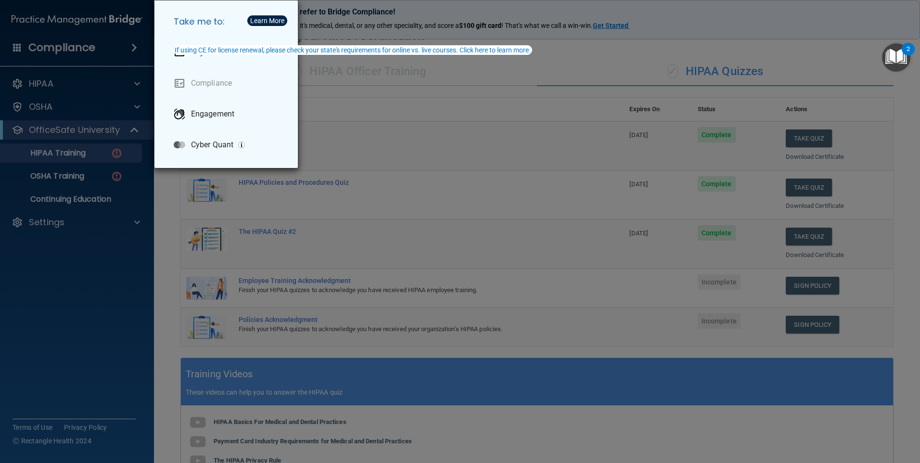
click at [49, 48] on div "Take me to: Payments Compliance Engagement Cyber Quant" at bounding box center [460, 231] width 920 height 463
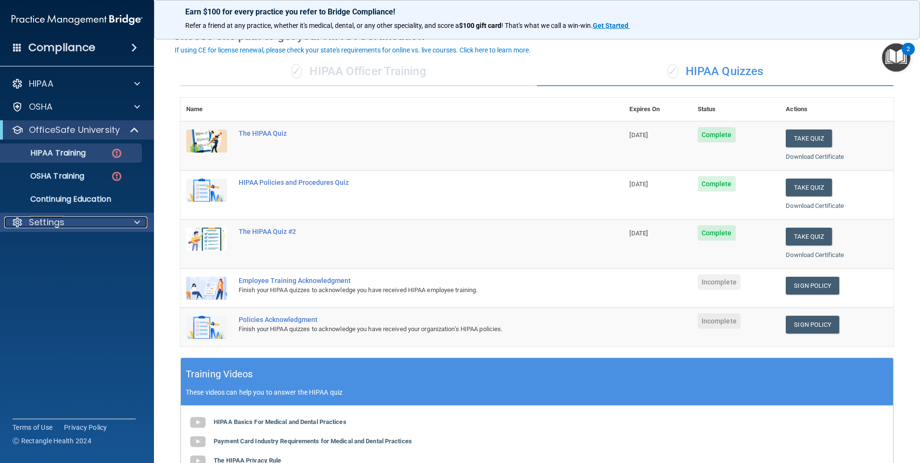
click at [75, 221] on div "Settings" at bounding box center [63, 222] width 119 height 12
click at [57, 248] on p "My Account" at bounding box center [71, 246] width 131 height 10
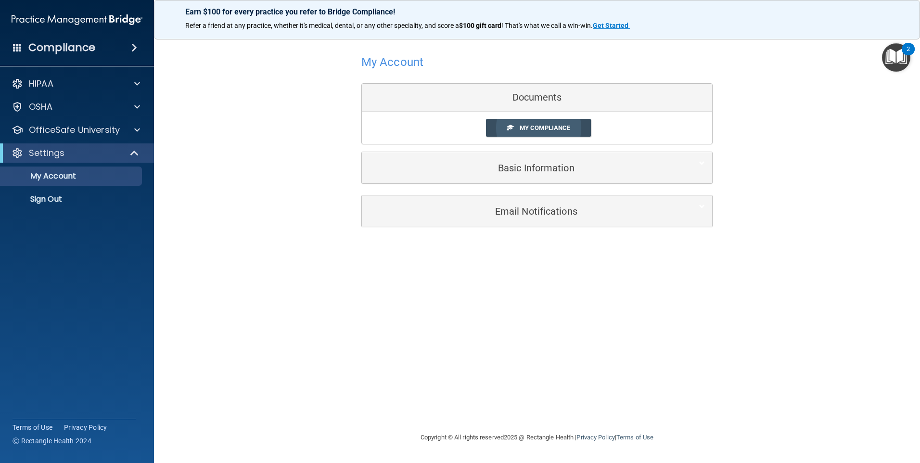
click at [533, 127] on span "My Compliance" at bounding box center [545, 127] width 51 height 7
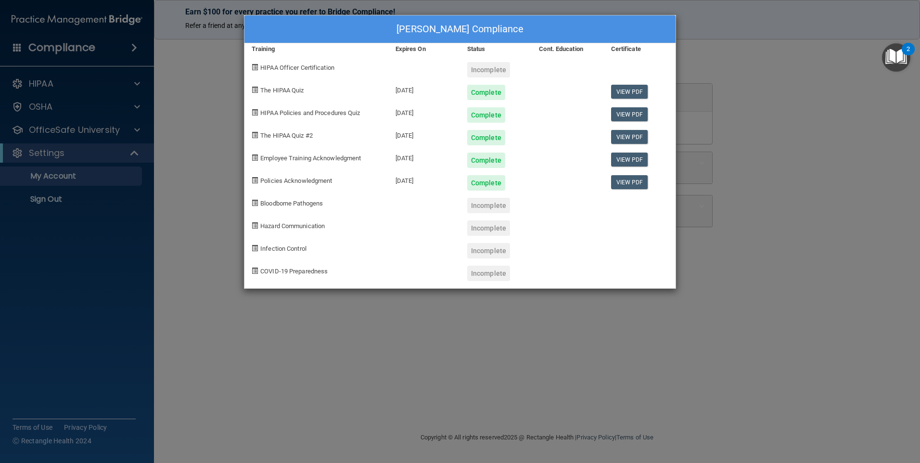
click at [790, 114] on div "[PERSON_NAME] Compliance Training Expires On Status Cont. Education Certificate…" at bounding box center [460, 231] width 920 height 463
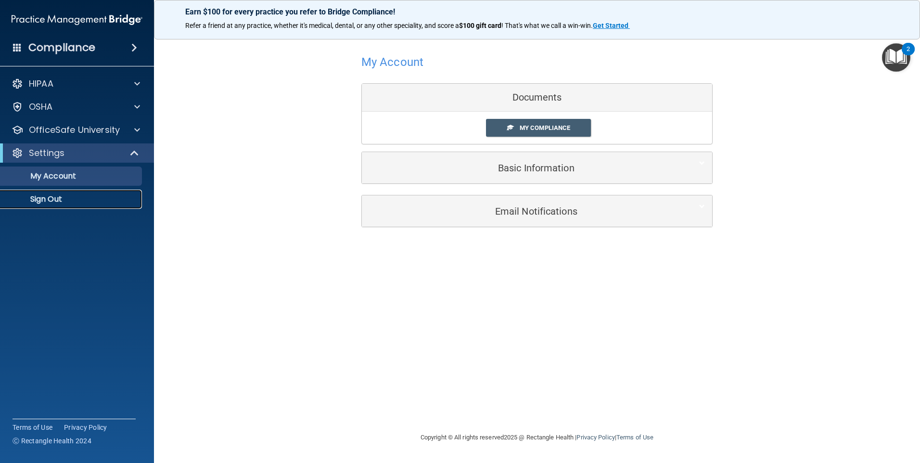
click at [46, 203] on p "Sign Out" at bounding box center [71, 199] width 131 height 10
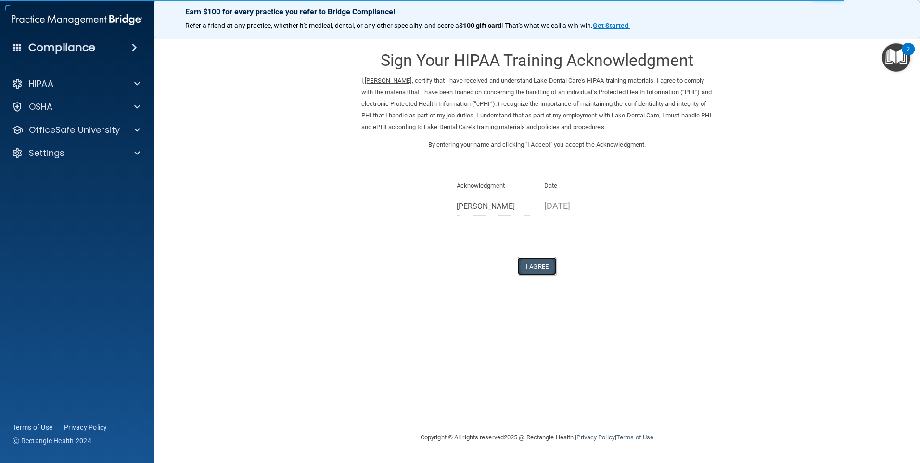
click at [530, 268] on button "I Agree" at bounding box center [537, 266] width 38 height 18
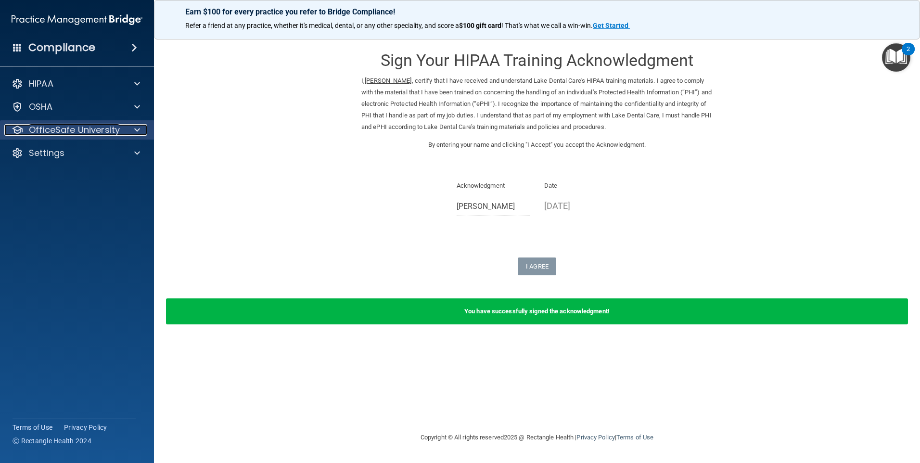
click at [98, 126] on p "OfficeSafe University" at bounding box center [74, 130] width 91 height 12
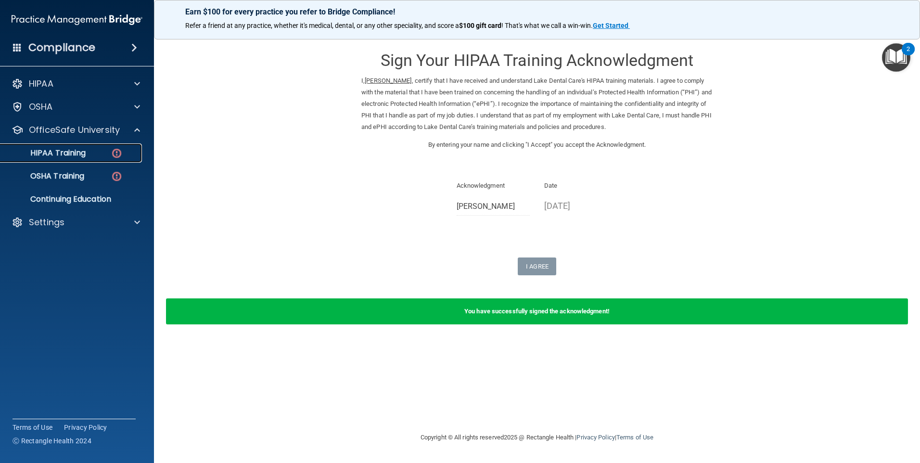
click at [93, 153] on div "HIPAA Training" at bounding box center [71, 153] width 131 height 10
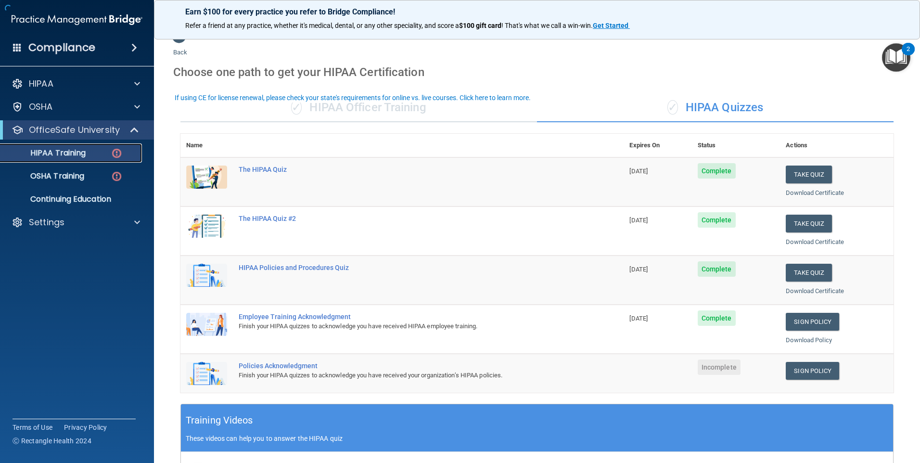
scroll to position [48, 0]
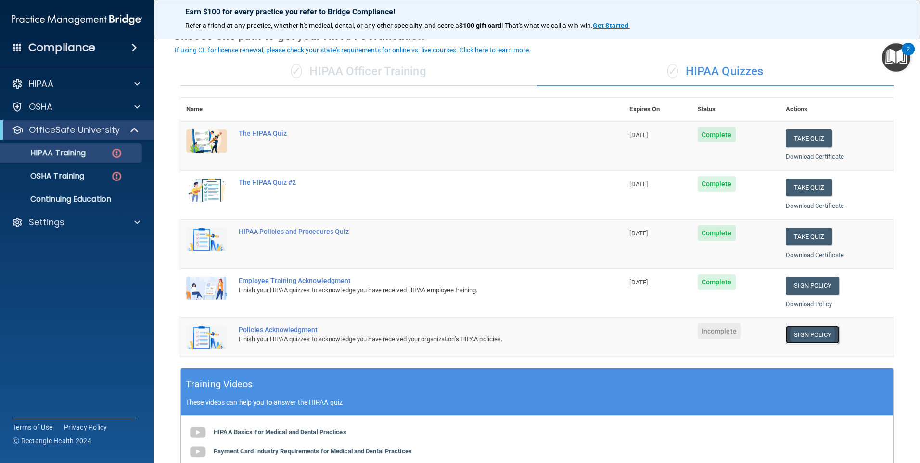
click at [792, 333] on link "Sign Policy" at bounding box center [812, 335] width 53 height 18
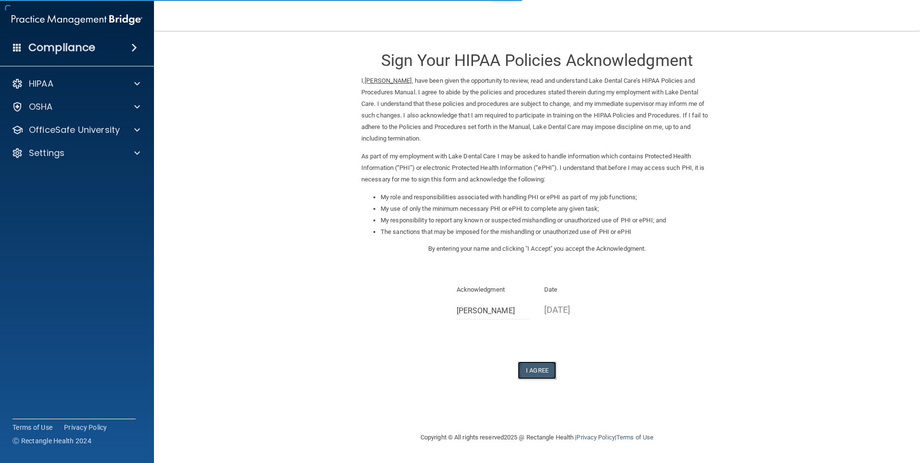
click at [537, 370] on button "I Agree" at bounding box center [537, 370] width 38 height 18
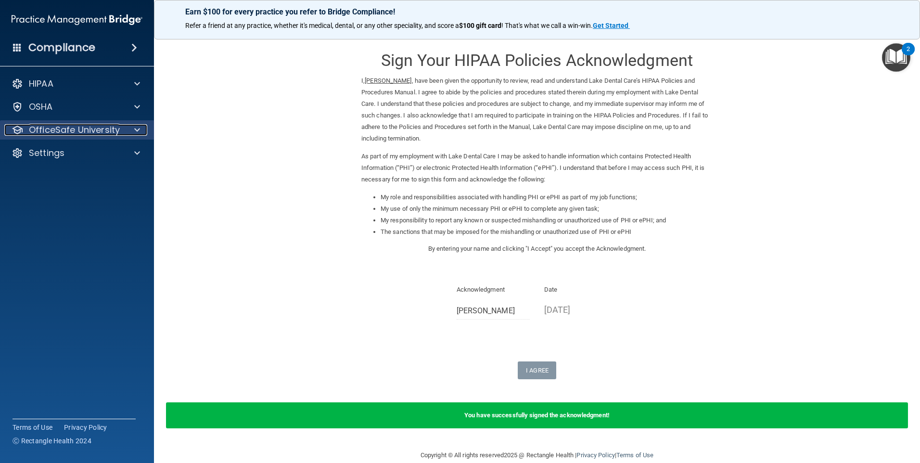
click at [101, 132] on p "OfficeSafe University" at bounding box center [74, 130] width 91 height 12
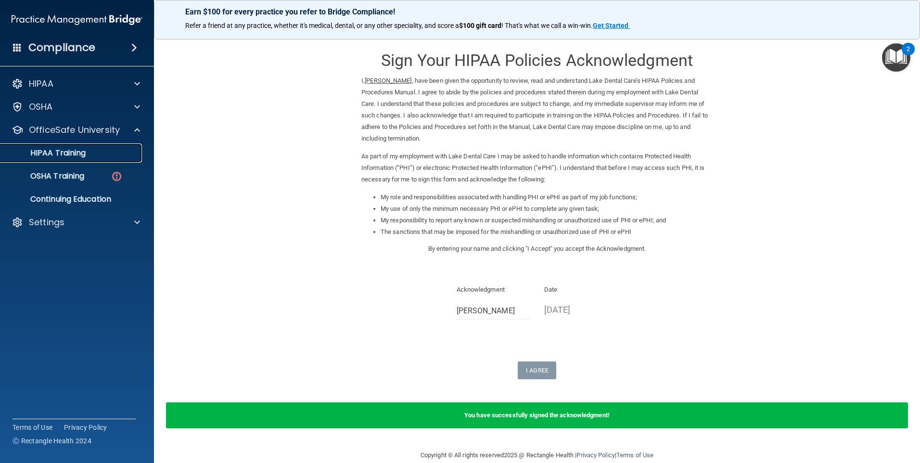
click at [100, 158] on link "HIPAA Training" at bounding box center [66, 152] width 152 height 19
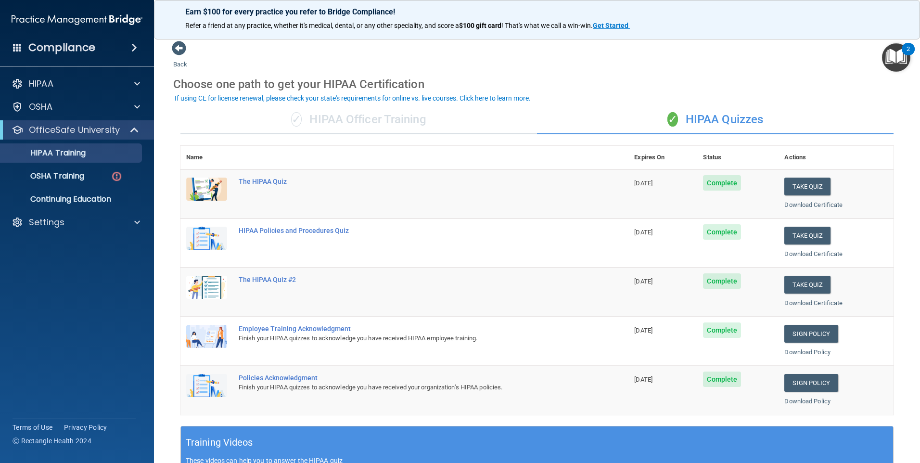
click at [402, 124] on div "✓ HIPAA Officer Training" at bounding box center [358, 119] width 356 height 29
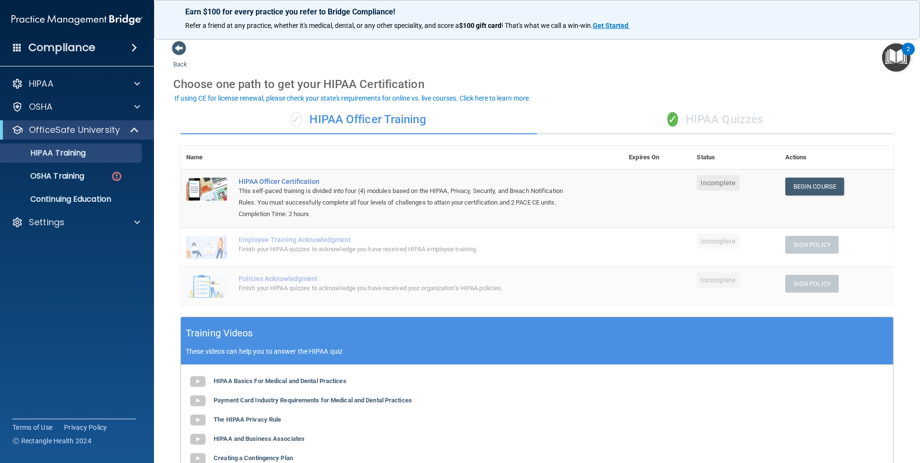
click at [696, 121] on div "✓ HIPAA Quizzes" at bounding box center [715, 119] width 356 height 29
